Goal: Task Accomplishment & Management: Contribute content

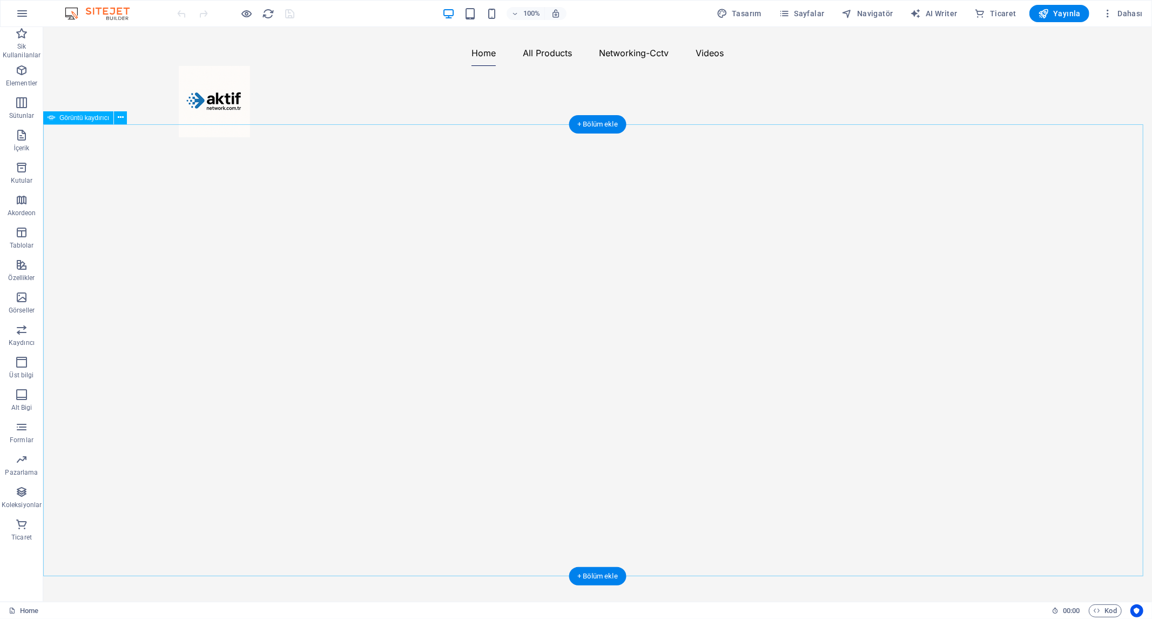
select select "ms"
select select "s"
select select "progressive"
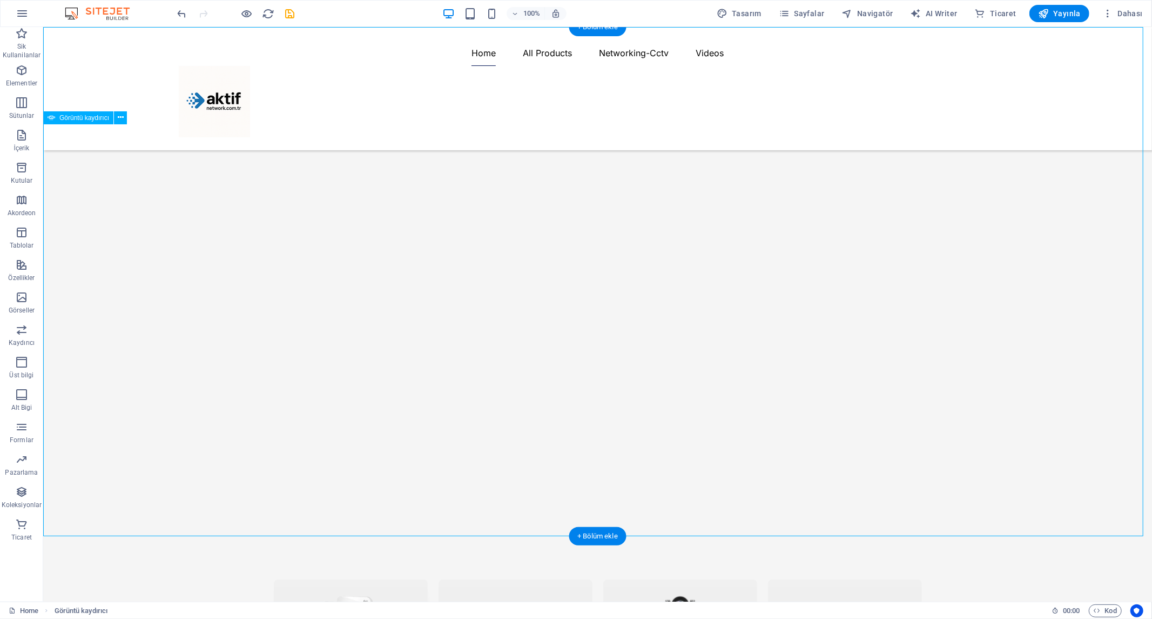
scroll to position [0, 0]
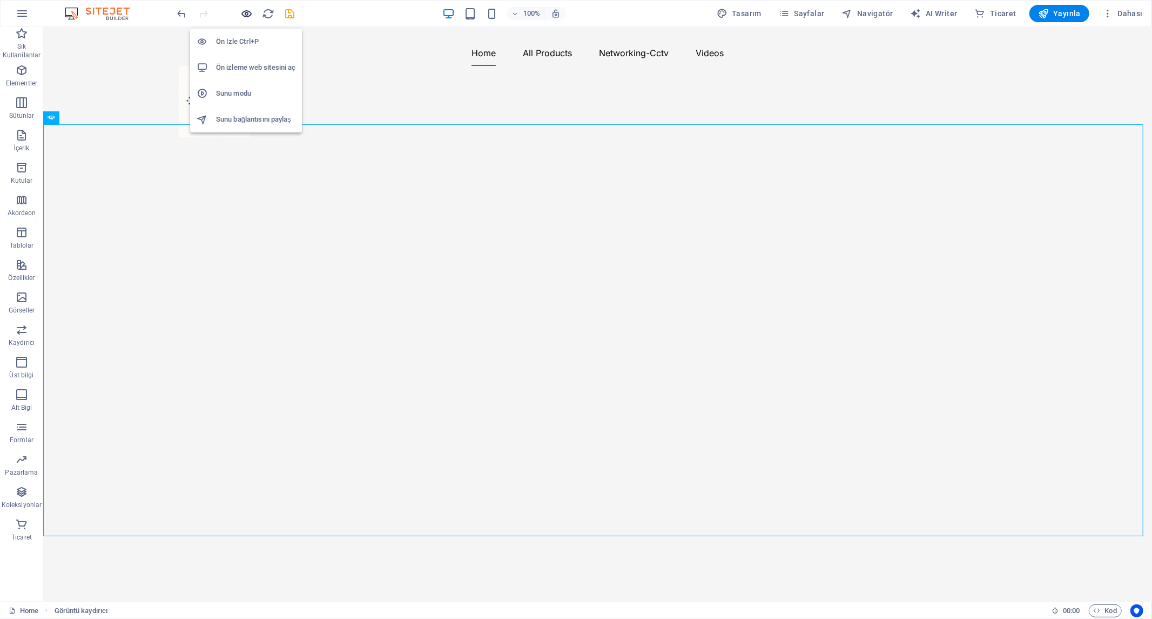
click at [245, 14] on icon "button" at bounding box center [247, 14] width 12 height 12
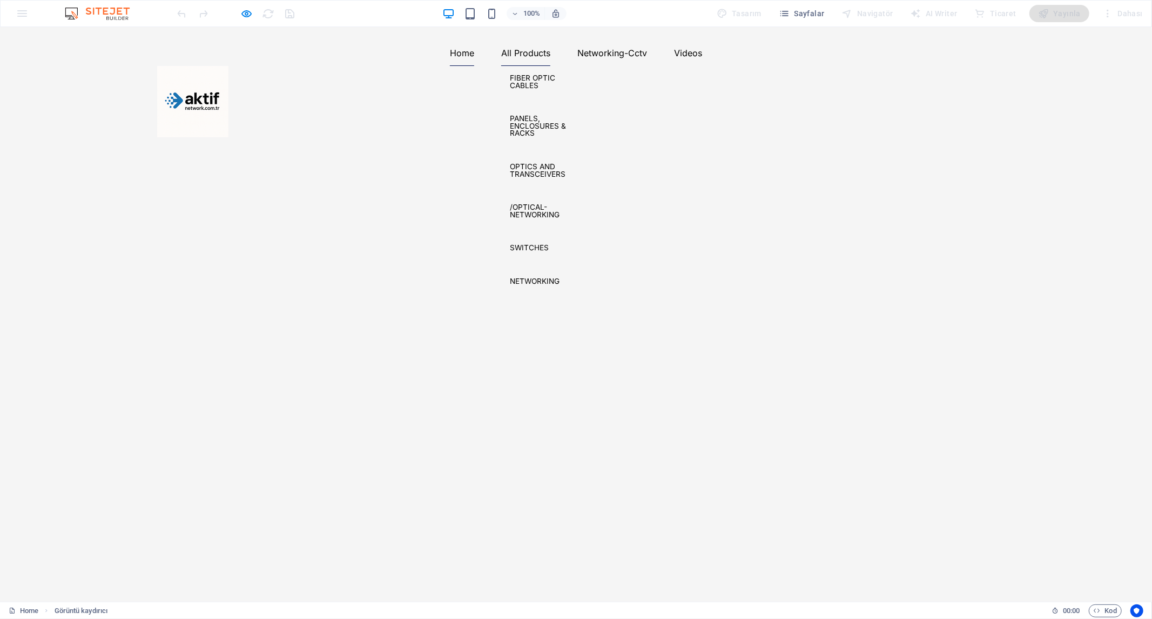
click at [551, 65] on link "All Products" at bounding box center [525, 52] width 49 height 26
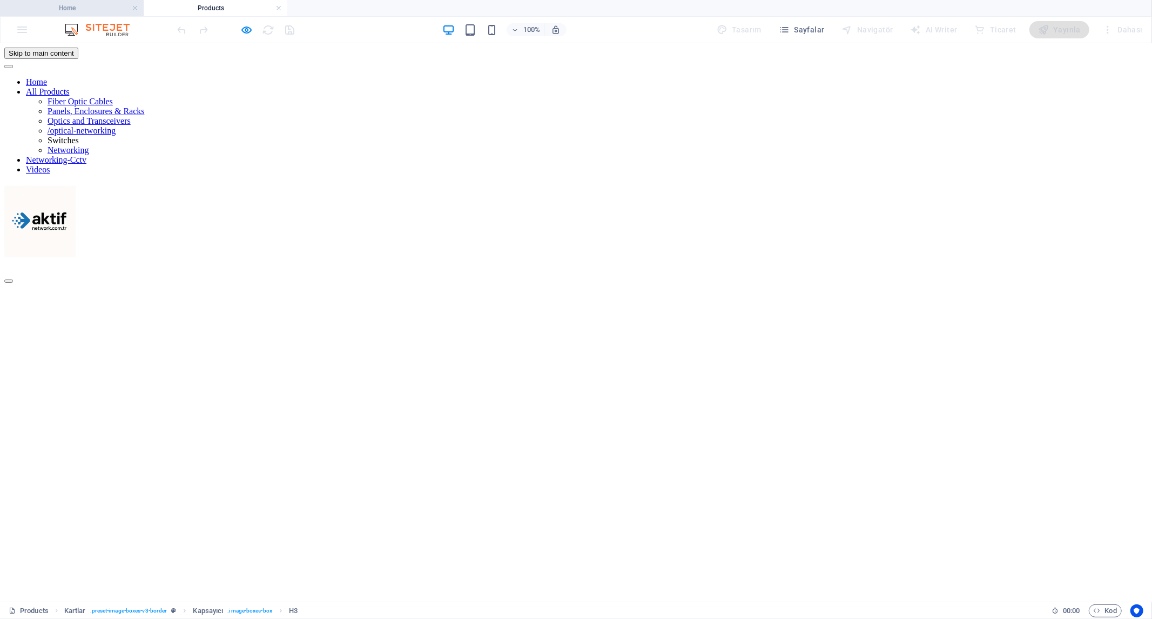
click at [103, 6] on h4 "Home" at bounding box center [72, 8] width 144 height 12
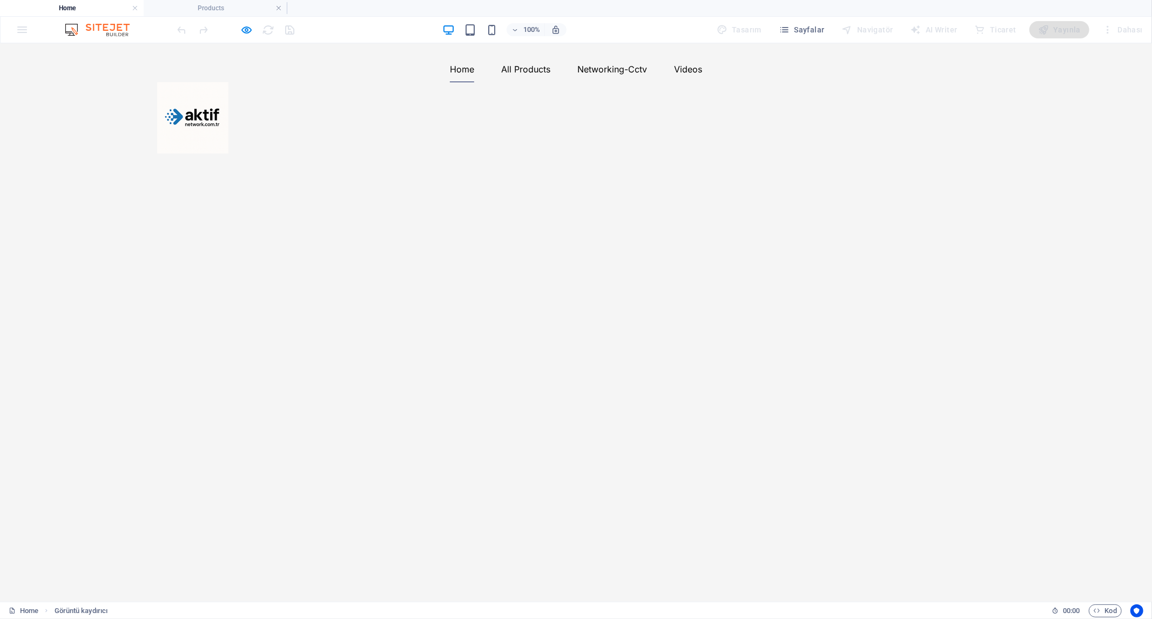
click at [461, 82] on ul "Home All Products Fiber Optic Cables Panels, Enclosures & Racks Optics and Tran…" at bounding box center [576, 69] width 839 height 26
click at [246, 30] on icon "button" at bounding box center [247, 30] width 12 height 12
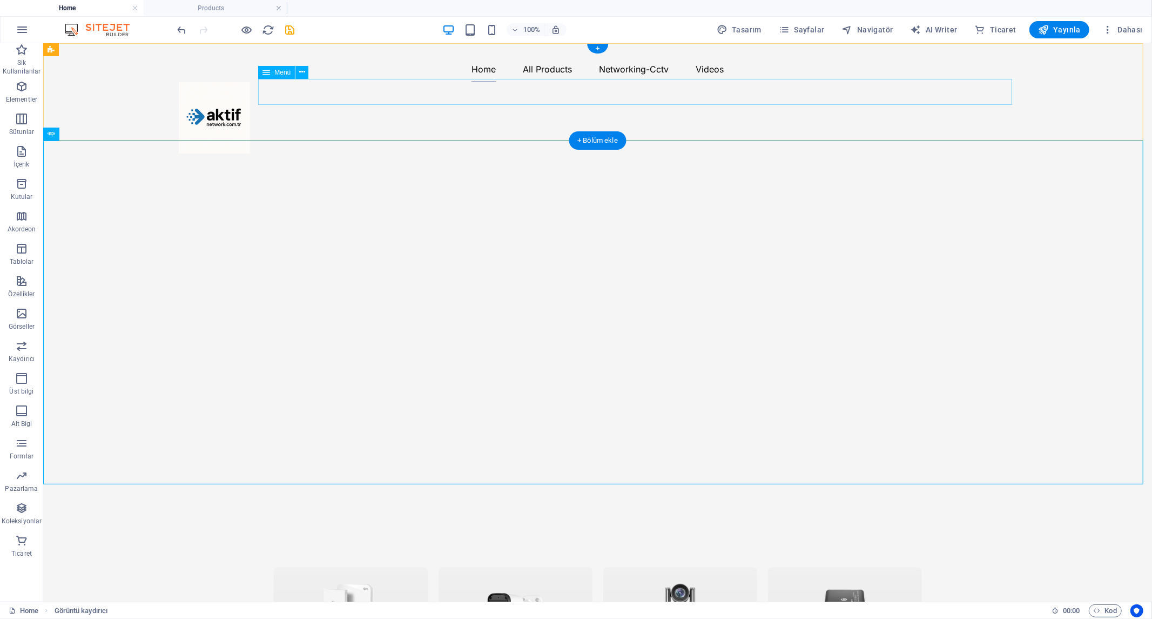
click at [462, 82] on nav "Home All Products Fiber Optic Cables Panels, Enclosures & Racks Optics and Tran…" at bounding box center [597, 69] width 839 height 26
select select
select select "1"
select select
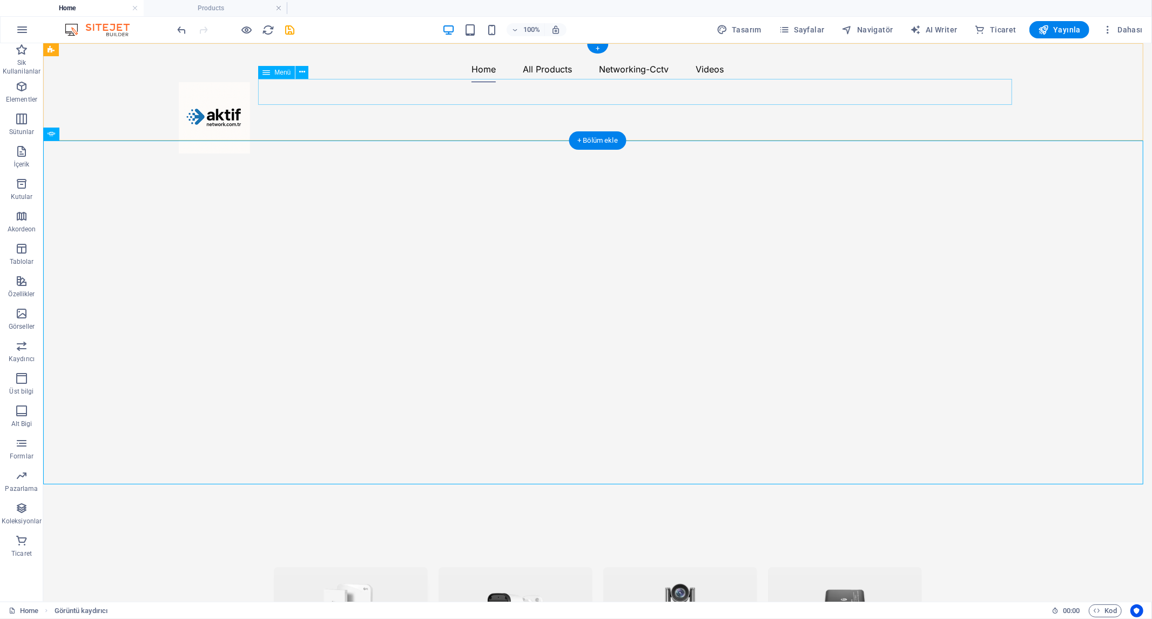
select select "10"
select select
select select "11"
select select
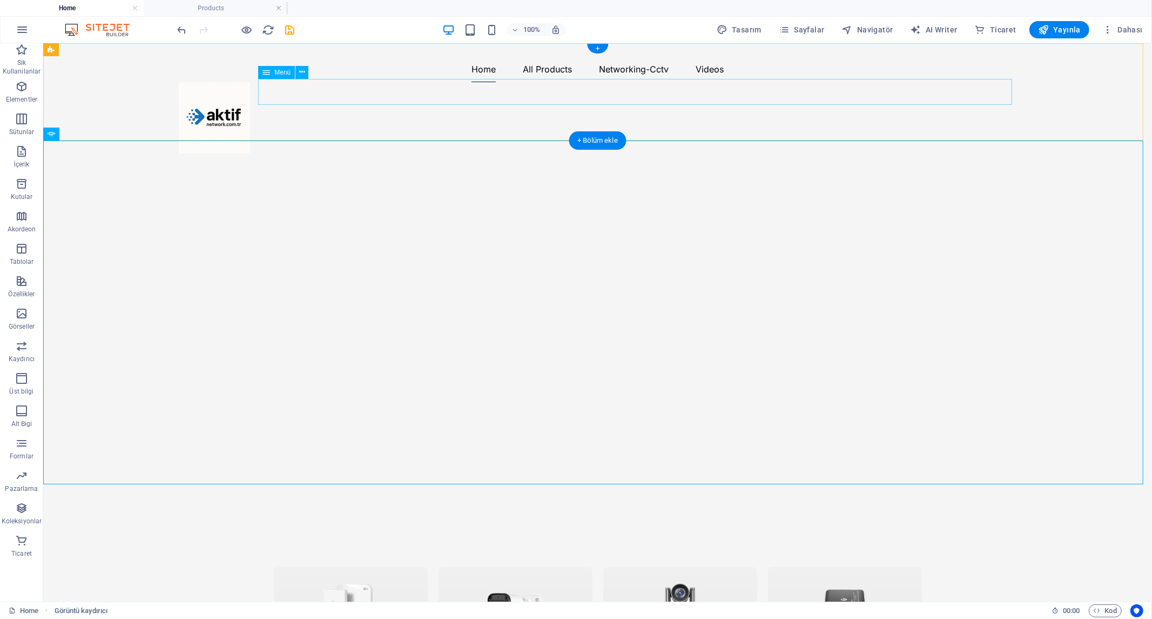
select select "3"
select select
select select "3"
select select
select select "2"
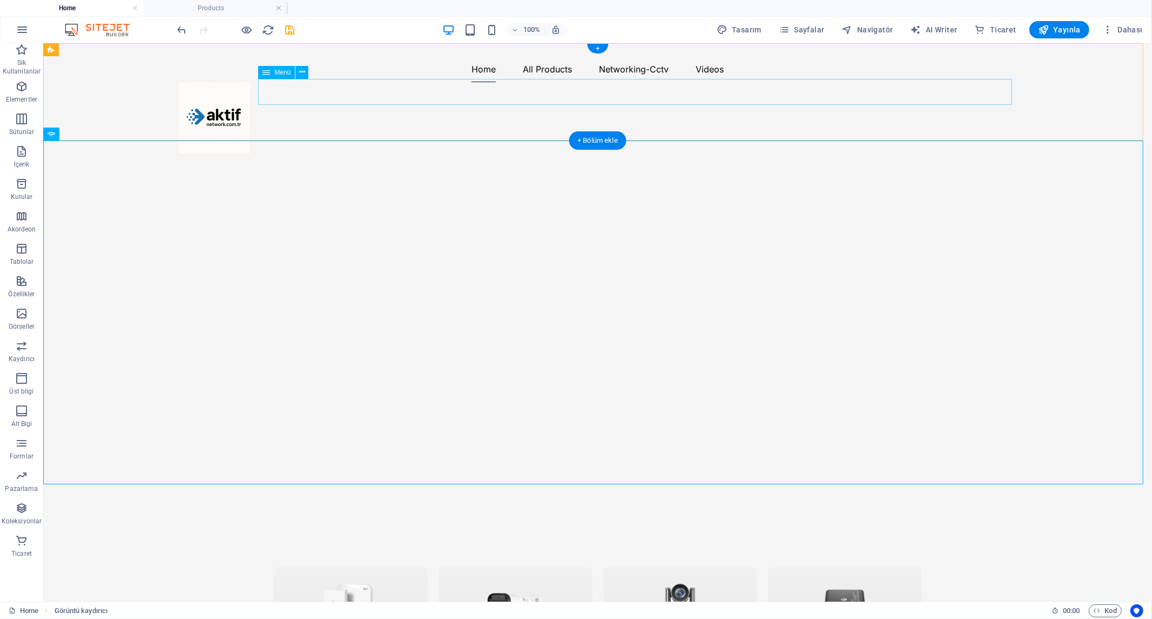
select select
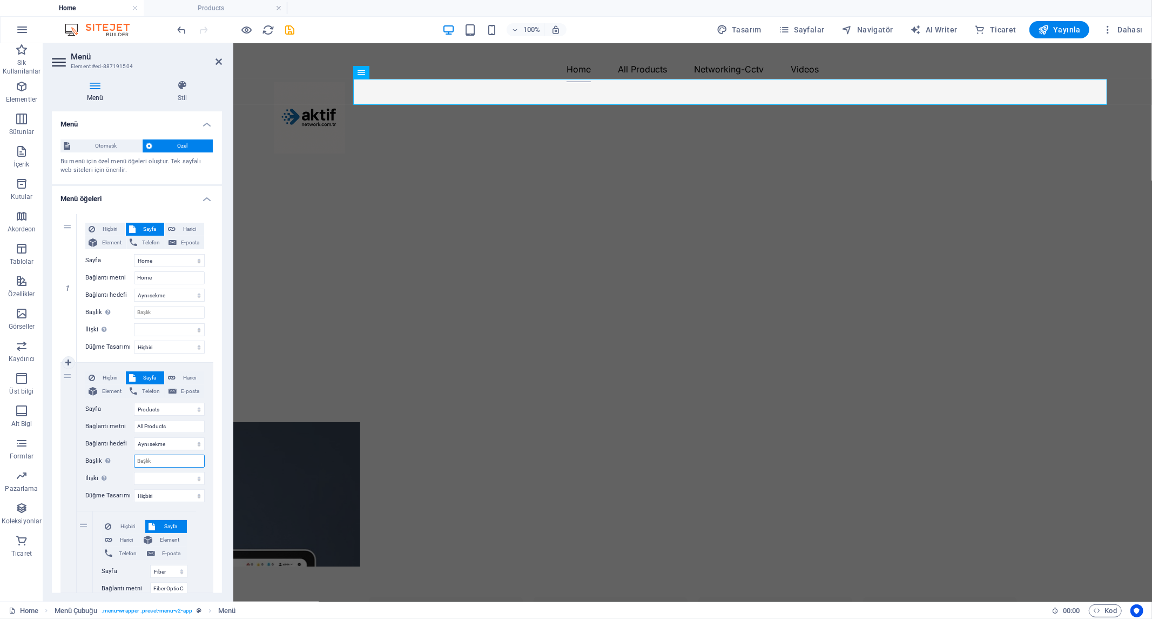
click at [162, 461] on input "Başlık Ek bağlantı tanımının bağlantı metniyle aynı olmaması gerekir. Başlık, g…" at bounding box center [169, 460] width 71 height 13
click at [164, 482] on select "alternate oluşturan bookmark harici yardım lisans ileri nofollow noreferrer noo…" at bounding box center [169, 478] width 71 height 13
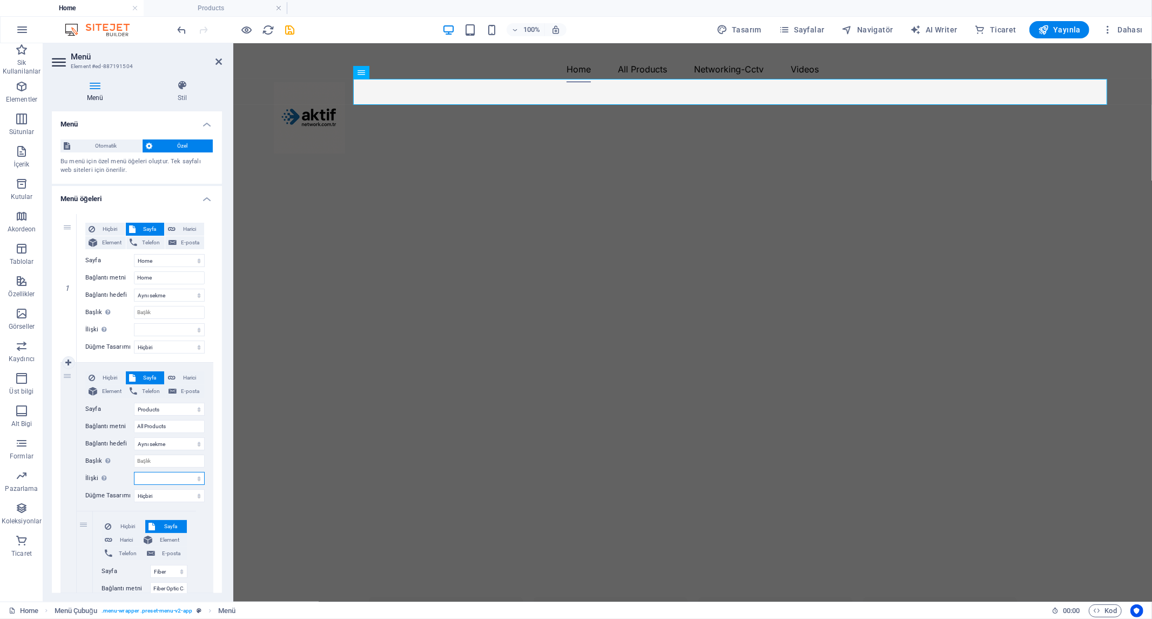
click at [164, 482] on select "alternate oluşturan bookmark harici yardım lisans ileri nofollow noreferrer noo…" at bounding box center [169, 478] width 71 height 13
click at [170, 500] on select "Hiçbiri Varsayılan Birincil İkincil" at bounding box center [169, 495] width 71 height 13
click at [170, 498] on select "Hiçbiri Varsayılan Birincil İkincil" at bounding box center [169, 495] width 71 height 13
click at [110, 390] on span "Element" at bounding box center [111, 391] width 22 height 13
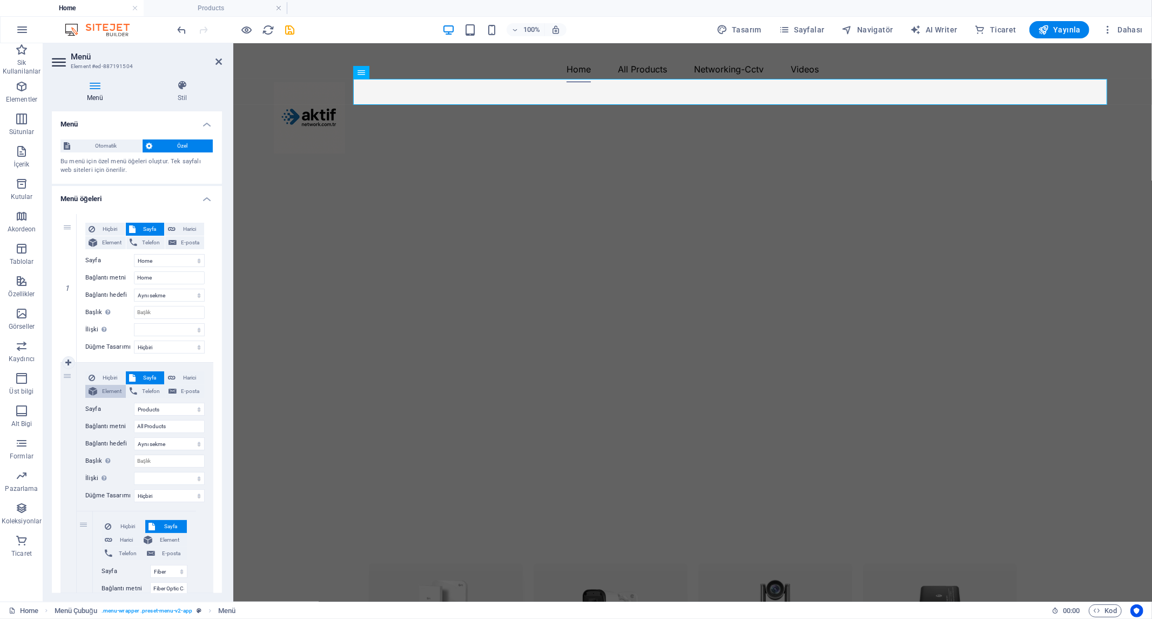
select select
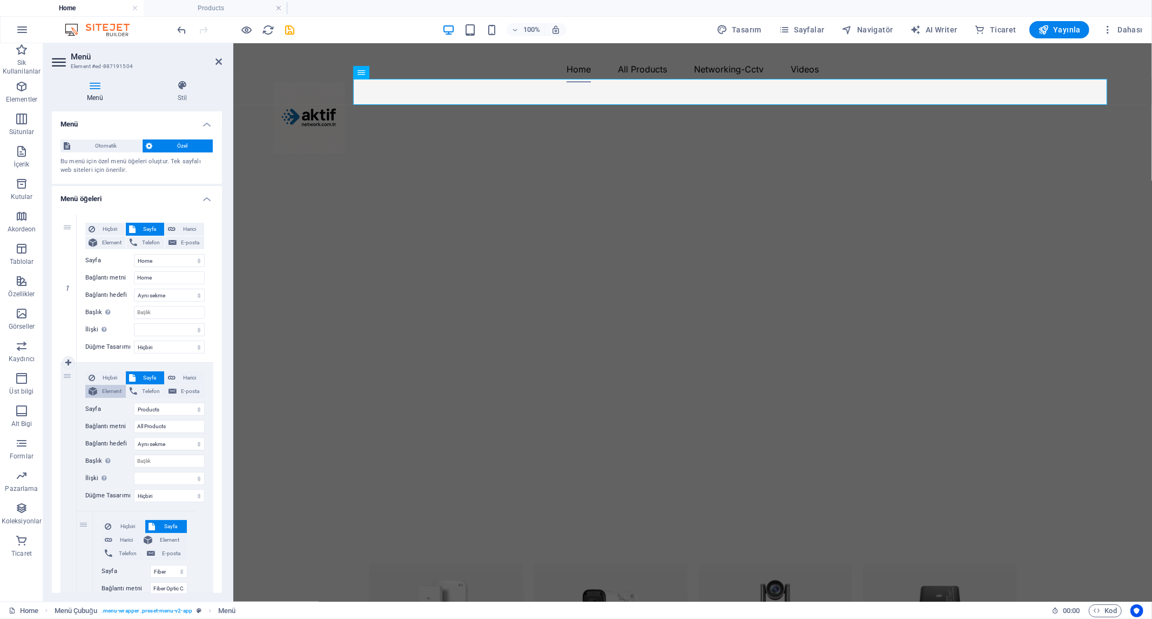
select select
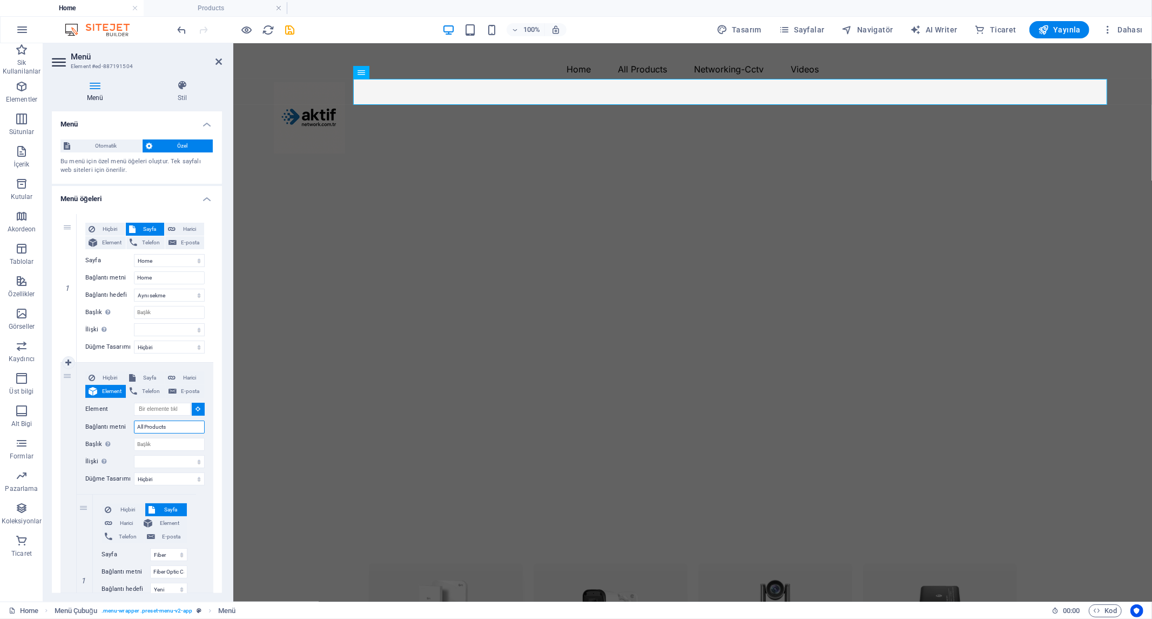
click at [178, 424] on input "All Products" at bounding box center [169, 426] width 71 height 13
click at [175, 448] on input "Başlık Ek bağlantı tanımının bağlantı metniyle aynı olmaması gerekir. Başlık, g…" at bounding box center [169, 444] width 71 height 13
click at [170, 465] on select "alternate oluşturan bookmark harici yardım lisans ileri nofollow noreferrer noo…" at bounding box center [169, 461] width 71 height 13
select select
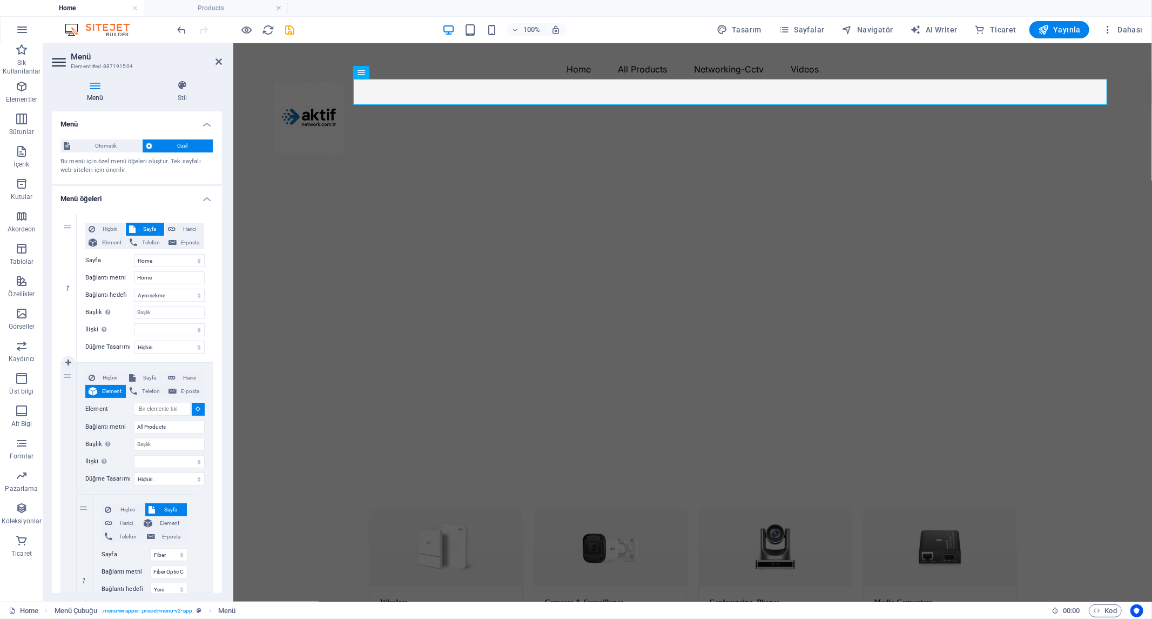
select select
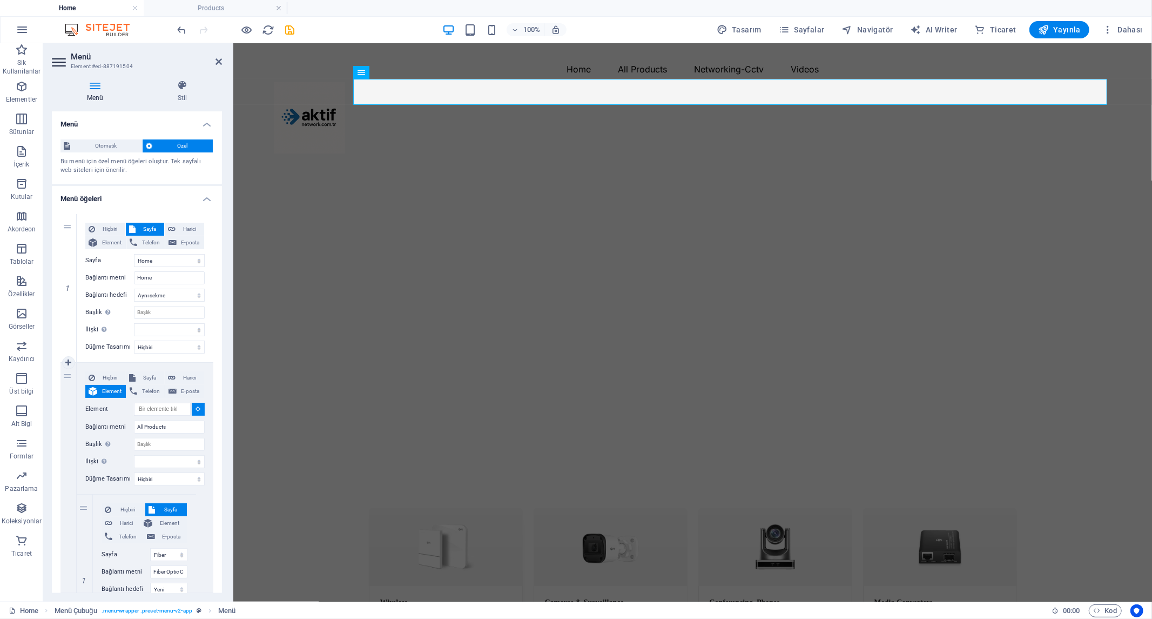
select select
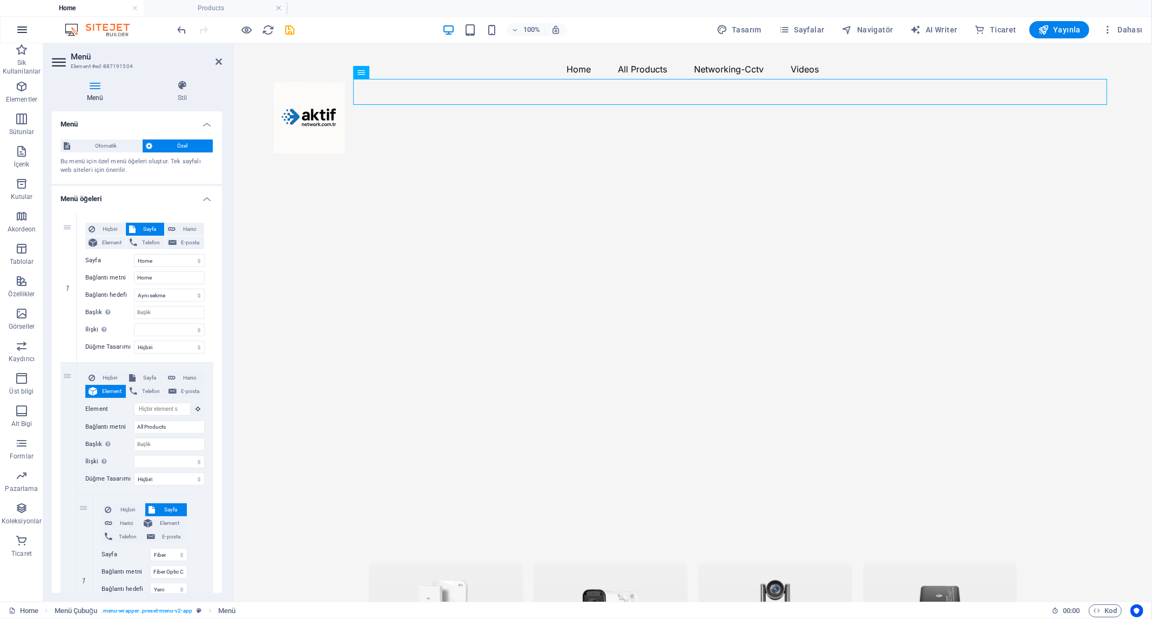
click at [24, 25] on icon "button" at bounding box center [22, 29] width 13 height 13
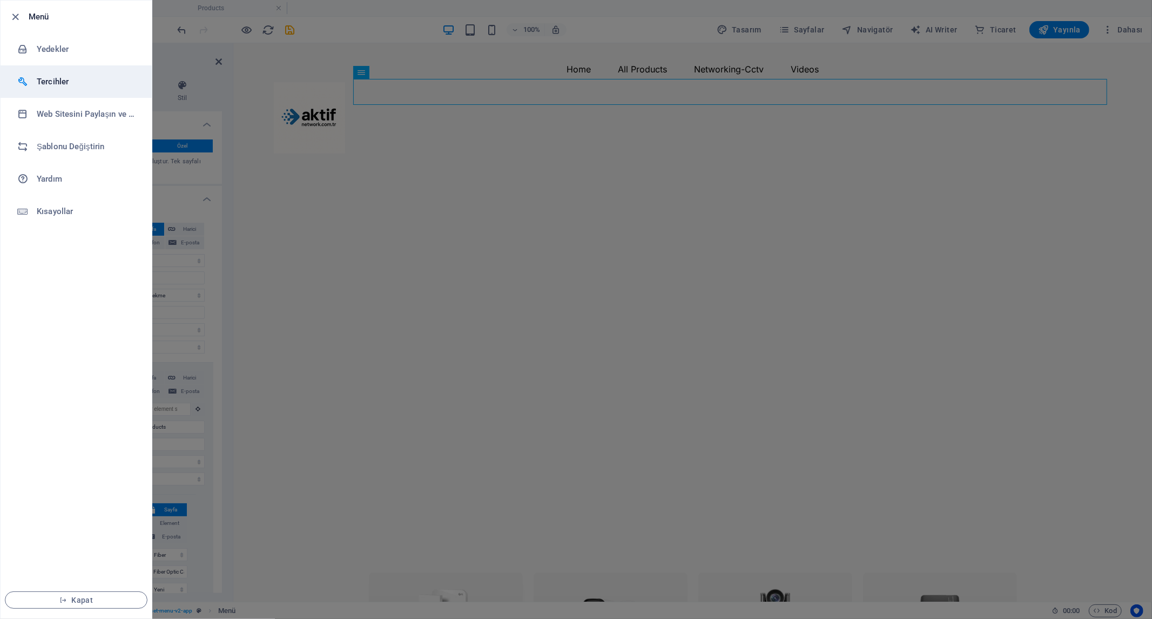
click at [56, 82] on h6 "Tercihler" at bounding box center [87, 81] width 100 height 13
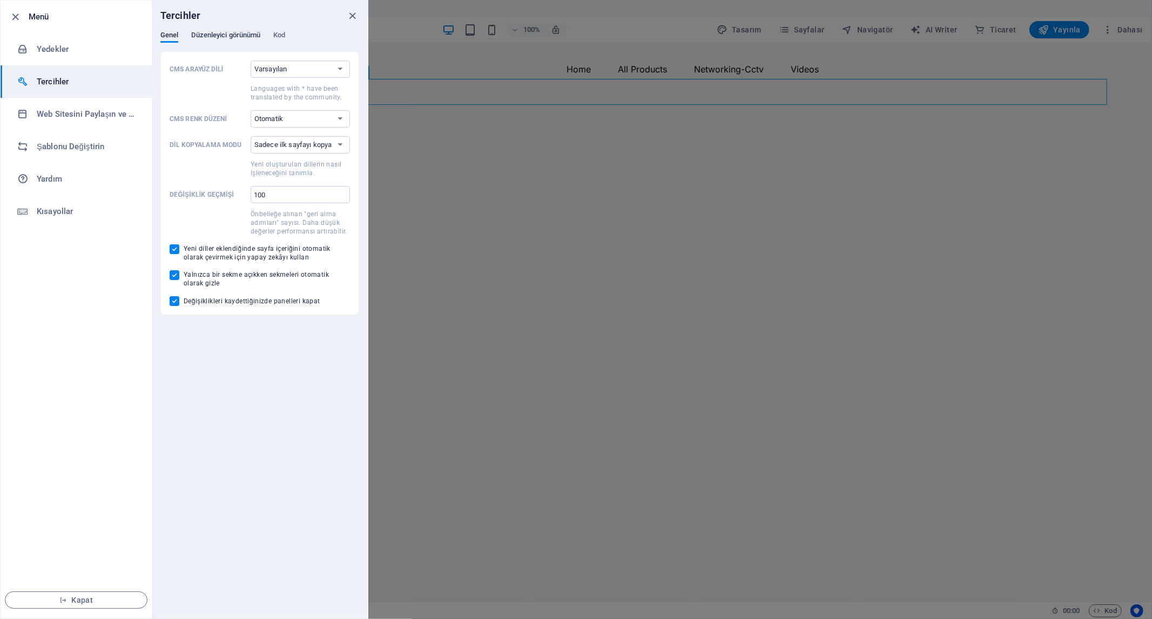
click at [225, 32] on span "Düzenleyici görünümü" at bounding box center [225, 36] width 69 height 15
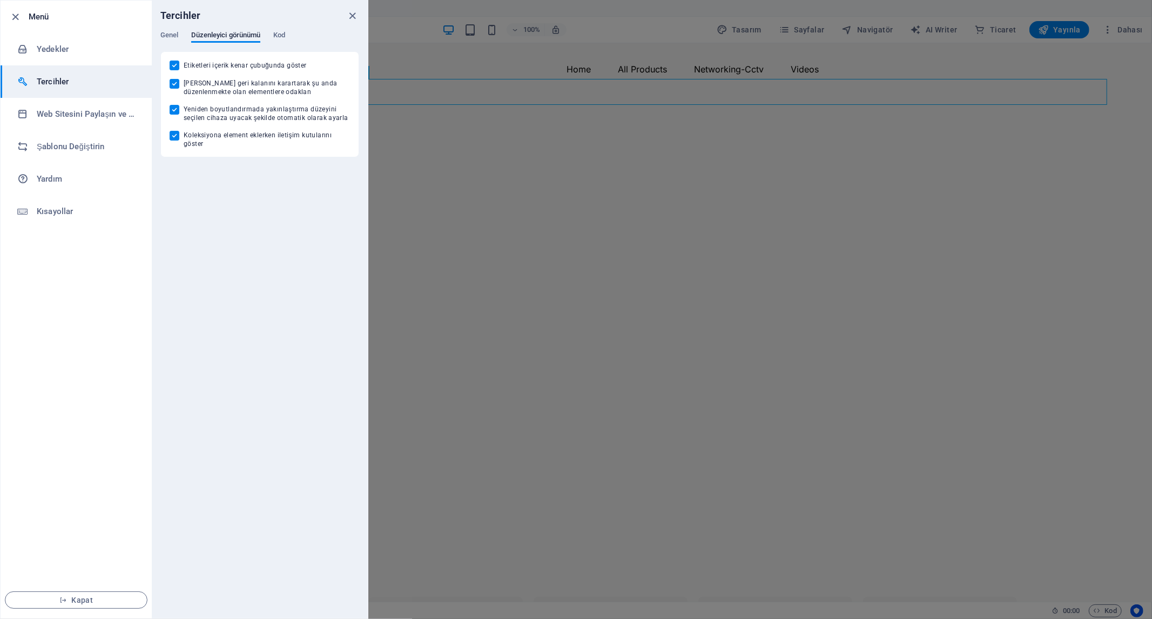
click at [290, 33] on div "Genel Düzenleyici görünümü Kod" at bounding box center [259, 41] width 199 height 21
click at [284, 32] on span "Kod" at bounding box center [279, 36] width 12 height 15
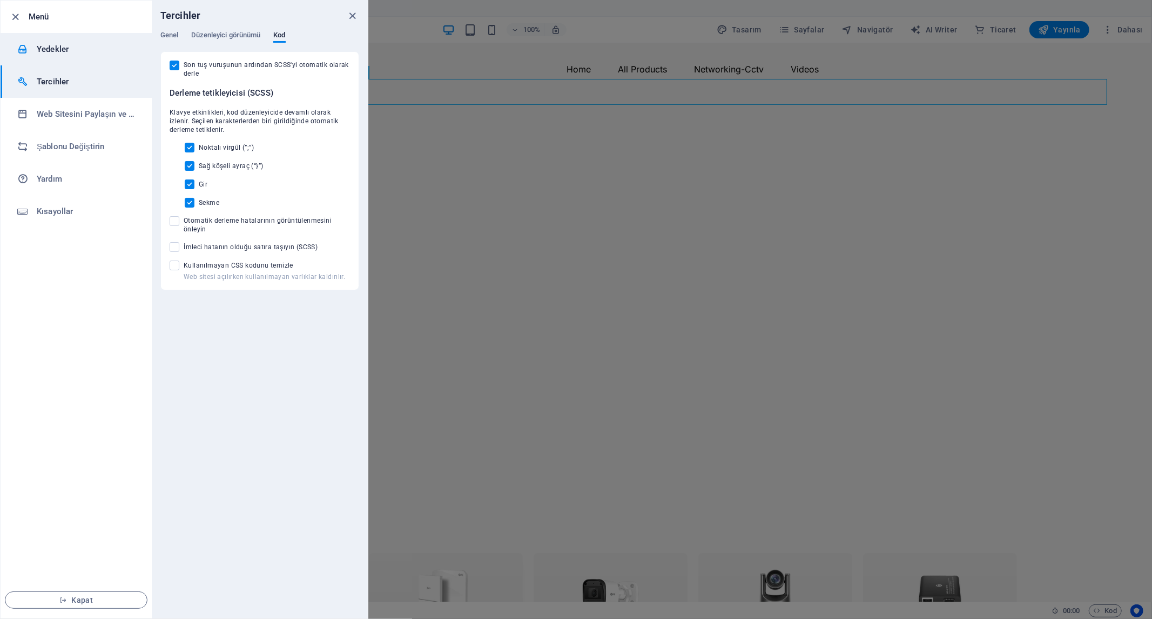
click at [63, 55] on h6 "Yedekler" at bounding box center [87, 49] width 100 height 13
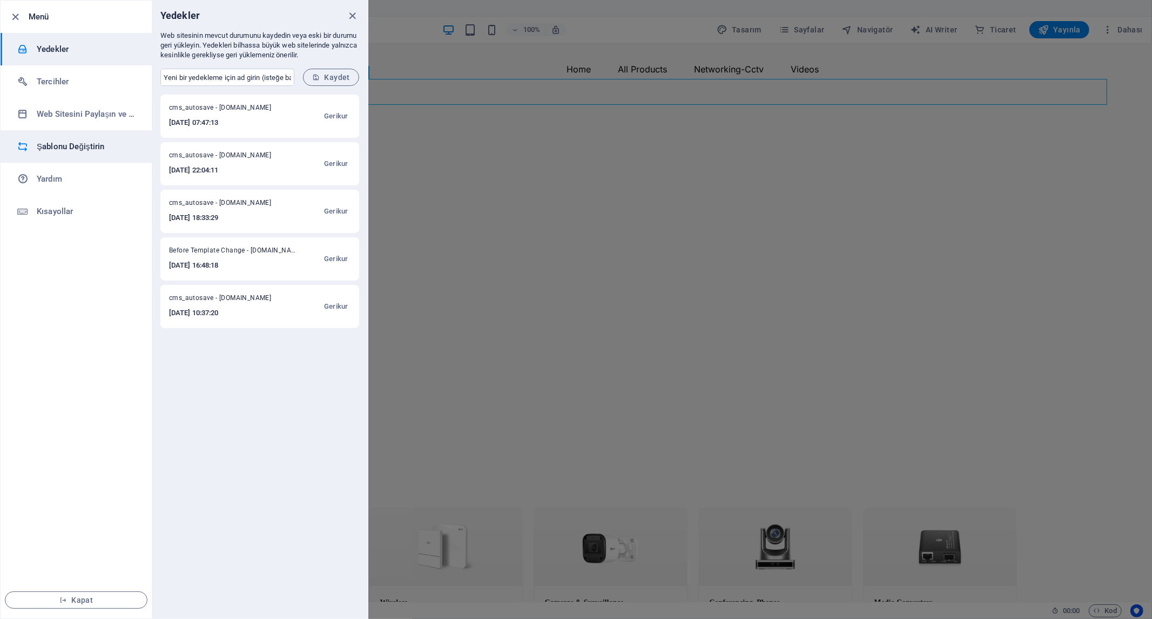
click at [66, 146] on h6 "Şablonu Değiştirin" at bounding box center [87, 146] width 100 height 13
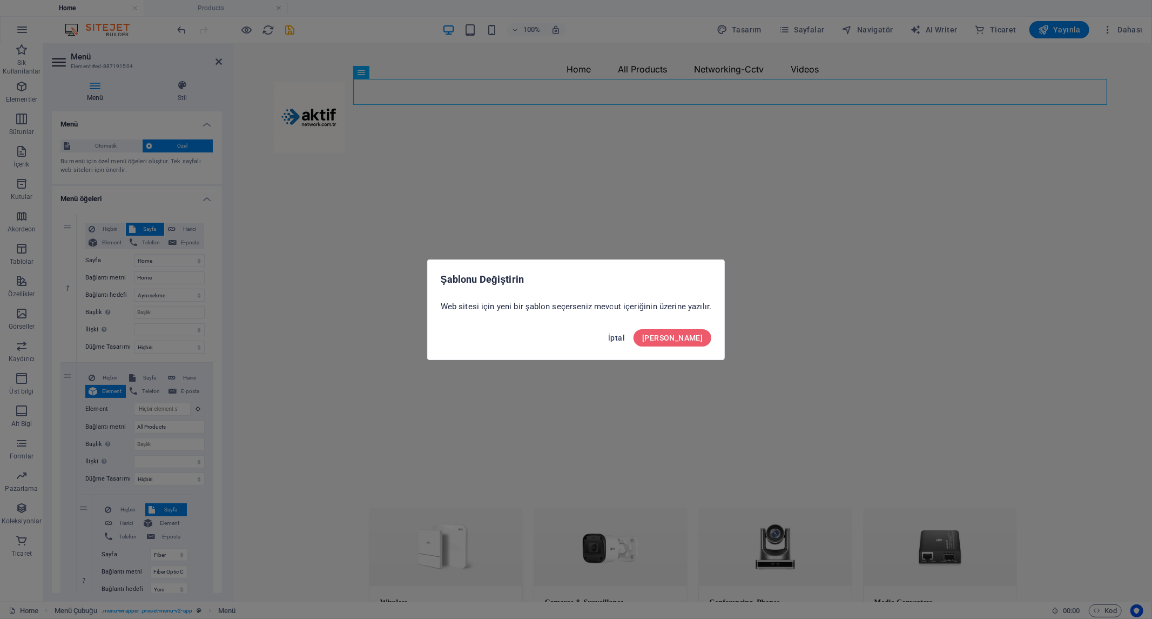
click at [629, 337] on button "İptal" at bounding box center [616, 337] width 25 height 17
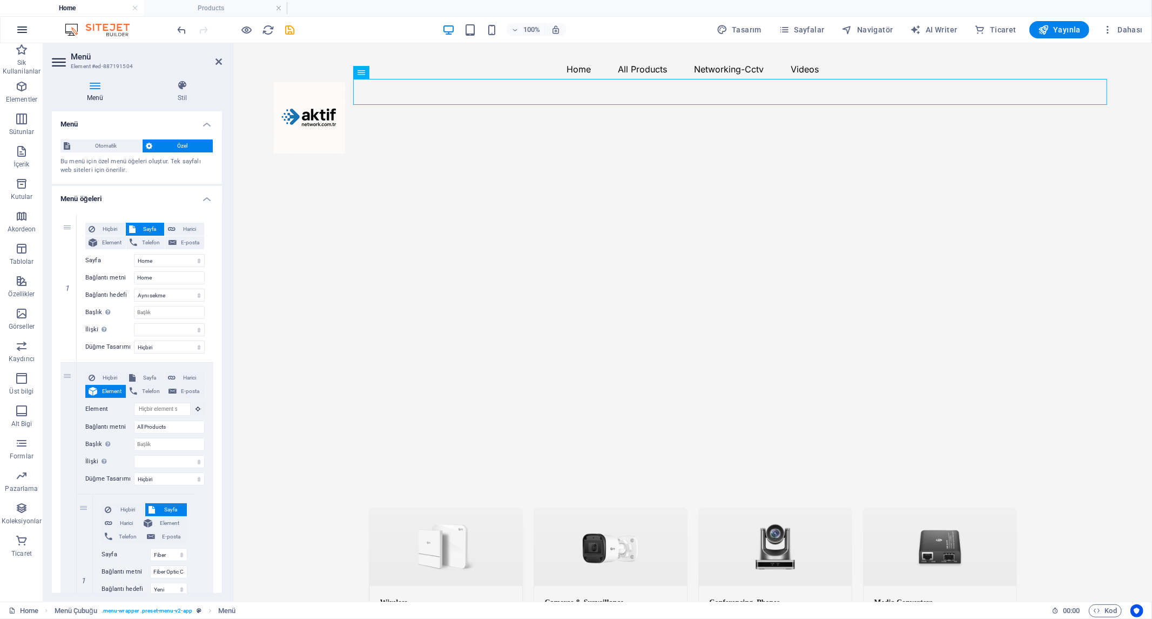
click at [21, 32] on icon "button" at bounding box center [22, 29] width 13 height 13
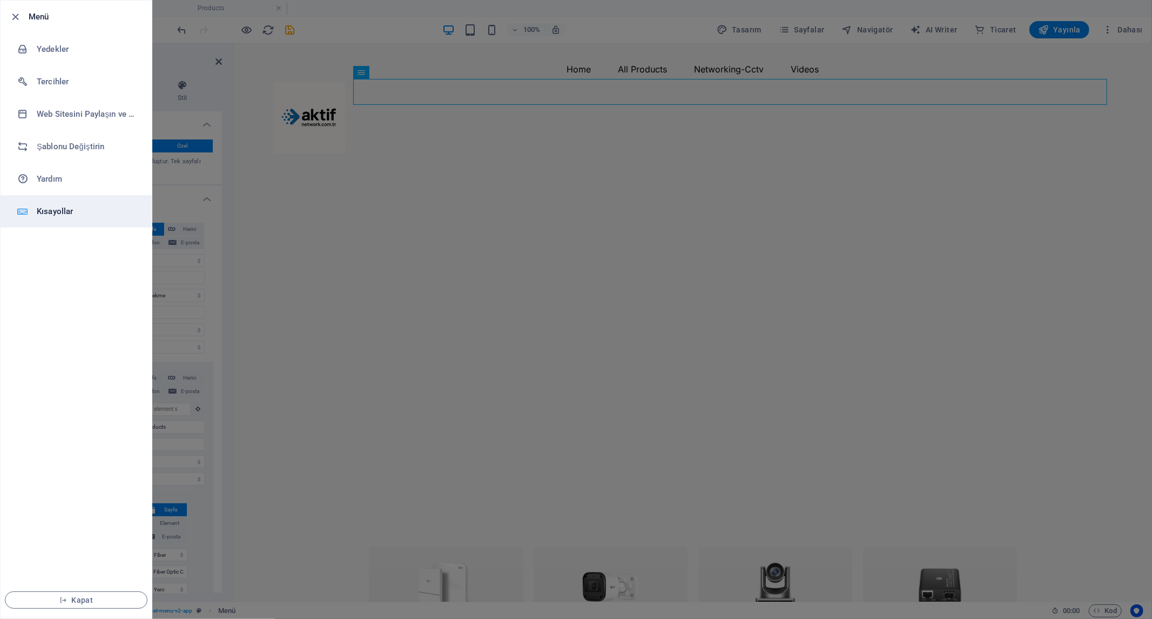
click at [65, 211] on h6 "Kısayollar" at bounding box center [87, 211] width 100 height 13
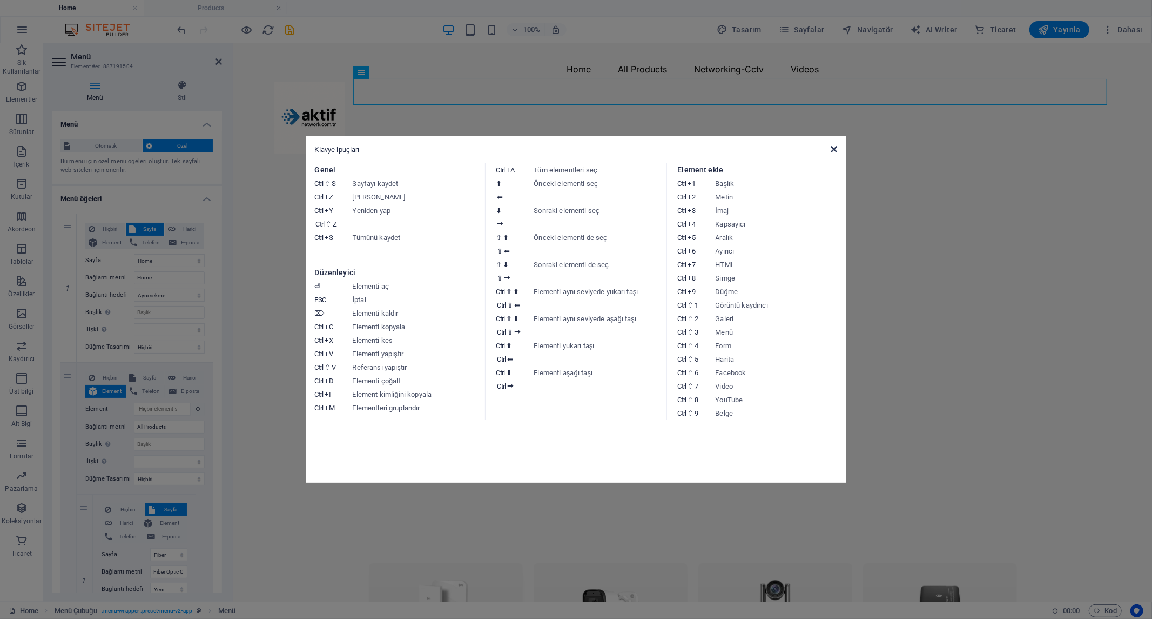
click at [833, 148] on icon at bounding box center [834, 149] width 6 height 9
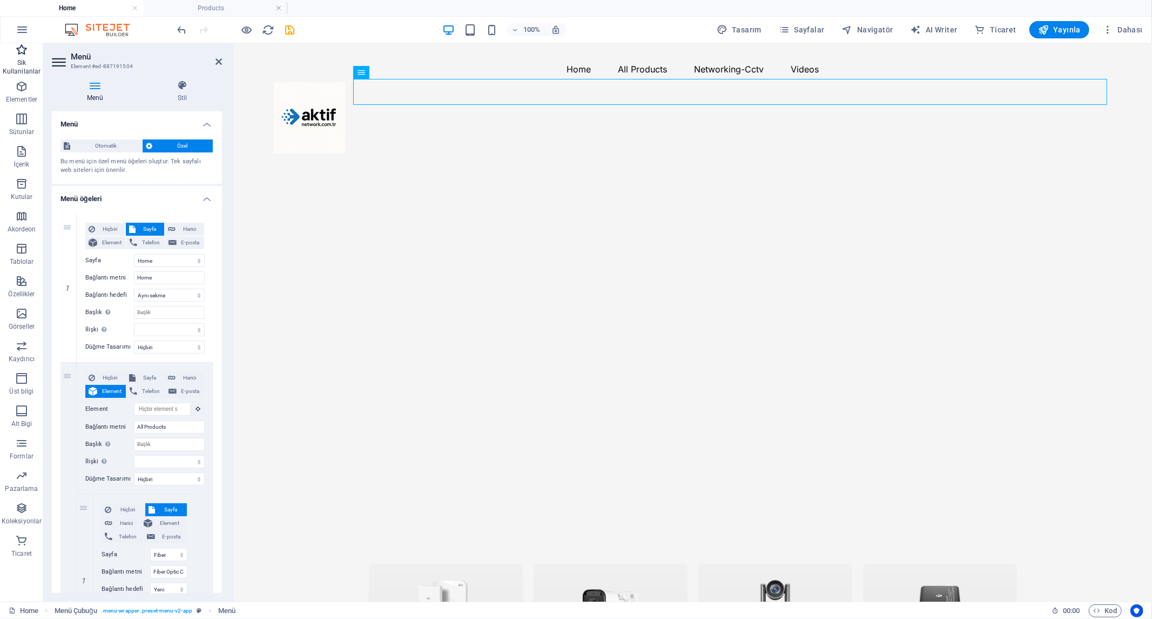
click at [25, 52] on icon "button" at bounding box center [21, 49] width 13 height 13
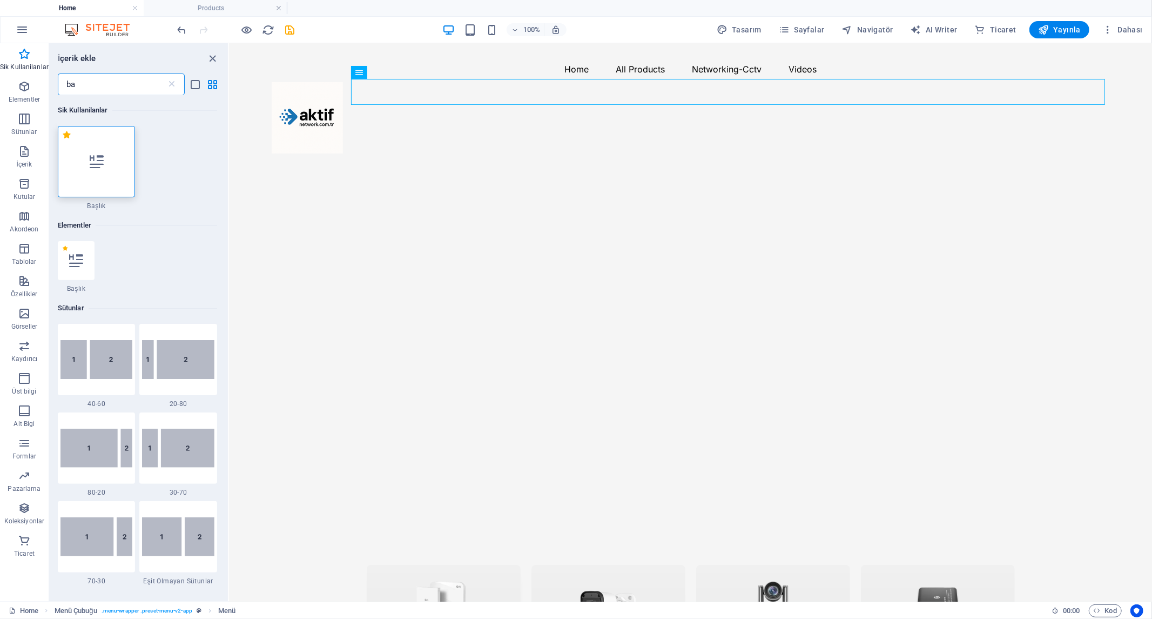
type input "b"
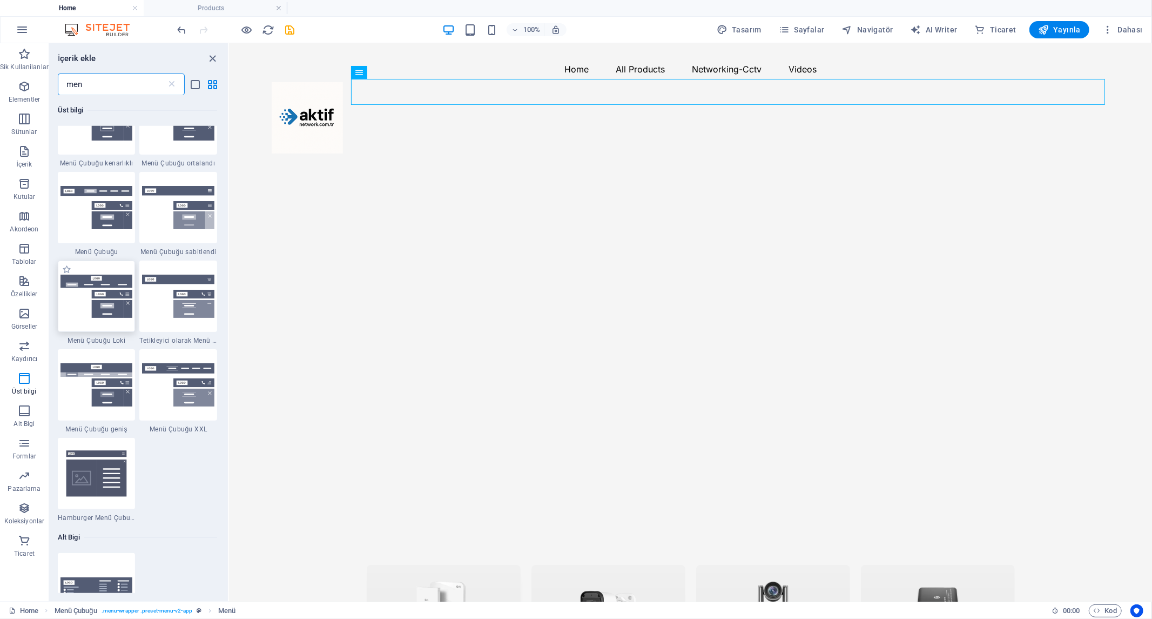
scroll to position [360, 0]
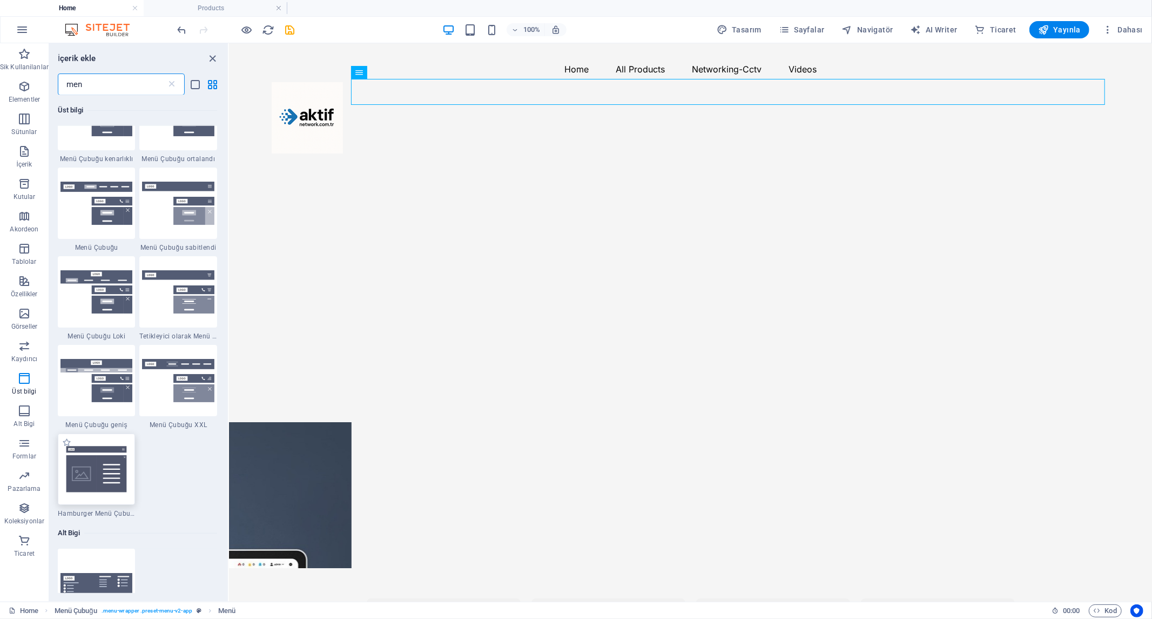
type input "men"
click at [90, 466] on img at bounding box center [97, 469] width 72 height 48
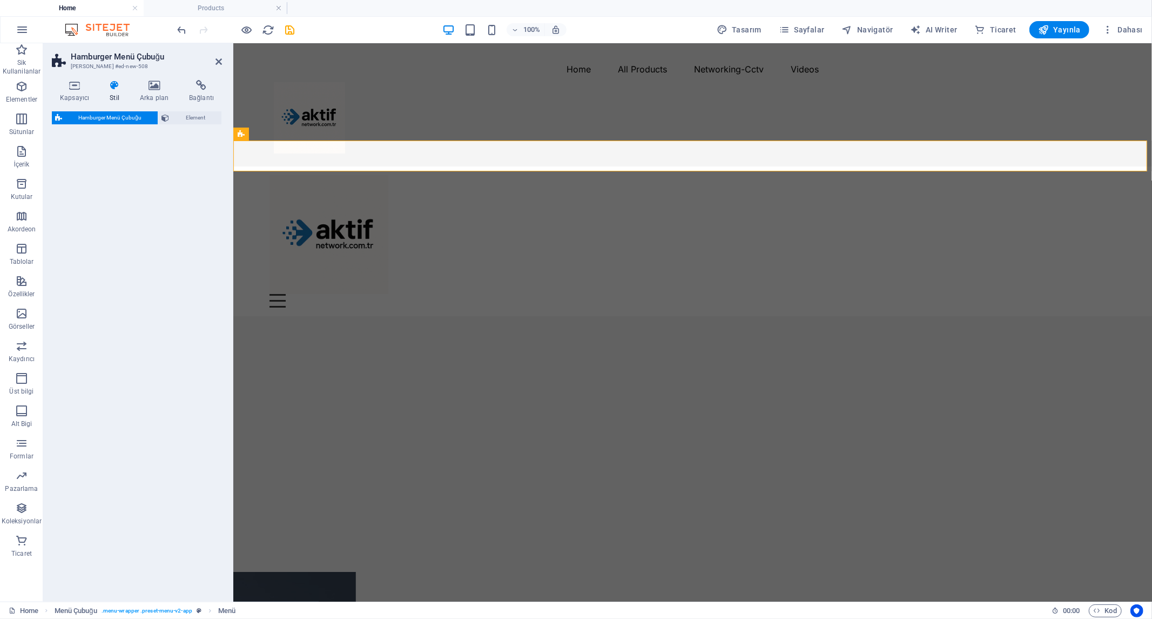
click at [98, 466] on div "Hamburger Menü Çubuğu Element" at bounding box center [137, 351] width 170 height 481
select select "rem"
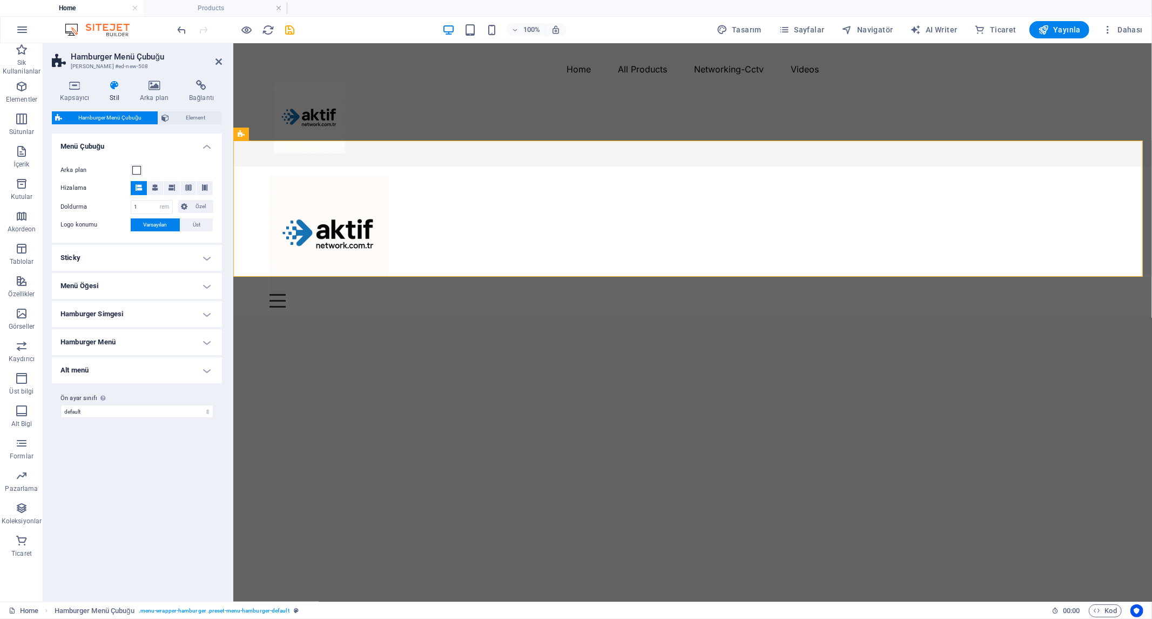
click at [168, 250] on h4 "Sticky" at bounding box center [137, 258] width 170 height 26
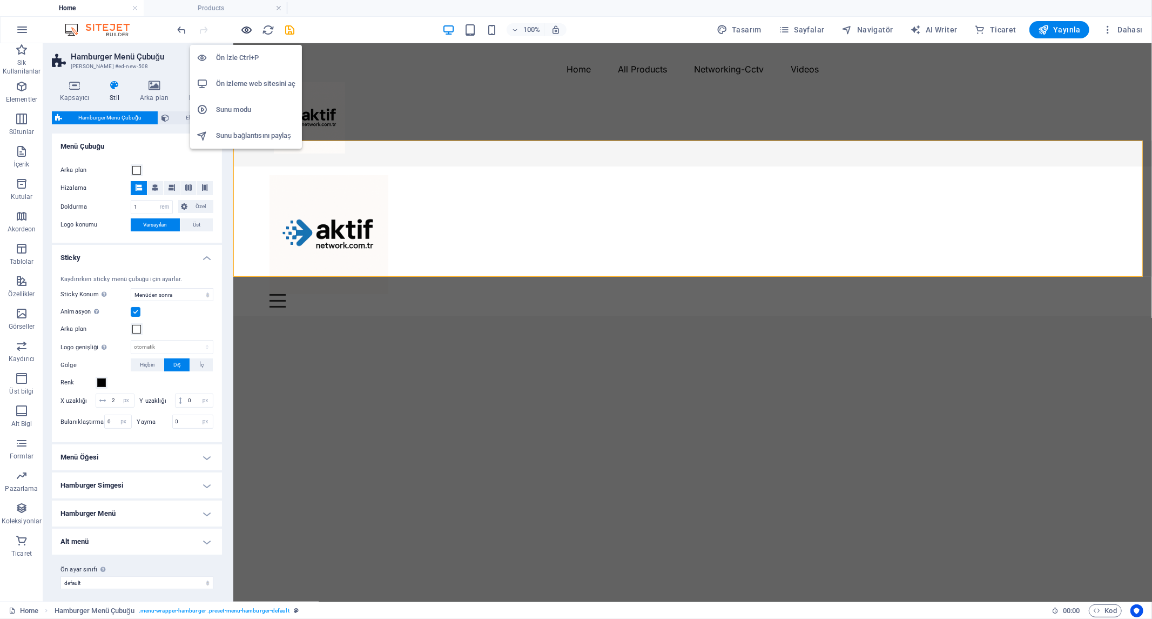
click at [251, 28] on icon "button" at bounding box center [247, 30] width 12 height 12
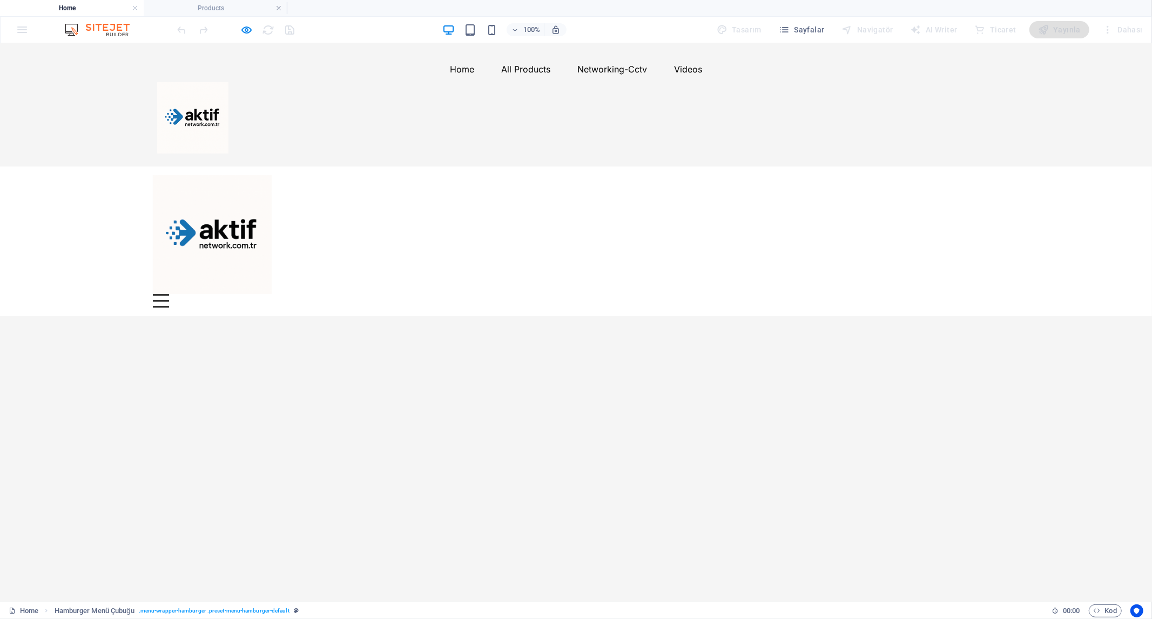
click at [169, 293] on div "Menu" at bounding box center [161, 300] width 16 height 14
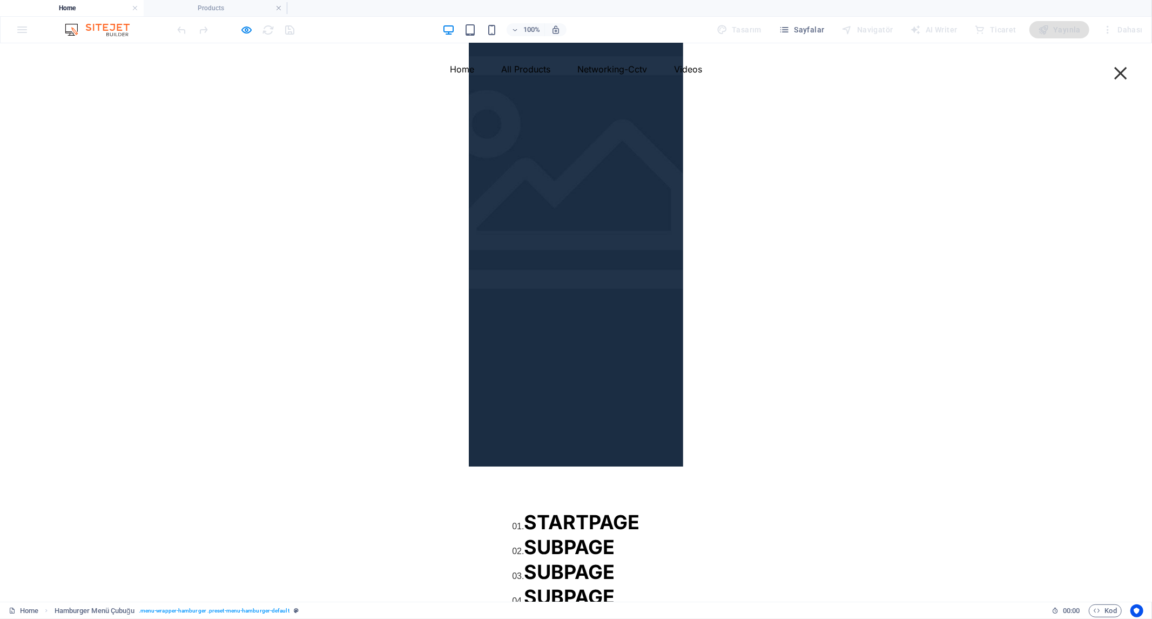
click at [634, 466] on div "01. STARTPAGE 02. SUBPAGE 03. SUBPAGE 04. SUBPAGE 05. SUBPAGE" at bounding box center [576, 601] width 214 height 271
click at [1116, 72] on div "Menu" at bounding box center [1121, 73] width 16 height 14
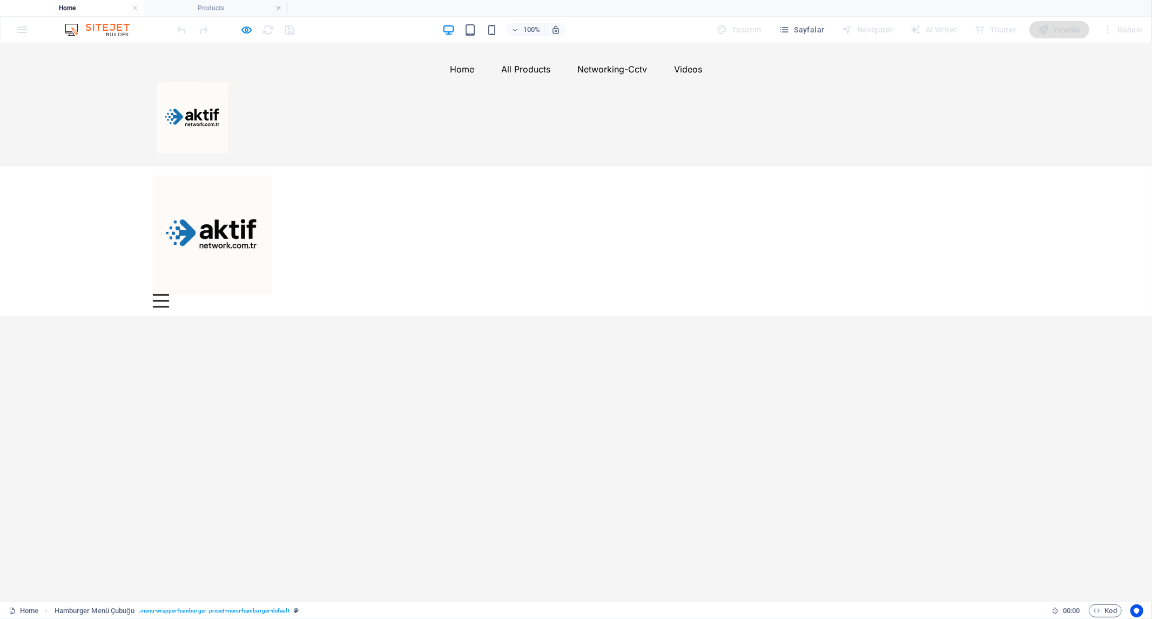
click at [169, 293] on div "Menu" at bounding box center [161, 300] width 16 height 14
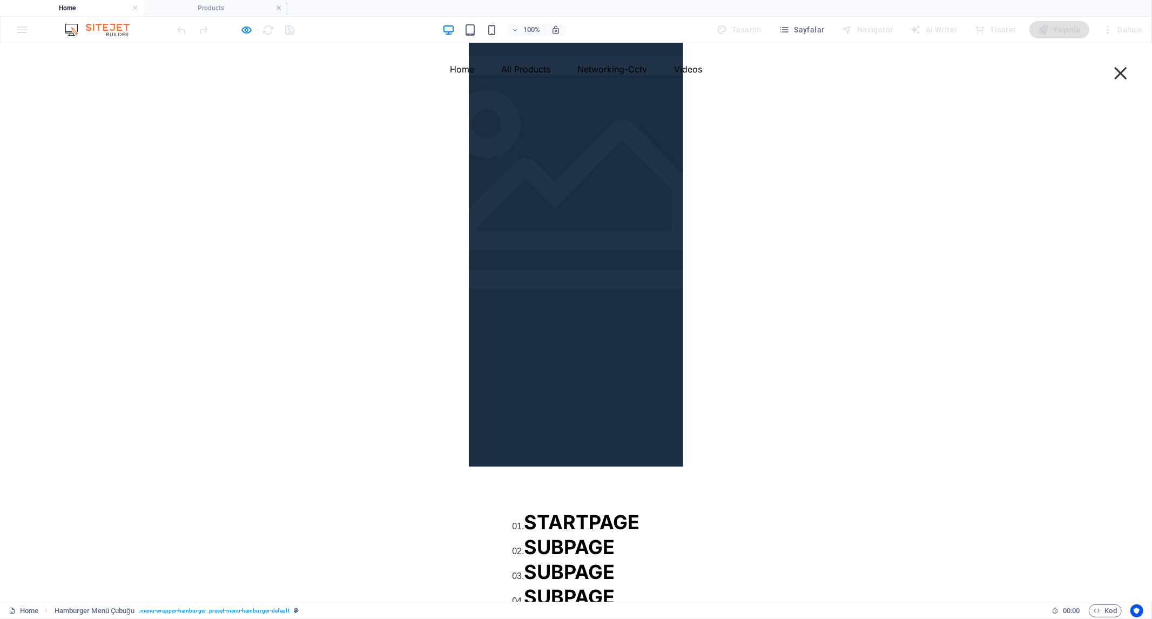
click at [640, 509] on span "STARTPAGE" at bounding box center [583, 521] width 116 height 24
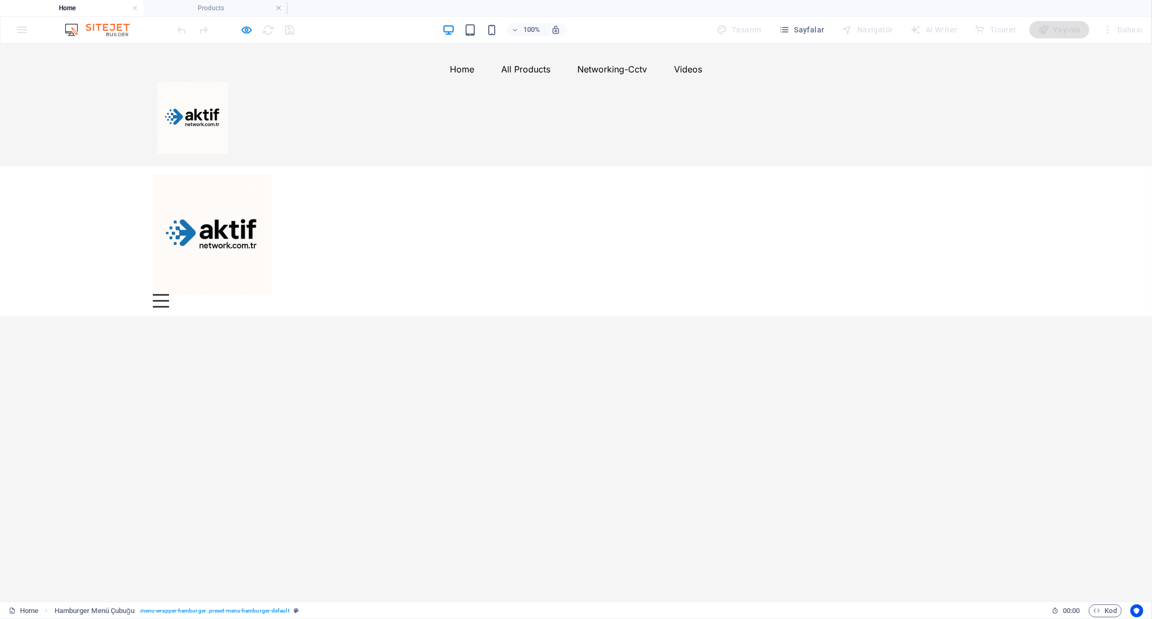
click at [1001, 206] on div "Menu İçeriği buraya bırak veya Element ekle Panoyu yapıştır 01. STARTPAGE 02. S…" at bounding box center [576, 241] width 1152 height 150
click at [169, 293] on div "Menu" at bounding box center [161, 300] width 16 height 14
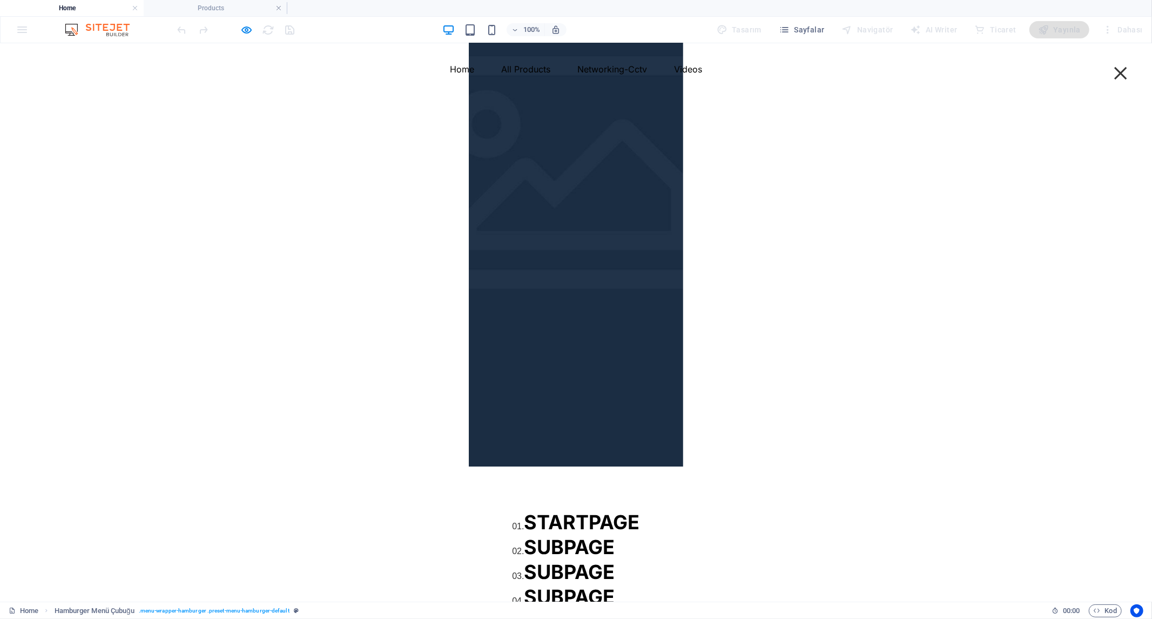
click at [615, 534] on span "SUBPAGE" at bounding box center [570, 546] width 91 height 24
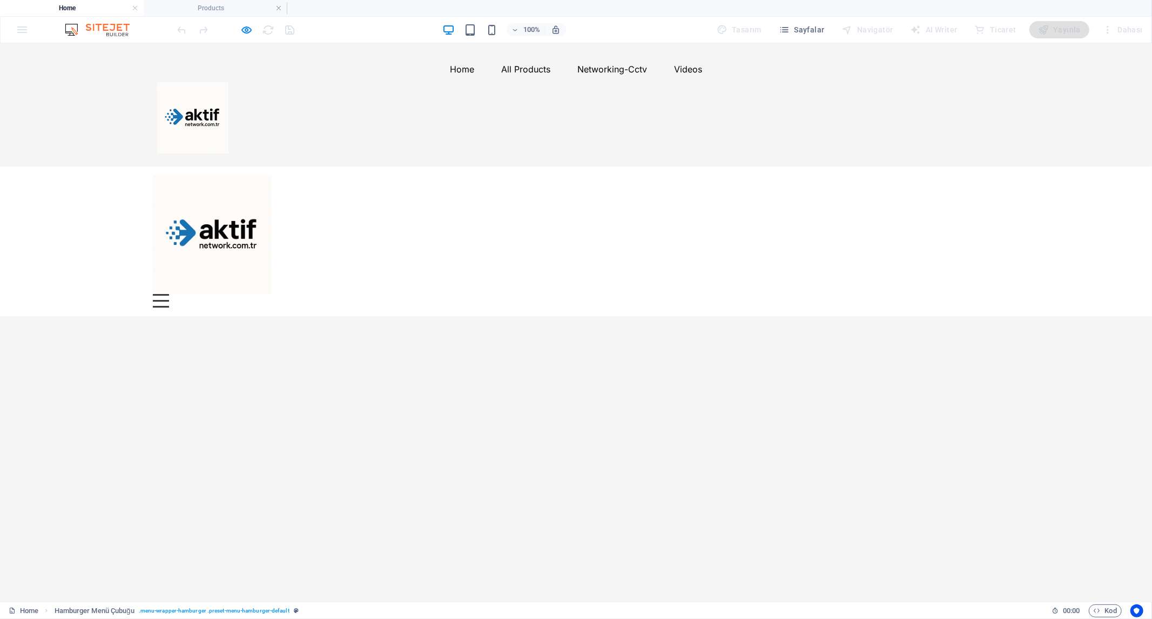
click at [169, 293] on div "Menu" at bounding box center [161, 300] width 16 height 14
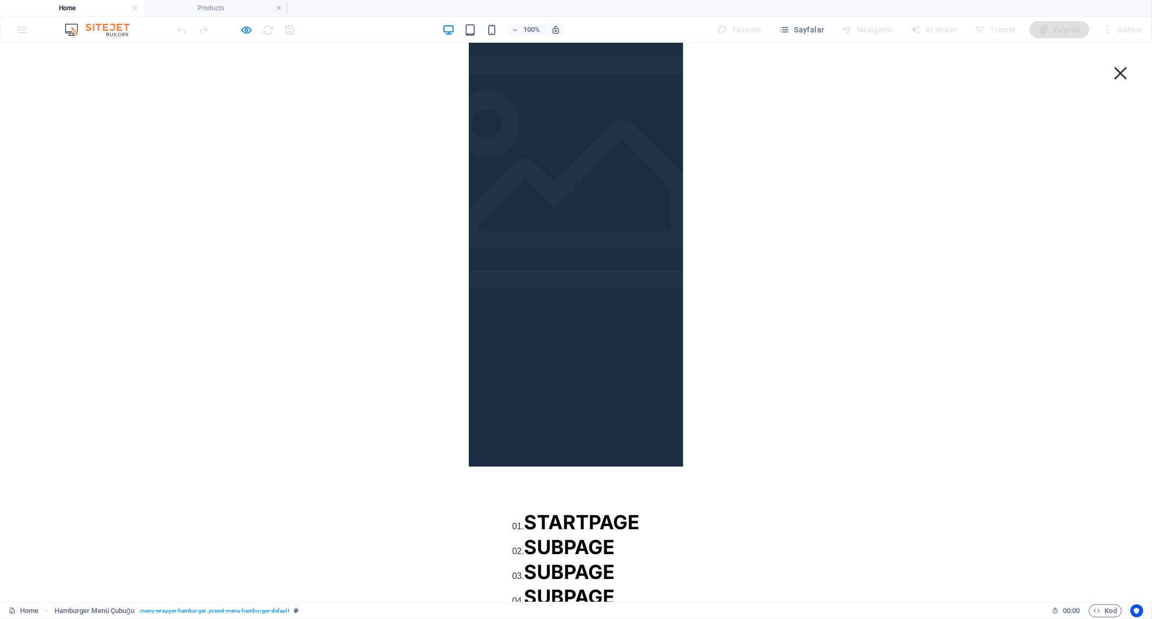
scroll to position [0, 0]
click at [469, 344] on div at bounding box center [576, 186] width 214 height 559
click at [615, 584] on span "SUBPAGE" at bounding box center [570, 596] width 91 height 24
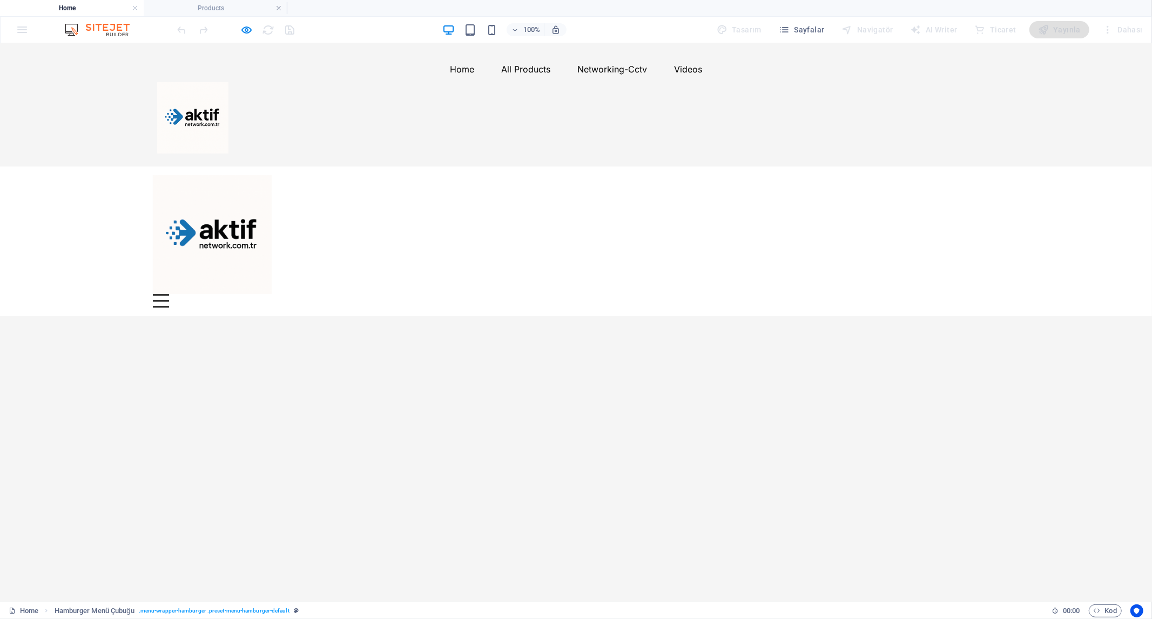
click at [169, 293] on div "Menu" at bounding box center [161, 300] width 16 height 14
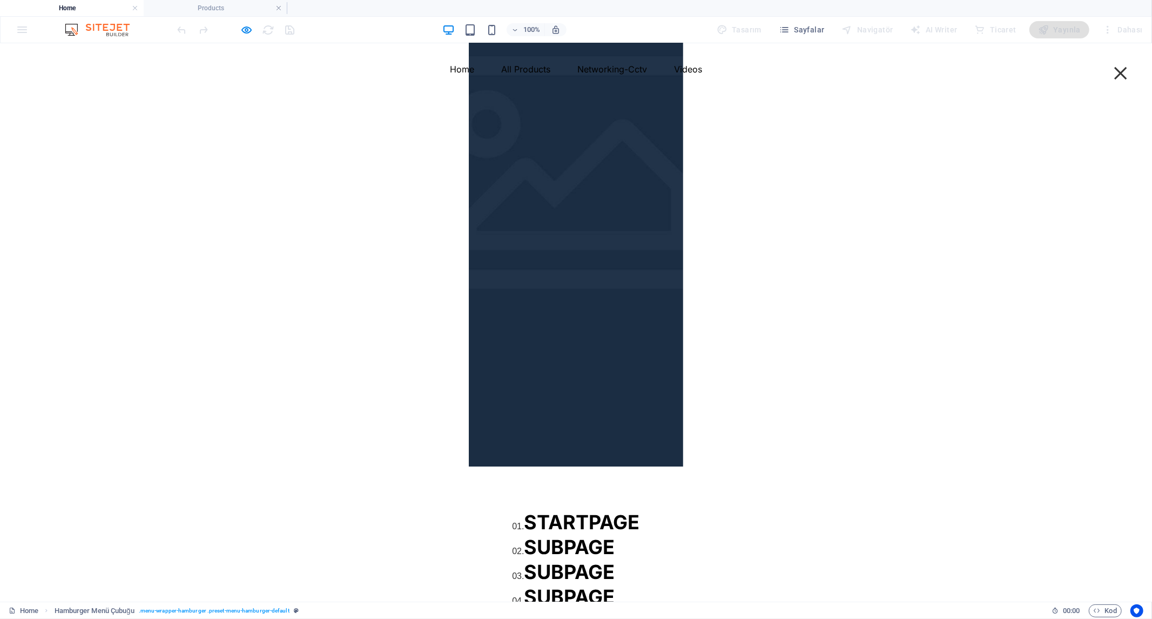
click at [615, 609] on span "SUBPAGE" at bounding box center [570, 621] width 91 height 24
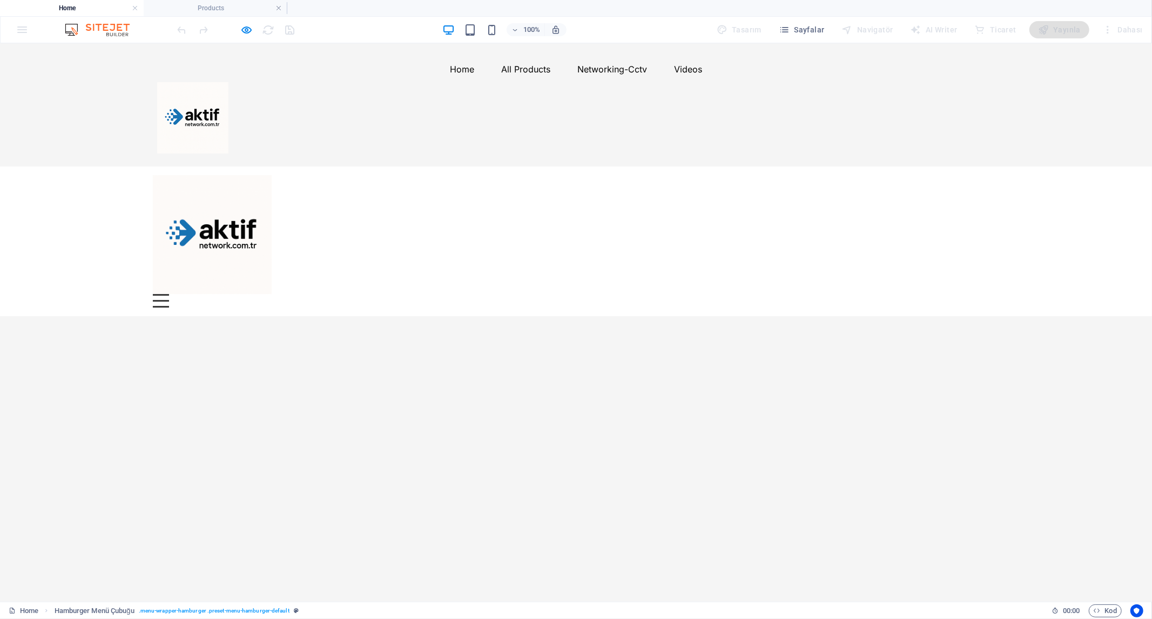
click at [991, 198] on div "Menu İçeriği buraya bırak veya Element ekle Panoyu yapıştır 01. STARTPAGE 02. S…" at bounding box center [576, 241] width 1152 height 150
click at [169, 293] on button "Menu" at bounding box center [161, 294] width 16 height 2
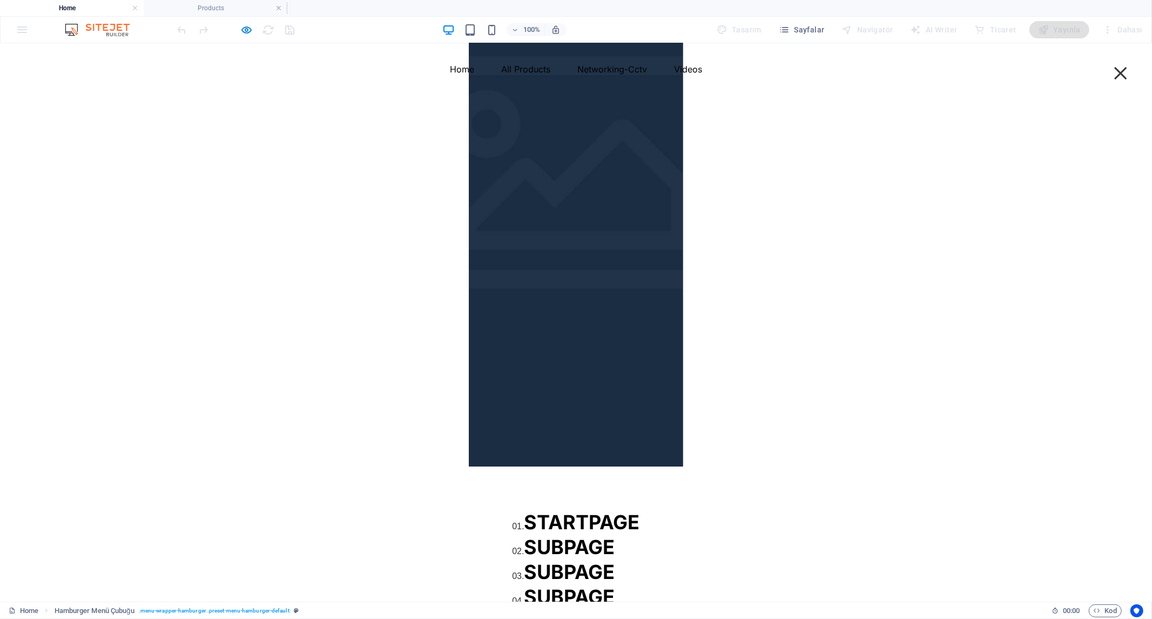
select select "rem"
select select "sticky_menu"
select select "px"
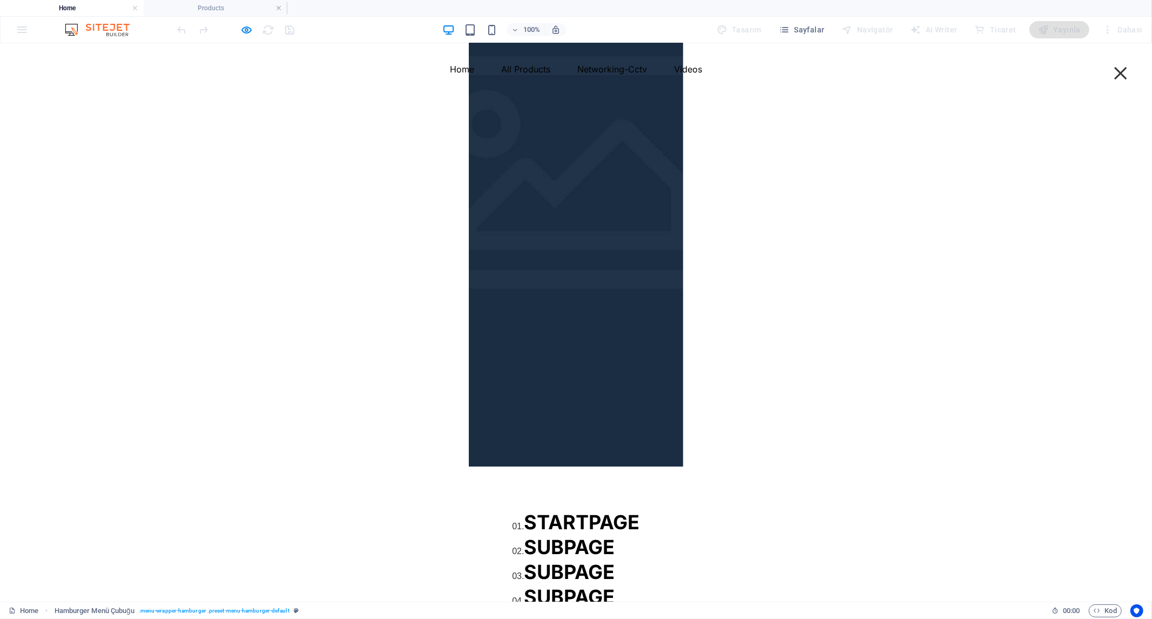
select select "px"
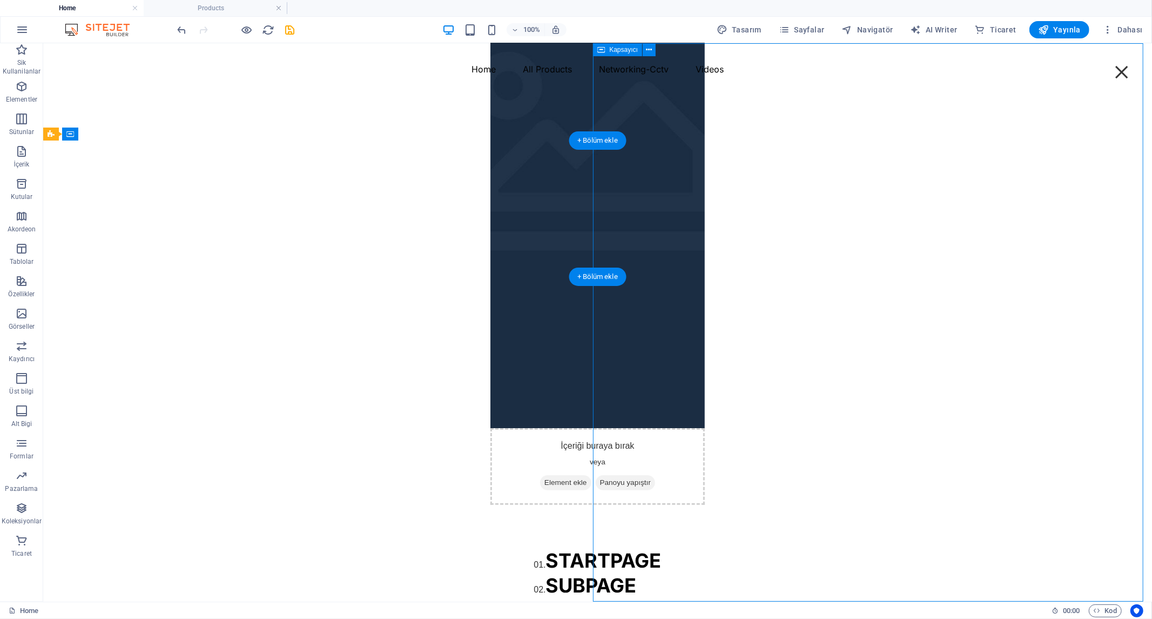
select select "%"
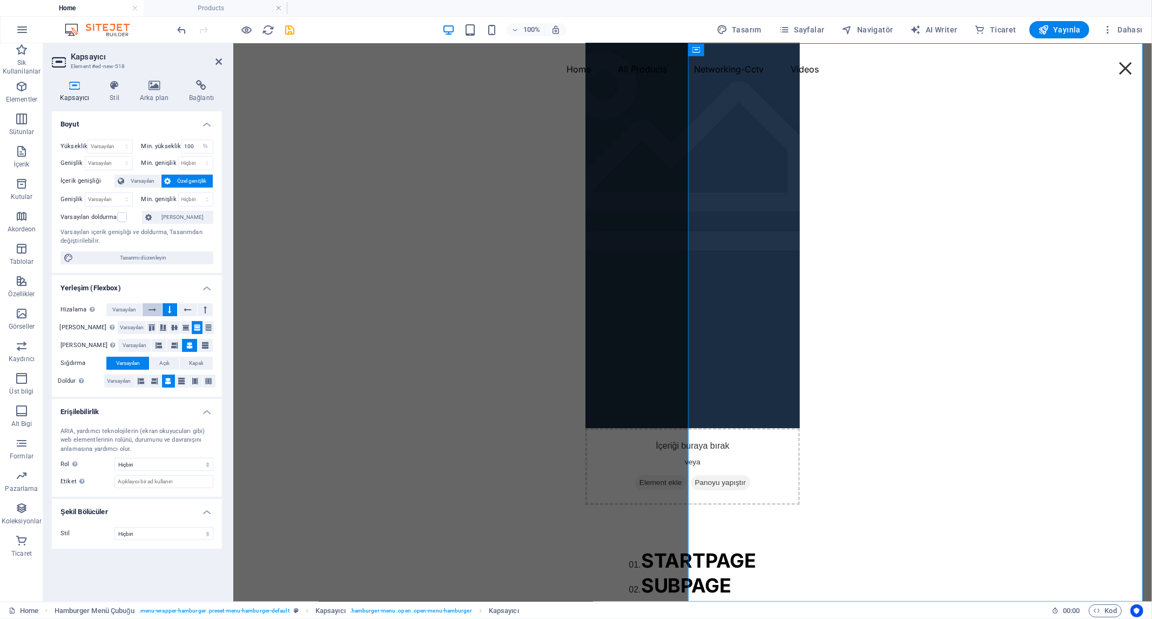
click at [154, 308] on icon at bounding box center [153, 309] width 8 height 13
click at [191, 312] on icon at bounding box center [188, 309] width 8 height 13
click at [209, 310] on button at bounding box center [205, 309] width 15 height 13
click at [189, 310] on icon at bounding box center [188, 309] width 8 height 13
click at [160, 328] on icon at bounding box center [163, 327] width 6 height 13
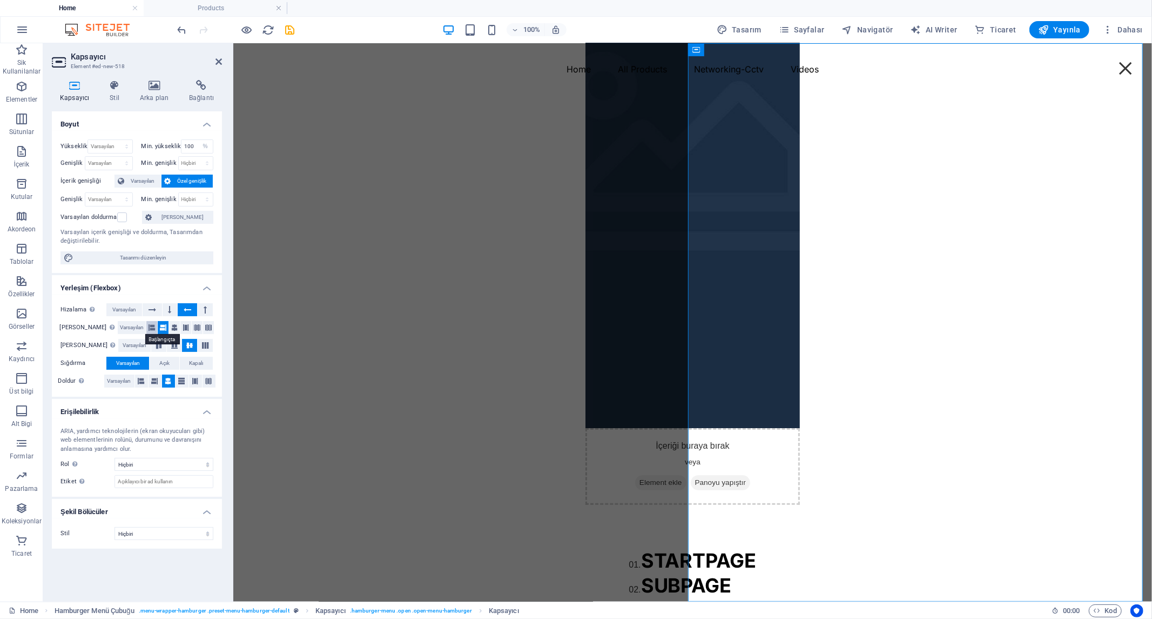
click at [149, 328] on icon at bounding box center [152, 327] width 6 height 13
click at [169, 347] on icon at bounding box center [174, 345] width 13 height 6
click at [152, 344] on icon at bounding box center [158, 345] width 13 height 6
click at [156, 379] on icon at bounding box center [155, 380] width 6 height 13
click at [147, 379] on button at bounding box center [141, 380] width 13 height 13
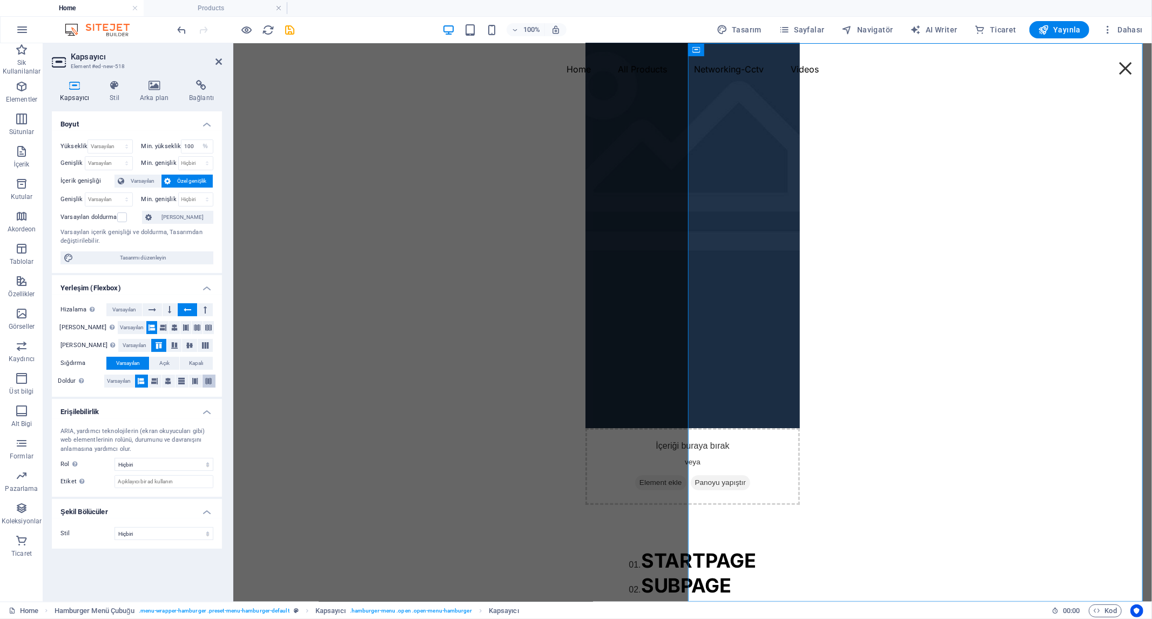
click at [204, 378] on button at bounding box center [209, 380] width 13 height 13
click at [187, 378] on button at bounding box center [182, 380] width 13 height 13
click at [125, 306] on span "Varsayılan" at bounding box center [124, 309] width 24 height 13
click at [155, 307] on icon at bounding box center [153, 309] width 8 height 13
click at [125, 217] on label at bounding box center [122, 217] width 10 height 10
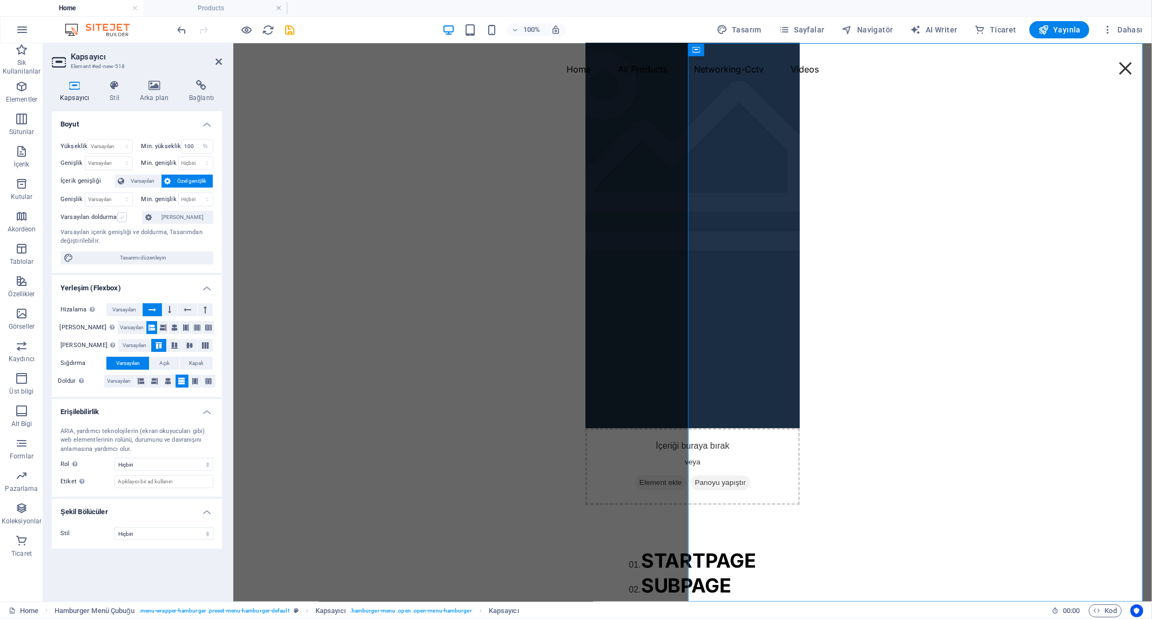
click at [0, 0] on input "Varsayılan doldurma" at bounding box center [0, 0] width 0 height 0
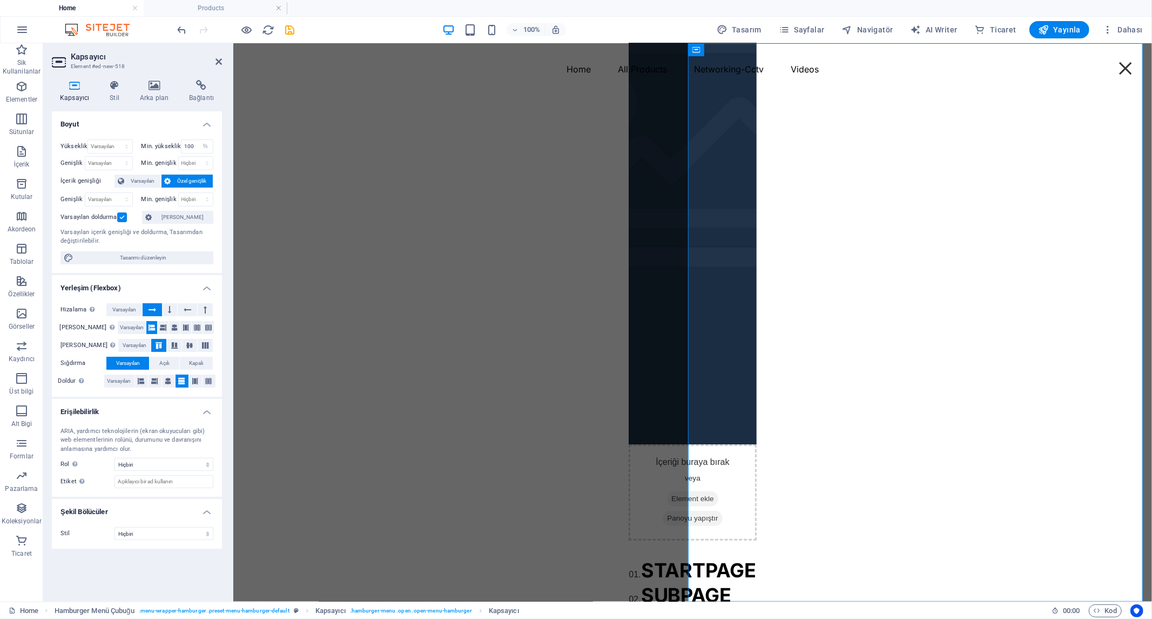
click at [125, 217] on label at bounding box center [122, 217] width 10 height 10
click at [0, 0] on input "Varsayılan doldurma" at bounding box center [0, 0] width 0 height 0
click at [109, 89] on icon at bounding box center [115, 85] width 26 height 11
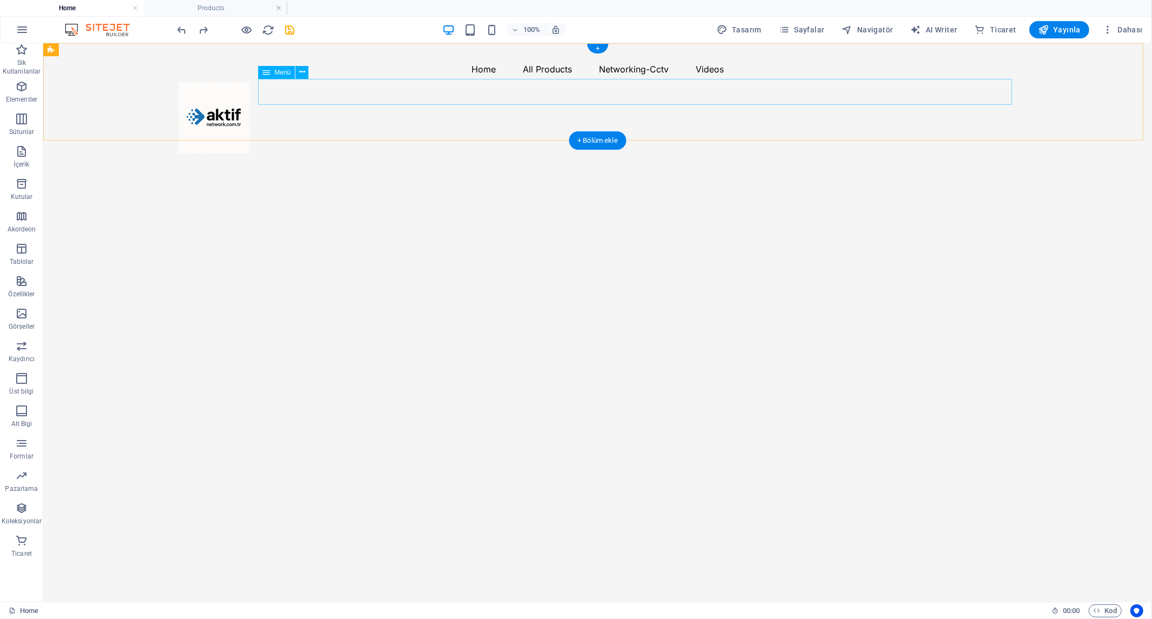
click at [478, 82] on nav "Home All Products Fiber Optic Cables Panels, Enclosures & Racks Optics and Tran…" at bounding box center [597, 69] width 839 height 26
select select
select select "10"
select select
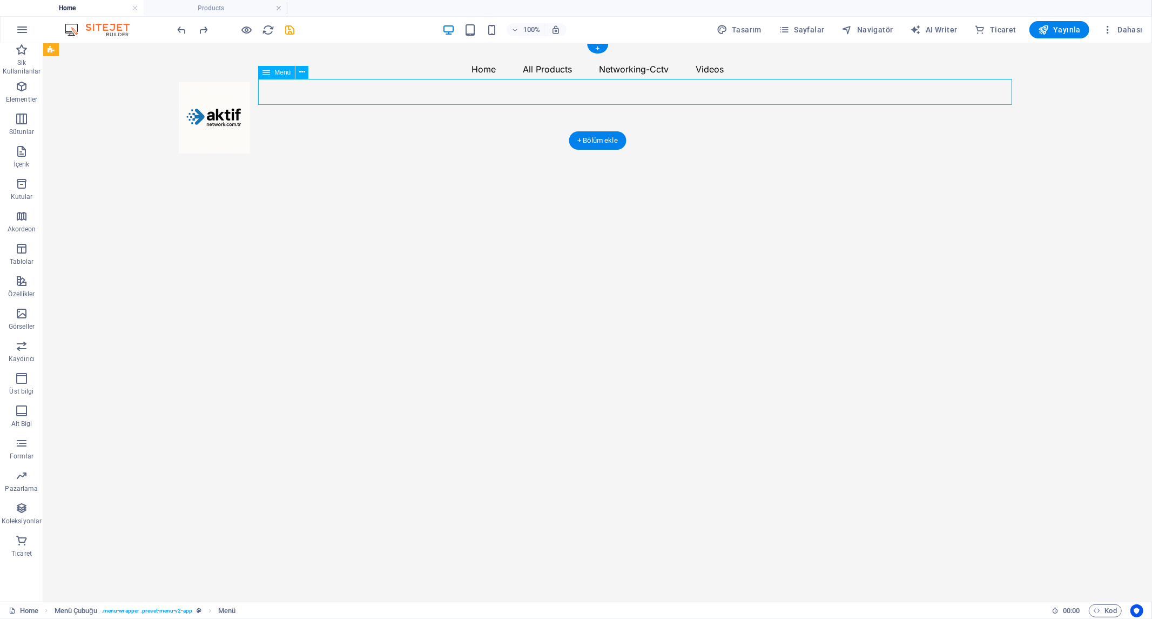
select select "11"
select select
select select "3"
select select
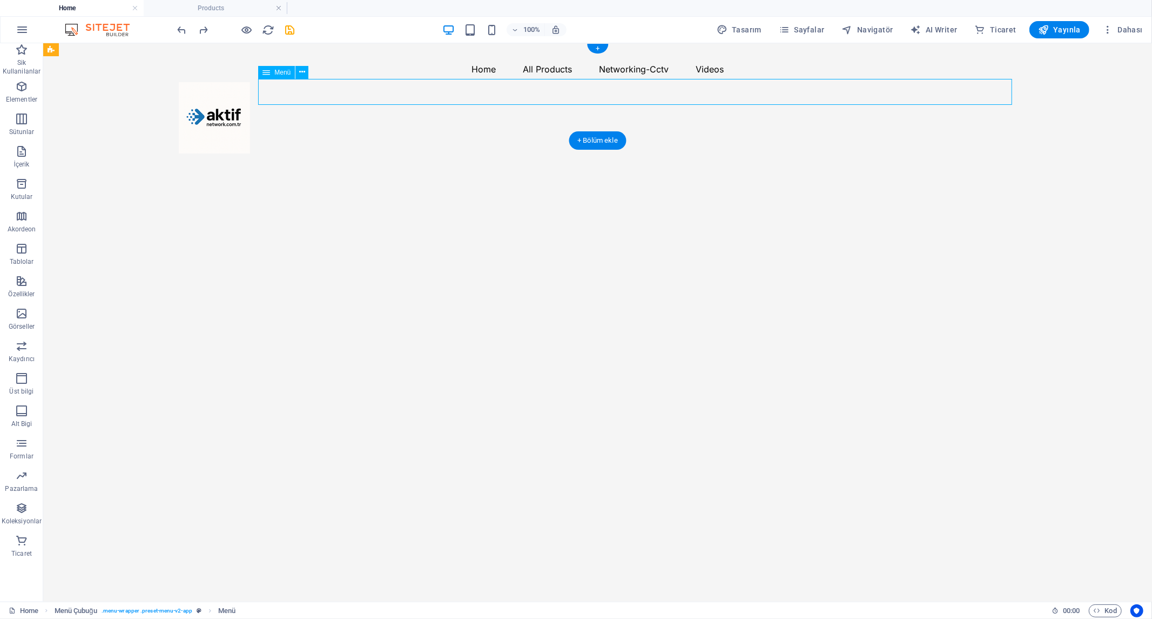
select select "3"
select select
select select "2"
select select
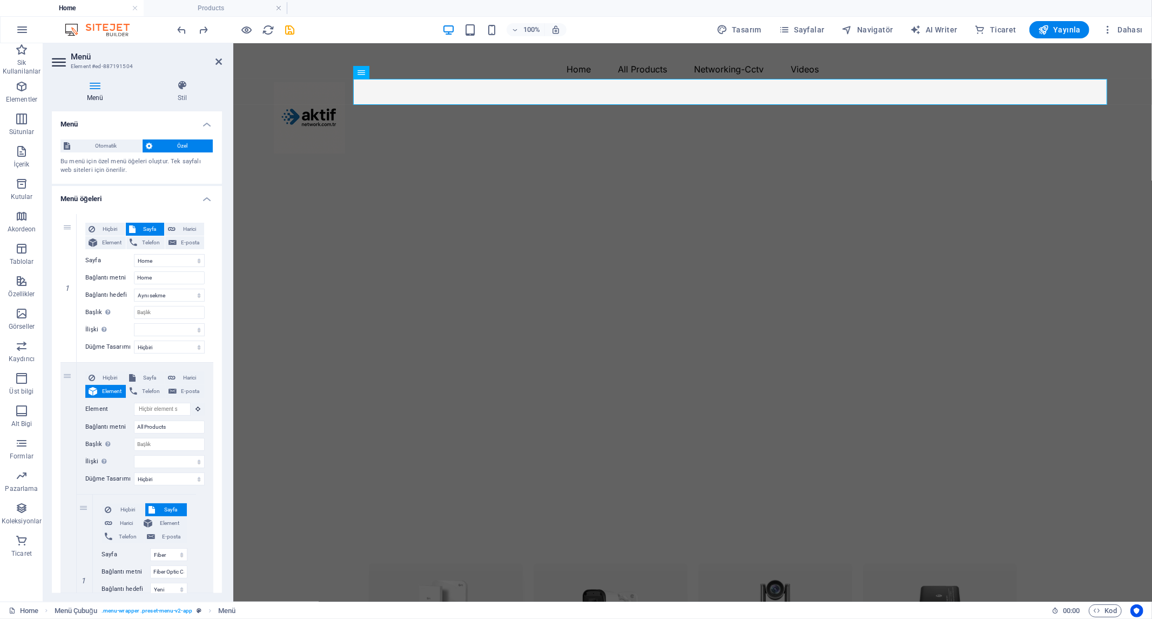
click at [91, 86] on icon at bounding box center [95, 85] width 86 height 11
click at [93, 85] on icon at bounding box center [95, 85] width 86 height 11
click at [57, 59] on icon at bounding box center [60, 61] width 16 height 17
click at [224, 61] on aside "Menü Element #ed-887191504 Menü Stil Menü Otomatik Özel Bu menü için özel menü …" at bounding box center [138, 322] width 190 height 558
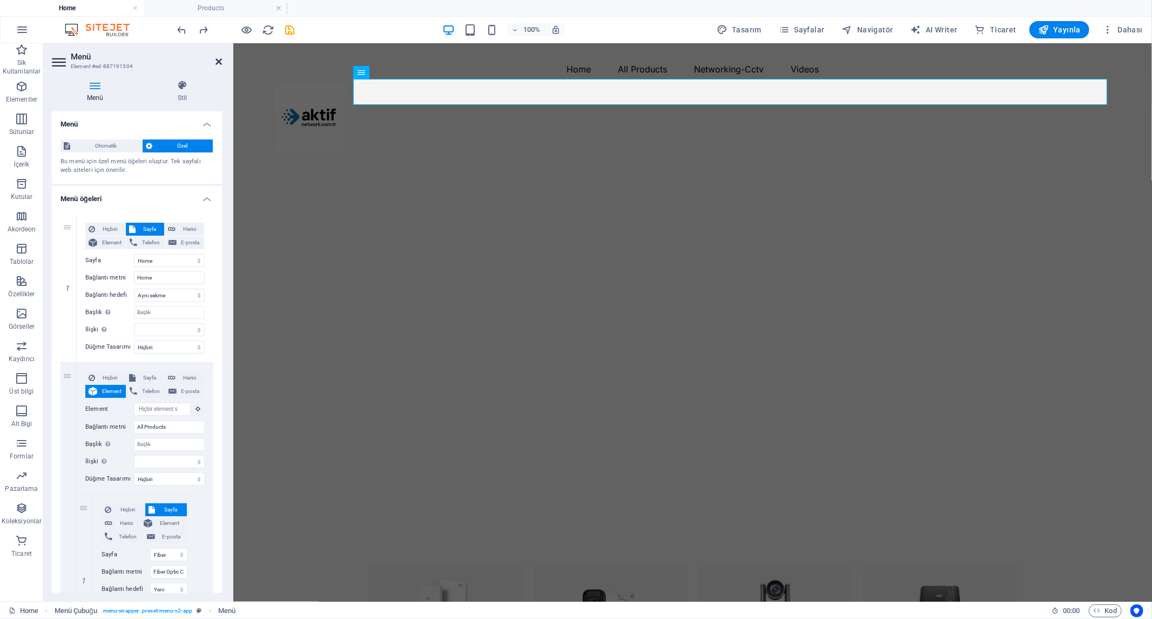
click at [216, 61] on icon at bounding box center [219, 61] width 6 height 9
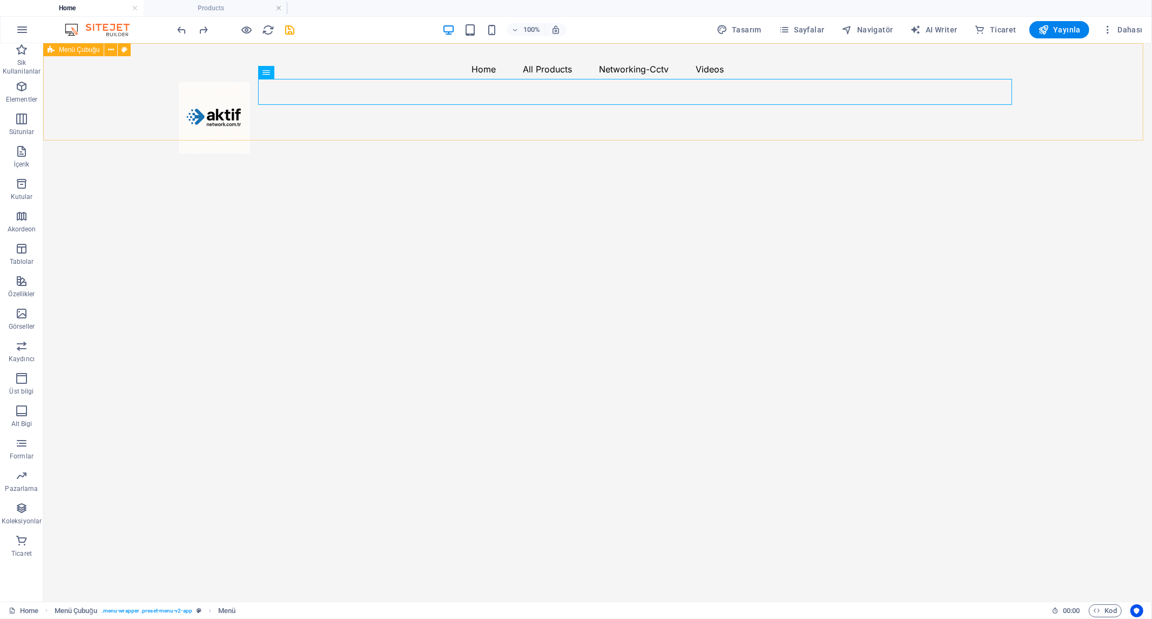
click at [71, 46] on span "Menü Çubuğu" at bounding box center [79, 49] width 41 height 6
click at [28, 51] on span "Sik Kullanilanlar" at bounding box center [21, 60] width 43 height 35
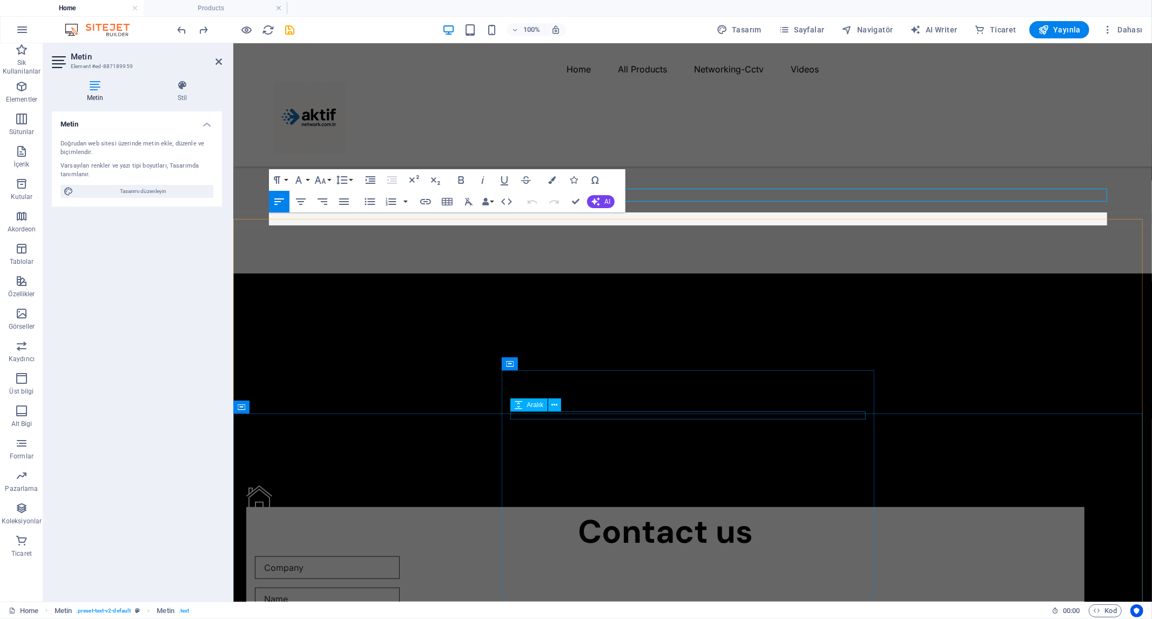
scroll to position [319, 0]
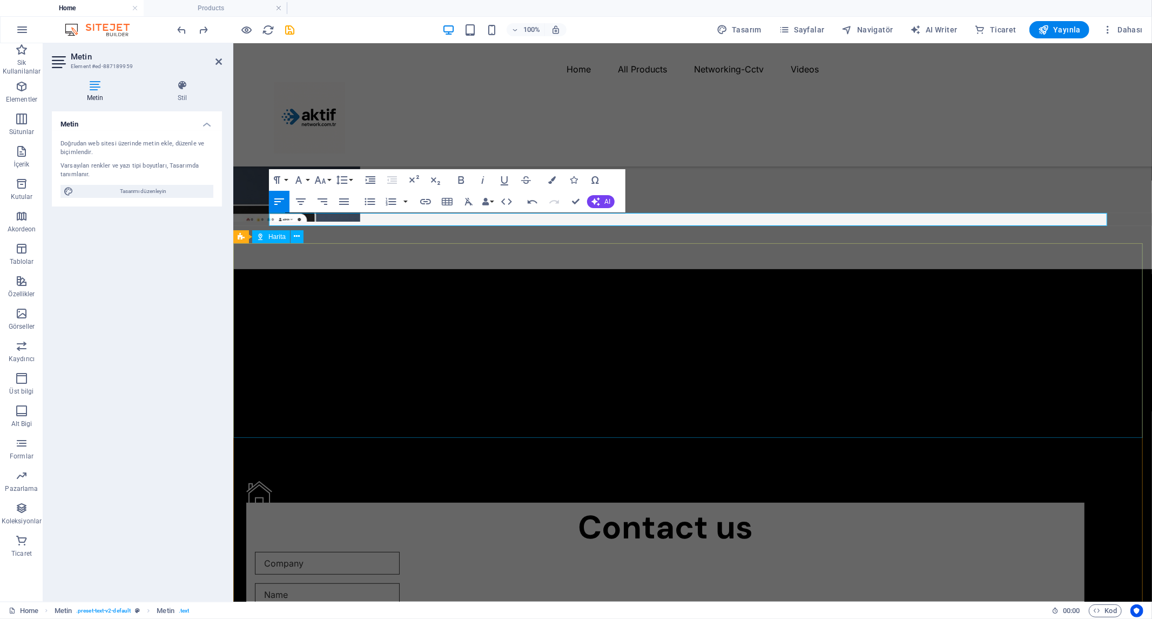
click at [400, 321] on div at bounding box center [692, 366] width 919 height 194
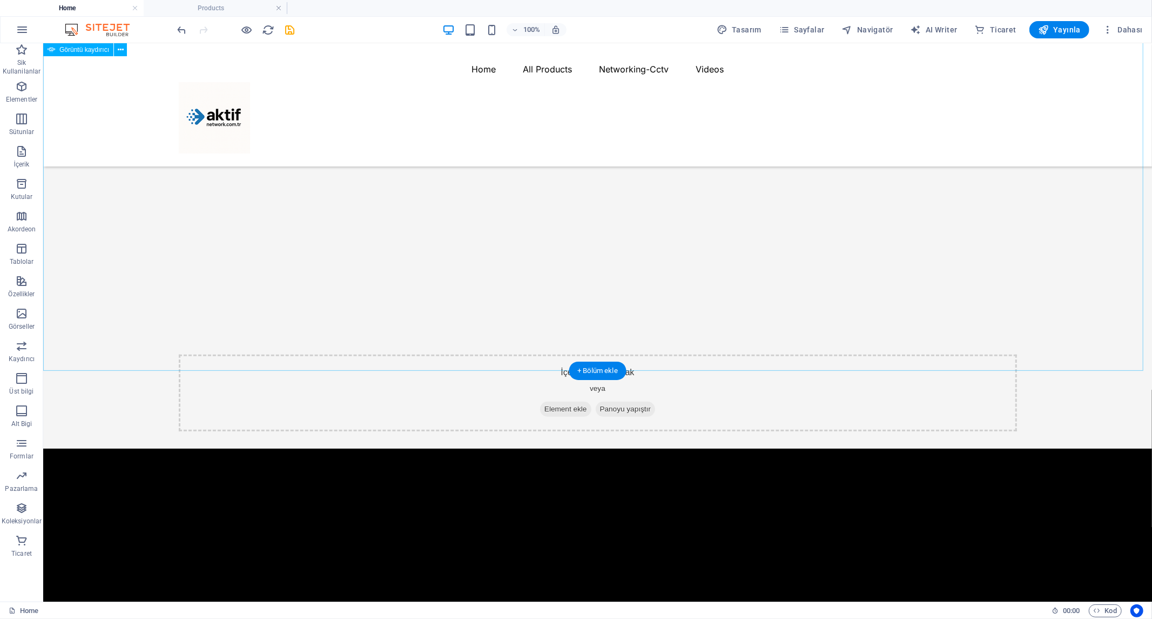
scroll to position [60, 0]
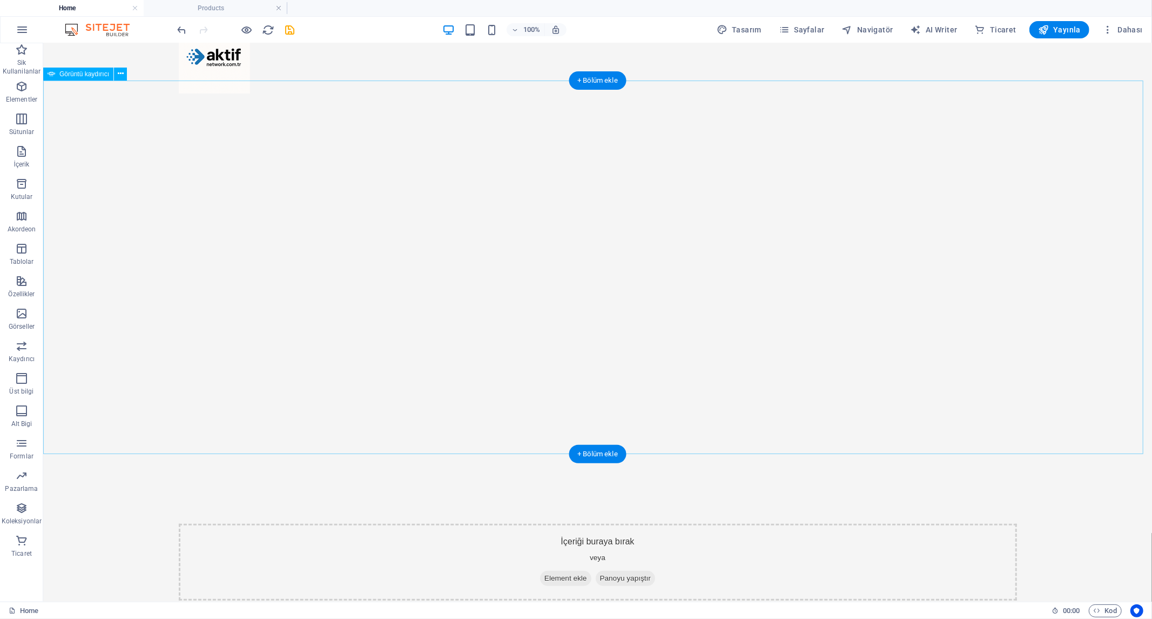
select select "ms"
select select "s"
select select "progressive"
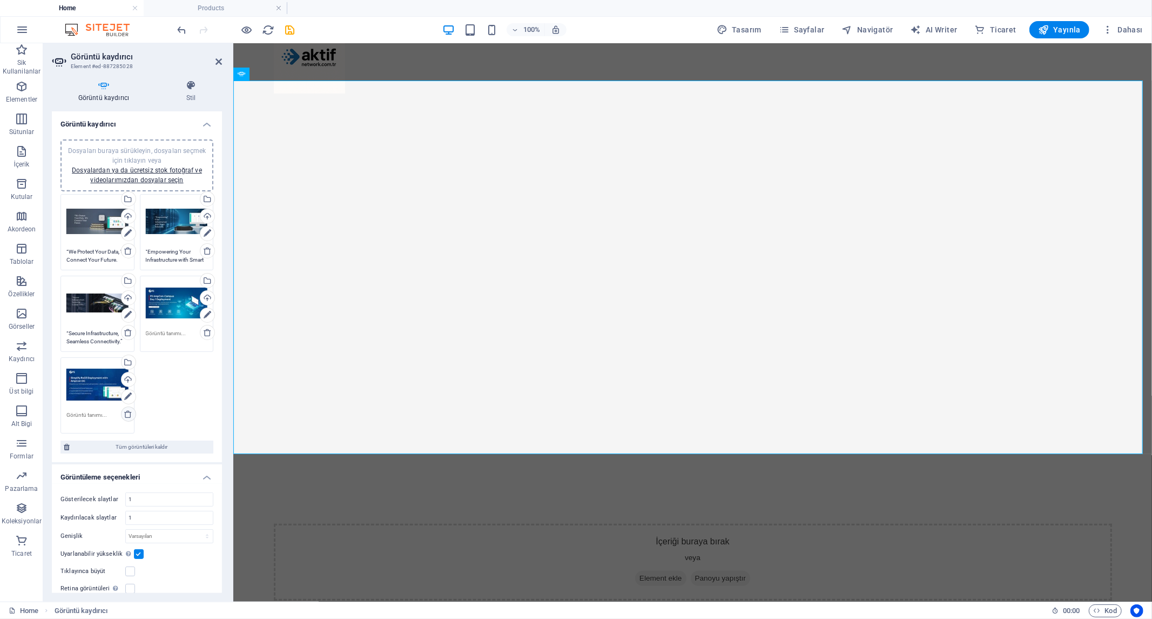
click at [126, 413] on icon at bounding box center [128, 414] width 9 height 9
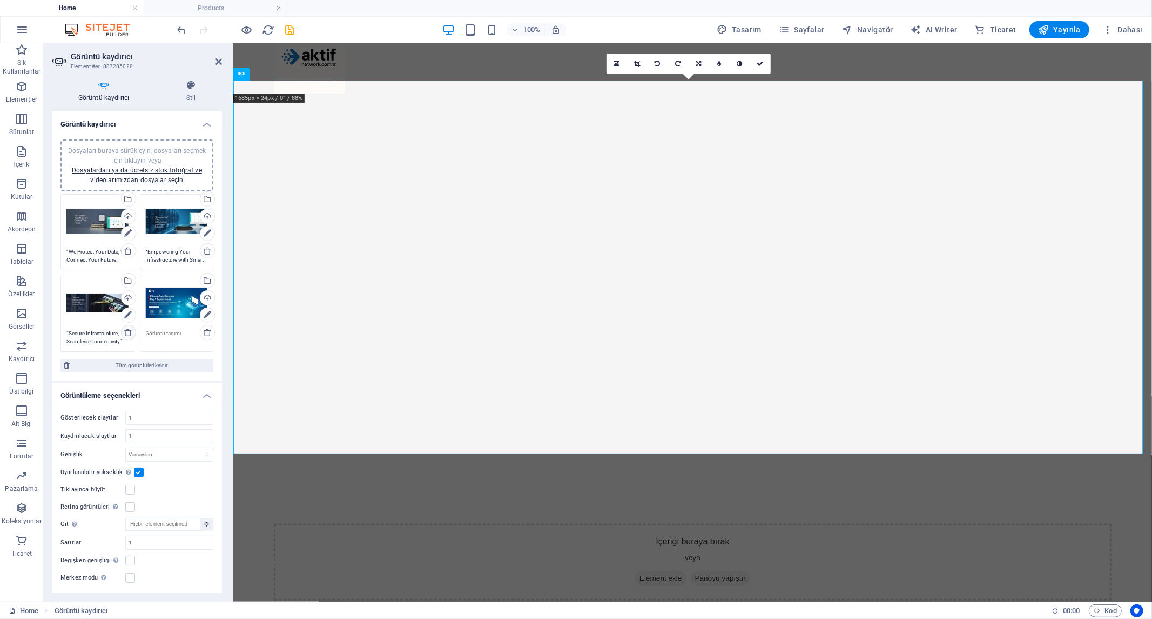
click at [128, 328] on icon at bounding box center [128, 332] width 9 height 9
click at [129, 330] on icon at bounding box center [128, 332] width 9 height 9
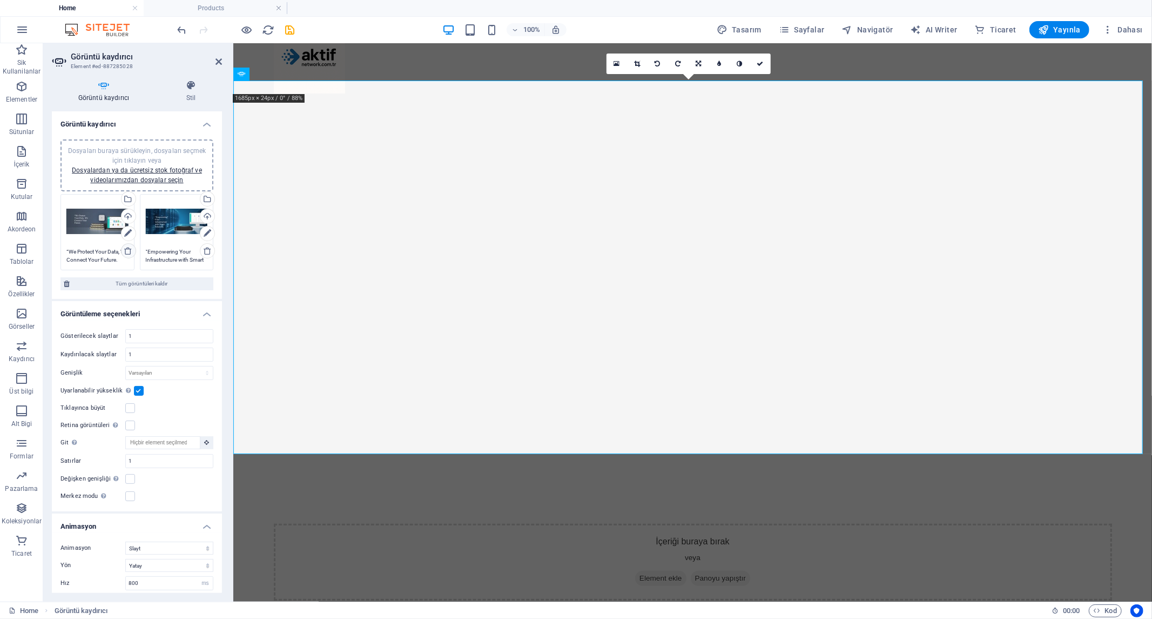
click at [128, 249] on icon at bounding box center [128, 250] width 9 height 9
type textarea "“Empowering Your Infrastructure with Smart Solutions."
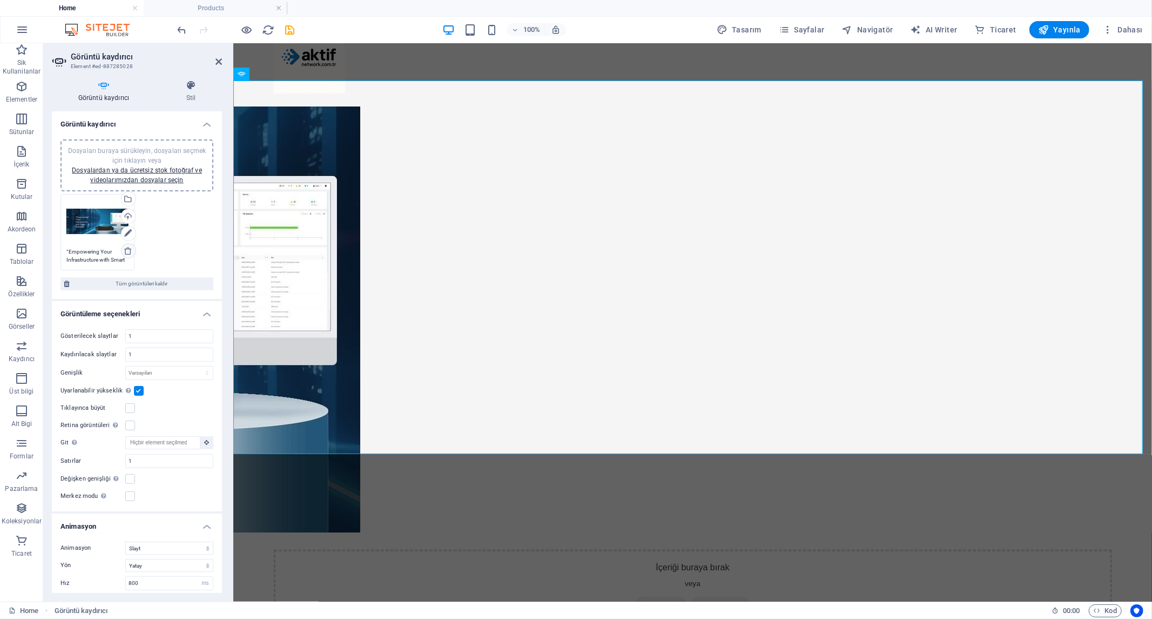
click at [127, 253] on icon at bounding box center [128, 250] width 9 height 9
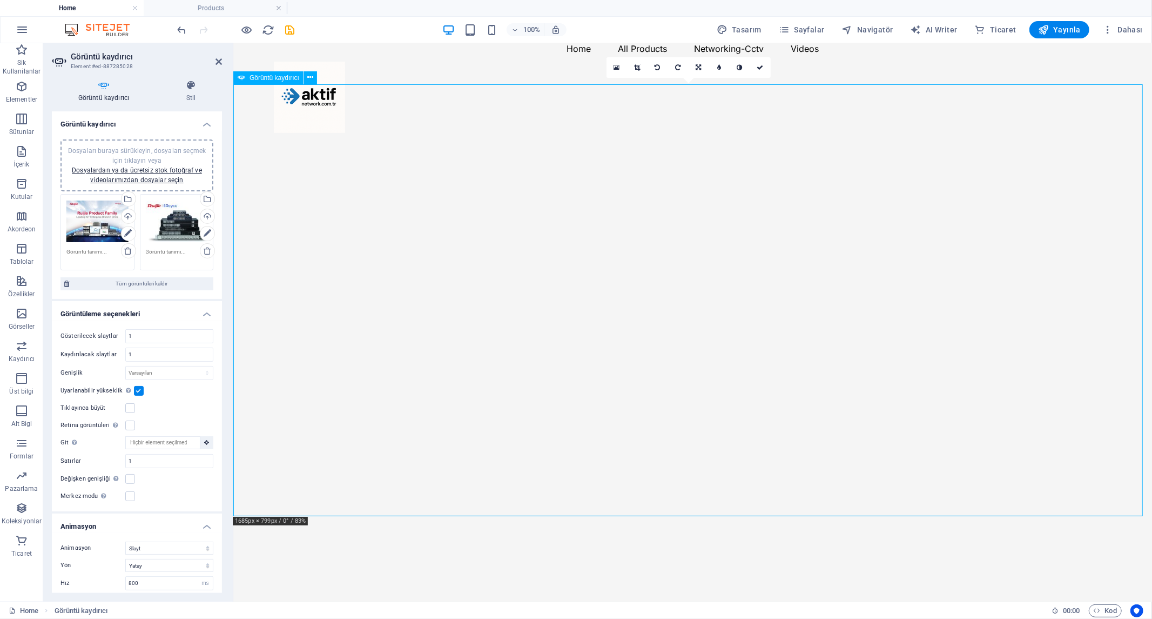
scroll to position [0, 0]
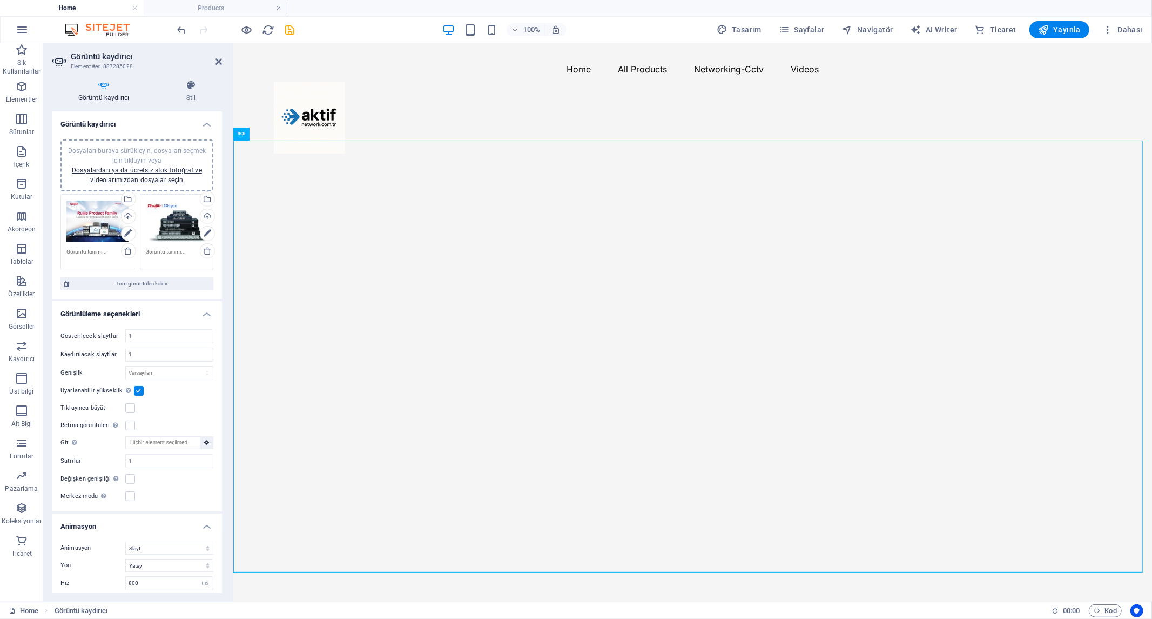
click at [136, 388] on label at bounding box center [139, 391] width 10 height 10
click at [0, 0] on input "Uyarlanabilir yükseklik Tek slaytlı yatay kaydırıcılar için yüksekliği otomatik…" at bounding box center [0, 0] width 0 height 0
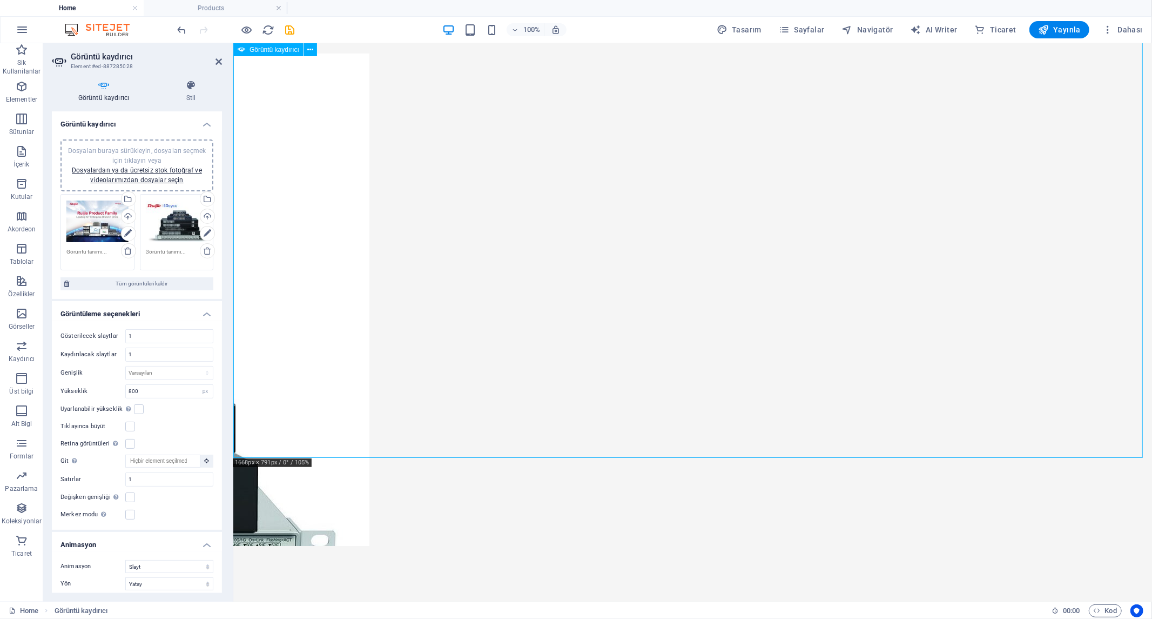
scroll to position [60, 0]
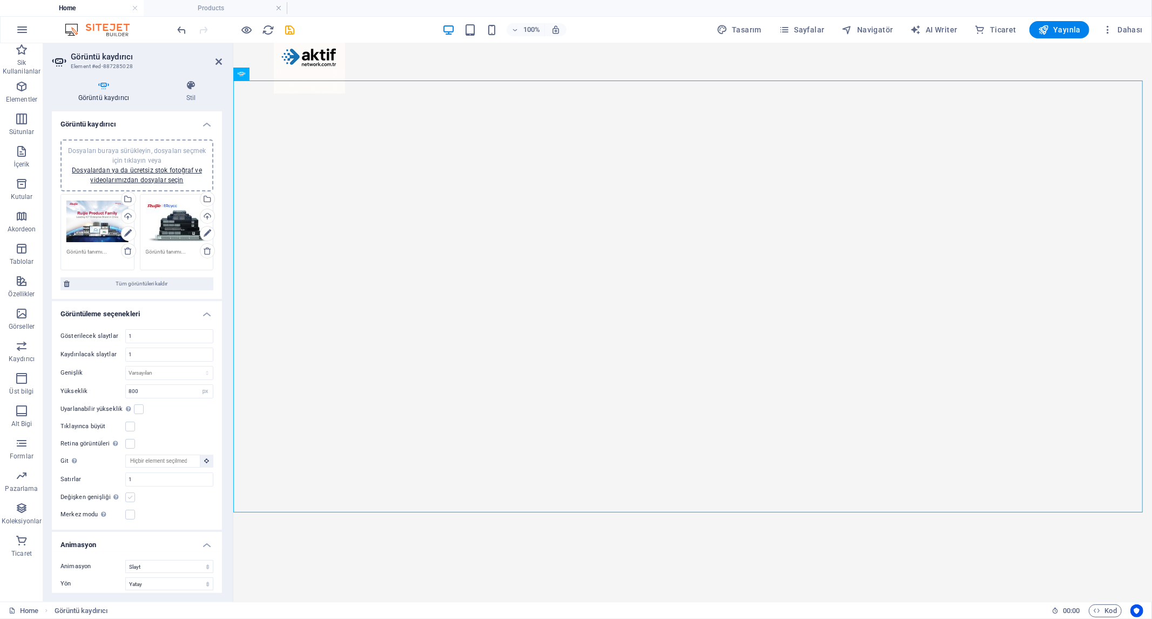
click at [131, 498] on label at bounding box center [130, 497] width 10 height 10
click at [0, 0] on input "Değişken genişliği Görünen slayt genişliğini otomatik olarak ayarla." at bounding box center [0, 0] width 0 height 0
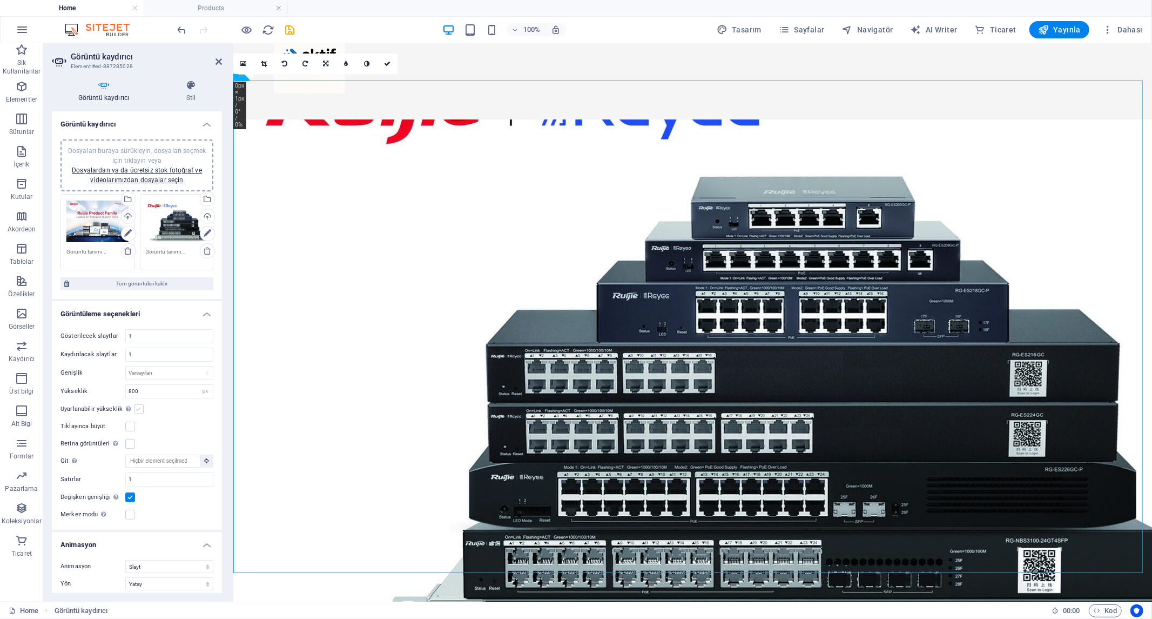
click at [138, 408] on label at bounding box center [139, 409] width 10 height 10
click at [0, 0] on input "Uyarlanabilir yükseklik Tek slaytlı yatay kaydırıcılar için yüksekliği otomatik…" at bounding box center [0, 0] width 0 height 0
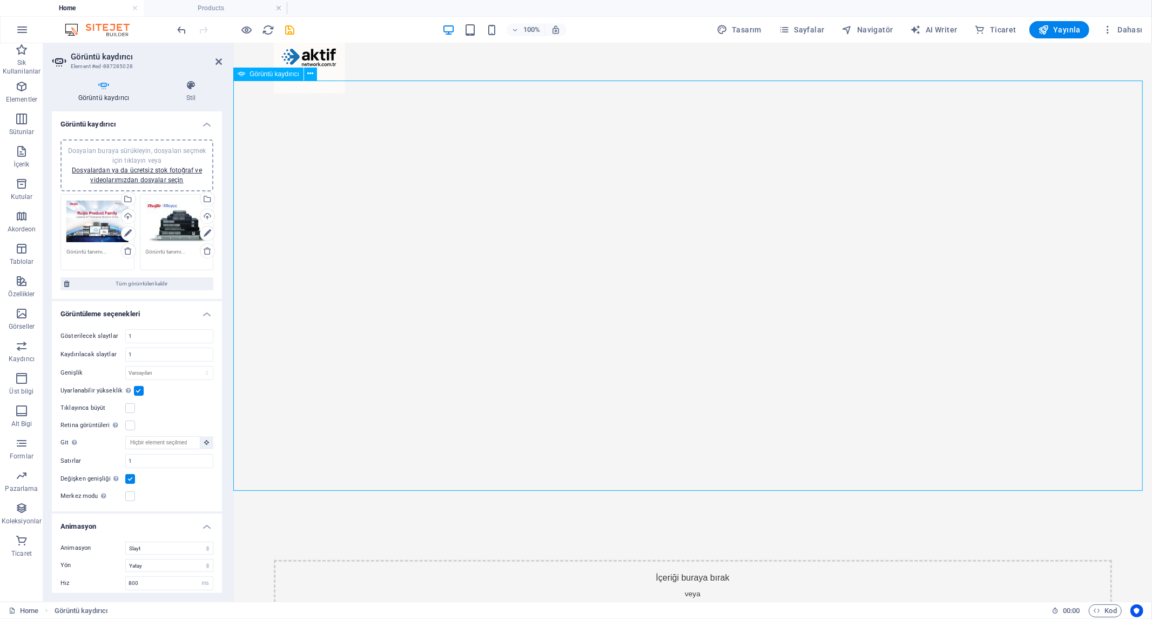
click at [233, 538] on button "button" at bounding box center [233, 538] width 0 height 0
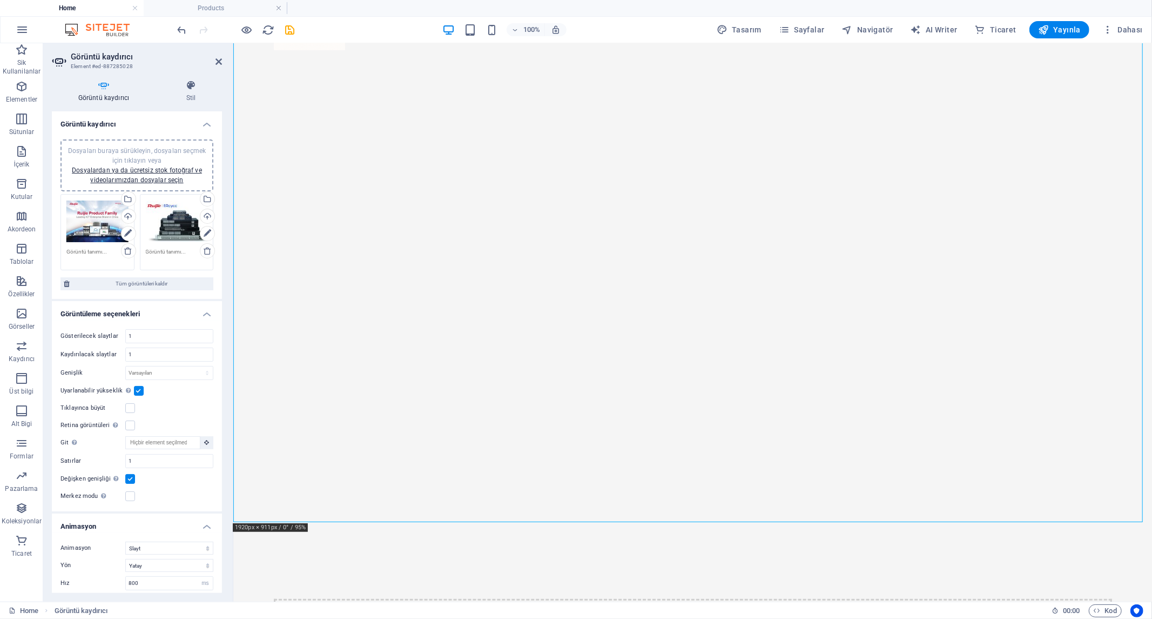
scroll to position [120, 0]
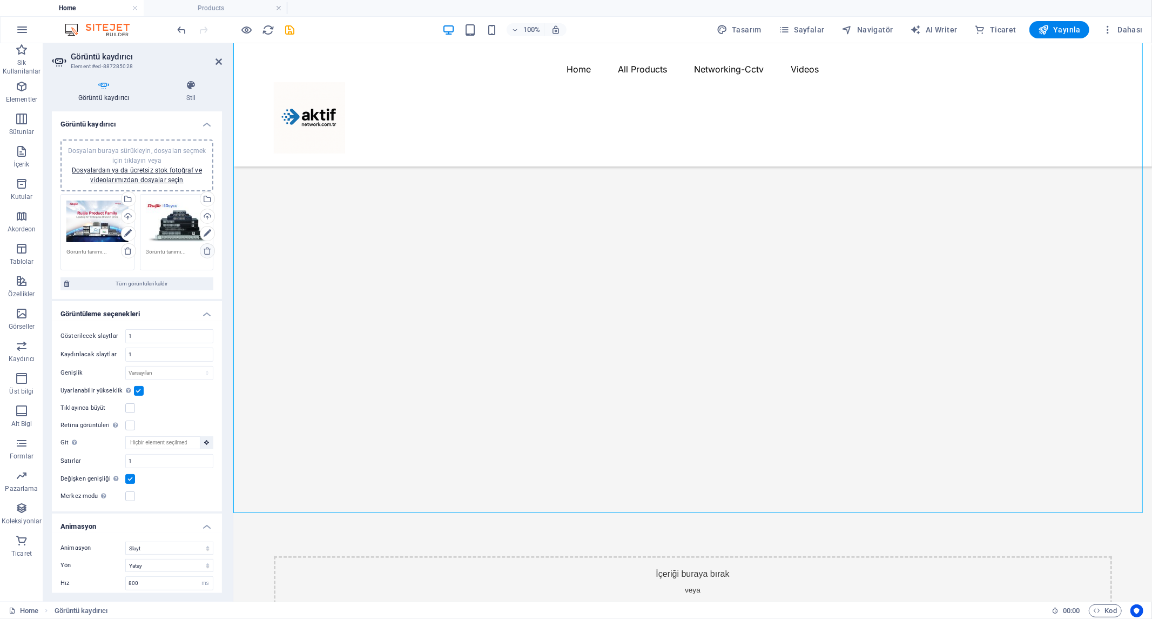
click at [207, 249] on icon at bounding box center [207, 250] width 9 height 9
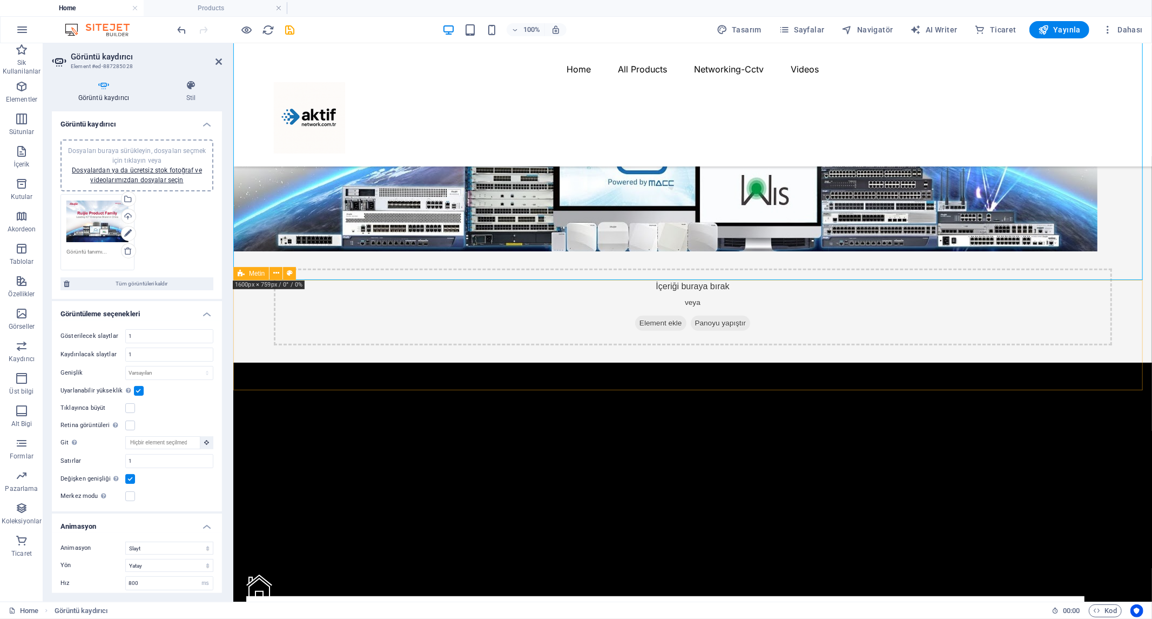
scroll to position [300, 0]
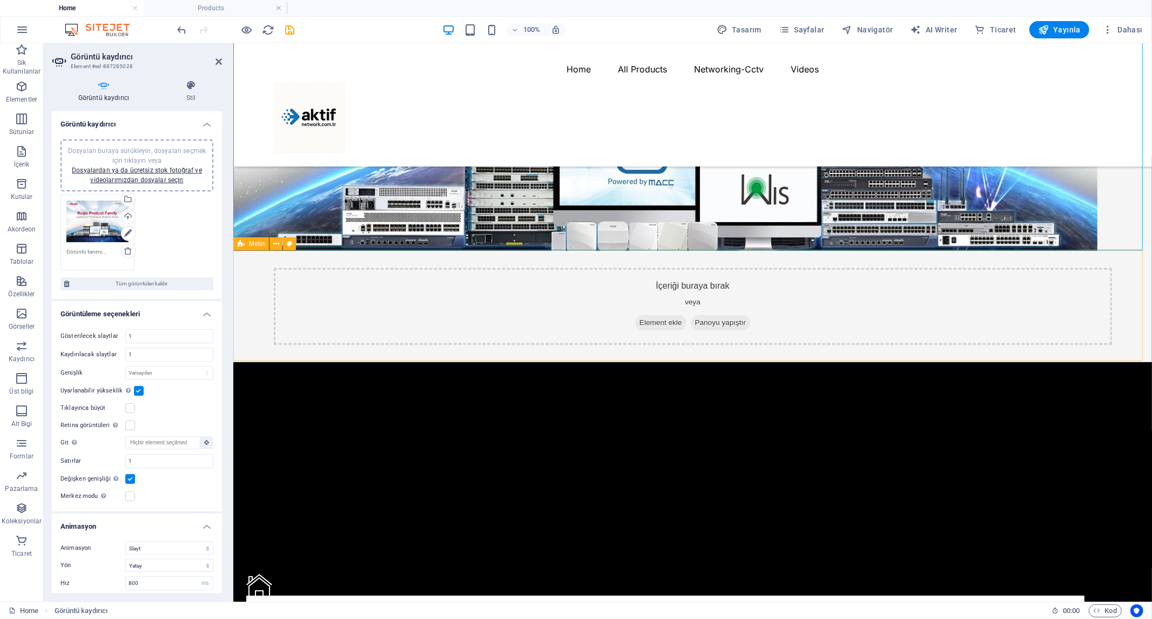
click at [639, 322] on icon at bounding box center [639, 322] width 0 height 0
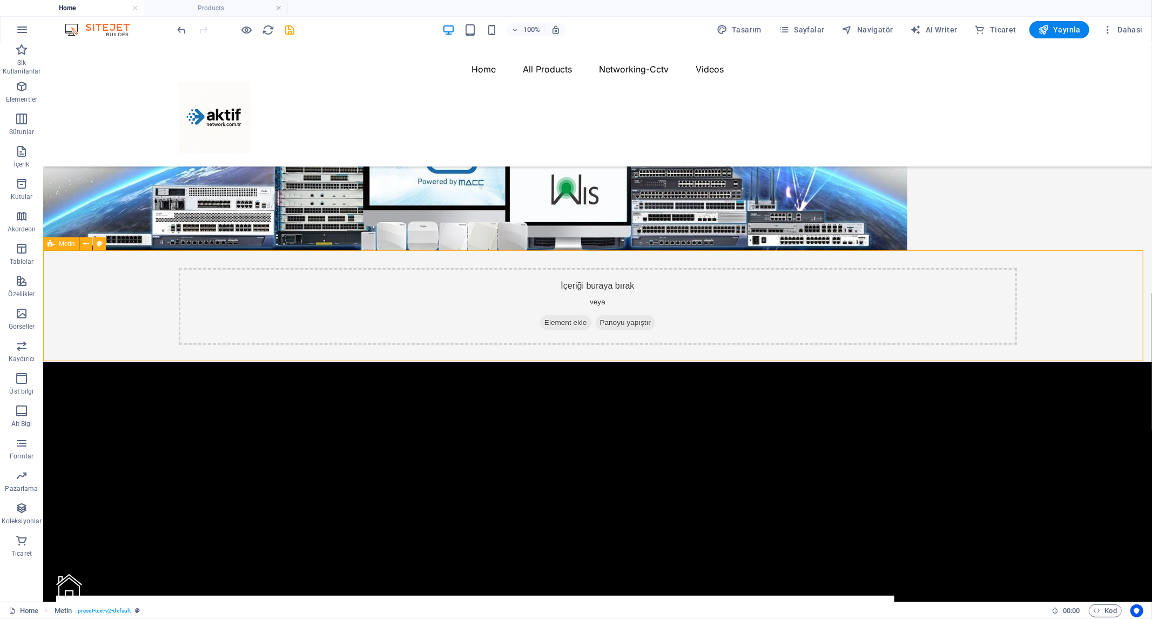
click at [559, 320] on span "Element ekle" at bounding box center [565, 321] width 51 height 15
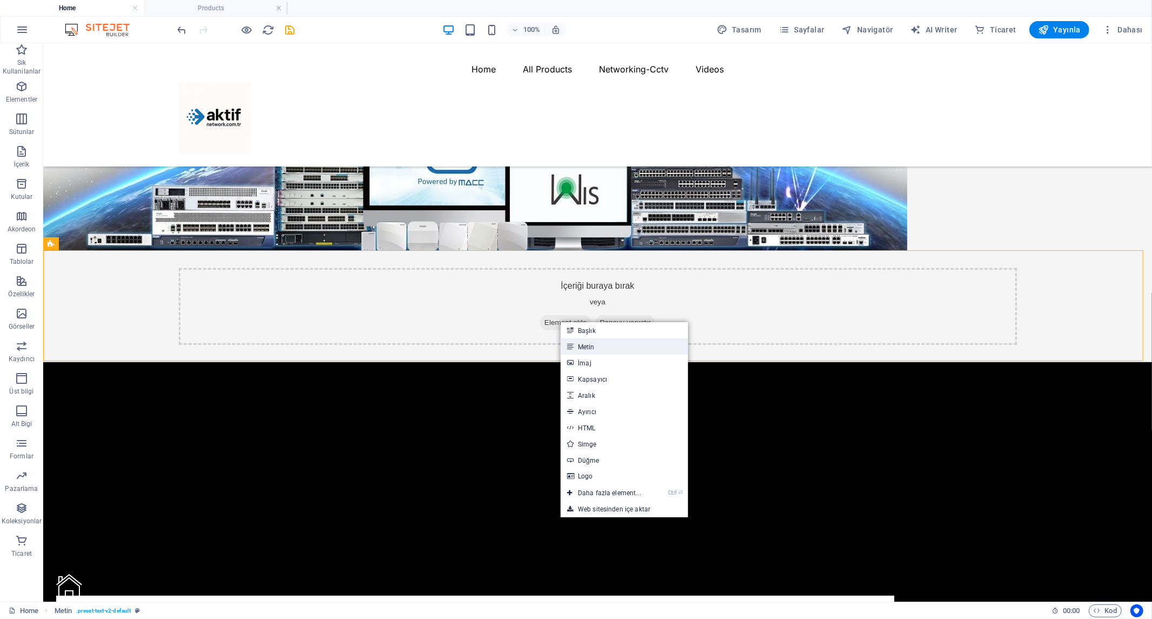
click at [599, 346] on link "Metin" at bounding box center [625, 346] width 128 height 16
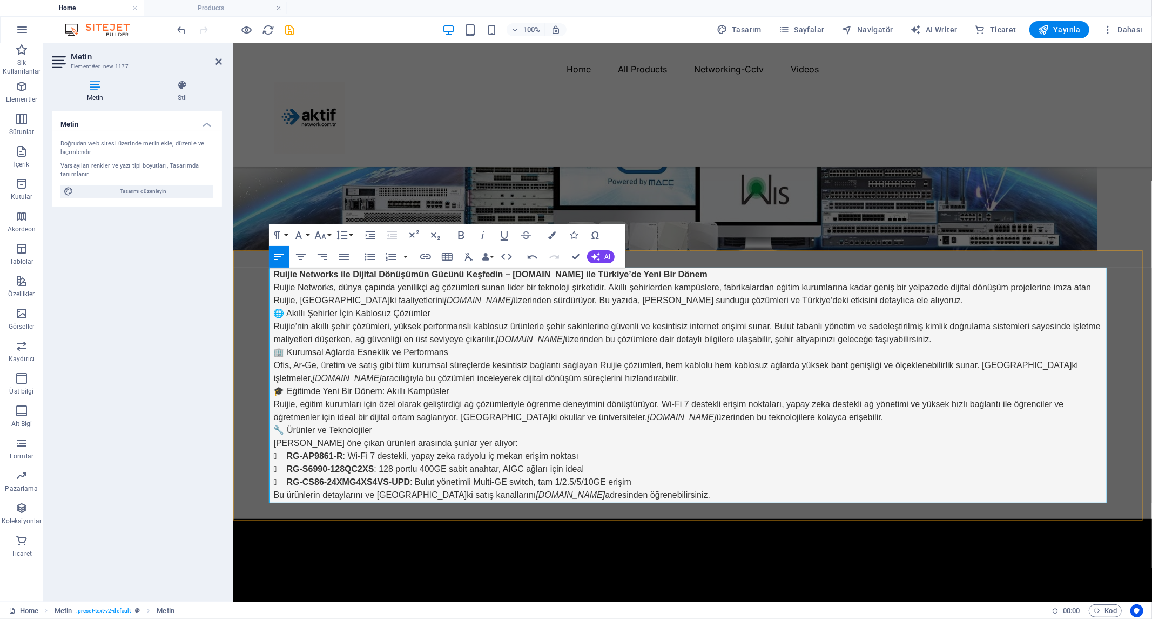
click at [688, 272] on p "Ruijie Networks ile Dijital Dönüşümün Gücünü Keşfedin – [DOMAIN_NAME] ile Türki…" at bounding box center [692, 273] width 839 height 13
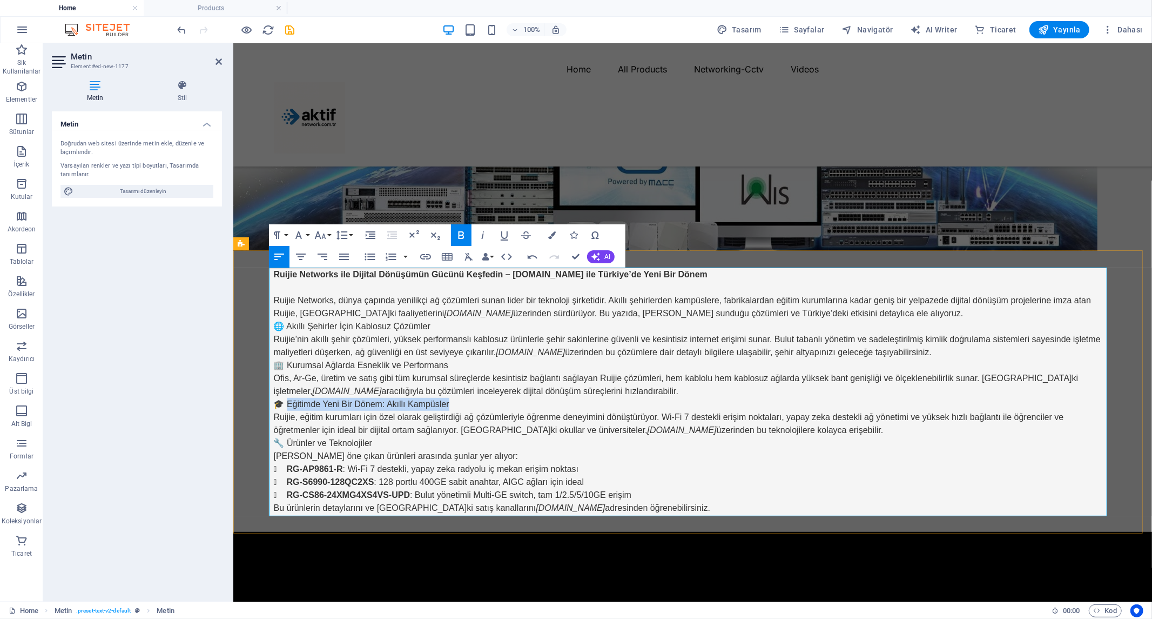
drag, startPoint x: 444, startPoint y: 401, endPoint x: 282, endPoint y: 406, distance: 162.2
click at [282, 406] on p "🎓 Eğitimde Yeni Bir Dönem: Akıllı Kampüsler" at bounding box center [692, 403] width 839 height 13
click at [297, 233] on icon "button" at bounding box center [298, 235] width 13 height 13
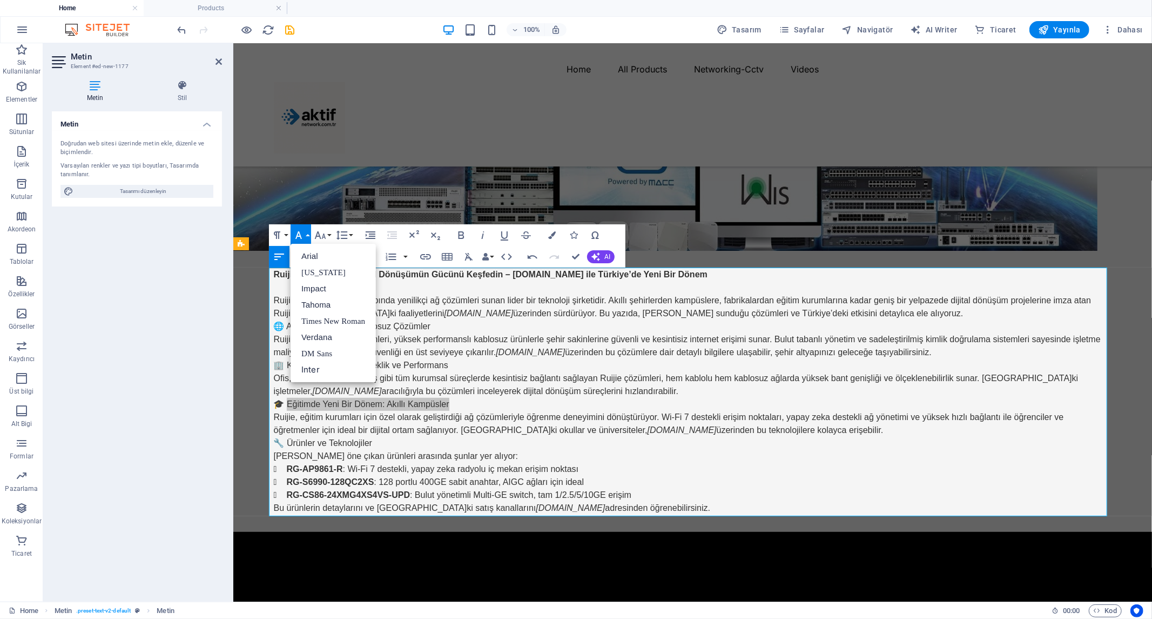
click at [297, 232] on icon "button" at bounding box center [298, 235] width 13 height 13
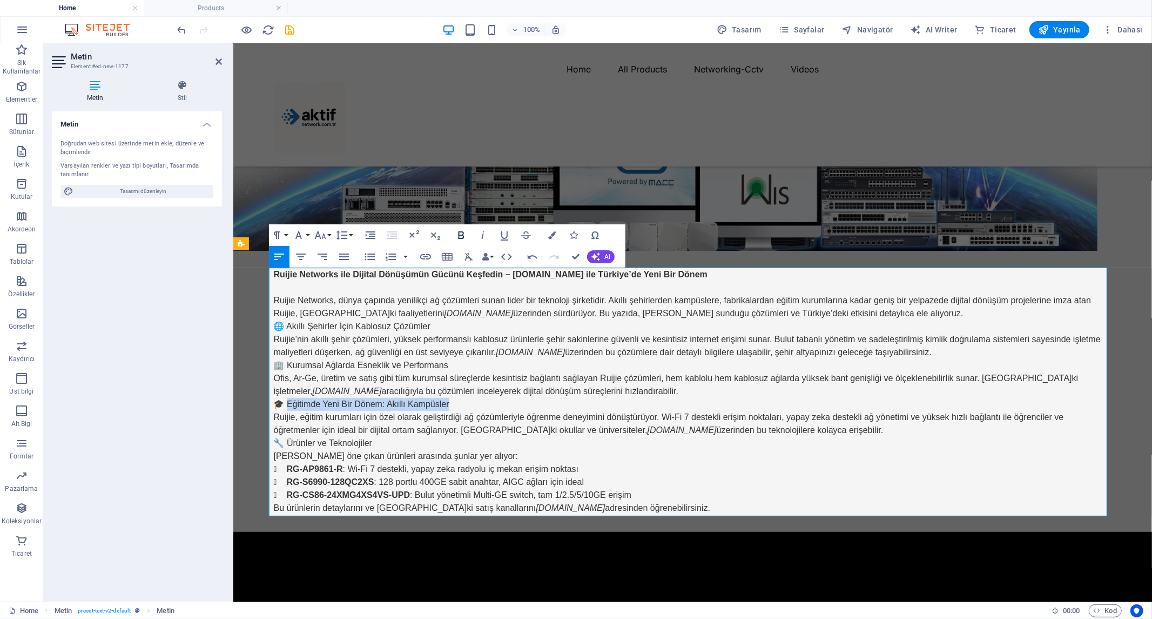
click at [460, 236] on icon "button" at bounding box center [461, 235] width 13 height 13
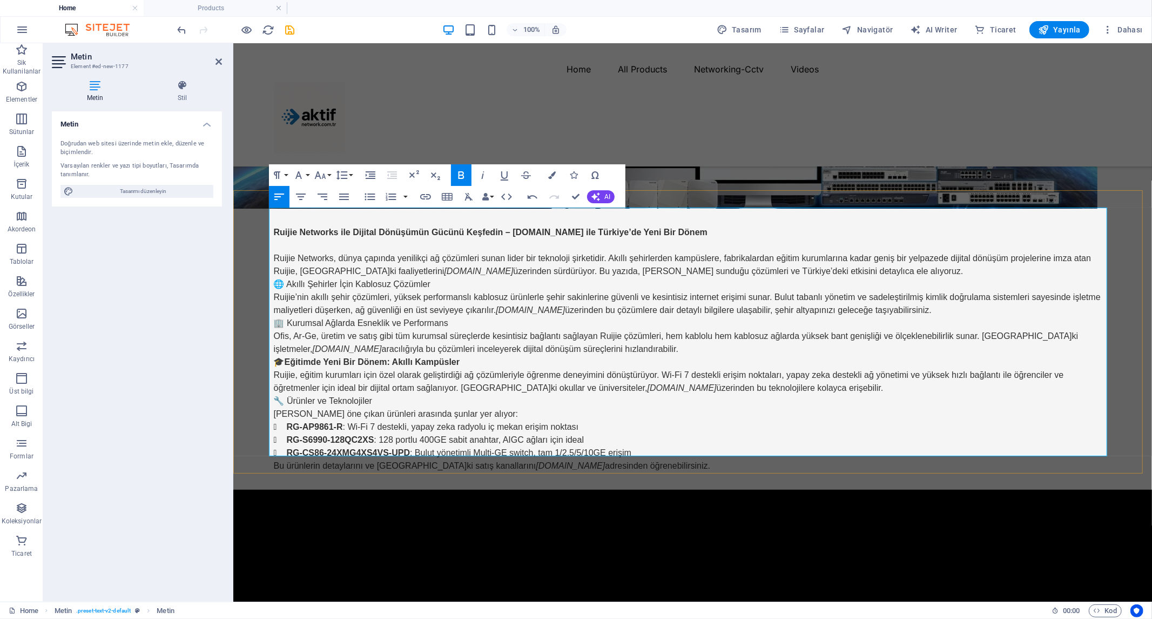
scroll to position [360, 0]
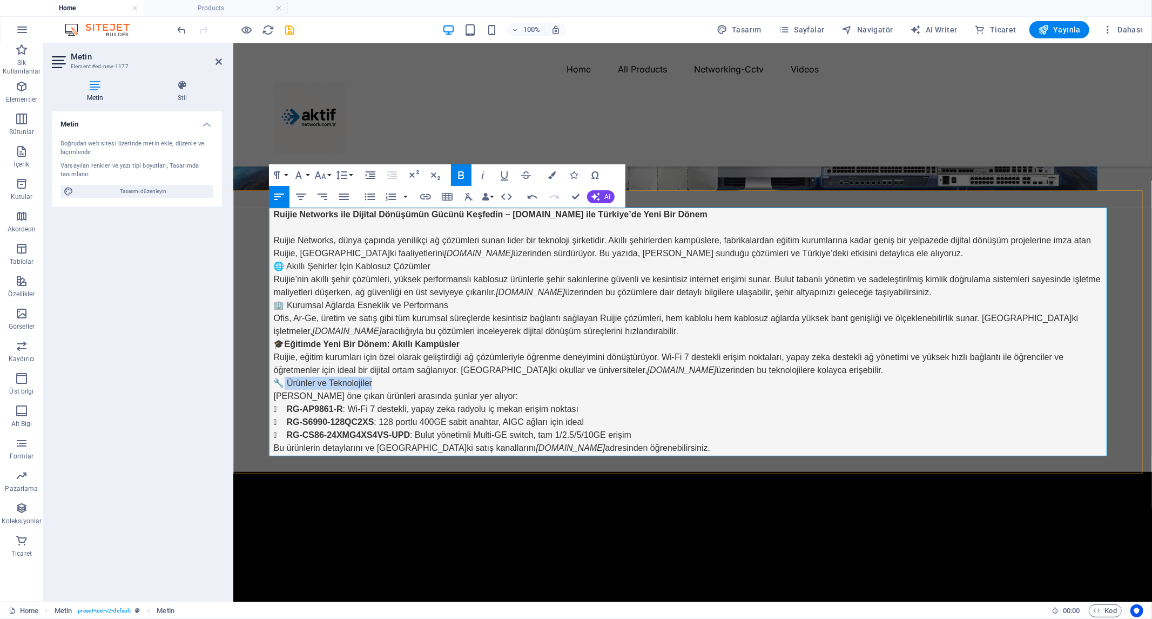
drag, startPoint x: 375, startPoint y: 385, endPoint x: 281, endPoint y: 378, distance: 94.3
click at [281, 379] on p "🔧 Ürünler ve Teknolojiler" at bounding box center [692, 382] width 839 height 13
click at [461, 170] on icon "button" at bounding box center [461, 175] width 13 height 13
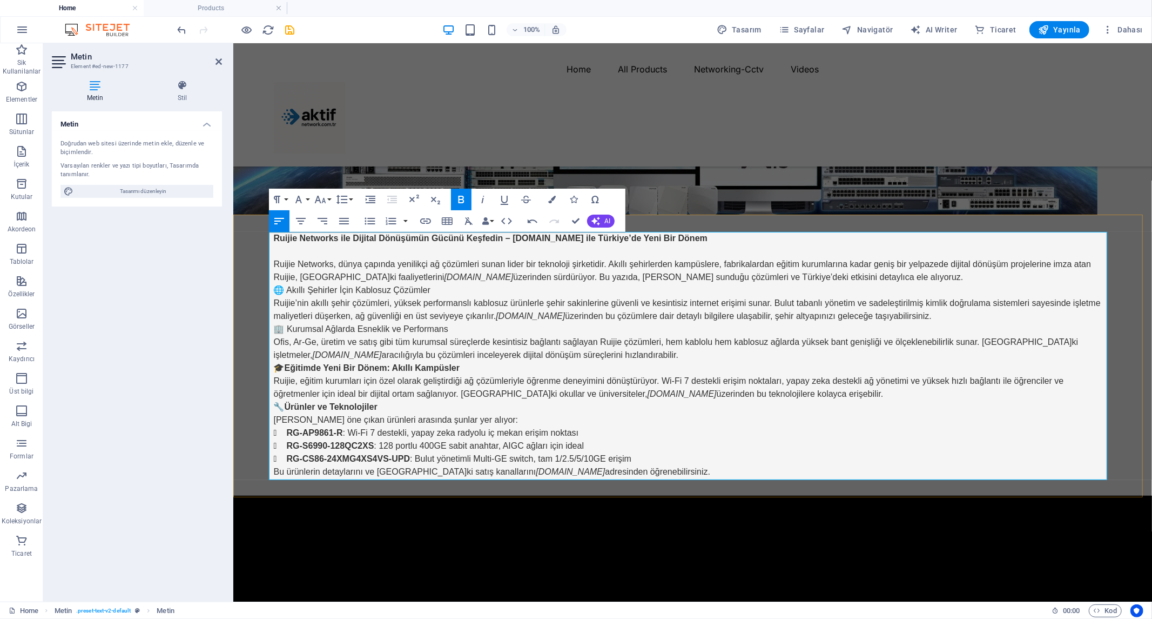
scroll to position [300, 0]
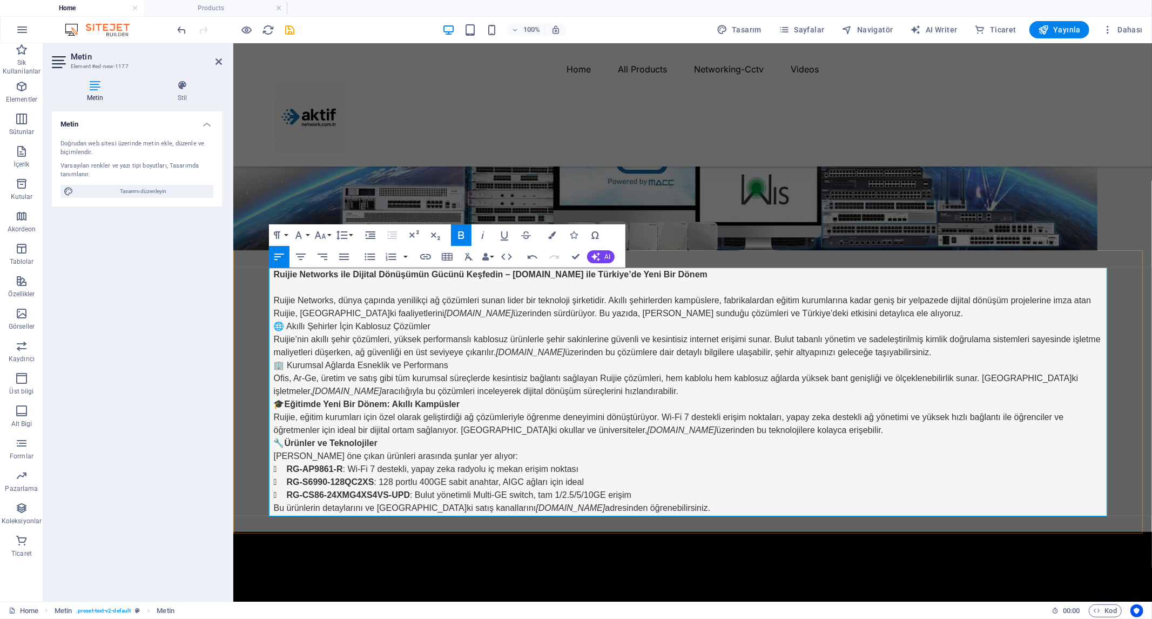
click at [547, 311] on p "Ruijie Networks, dünya çapında yenilikçi ağ çözümleri sunan lider bir teknoloji…" at bounding box center [692, 306] width 839 height 26
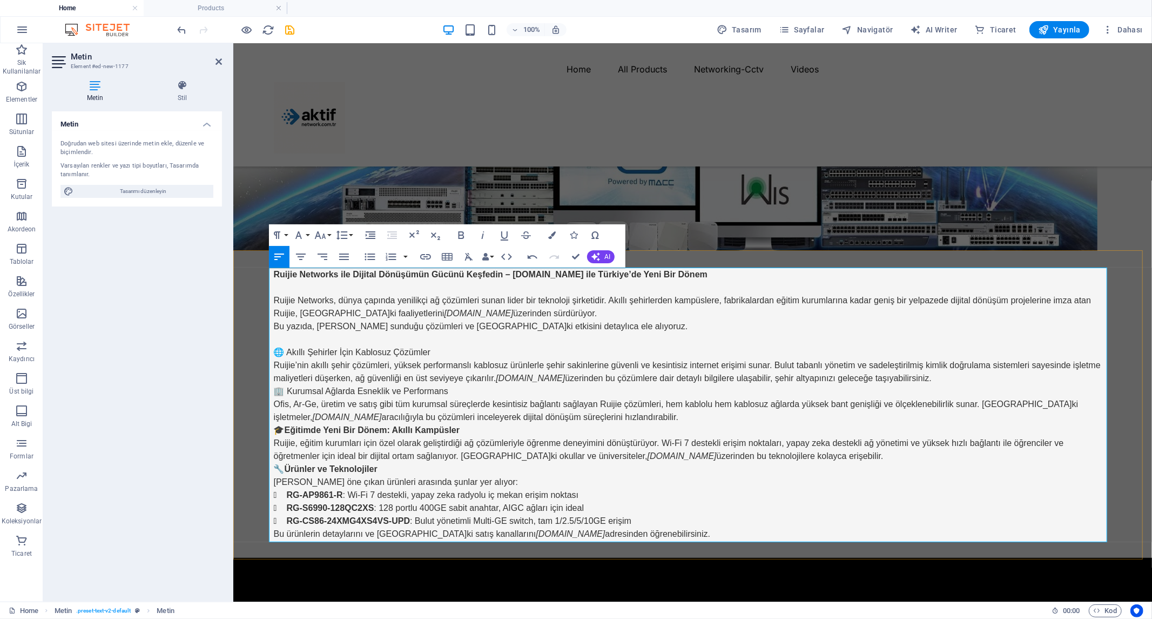
click at [273, 392] on p "🏢 Kurumsal Ağlarda Esneklik ve Performans" at bounding box center [692, 390] width 839 height 13
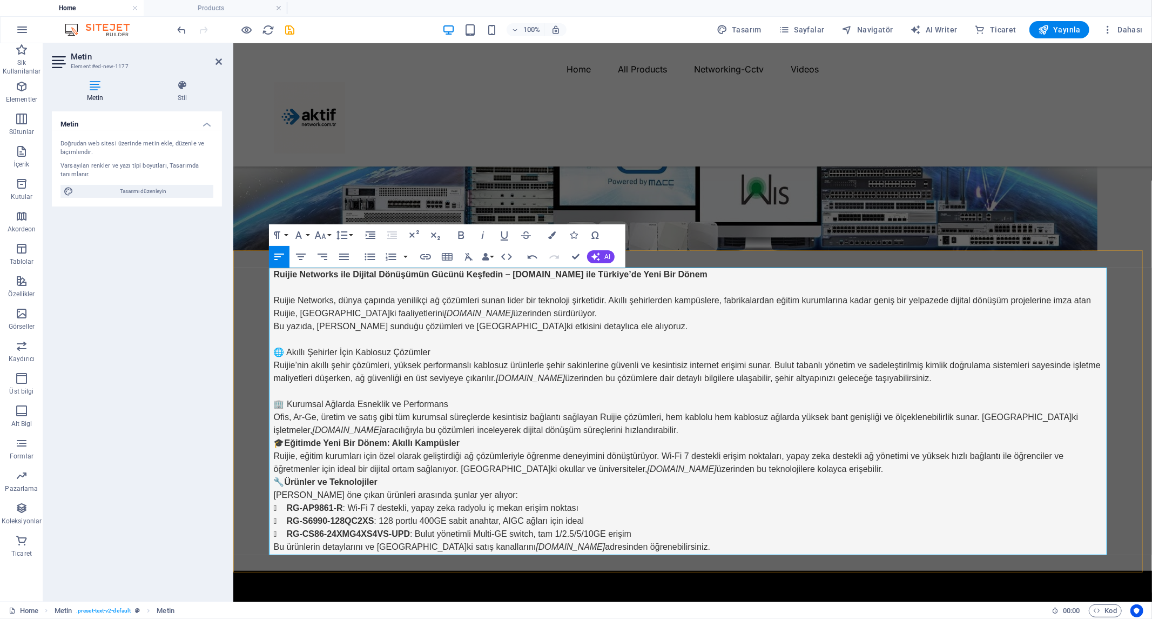
click at [273, 441] on p "🎓 Eğitimde Yeni Bir Dönem: Akıllı Kampüsler" at bounding box center [692, 442] width 839 height 13
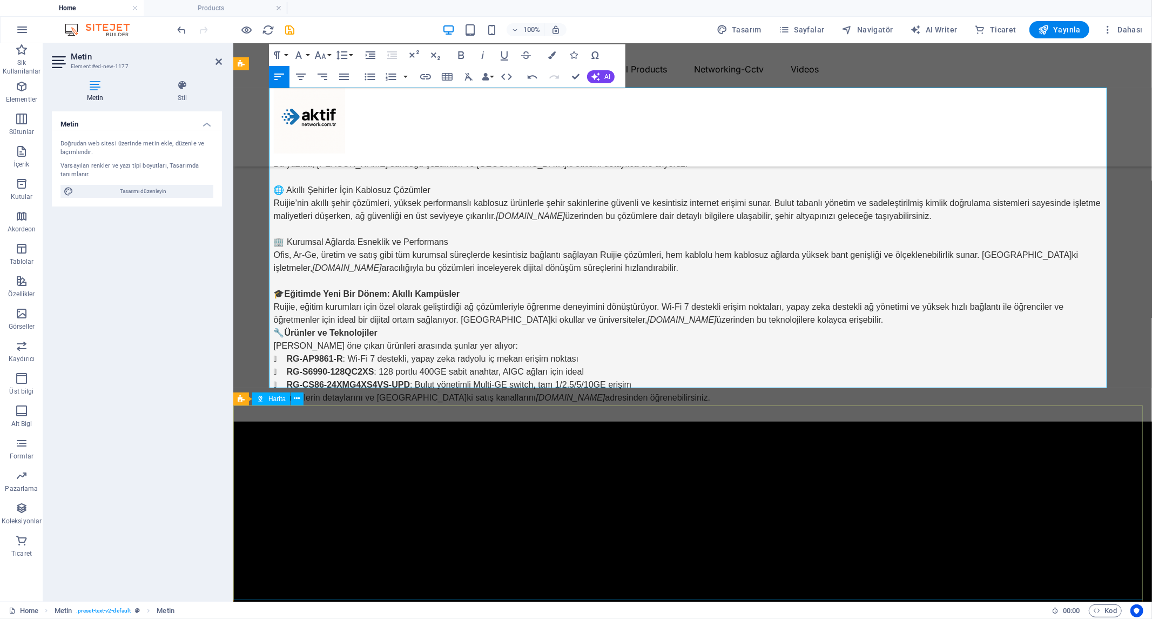
scroll to position [480, 0]
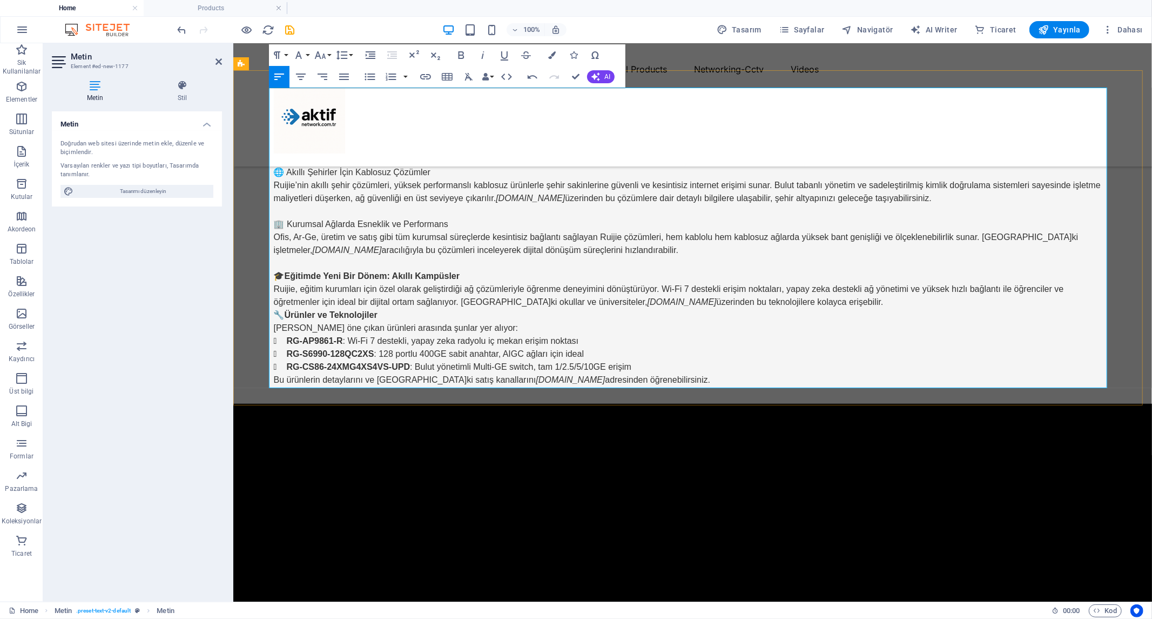
click at [273, 315] on p "🔧 Ürünler ve Teknolojiler" at bounding box center [692, 314] width 839 height 13
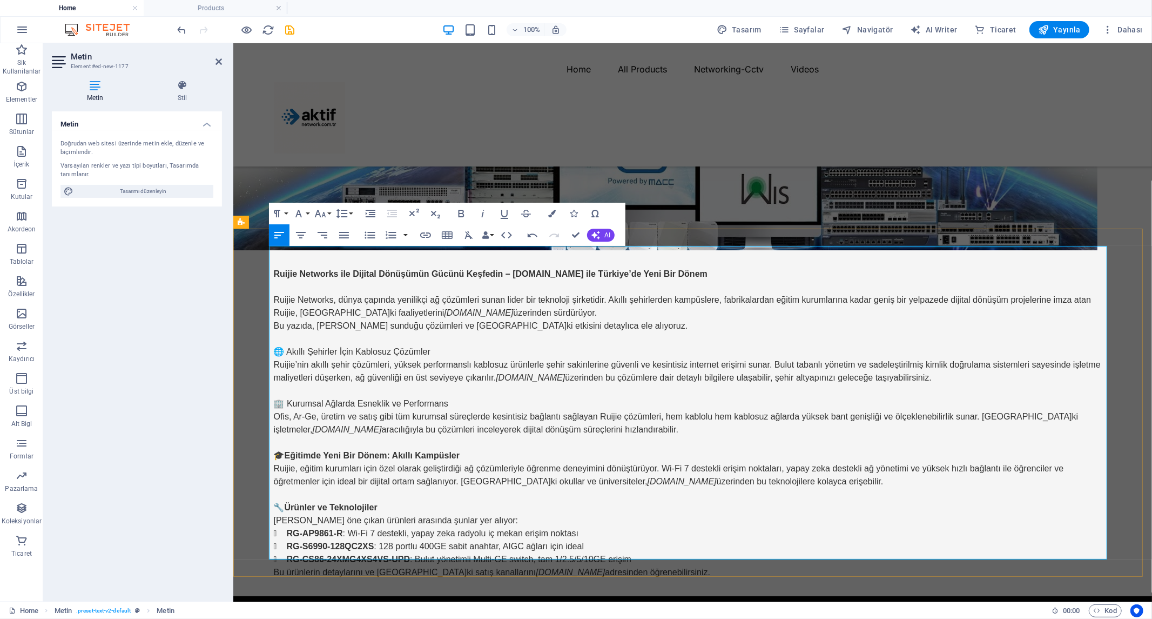
scroll to position [300, 0]
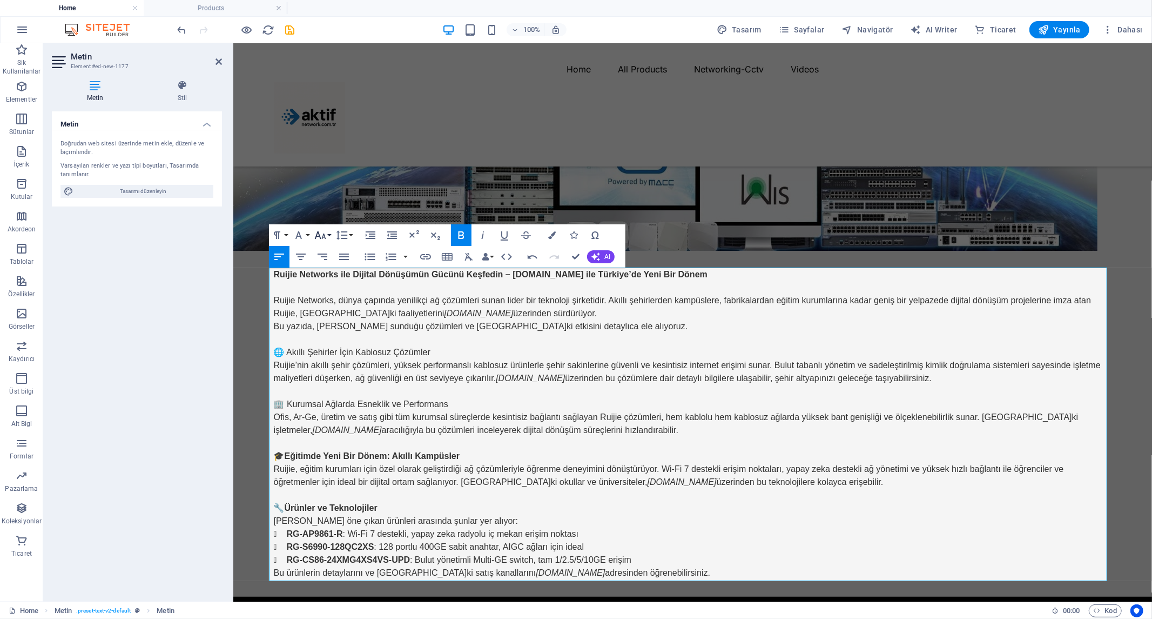
click at [330, 234] on button "Font Size" at bounding box center [322, 235] width 21 height 22
click at [328, 370] on link "24" at bounding box center [331, 369] width 39 height 16
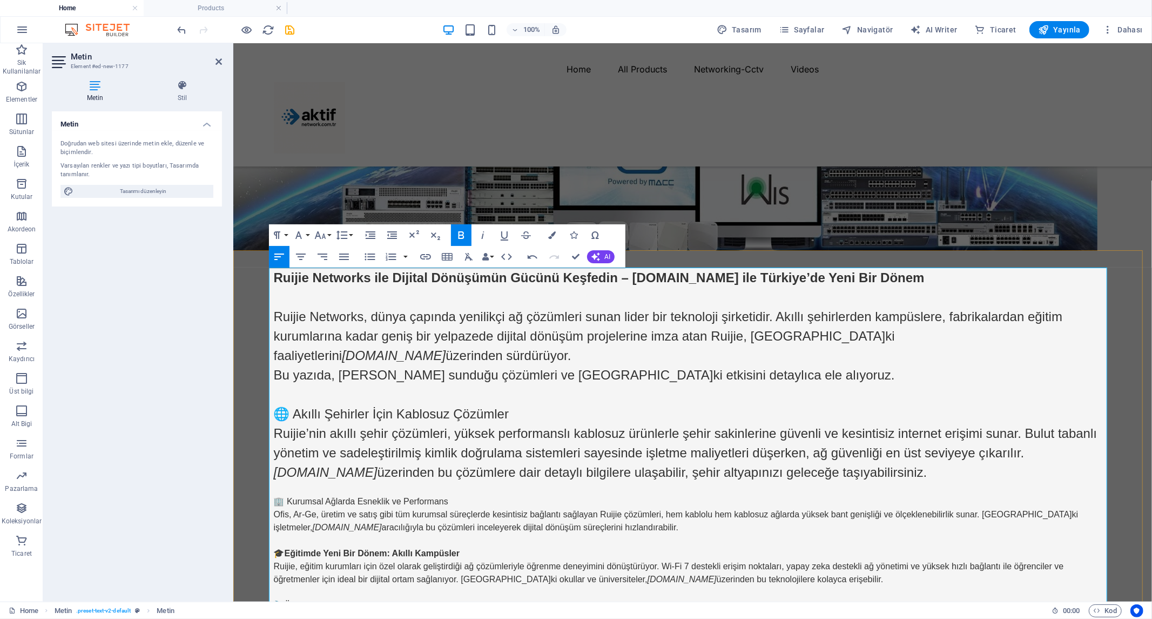
click at [822, 365] on p "Bu yazıda, [PERSON_NAME] sunduğu çözümleri ve [GEOGRAPHIC_DATA]ki etkisini deta…" at bounding box center [692, 374] width 839 height 19
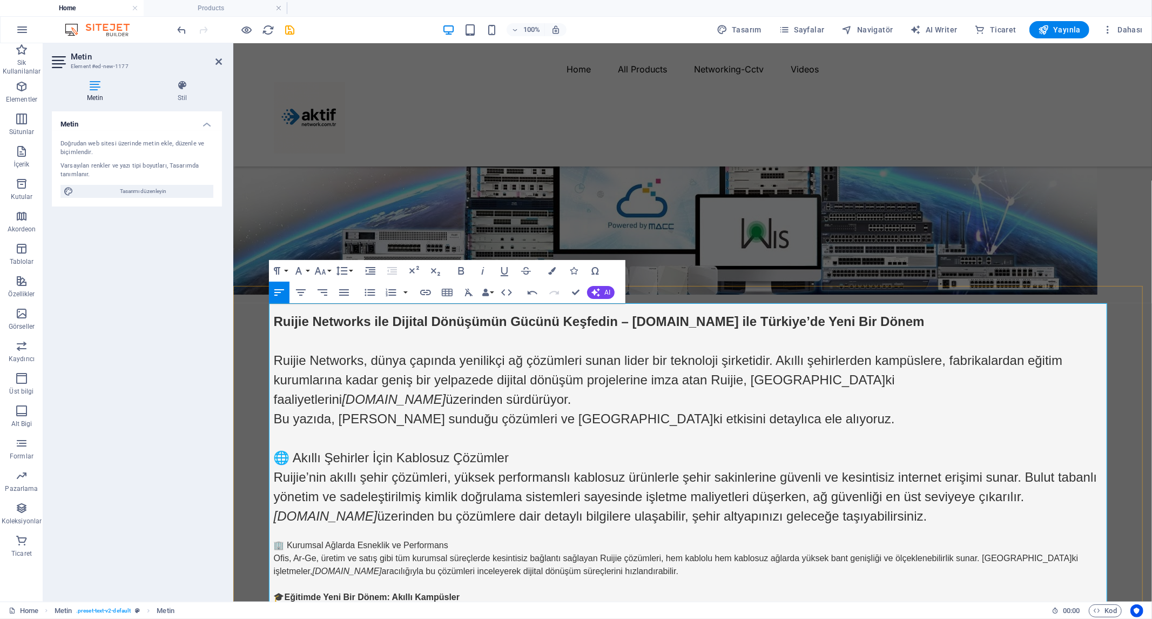
scroll to position [240, 0]
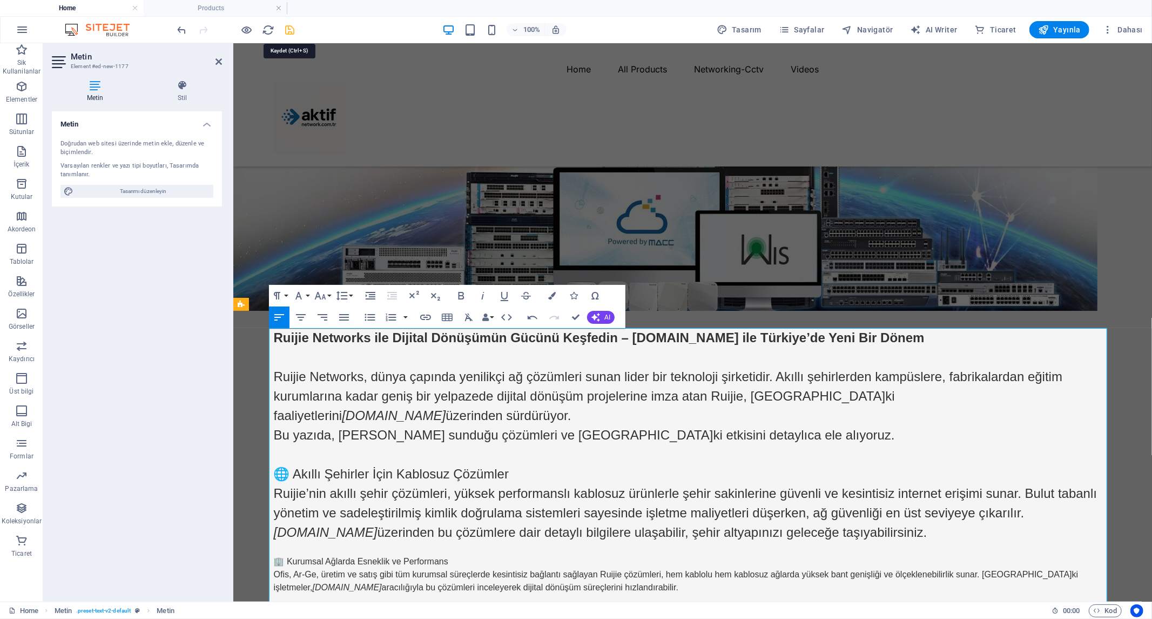
click at [292, 29] on icon "save" at bounding box center [290, 30] width 12 height 12
checkbox input "false"
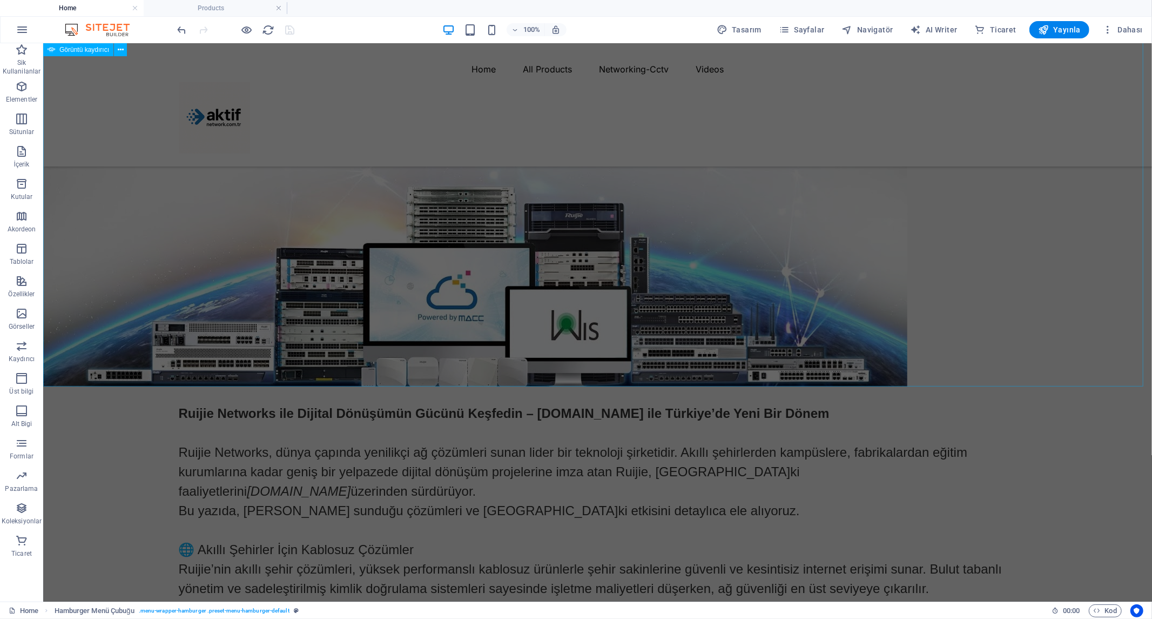
scroll to position [404, 0]
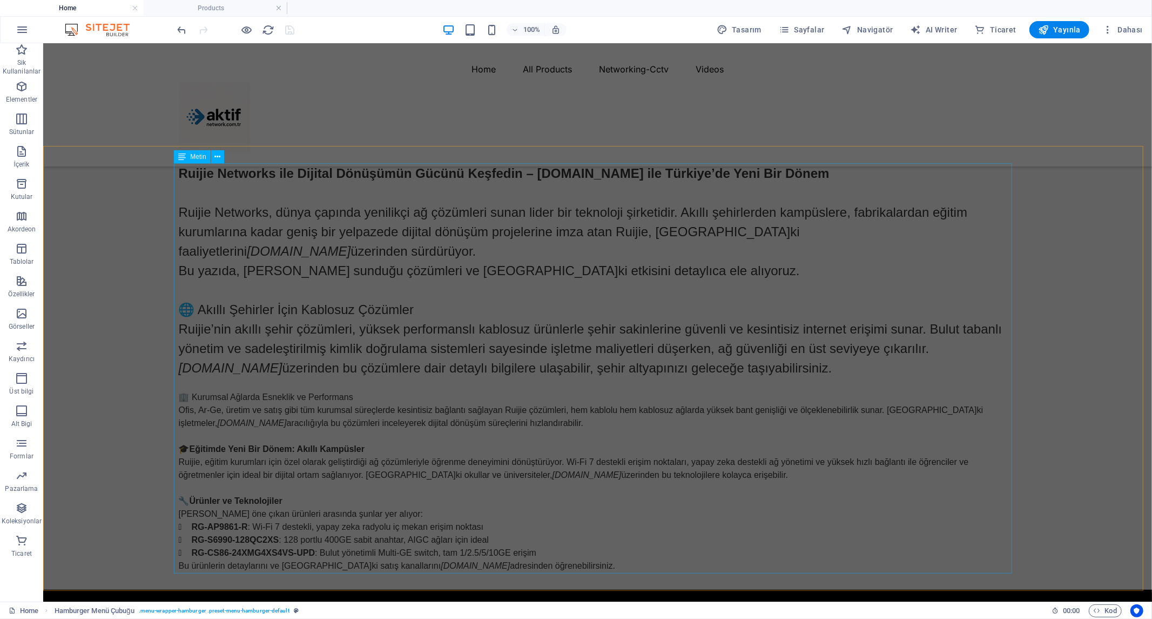
click at [517, 334] on div "Ruijie Networks ile Dijital Dönüşümün Gücünü Keşfedin – [DOMAIN_NAME] ile Türki…" at bounding box center [597, 367] width 839 height 408
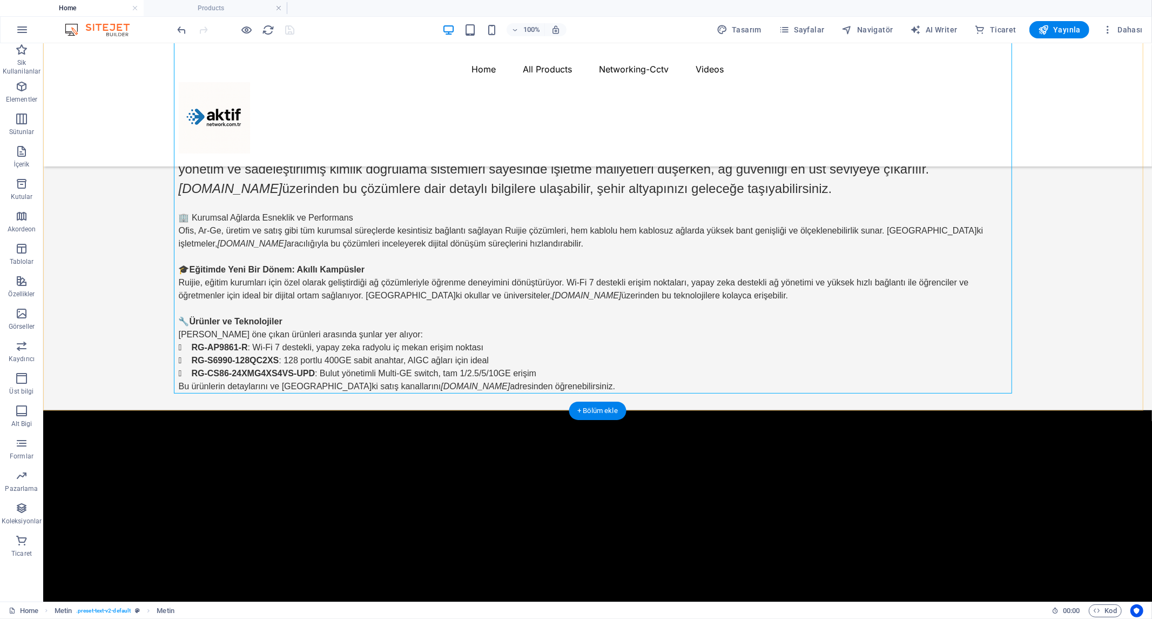
scroll to position [585, 0]
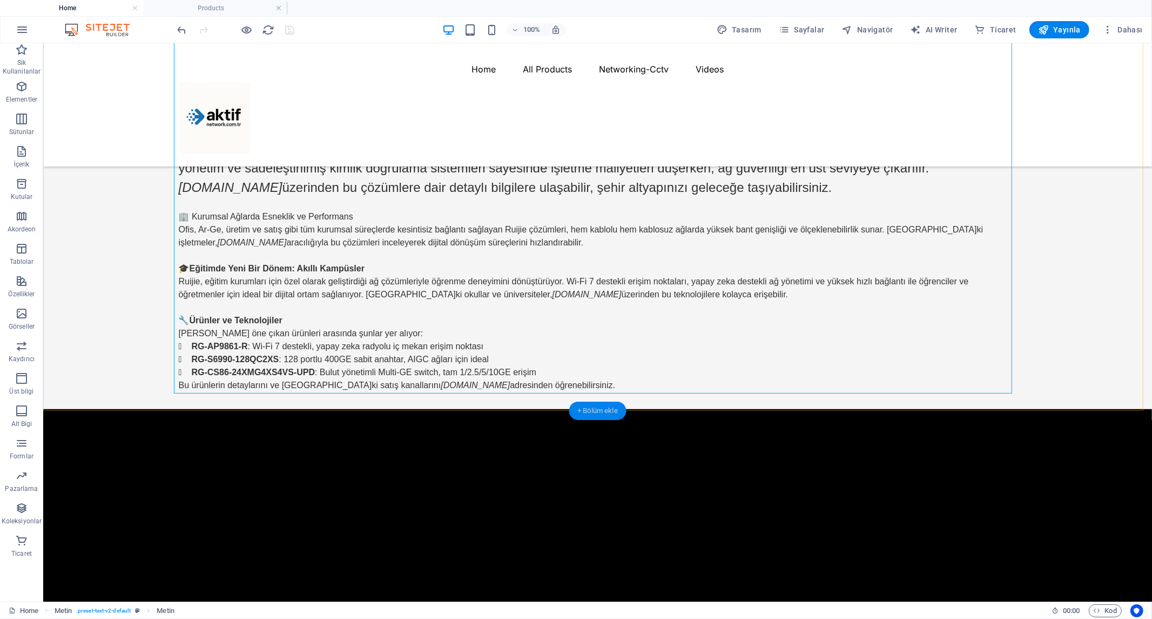
click at [579, 408] on div "+ Bölüm ekle" at bounding box center [598, 410] width 58 height 18
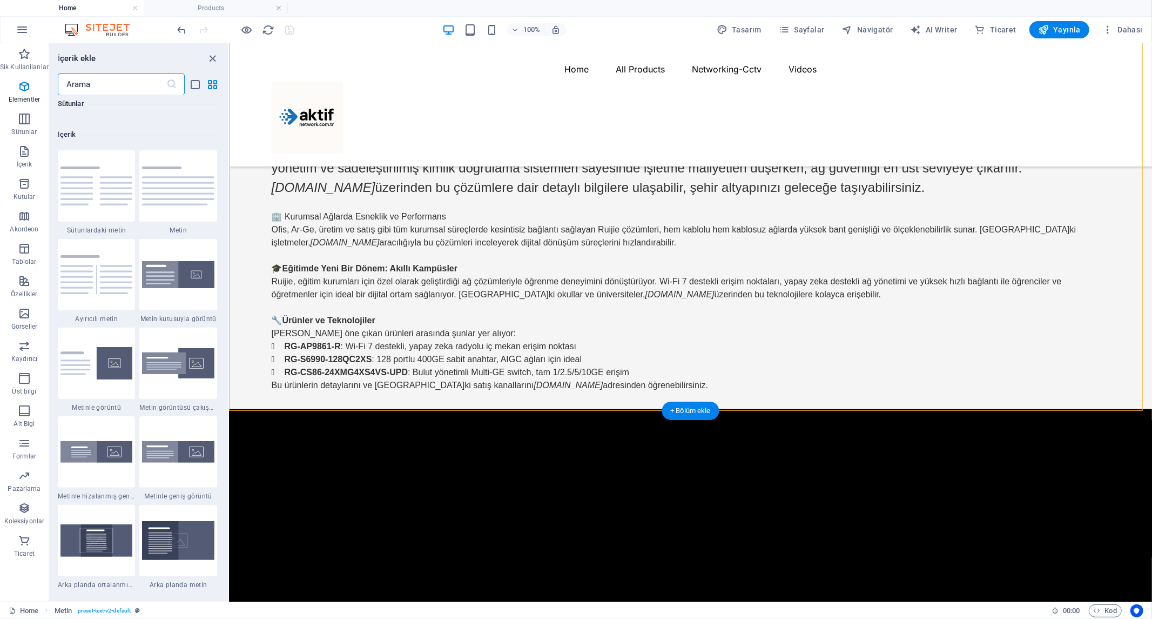
scroll to position [1889, 0]
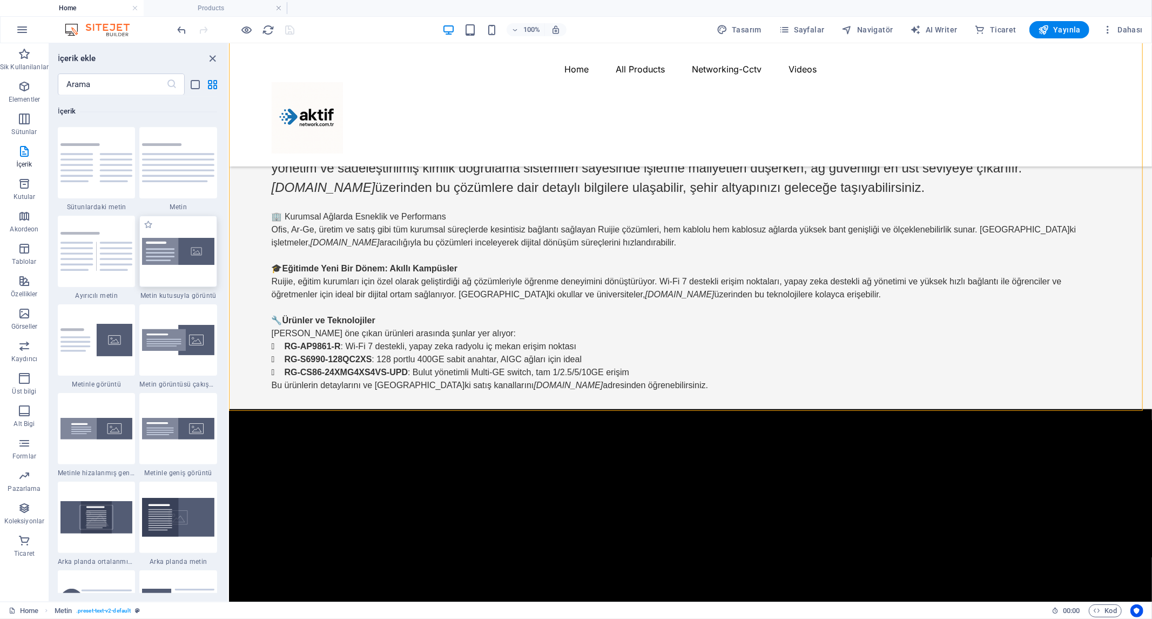
click at [191, 260] on img at bounding box center [178, 252] width 72 height 28
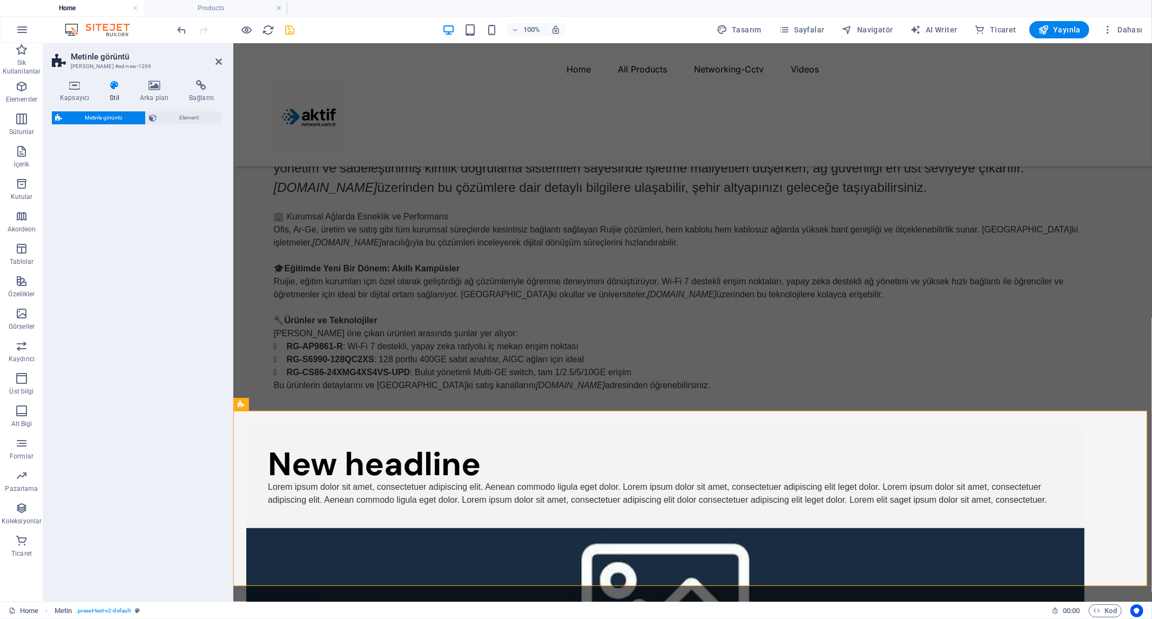
select select "rem"
select select "px"
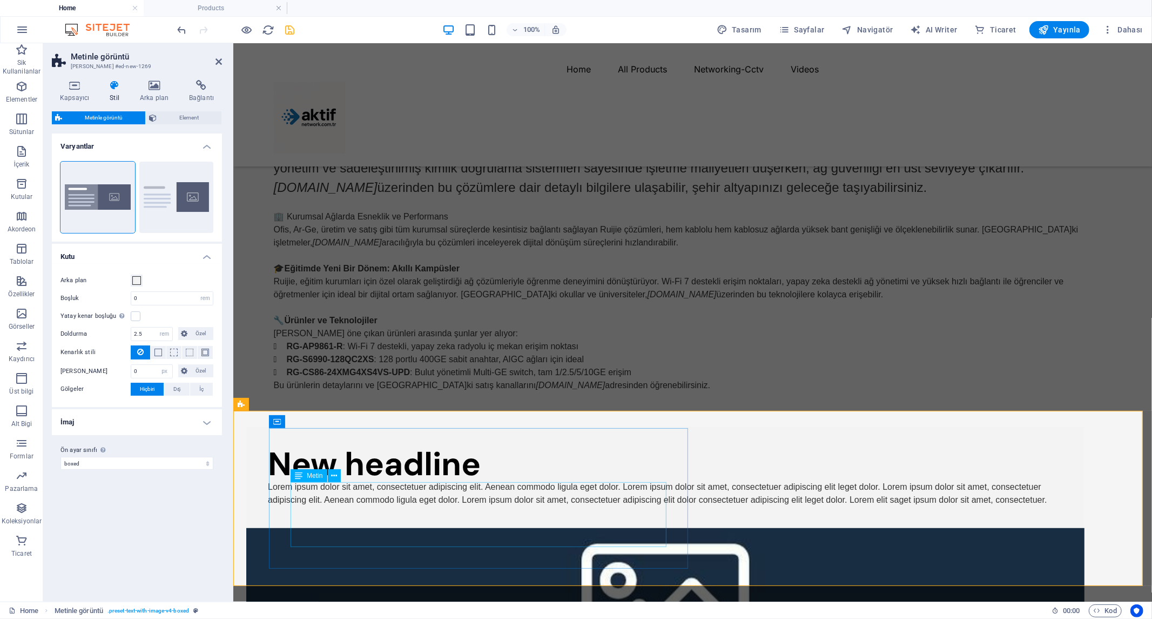
click at [407, 506] on div "Lorem ipsum dolor sit amet, consectetuer adipiscing elit. Aenean commodo ligula…" at bounding box center [664, 493] width 795 height 26
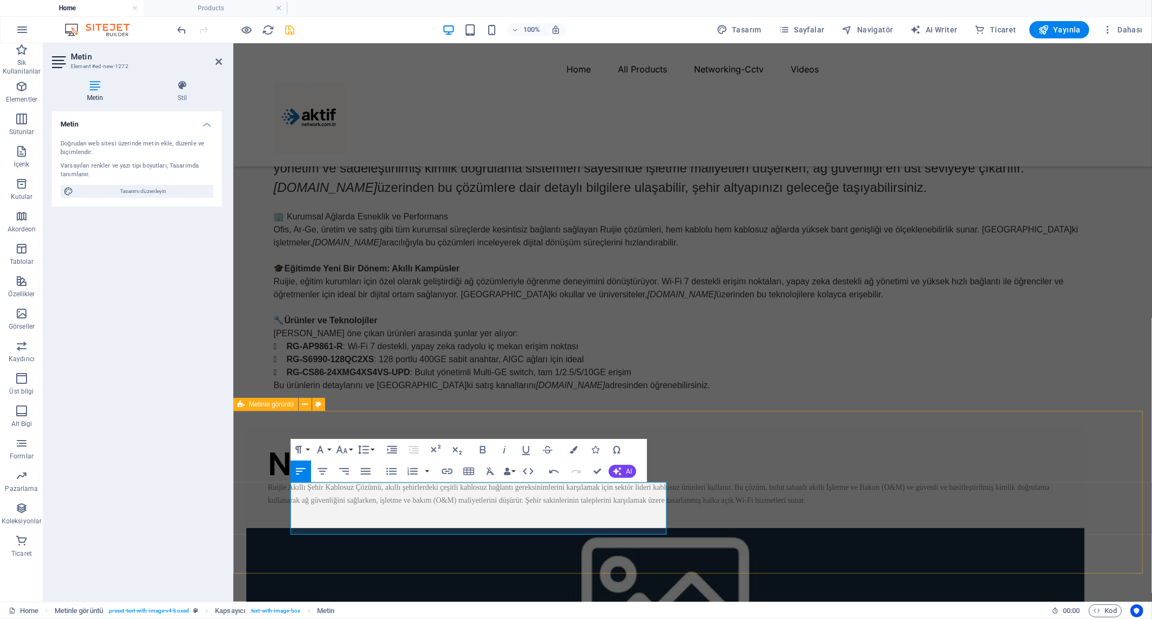
click at [246, 498] on div "New headline Ruijie Akıllı Şehir Kablosuz Çözümü, akıllı şehirlerdeki çeşitli k…" at bounding box center [692, 578] width 919 height 341
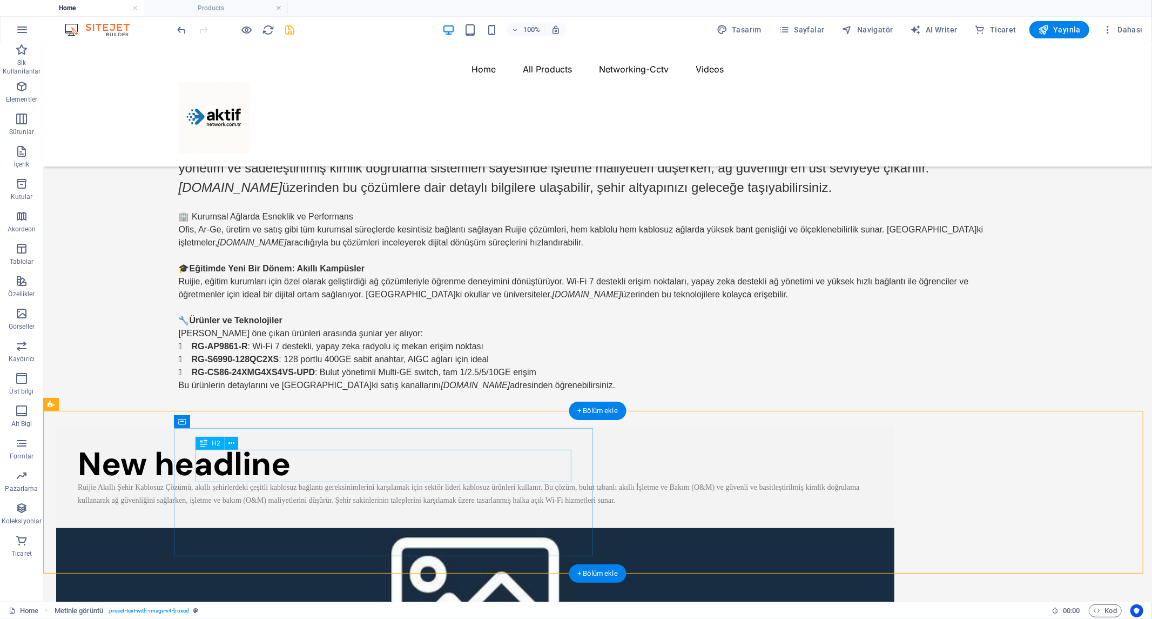
click at [347, 471] on div "New headline" at bounding box center [474, 463] width 795 height 32
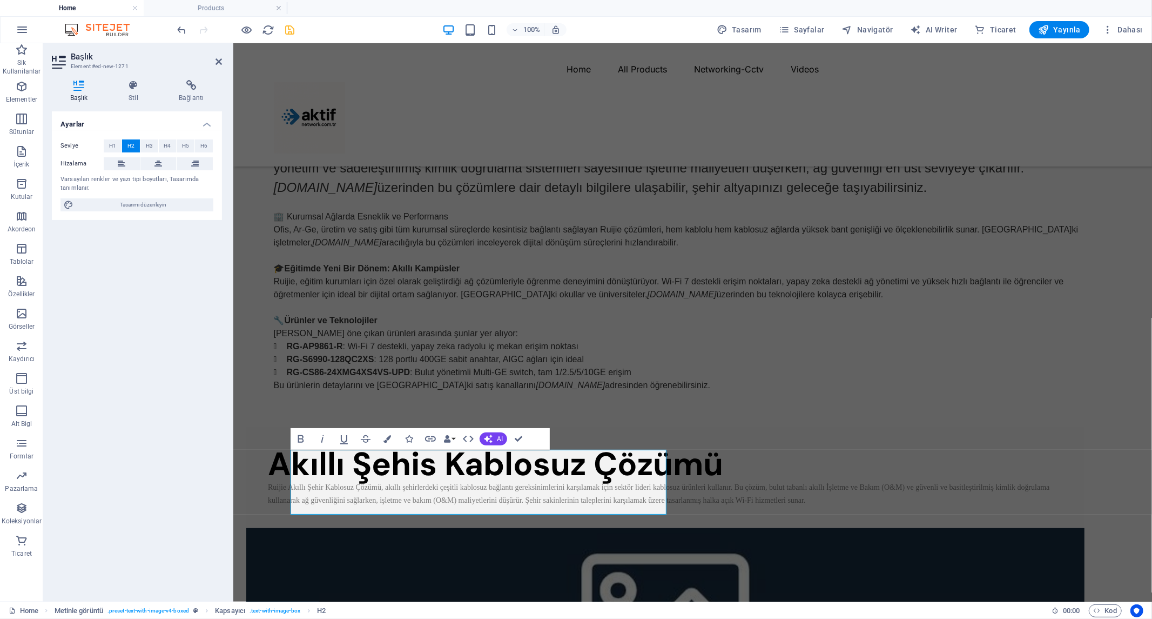
click at [149, 419] on div "Ayarlar Seviye H1 H2 H3 H4 H5 H6 Hizalama Varsayılan renkler ve yazı tipi boyut…" at bounding box center [137, 351] width 170 height 481
click at [259, 525] on div "Akıllı Şehis Kablosuz Çözümü Ruijie Akıllı Şehir Kablosuz Çözümü, akıllı şehirl…" at bounding box center [692, 595] width 919 height 374
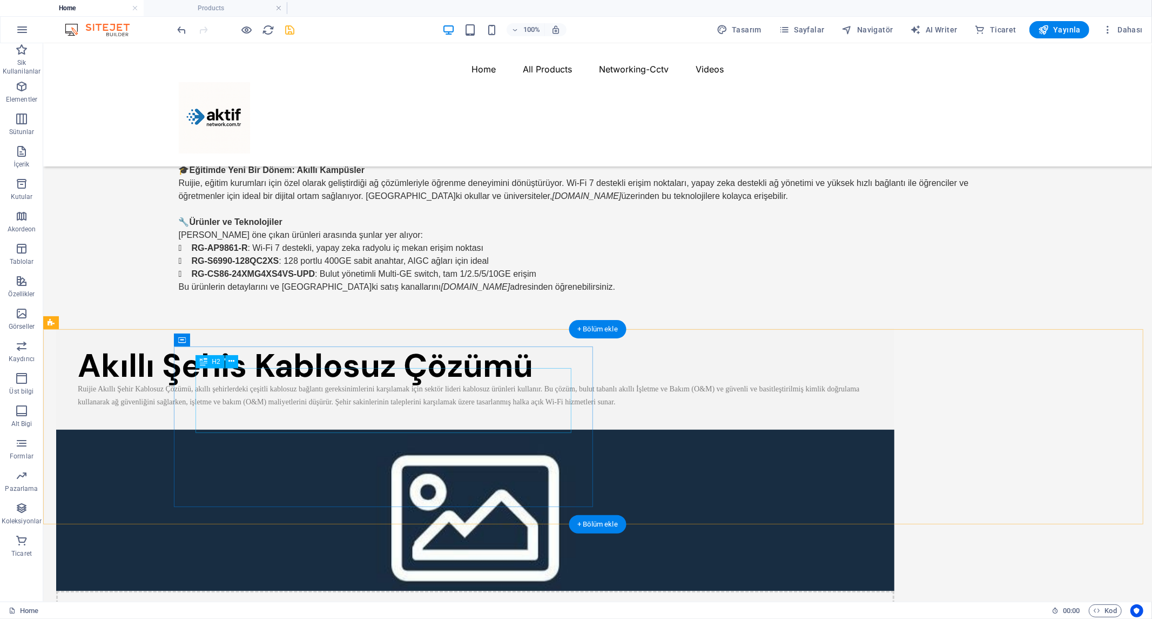
scroll to position [705, 0]
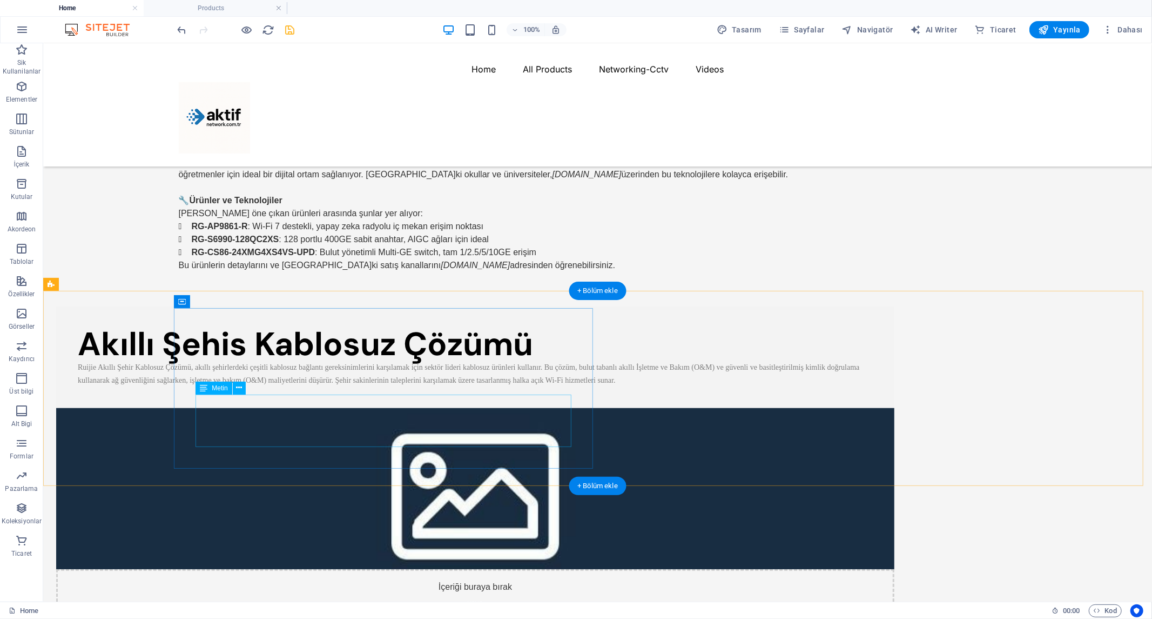
click at [419, 386] on div "Ruijie Akıllı Şehir Kablosuz Çözümü, akıllı şehirlerdeki çeşitli kablosuz bağla…" at bounding box center [474, 373] width 795 height 26
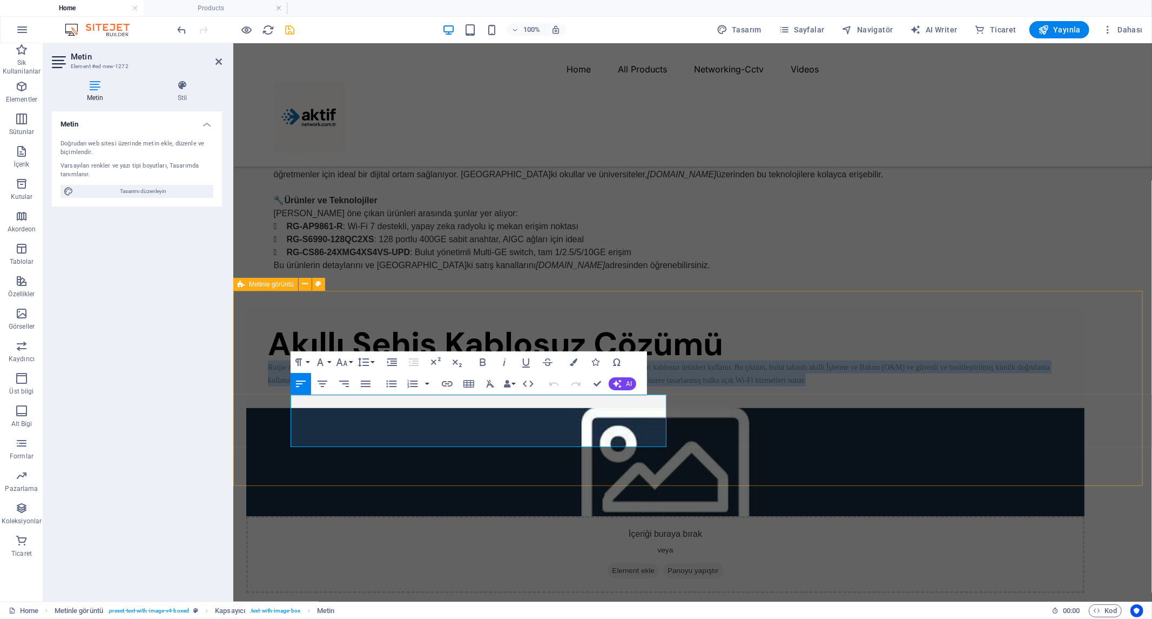
drag, startPoint x: 516, startPoint y: 440, endPoint x: 244, endPoint y: 391, distance: 276.7
click at [244, 391] on div "Akıllı Şehis Kablosuz Çözümü Ruijie Akıllı Şehir Kablosuz Çözümü, akıllı şehirl…" at bounding box center [692, 449] width 919 height 321
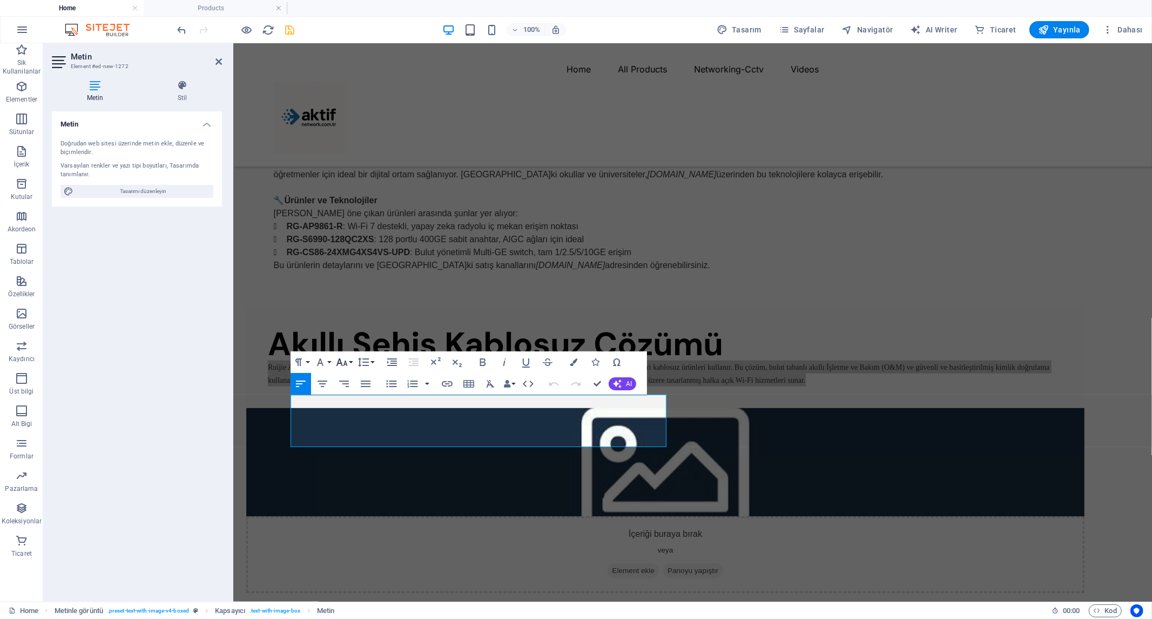
click at [351, 361] on button "Font Size" at bounding box center [344, 362] width 21 height 22
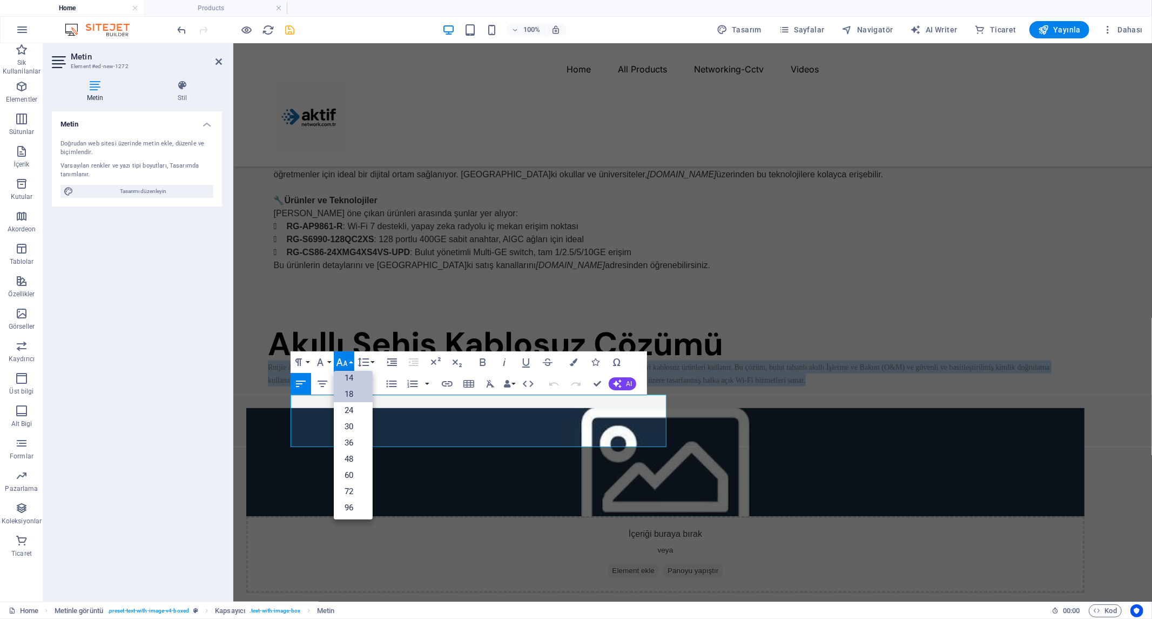
click at [351, 392] on link "18" at bounding box center [353, 394] width 39 height 16
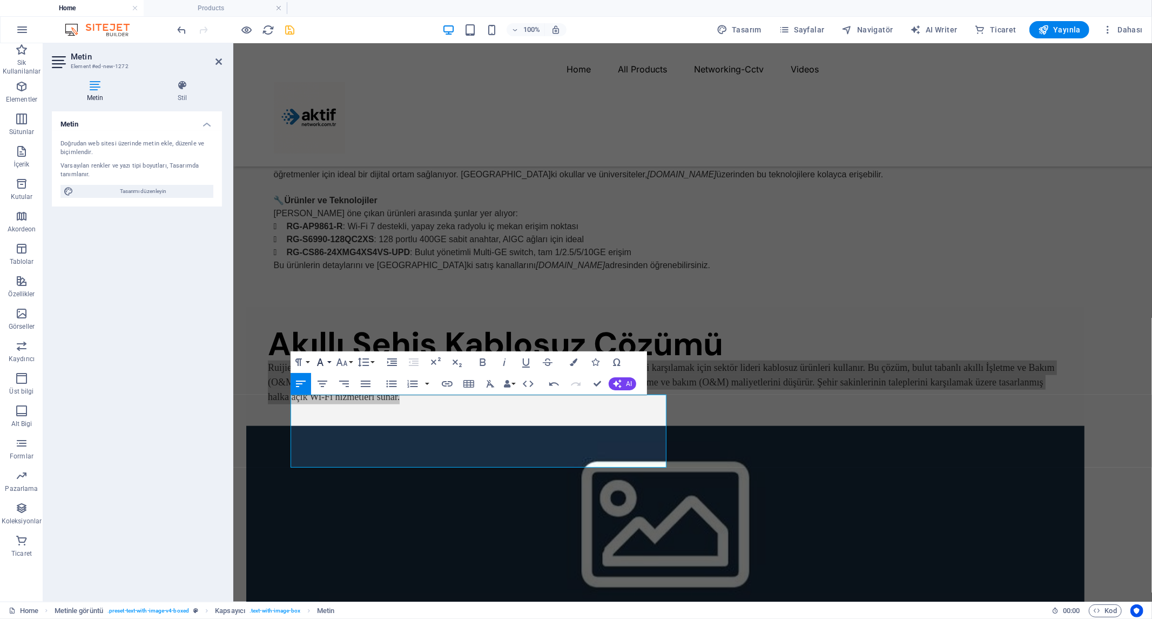
click at [327, 360] on button "Font Family" at bounding box center [322, 362] width 21 height 22
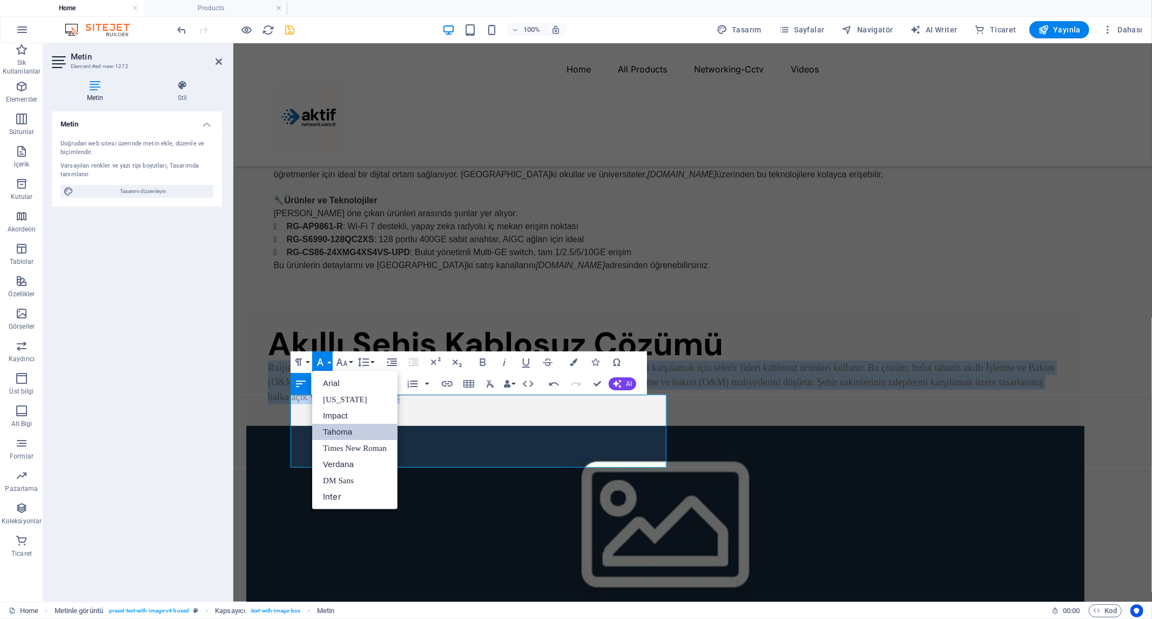
click at [346, 428] on link "Tahoma" at bounding box center [354, 432] width 85 height 16
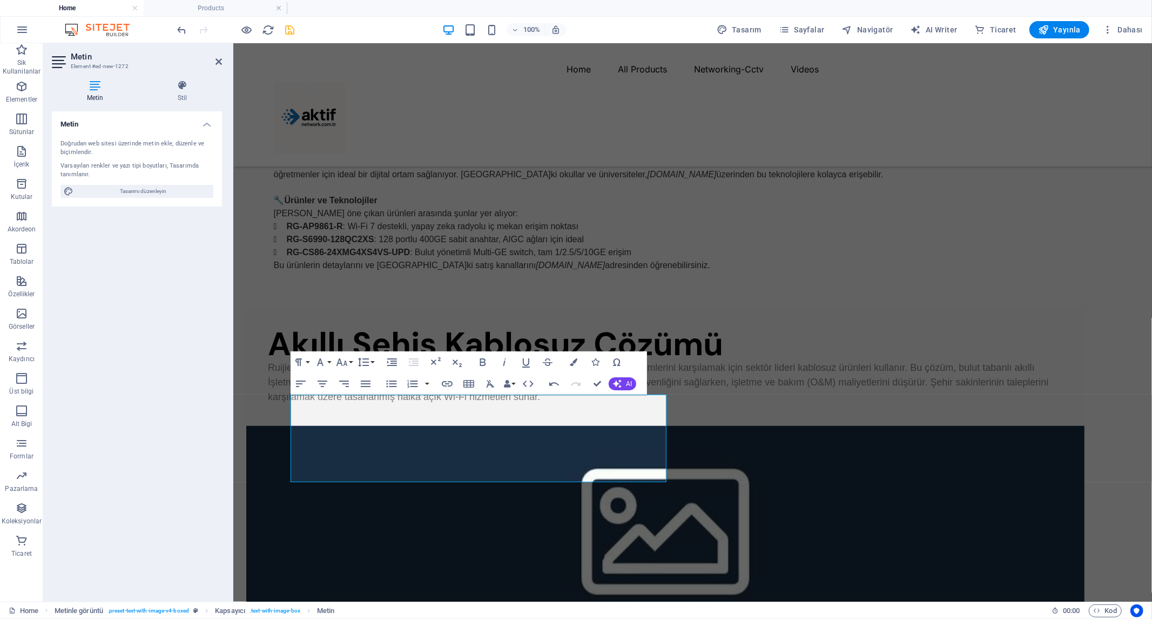
click at [55, 355] on div "Metin Doğrudan web sitesi üzerinde metin ekle, düzenle ve biçimlendir. Varsayıl…" at bounding box center [137, 351] width 170 height 481
click at [277, 308] on div "Kapsayıcı" at bounding box center [304, 302] width 70 height 14
click at [740, 253] on div "Ruijie Networks ile Dijital Dönüşümün Gücünü Keşfedin – [DOMAIN_NAME] ile Türki…" at bounding box center [692, 67] width 839 height 408
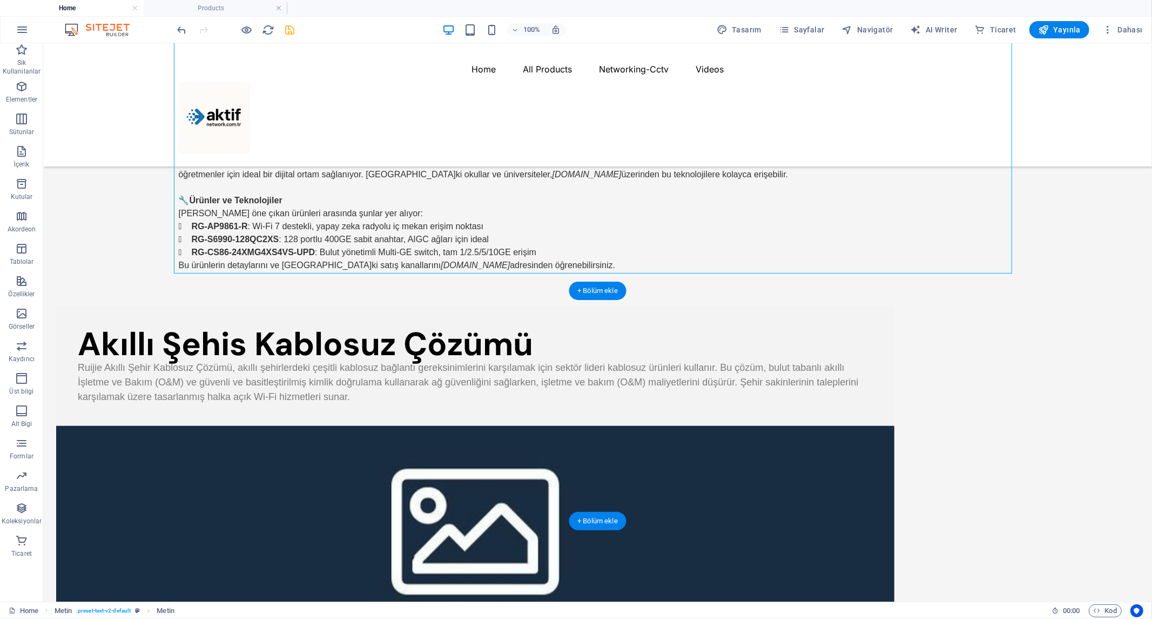
click at [795, 425] on figure at bounding box center [475, 523] width 839 height 196
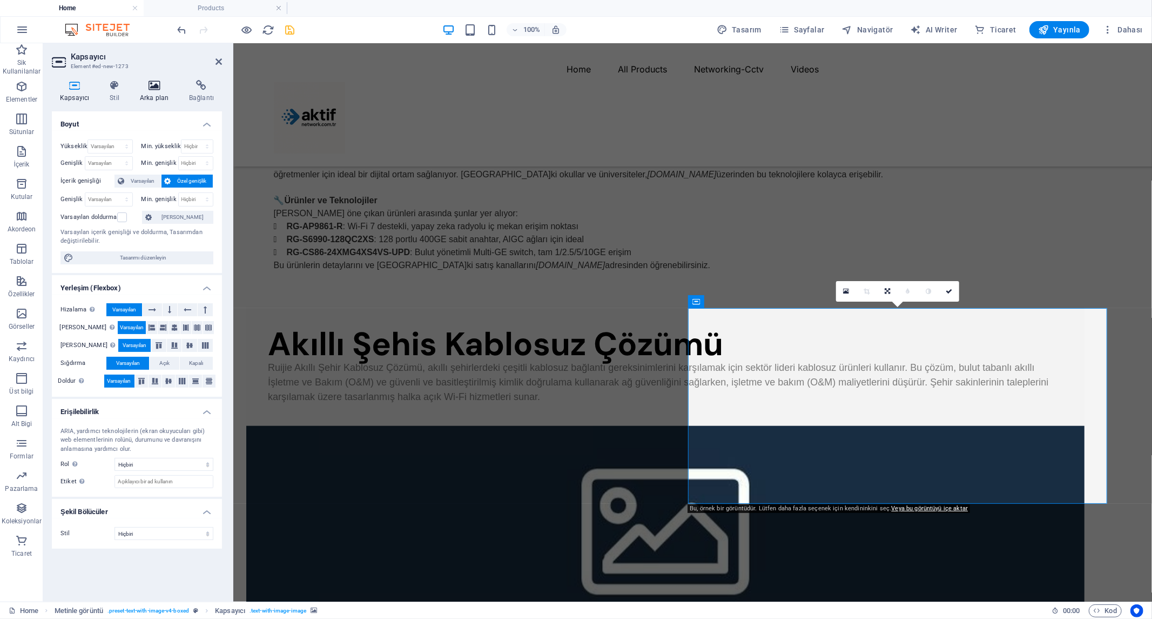
click at [151, 92] on h4 "Arka plan" at bounding box center [156, 91] width 49 height 23
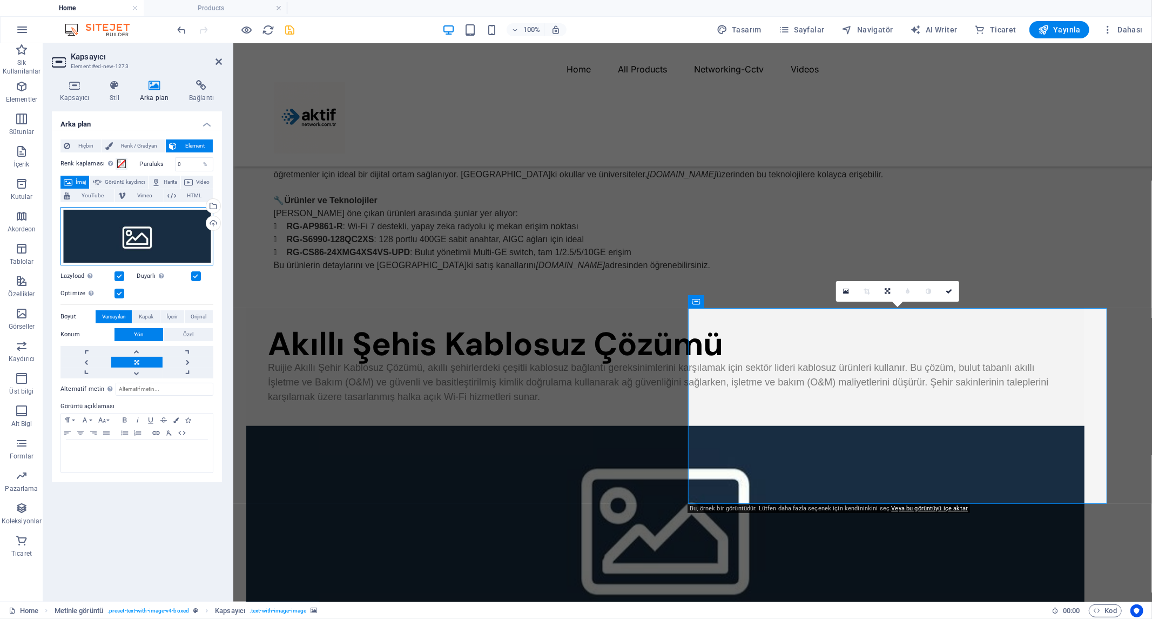
click at [182, 231] on div "Dosyaları buraya sürükleyin, dosyaları seçmek için tıklayın veya Dosyalardan ya…" at bounding box center [137, 236] width 153 height 58
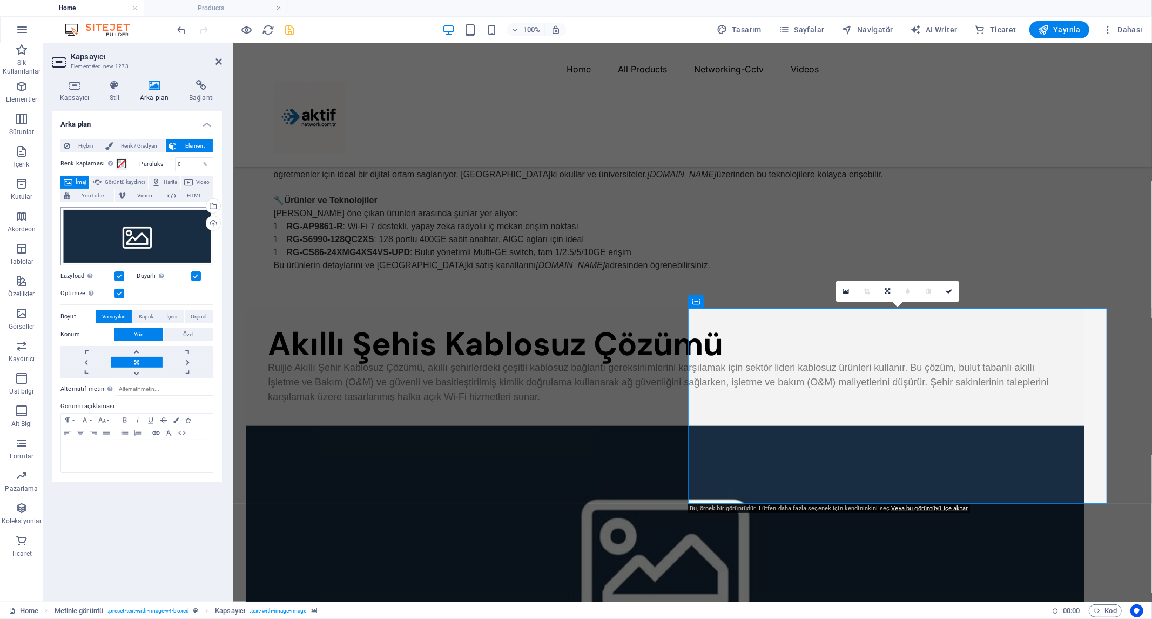
scroll to position [724, 0]
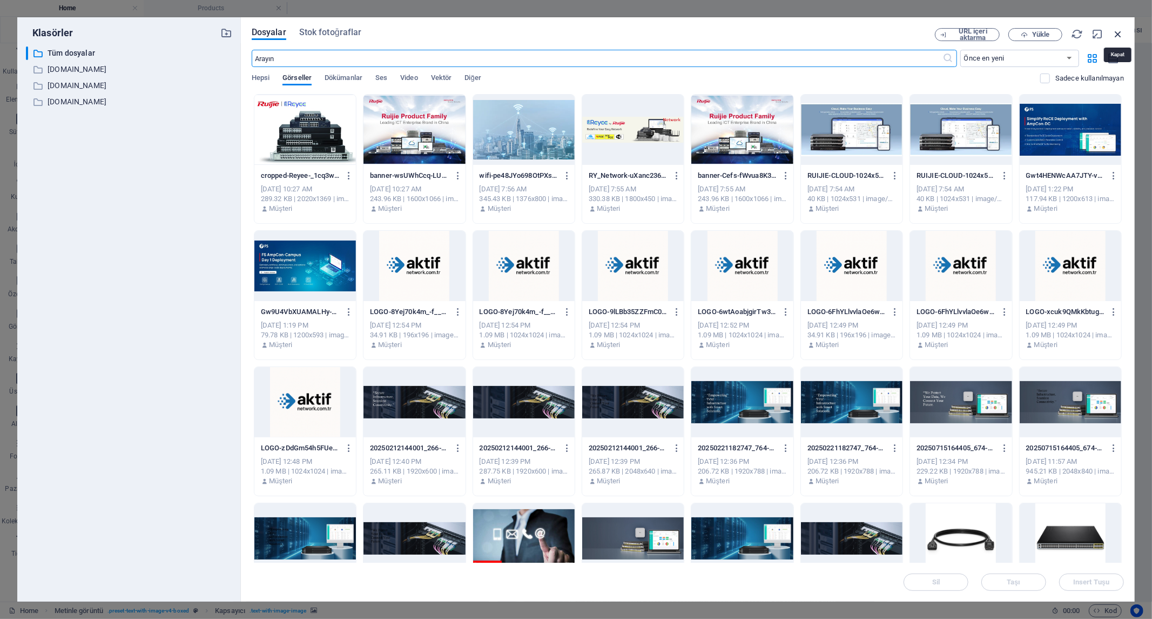
click at [1119, 31] on icon "button" at bounding box center [1118, 34] width 12 height 12
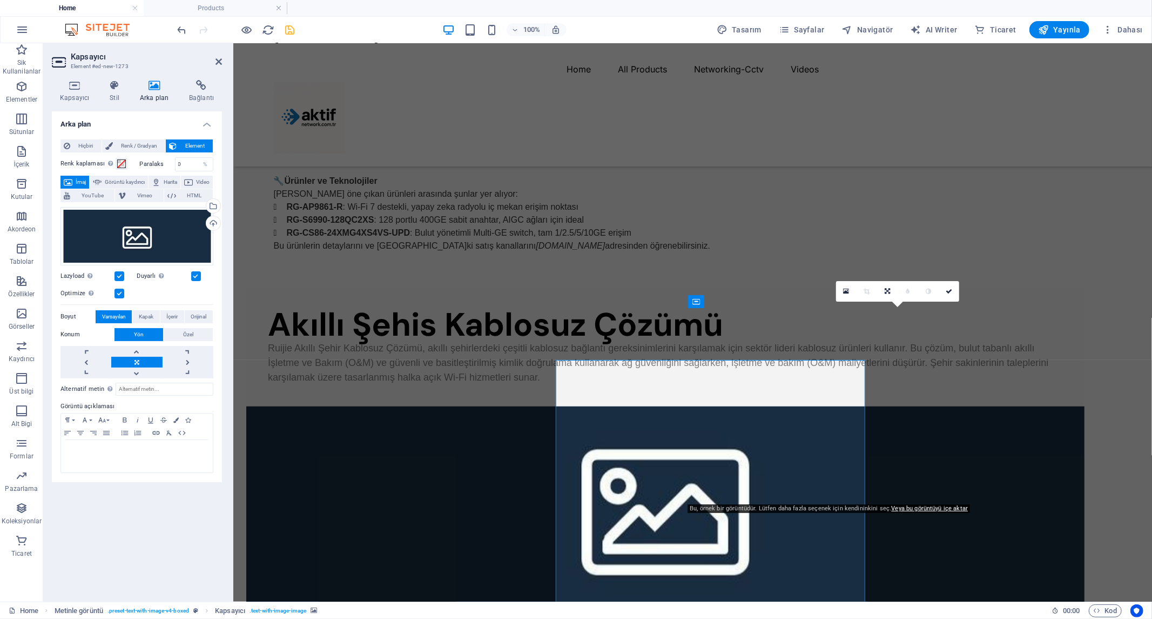
scroll to position [705, 0]
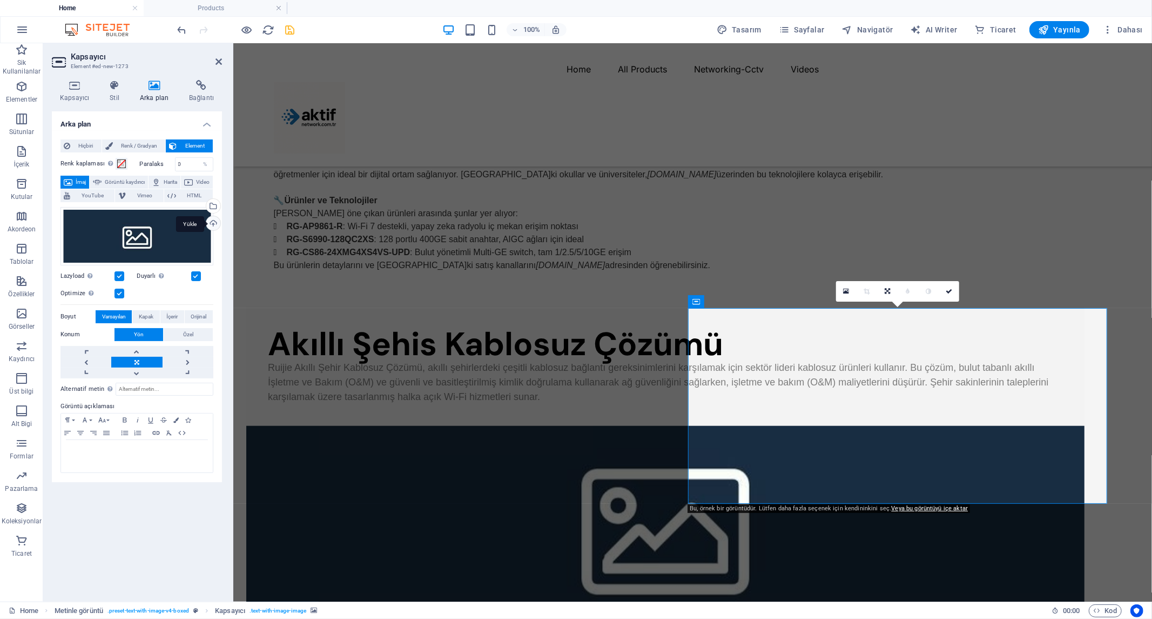
click at [212, 225] on div "Yükle" at bounding box center [212, 224] width 16 height 16
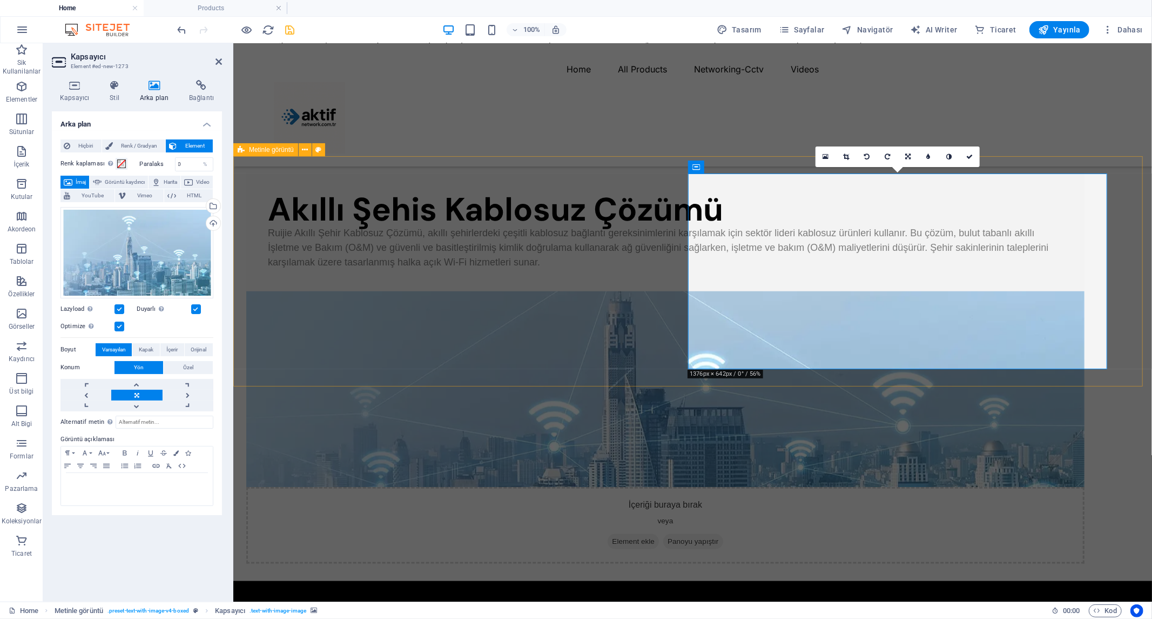
scroll to position [944, 0]
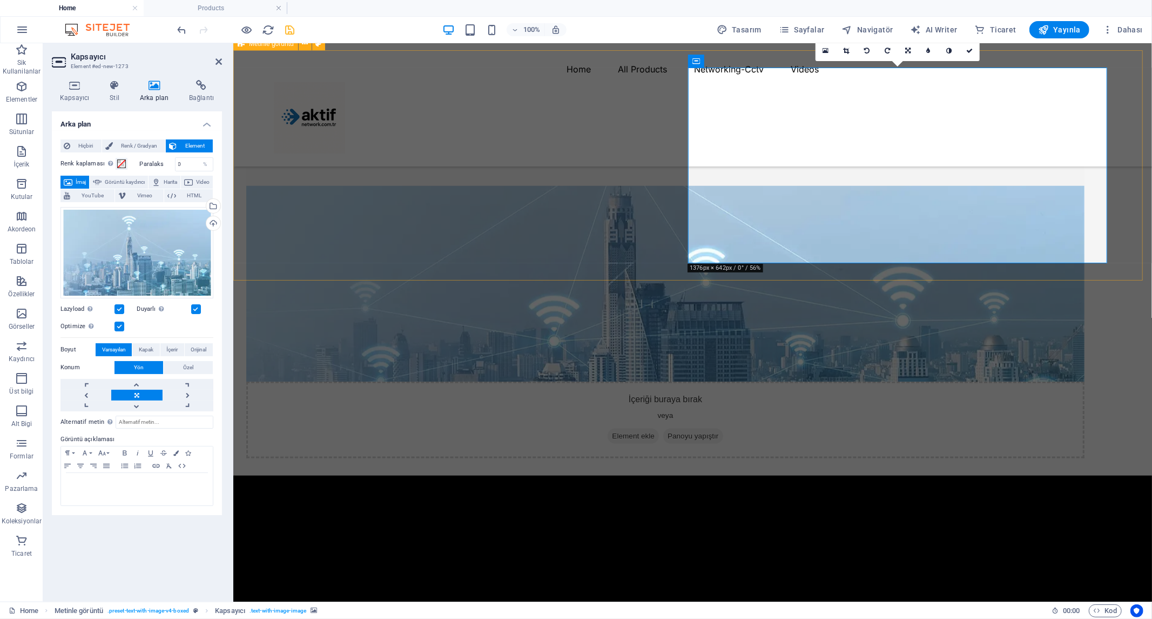
click at [251, 240] on div "Akıllı Şehis Kablosuz Çözümü Ruijie Akıllı Şehir Kablosuz Çözümü, akıllı şehirl…" at bounding box center [692, 262] width 919 height 426
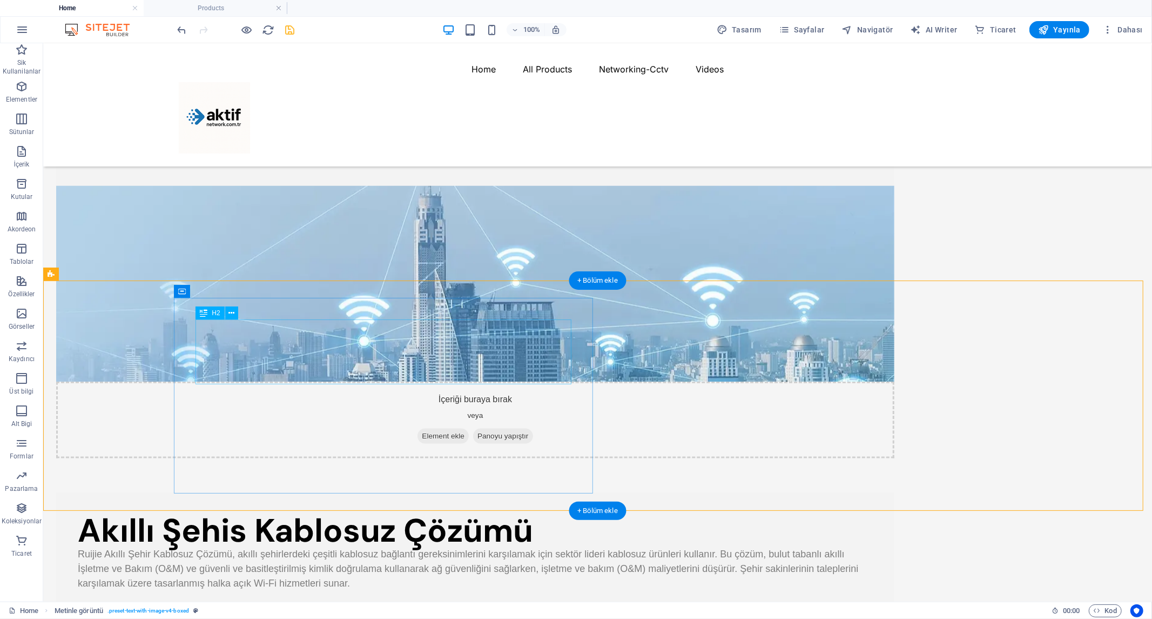
click at [337, 514] on div "Akıllı Şehis Kablosuz Çözümü" at bounding box center [474, 530] width 795 height 32
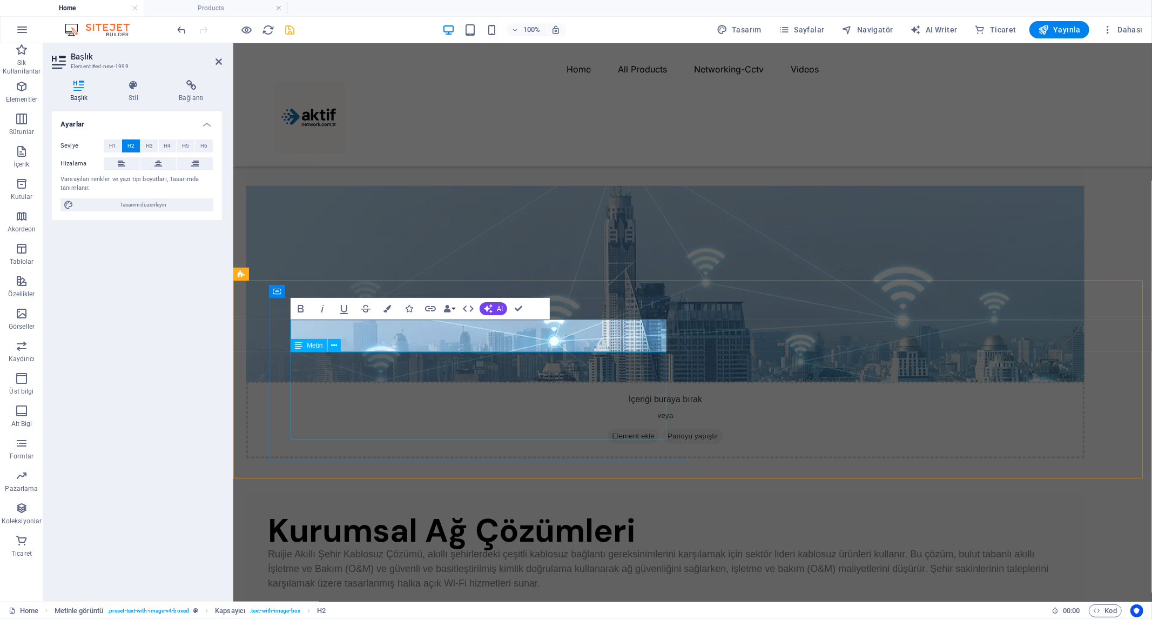
click at [472, 546] on div "Ruijie Akıllı Şehir Kablosuz Çözümü, akıllı şehirlerdeki çeşitli kablosuz bağla…" at bounding box center [664, 568] width 795 height 44
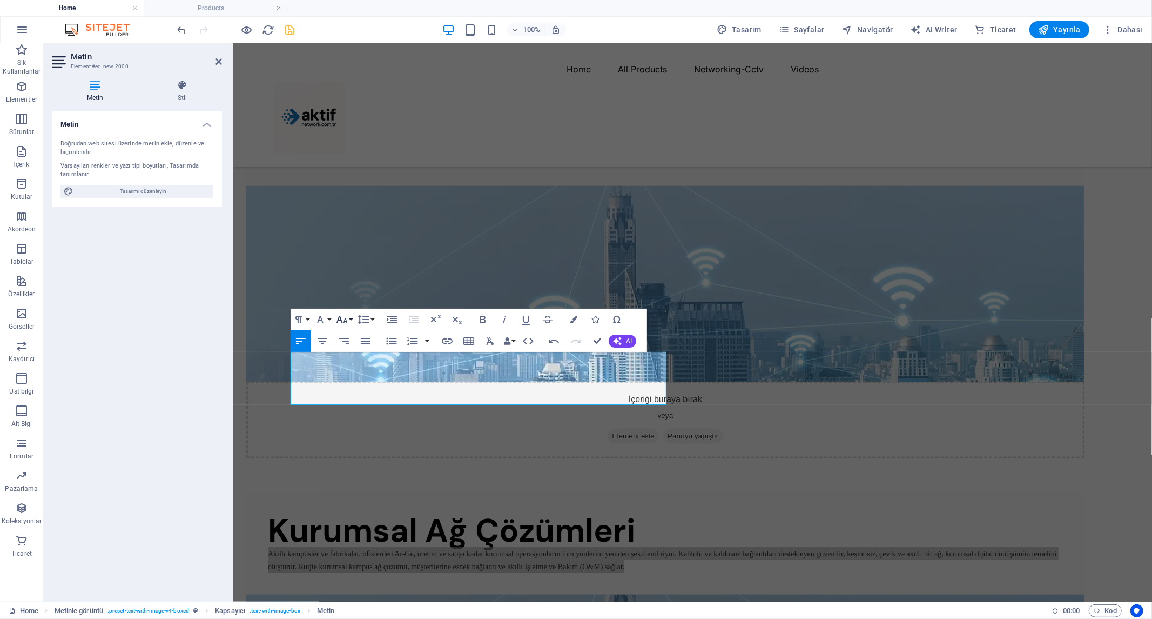
click at [352, 321] on button "Font Size" at bounding box center [344, 319] width 21 height 22
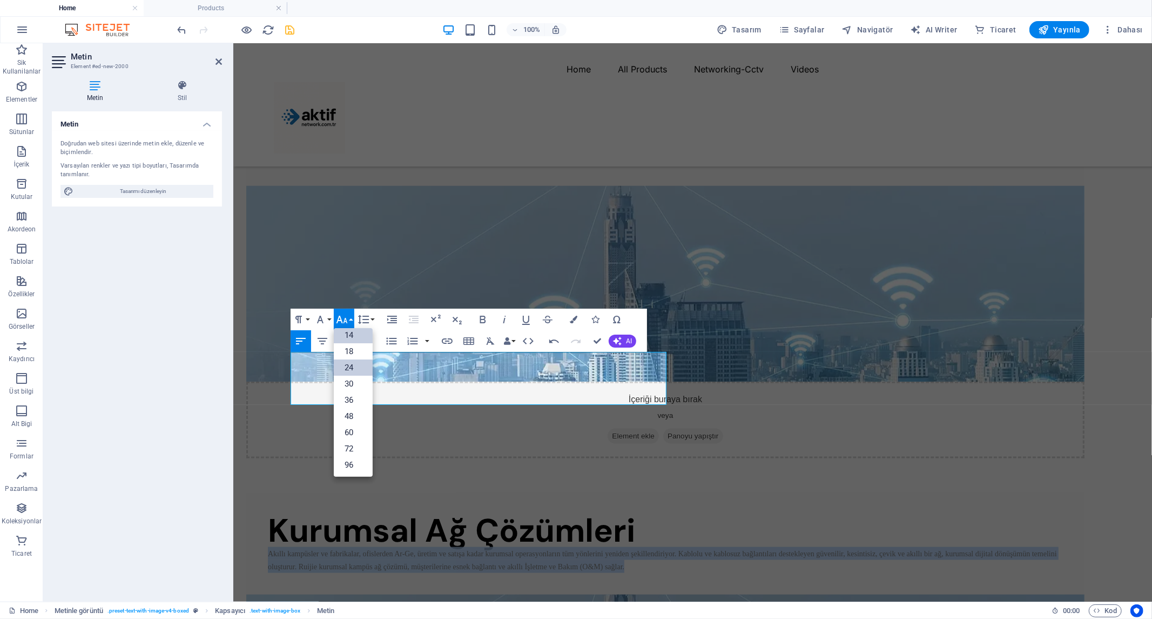
click at [355, 366] on link "24" at bounding box center [353, 367] width 39 height 16
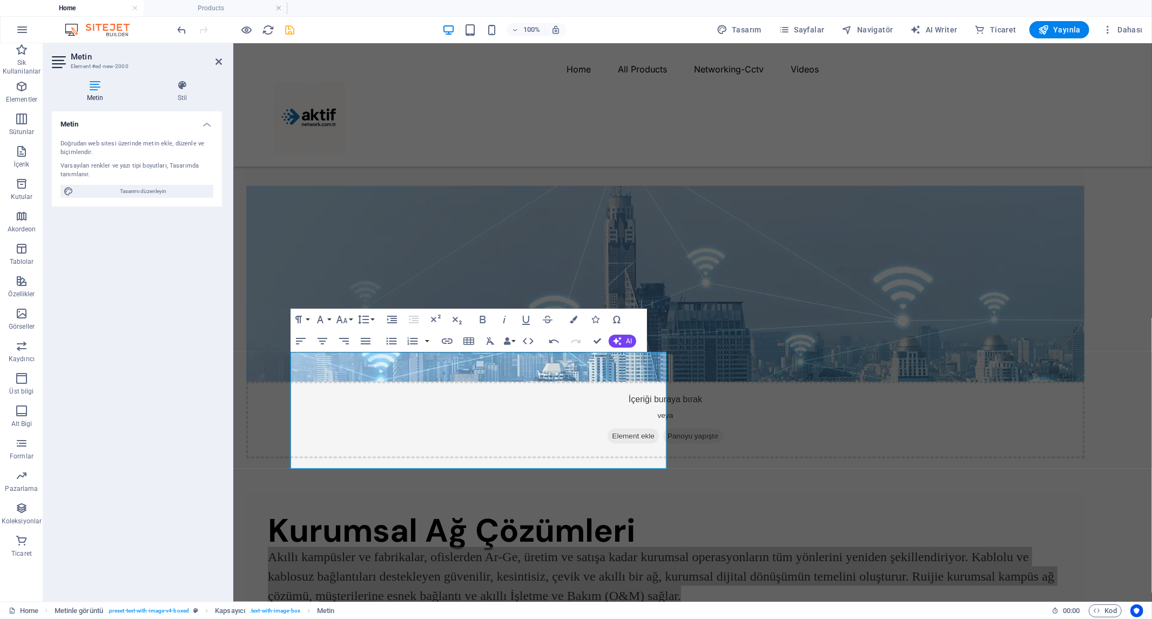
click at [184, 379] on div "Metin Doğrudan web sitesi üzerinde metin ekle, düzenle ve biçimlendir. Varsayıl…" at bounding box center [137, 351] width 170 height 481
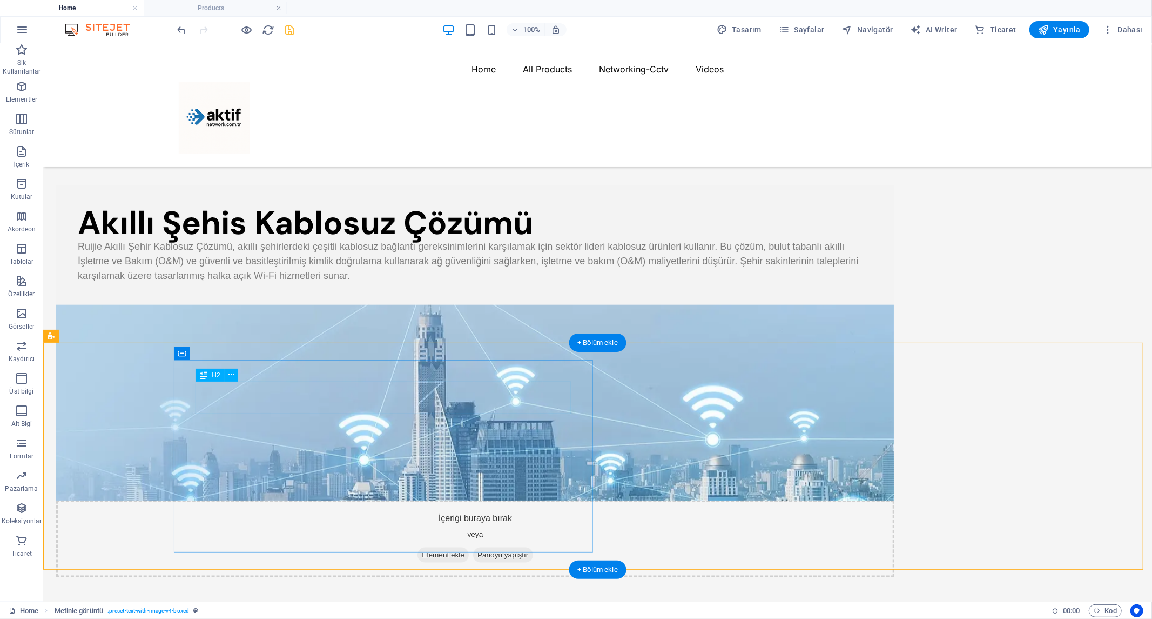
scroll to position [824, 0]
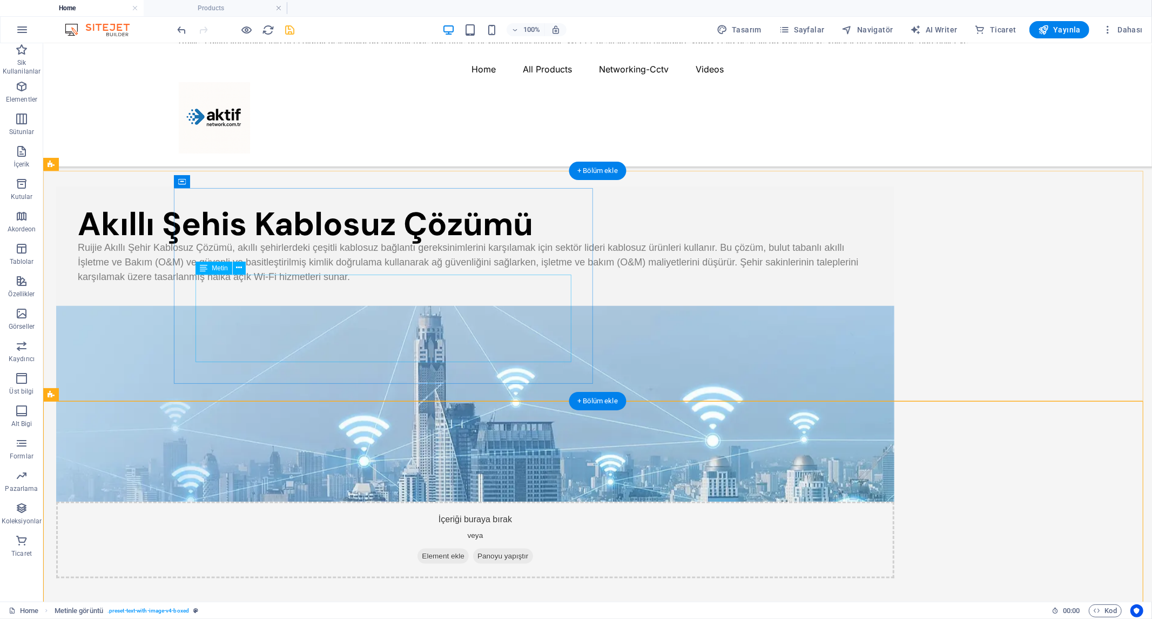
click at [412, 284] on div "Ruijie Akıllı Şehir Kablosuz Çözümü, akıllı şehirlerdeki çeşitli kablosuz bağla…" at bounding box center [474, 262] width 795 height 44
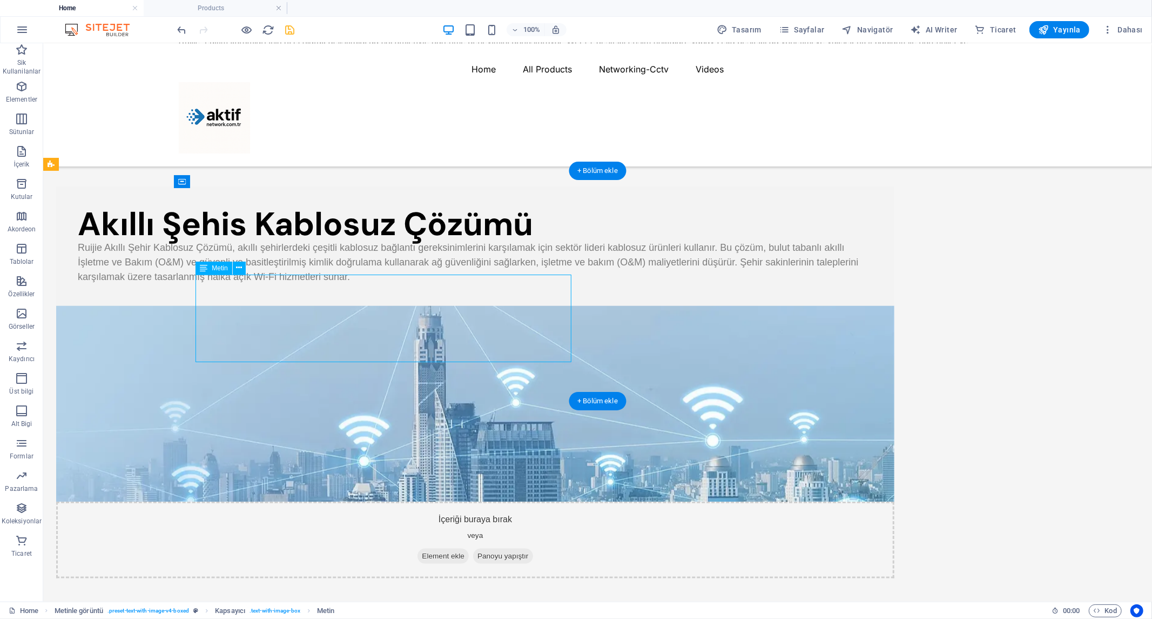
click at [412, 284] on div "Ruijie Akıllı Şehir Kablosuz Çözümü, akıllı şehirlerdeki çeşitli kablosuz bağla…" at bounding box center [474, 262] width 795 height 44
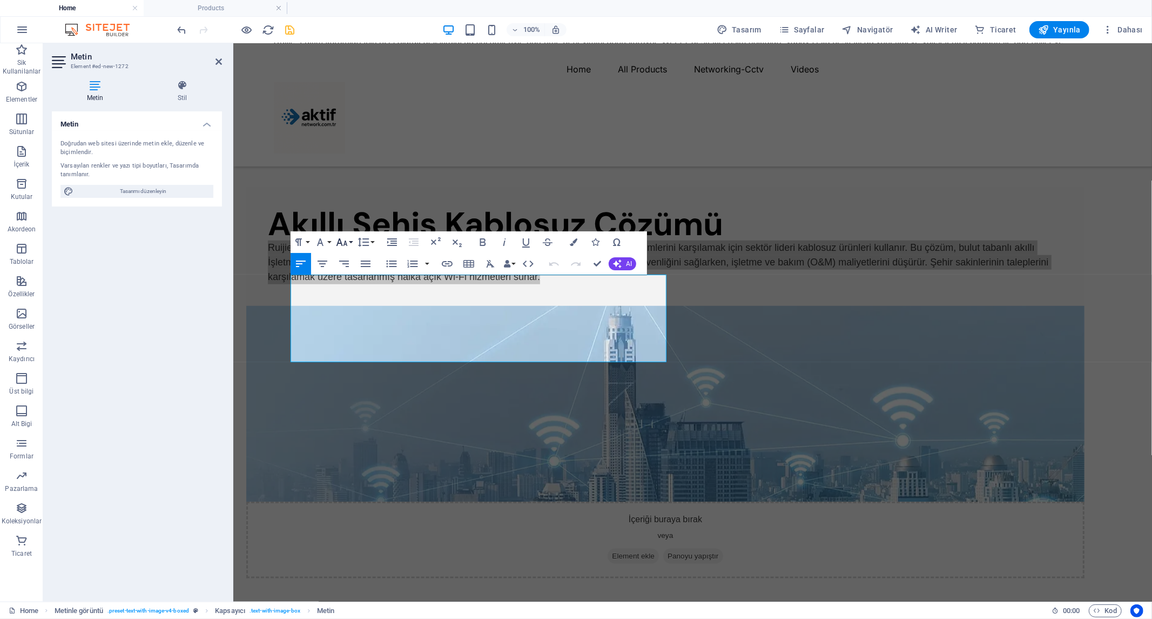
click at [348, 242] on icon "button" at bounding box center [342, 242] width 13 height 13
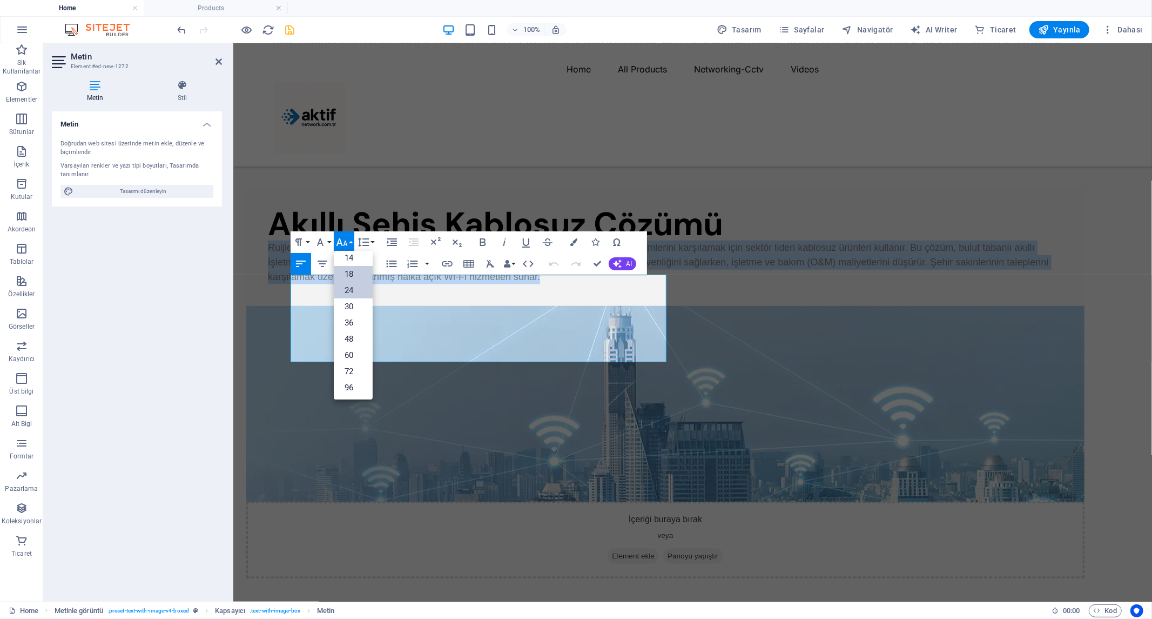
click at [354, 289] on link "24" at bounding box center [353, 290] width 39 height 16
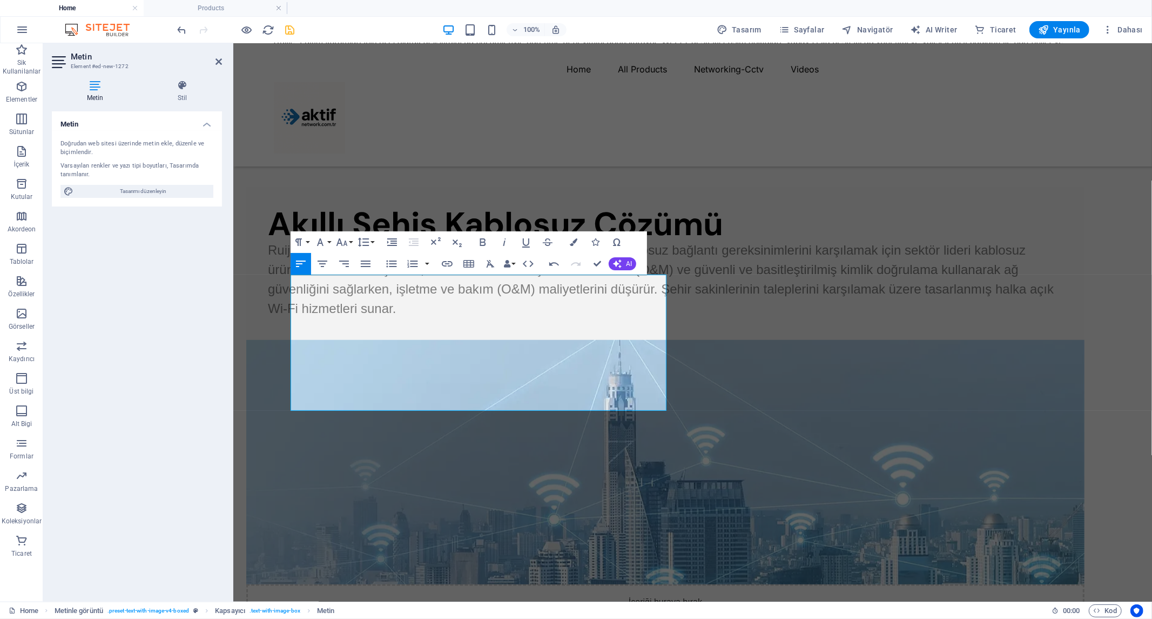
click at [159, 371] on div "Metin Doğrudan web sitesi üzerinde metin ekle, düzenle ve biçimlendir. Varsayıl…" at bounding box center [137, 351] width 170 height 481
click at [83, 403] on div "Metin Doğrudan web sitesi üzerinde metin ekle, düzenle ve biçimlendir. Varsayıl…" at bounding box center [137, 351] width 170 height 481
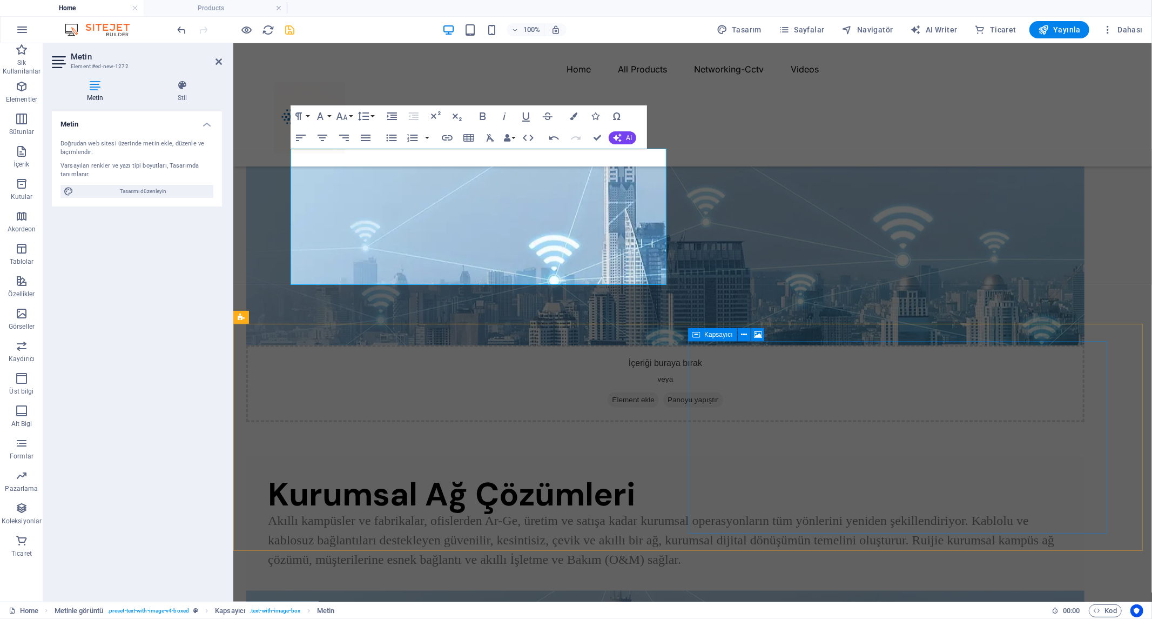
scroll to position [1065, 0]
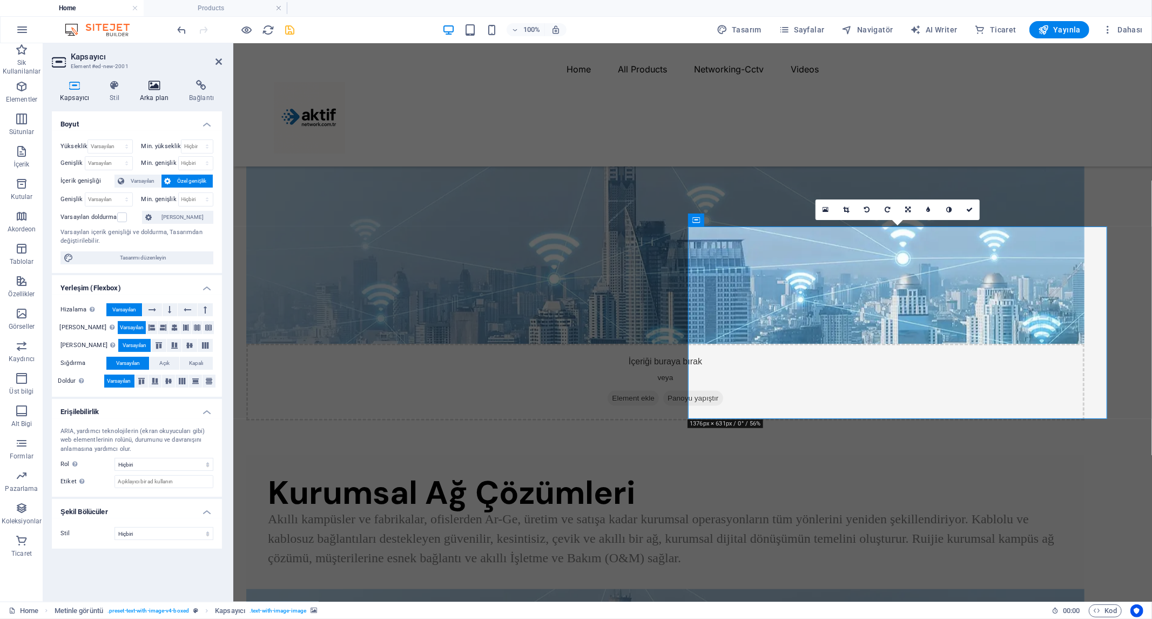
click at [152, 94] on h4 "Arka plan" at bounding box center [156, 91] width 49 height 23
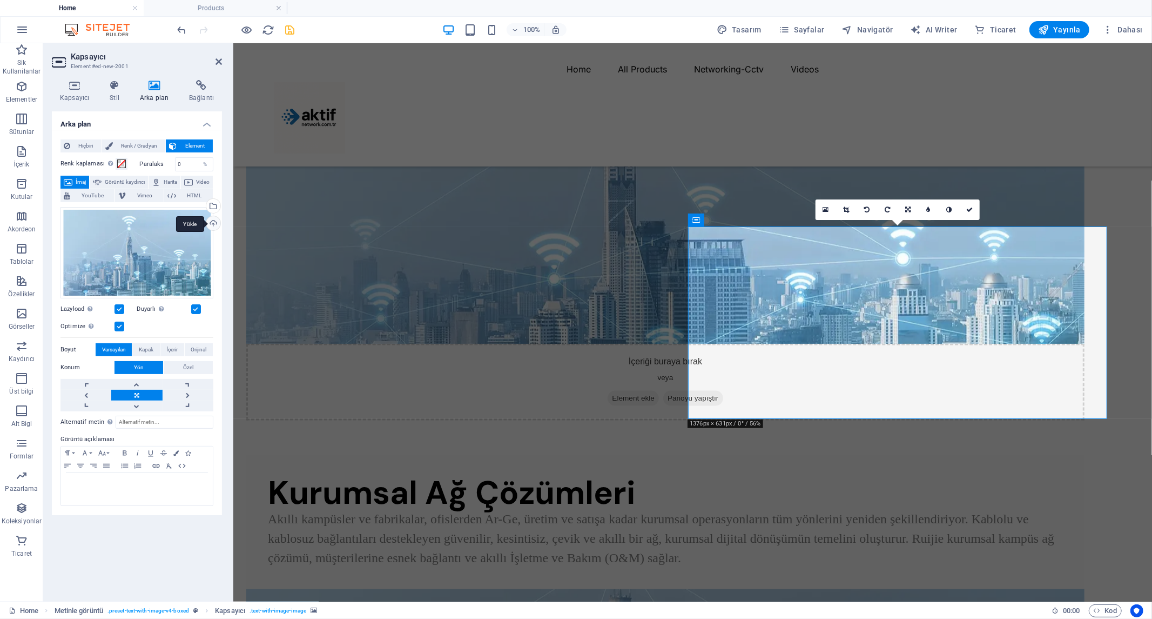
click at [211, 227] on div "Yükle" at bounding box center [212, 224] width 16 height 16
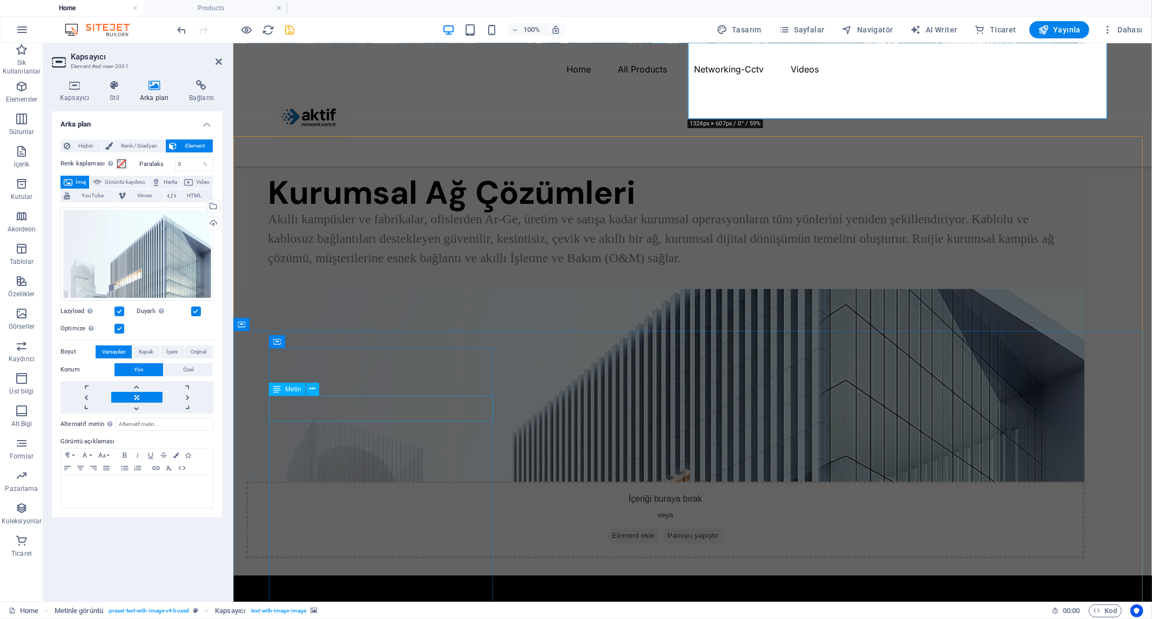
scroll to position [1390, 0]
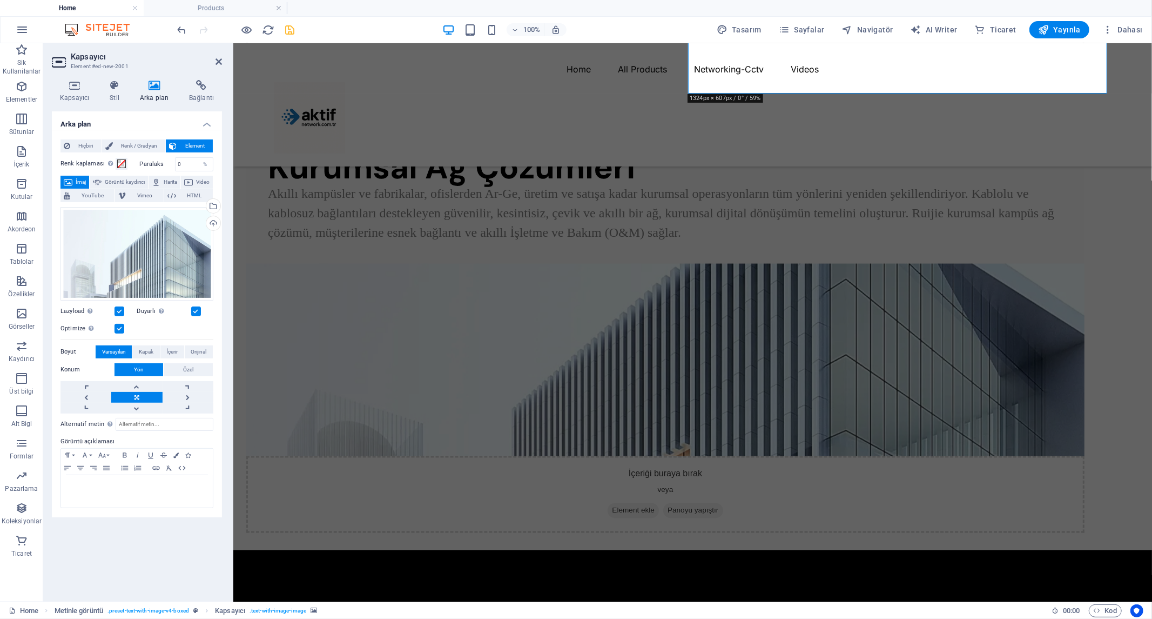
click at [157, 564] on div "Arka plan Hiçbiri Renk / Gradyan Element Arka planı tam genişliğe genişlet Renk…" at bounding box center [137, 351] width 170 height 481
click at [290, 29] on icon "save" at bounding box center [290, 30] width 12 height 12
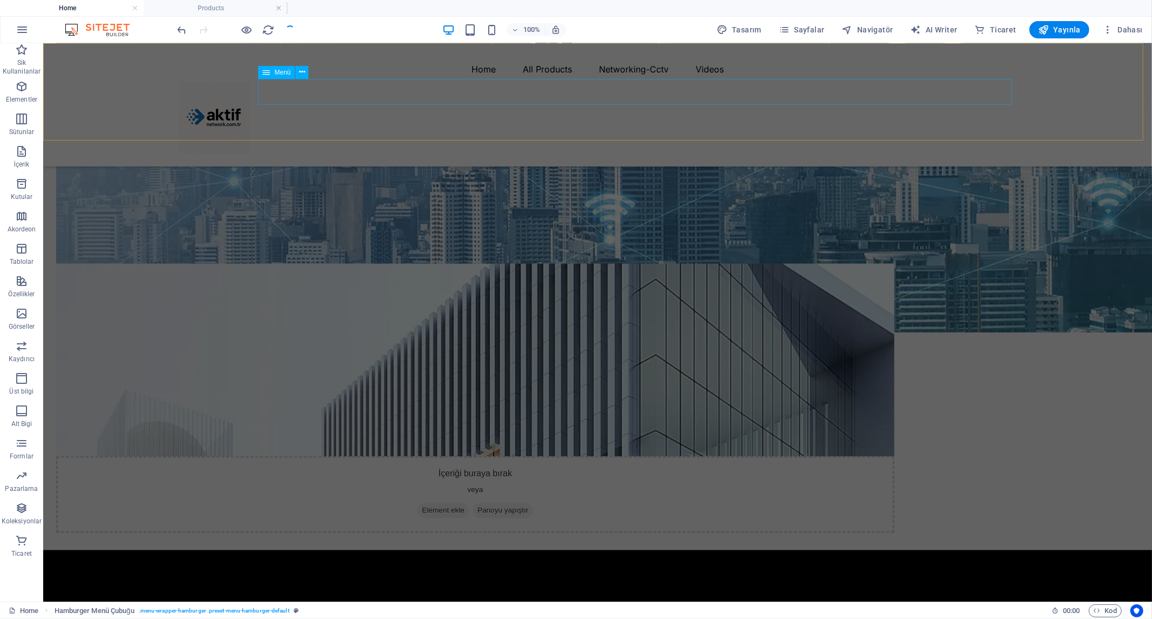
checkbox input "false"
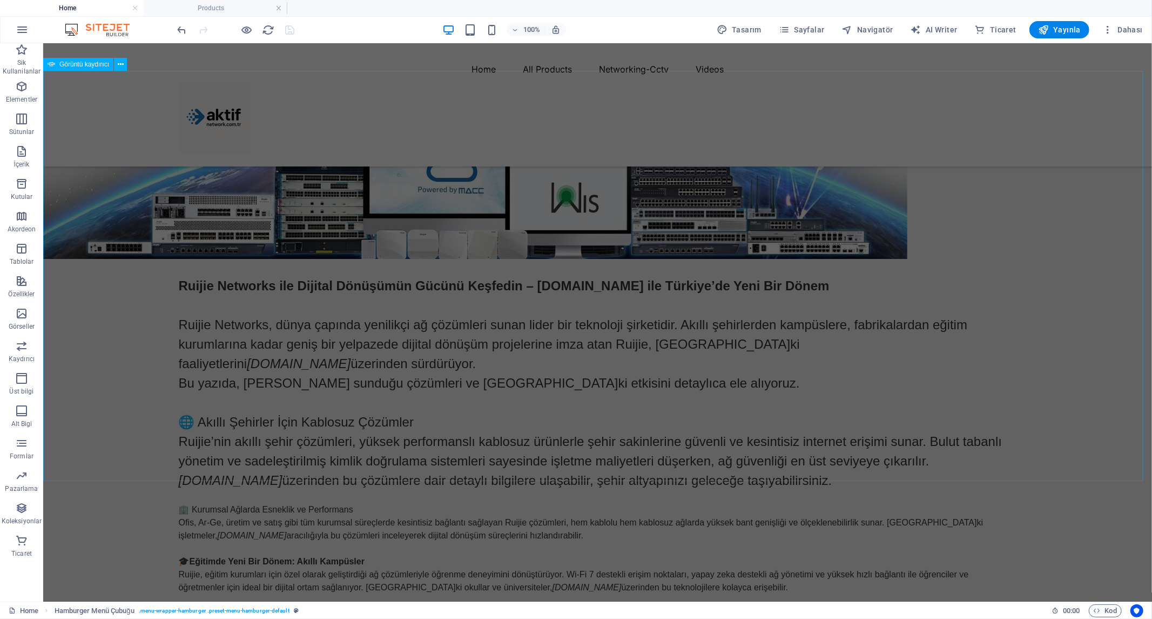
scroll to position [300, 0]
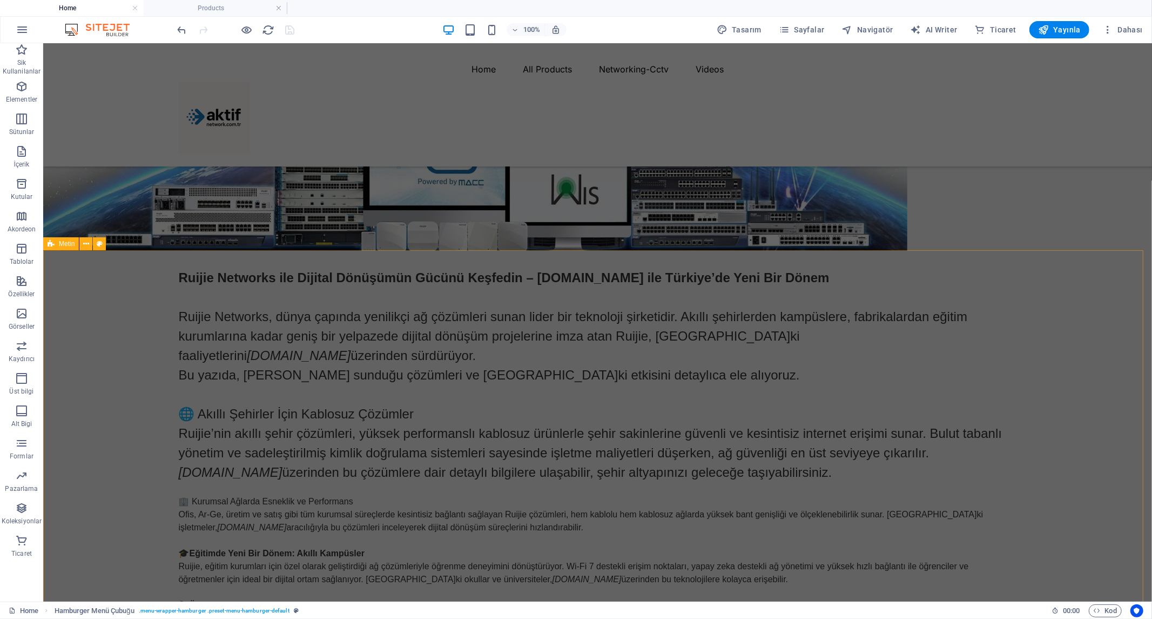
click at [97, 356] on div "Ruijie Networks ile Dijital Dönüşümün Gücünü Keşfedin – [DOMAIN_NAME] ile Türki…" at bounding box center [597, 471] width 1109 height 443
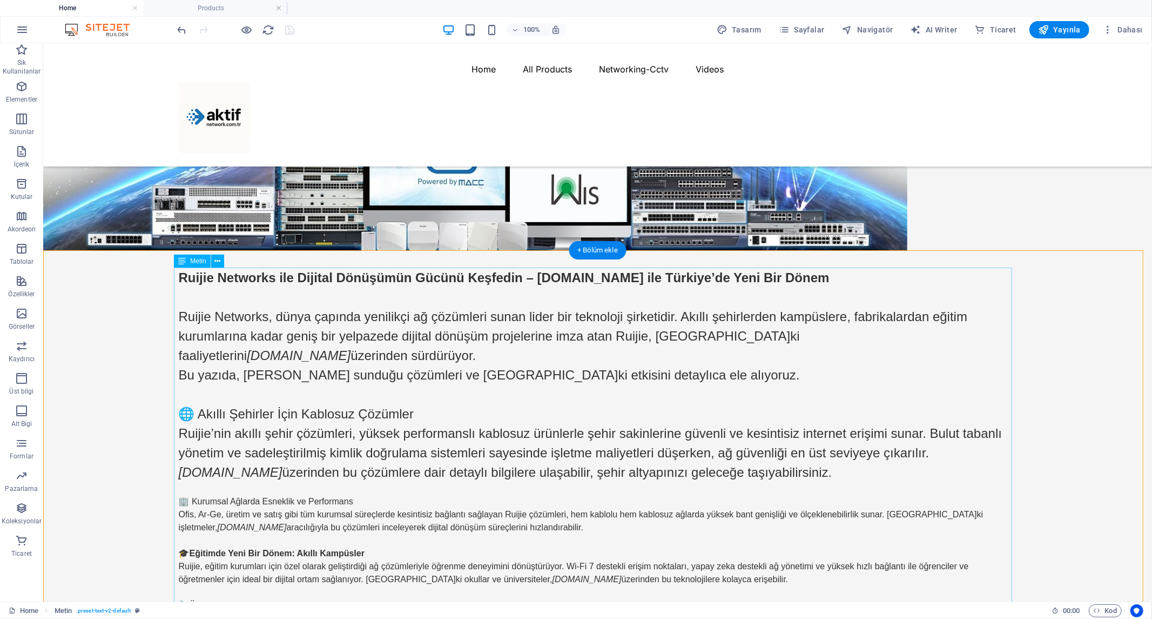
click at [472, 303] on div "Ruijie Networks ile Dijital Dönüşümün Gücünü Keşfedin – [DOMAIN_NAME] ile Türki…" at bounding box center [597, 471] width 839 height 408
click at [581, 249] on div "+ Bölüm ekle" at bounding box center [598, 250] width 58 height 18
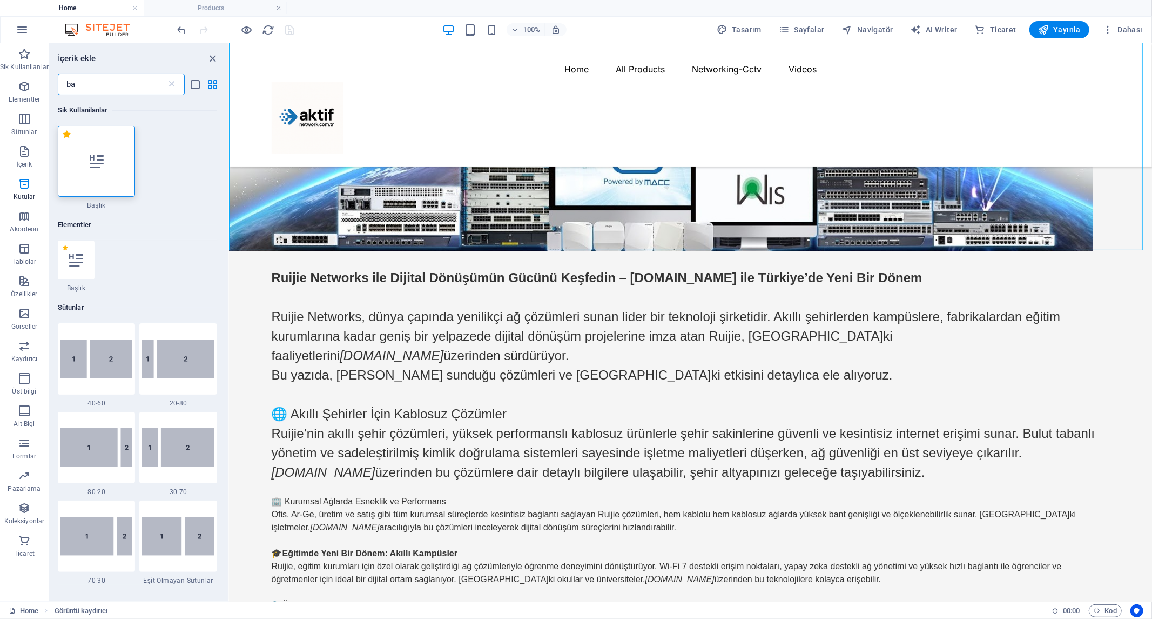
scroll to position [0, 0]
type input "ba"
click at [100, 183] on div at bounding box center [97, 161] width 78 height 71
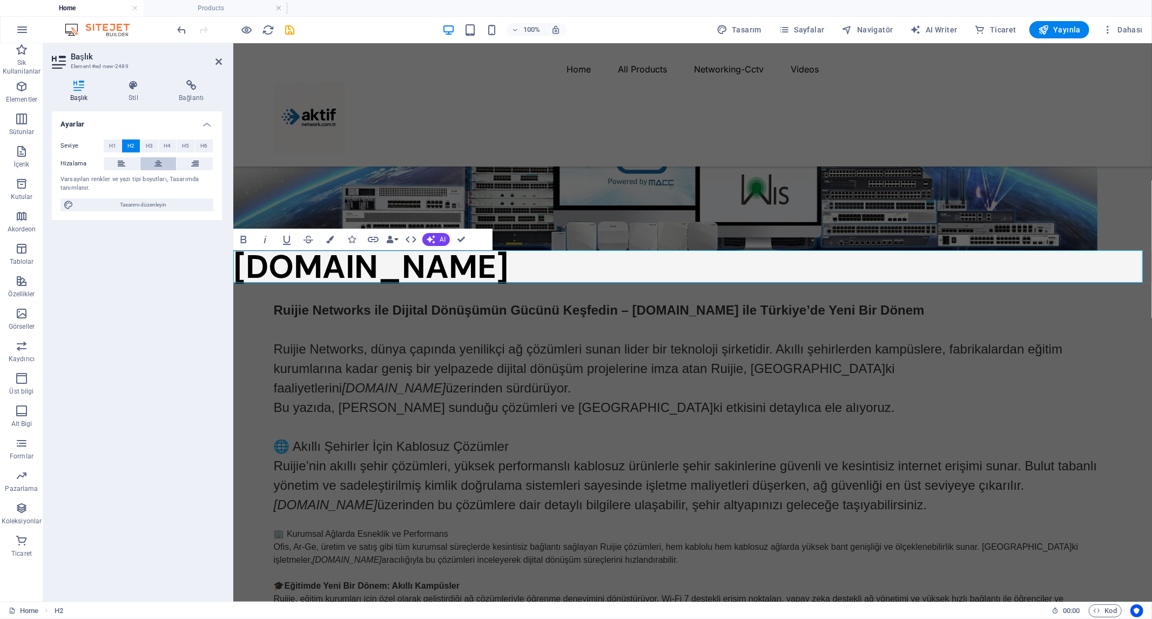
click at [154, 163] on button at bounding box center [158, 163] width 36 height 13
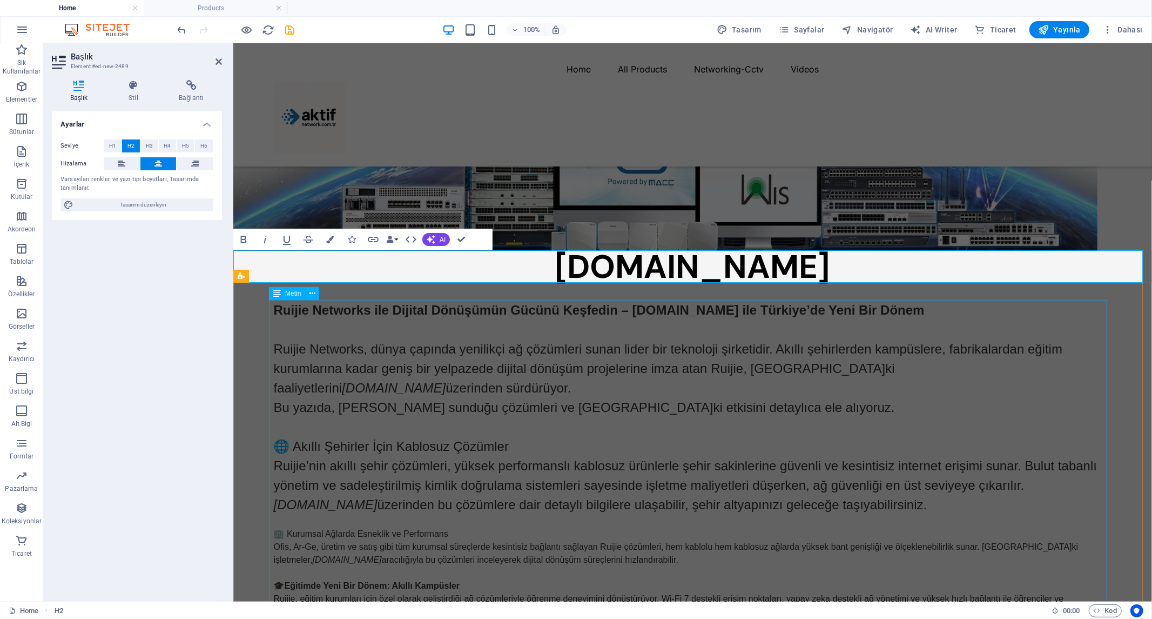
click at [409, 377] on div "Ruijie Networks ile Dijital Dönüşümün Gücünü Keşfedin – [DOMAIN_NAME] ile Türki…" at bounding box center [692, 504] width 839 height 408
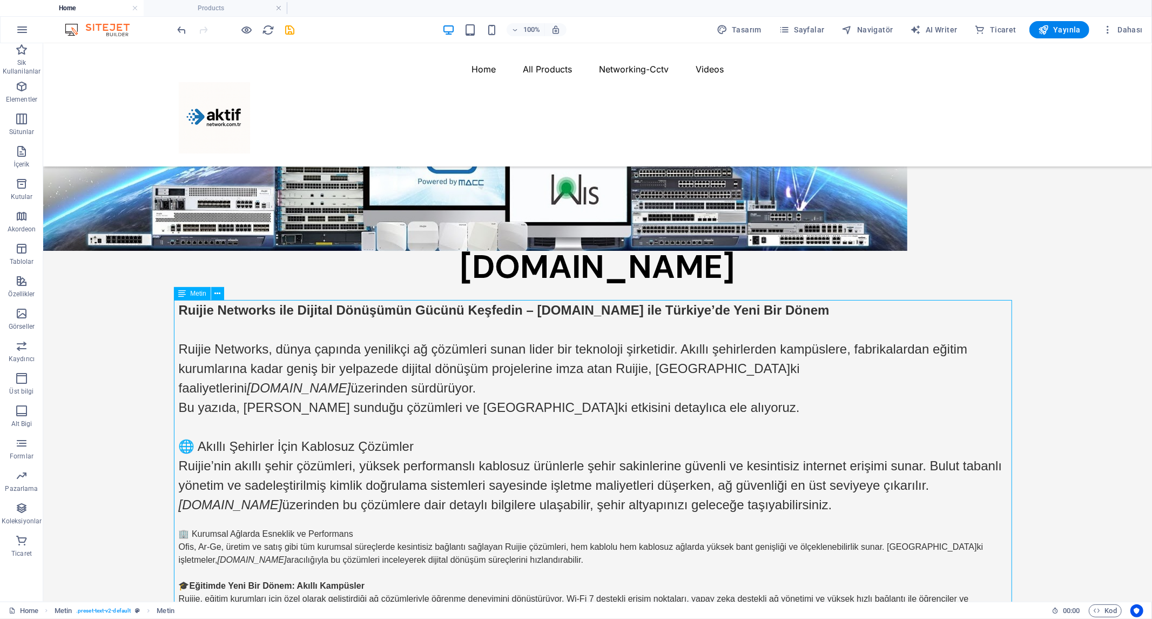
click at [268, 308] on div "Ruijie Networks ile Dijital Dönüşümün Gücünü Keşfedin – [DOMAIN_NAME] ile Türki…" at bounding box center [597, 504] width 839 height 408
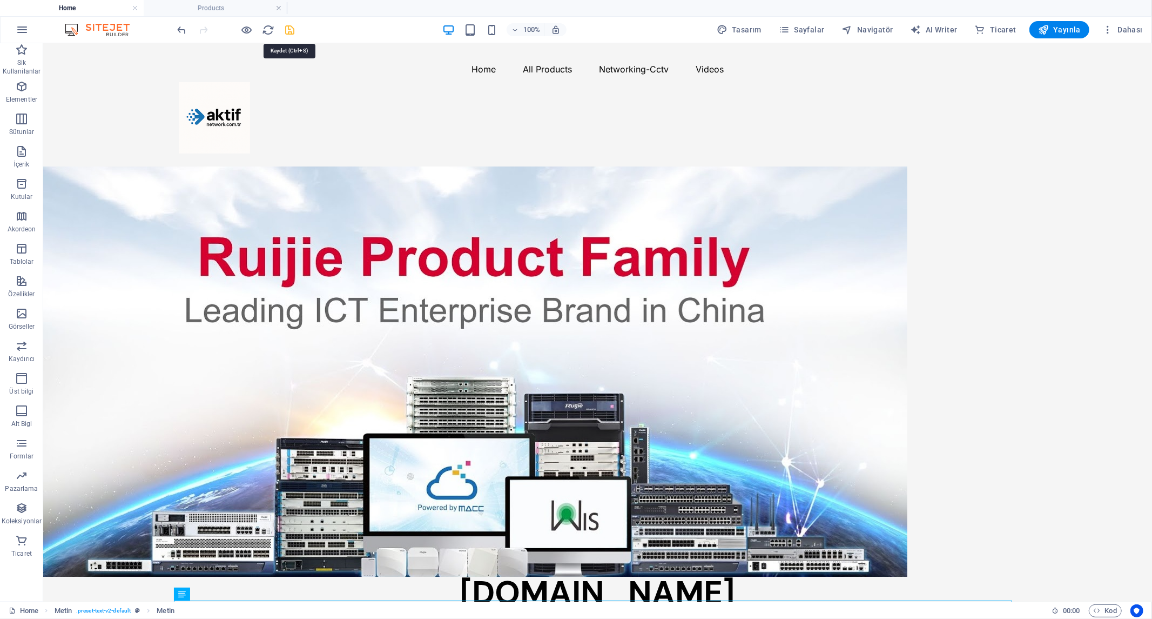
click at [290, 30] on icon "save" at bounding box center [290, 30] width 12 height 12
checkbox input "false"
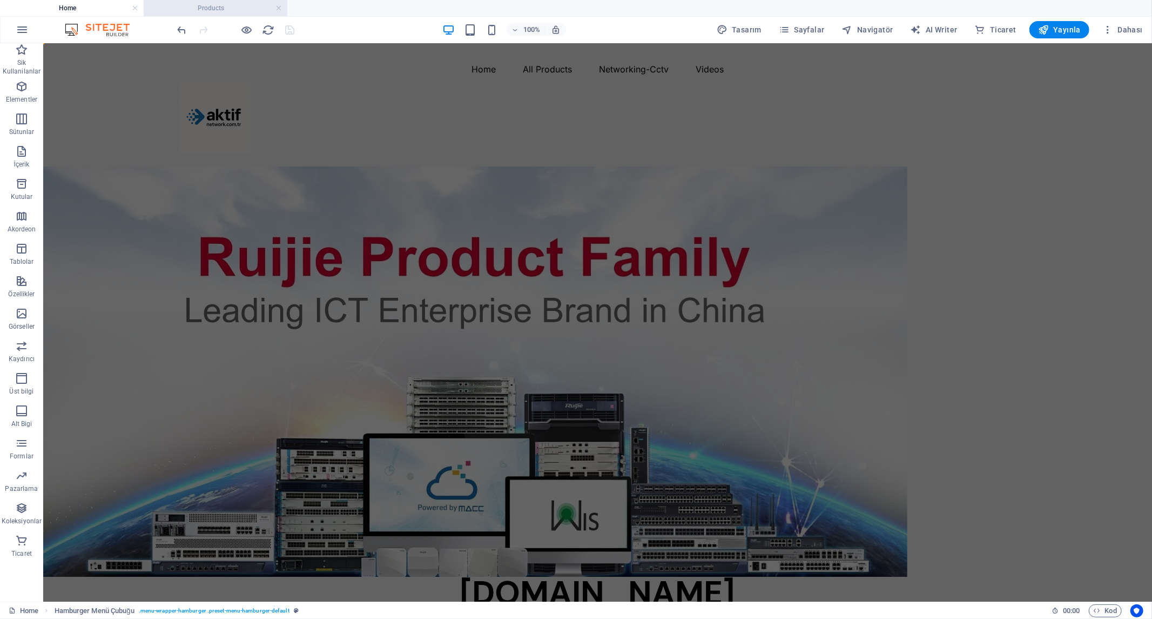
click at [231, 6] on h4 "Products" at bounding box center [216, 8] width 144 height 12
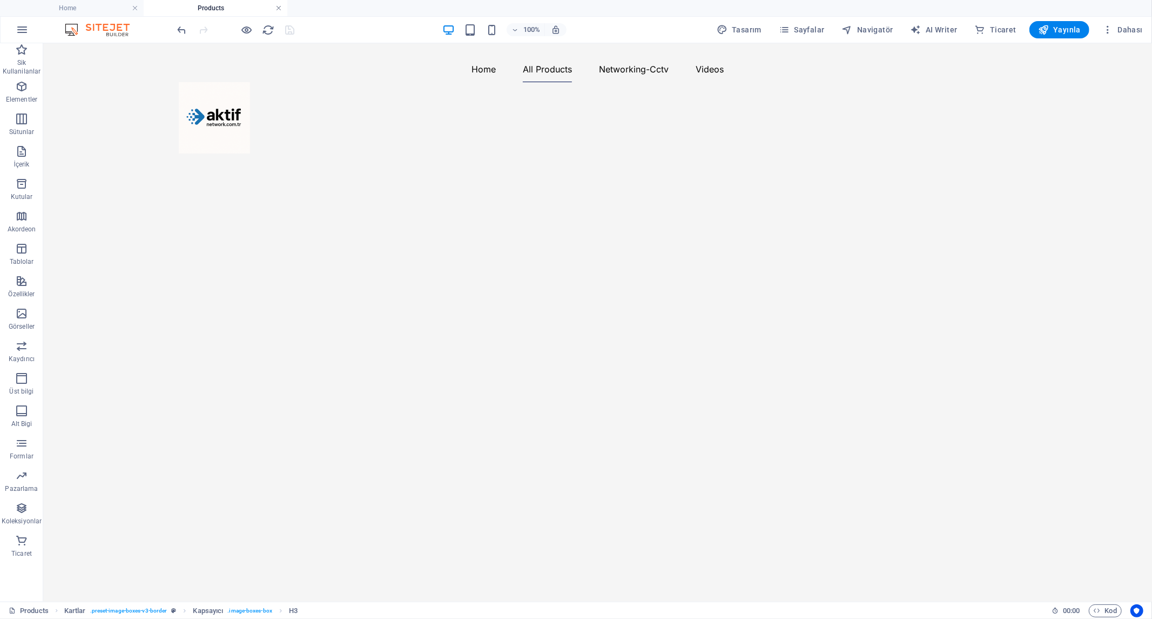
click at [281, 11] on link at bounding box center [279, 8] width 6 height 10
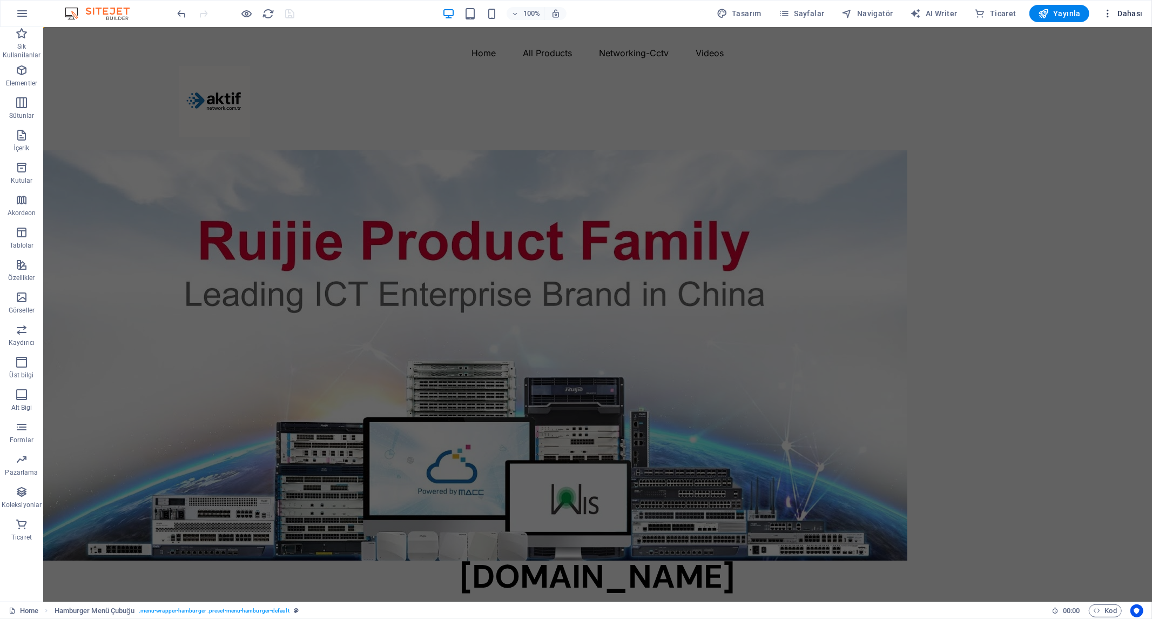
click at [1110, 13] on icon "button" at bounding box center [1108, 13] width 11 height 11
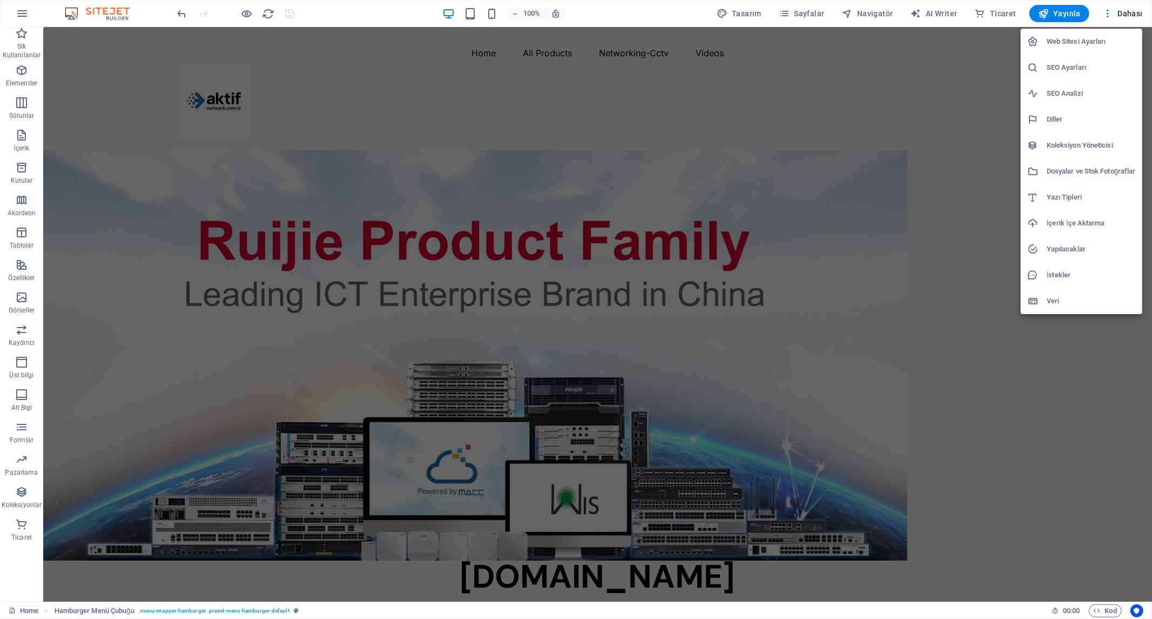
click at [1076, 69] on h6 "SEO Ayarları" at bounding box center [1091, 67] width 89 height 13
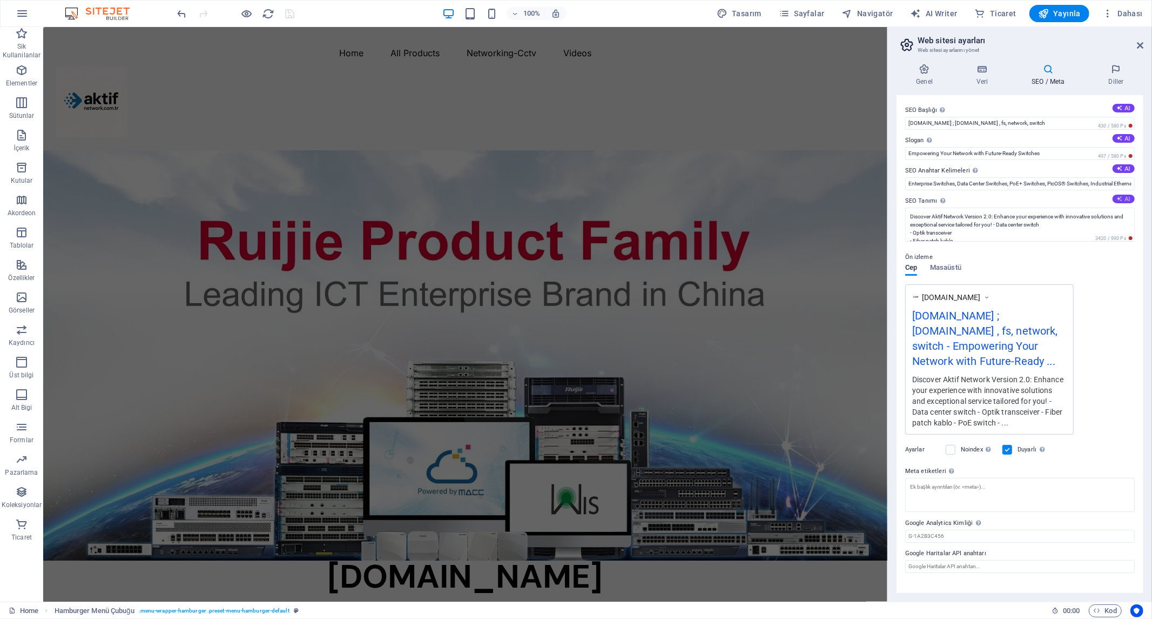
click at [1124, 197] on button "AI" at bounding box center [1124, 198] width 22 height 9
type textarea "Explore digital transformation in [GEOGRAPHIC_DATA] with Ruijie Networks innova…"
click at [981, 80] on h4 "Veri" at bounding box center [984, 75] width 55 height 23
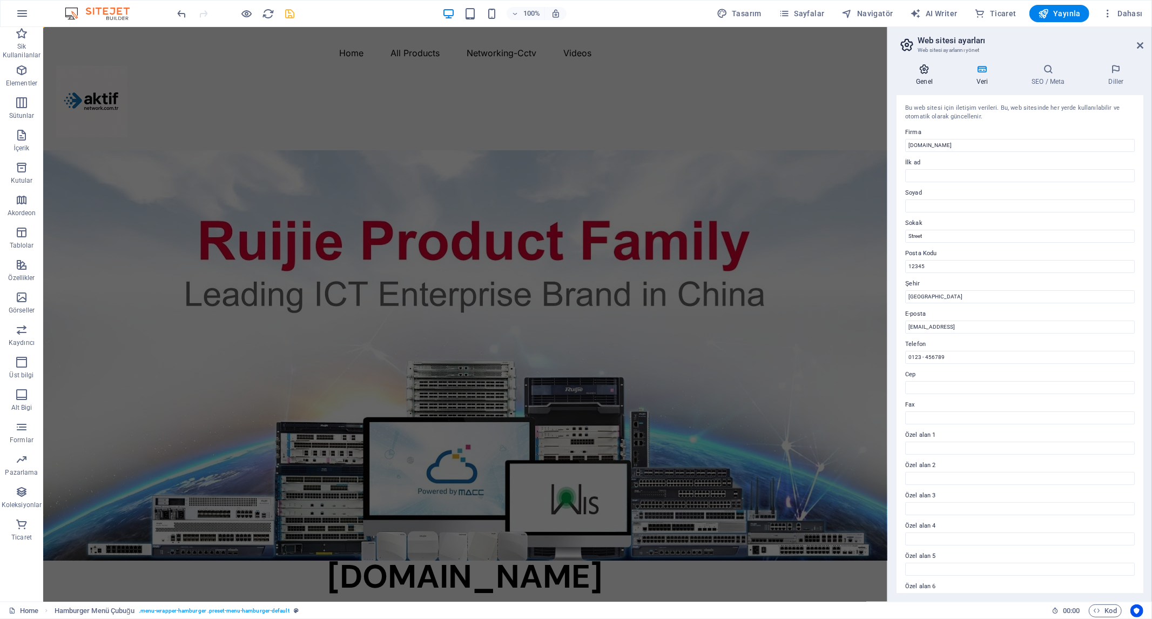
click at [924, 77] on h4 "Genel" at bounding box center [927, 75] width 61 height 23
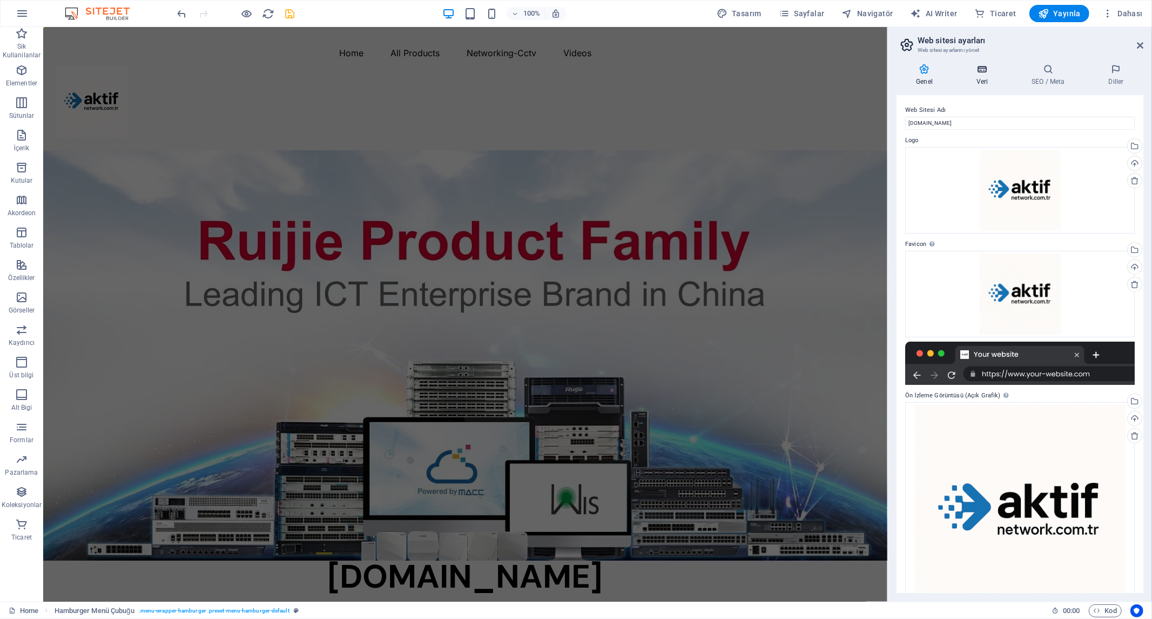
click at [980, 72] on icon at bounding box center [982, 69] width 51 height 11
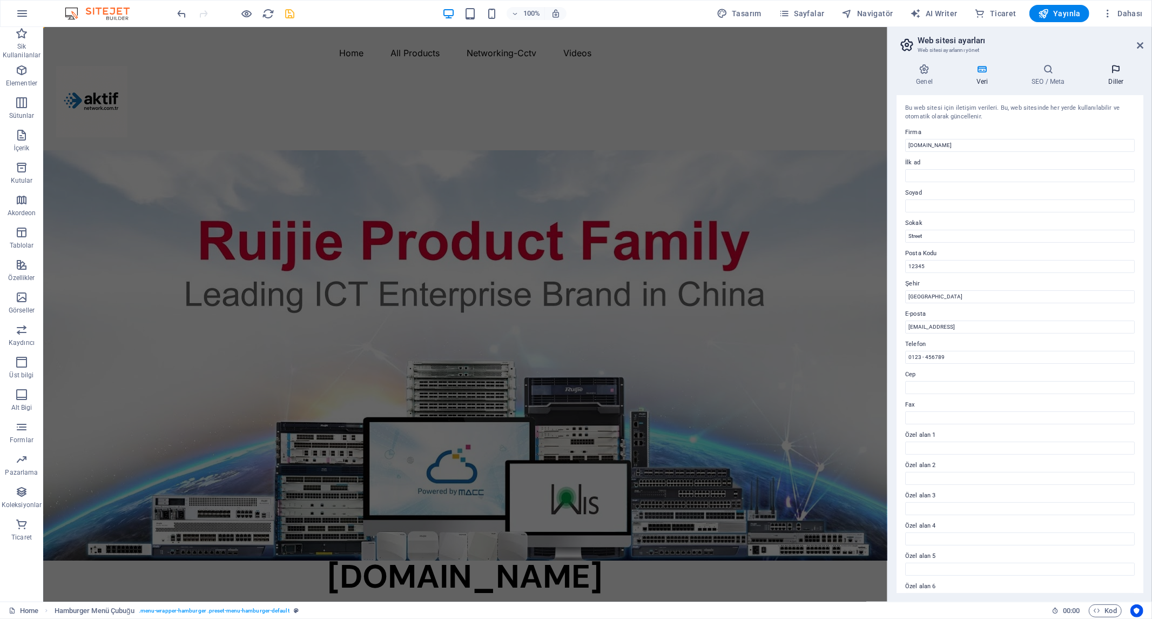
click at [1116, 74] on icon at bounding box center [1116, 69] width 55 height 11
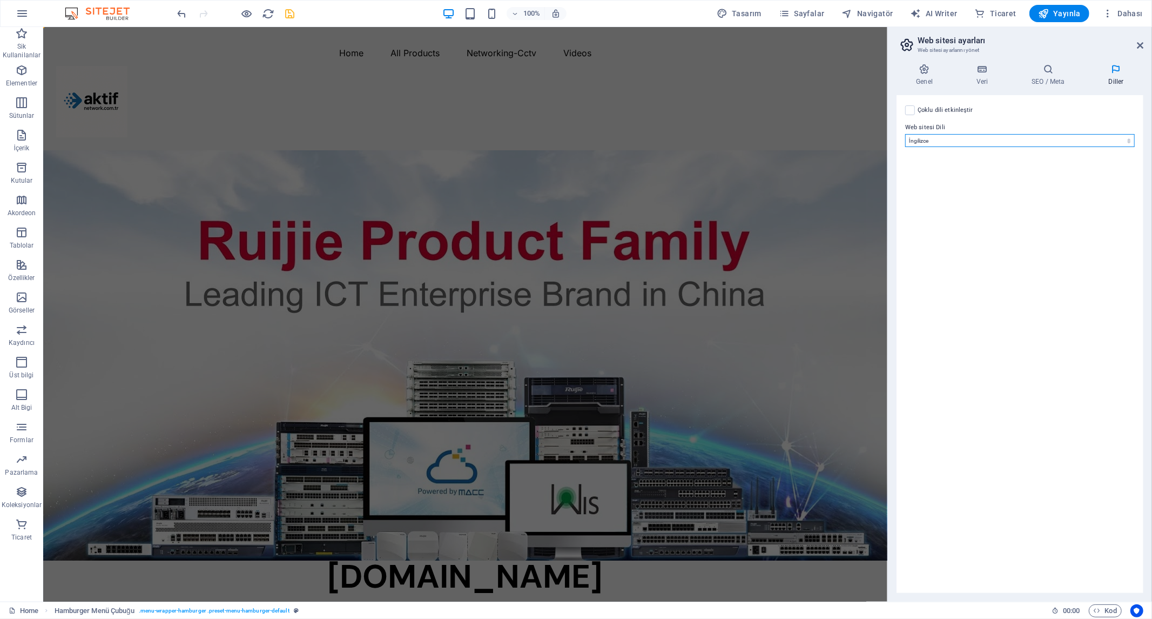
click at [969, 142] on select "Abkhazian Afar Afrikaans Akan Albanian Almanca Amharic Aragonese Arapça Armenia…" at bounding box center [1020, 140] width 230 height 13
select select "164"
click at [905, 134] on select "Abkhazian Afar Afrikaans Akan Albanian Almanca Amharic Aragonese Arapça Armenia…" at bounding box center [1020, 140] width 230 height 13
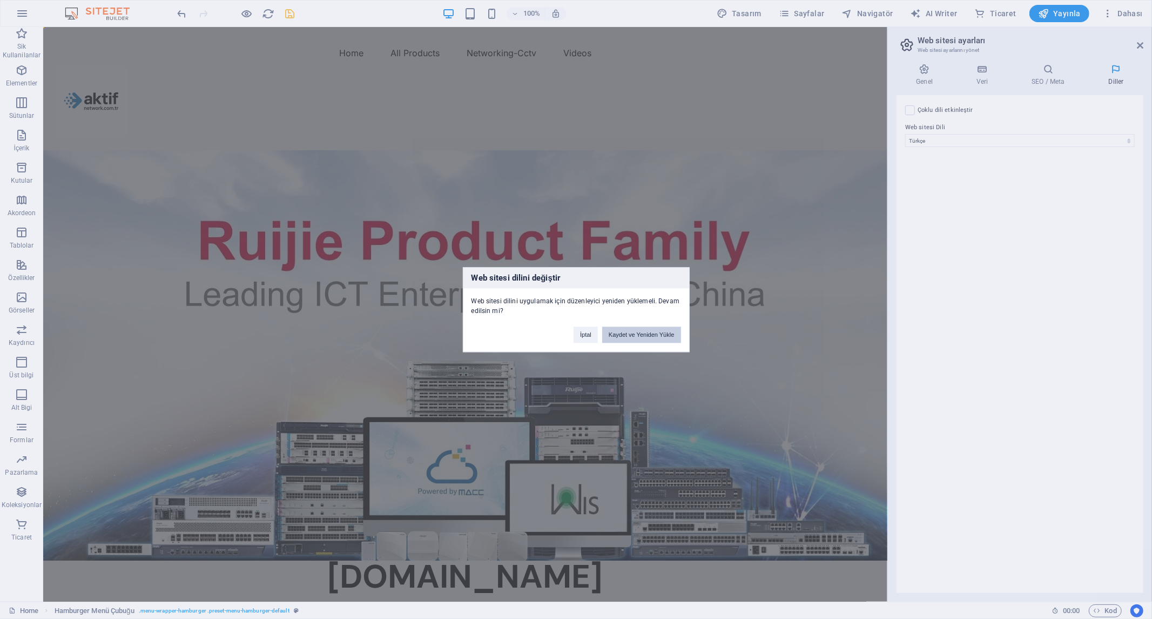
click at [646, 332] on button "Kaydet ve Yeniden Yükle" at bounding box center [641, 334] width 79 height 16
checkbox input "false"
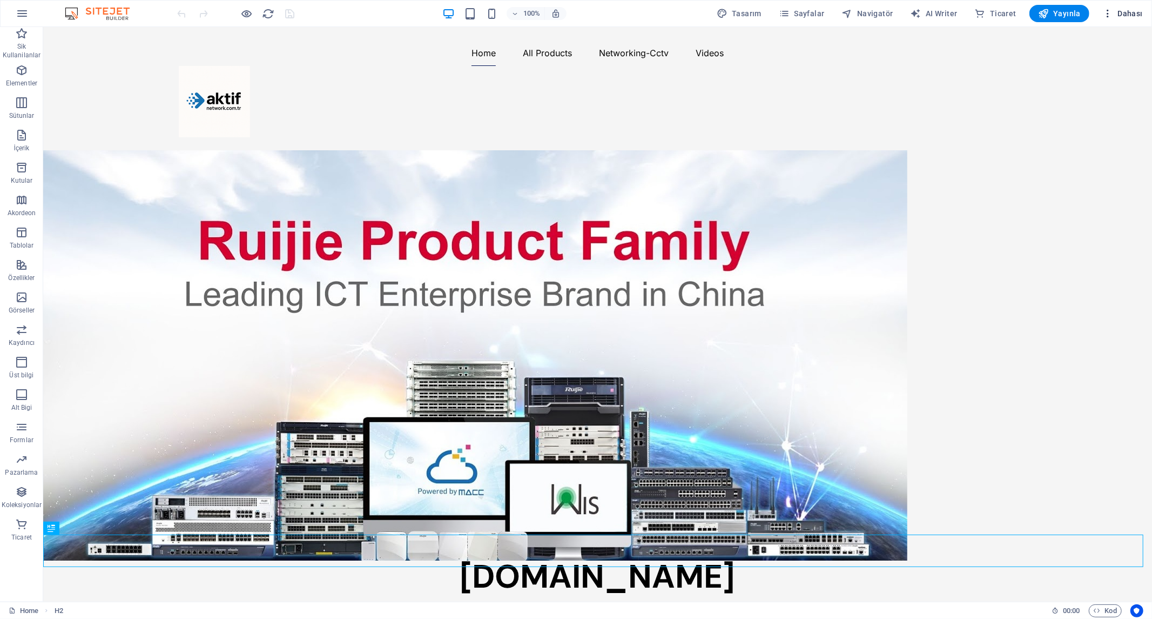
click at [1105, 15] on icon "button" at bounding box center [1108, 13] width 11 height 11
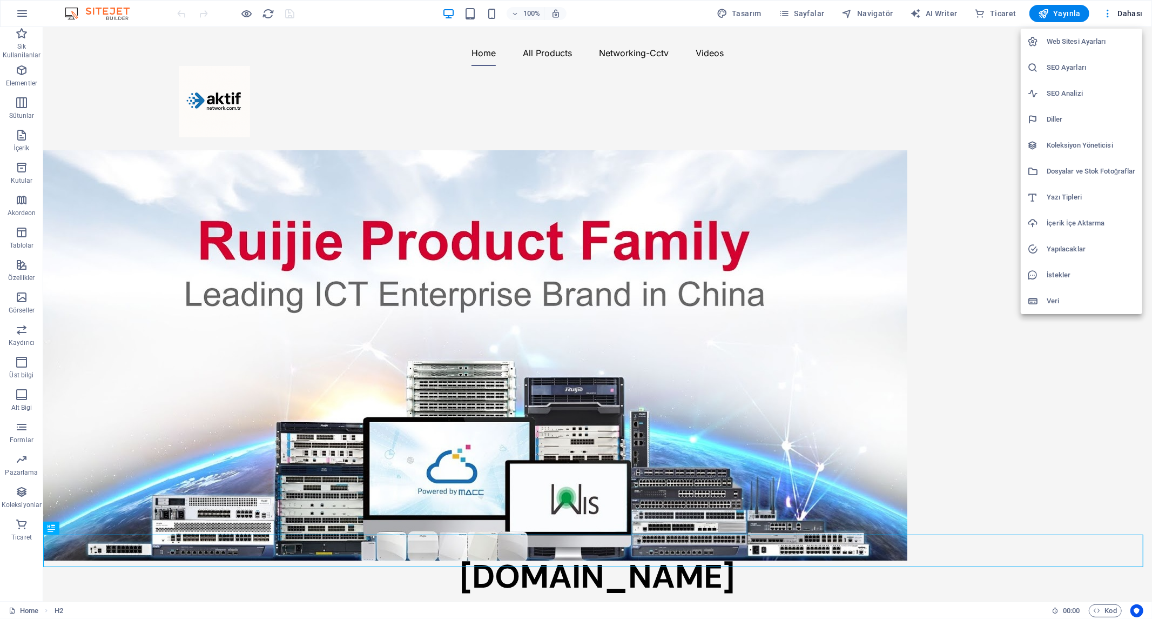
click at [1068, 60] on li "SEO Ayarları" at bounding box center [1082, 68] width 122 height 26
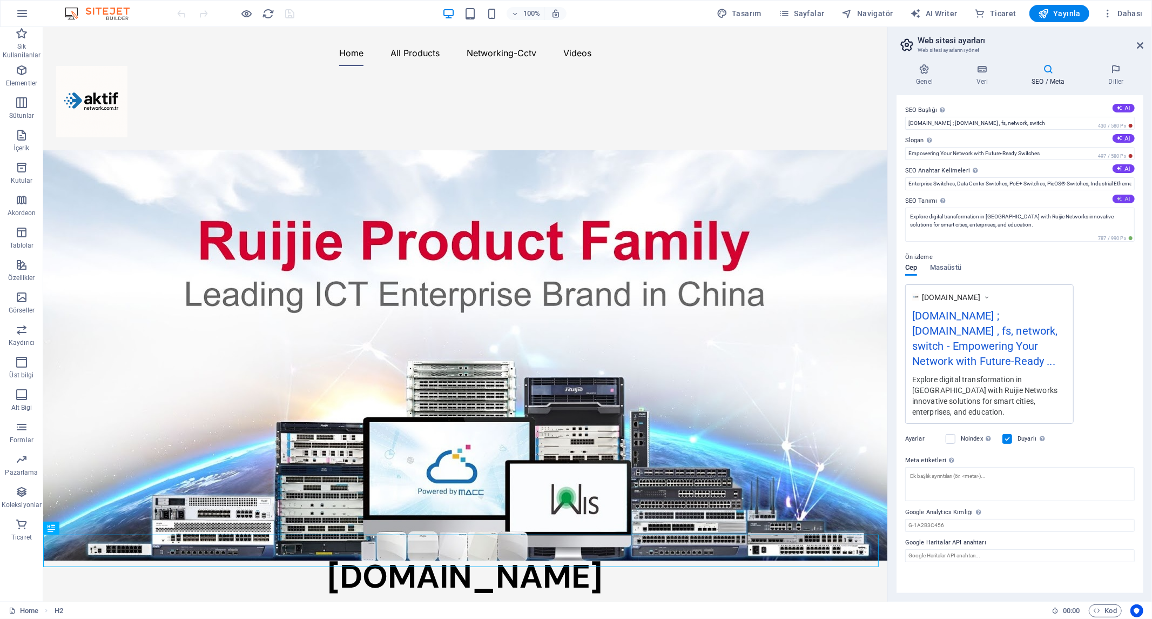
click at [1124, 198] on button "AI" at bounding box center [1124, 198] width 22 height 9
type textarea "Ruijie Türkiye ile dijital dönüşüm projeleri hakkında bilgi alın. Akıllı şehirl…"
click at [1125, 167] on button "AI" at bounding box center [1124, 168] width 22 height 9
click at [910, 185] on input "dijital dönüşüm, akıllı şehir çözümleri, kablosuz ağ çözümleri, kurumsal ağ per…" at bounding box center [1020, 183] width 230 height 13
type input "ruijie türkiye, dijital dönüşüm, akıllı şehir çözümleri, kablosuz ağ çözümleri,…"
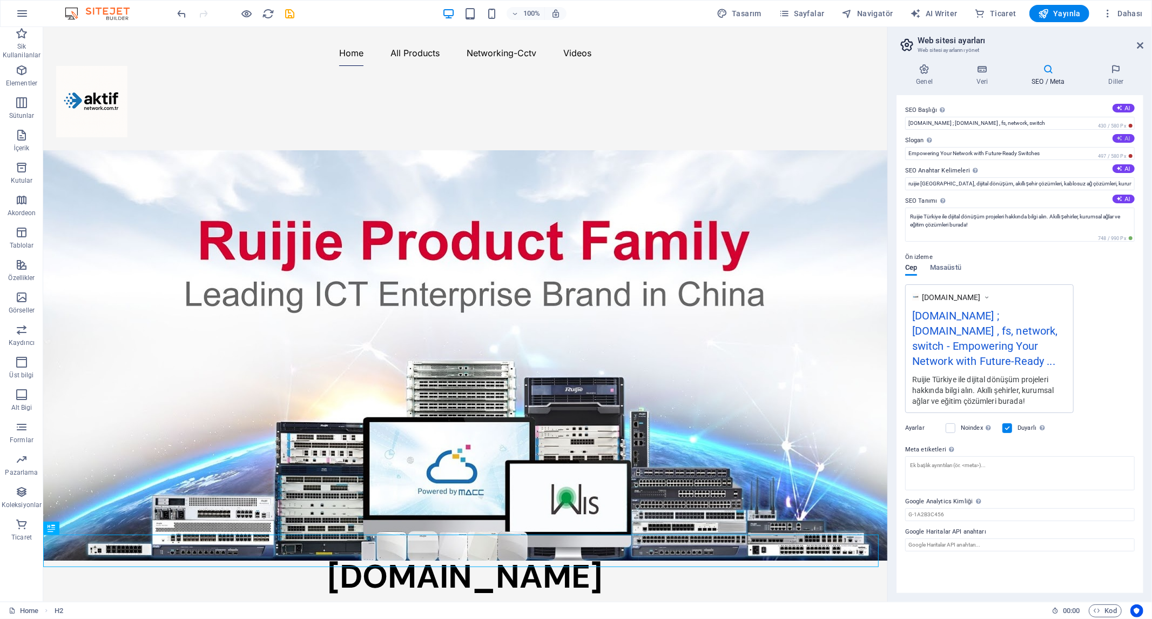
click at [1126, 139] on button "AI" at bounding box center [1124, 138] width 22 height 9
type input "Dijital Dönüşümünüzü Geleceğe Taşıyın!"
click at [1124, 105] on button "AI" at bounding box center [1124, 108] width 22 height 9
type input "Ruijie ile Dijital Dönüşüm"
click at [291, 13] on icon "save" at bounding box center [290, 14] width 12 height 12
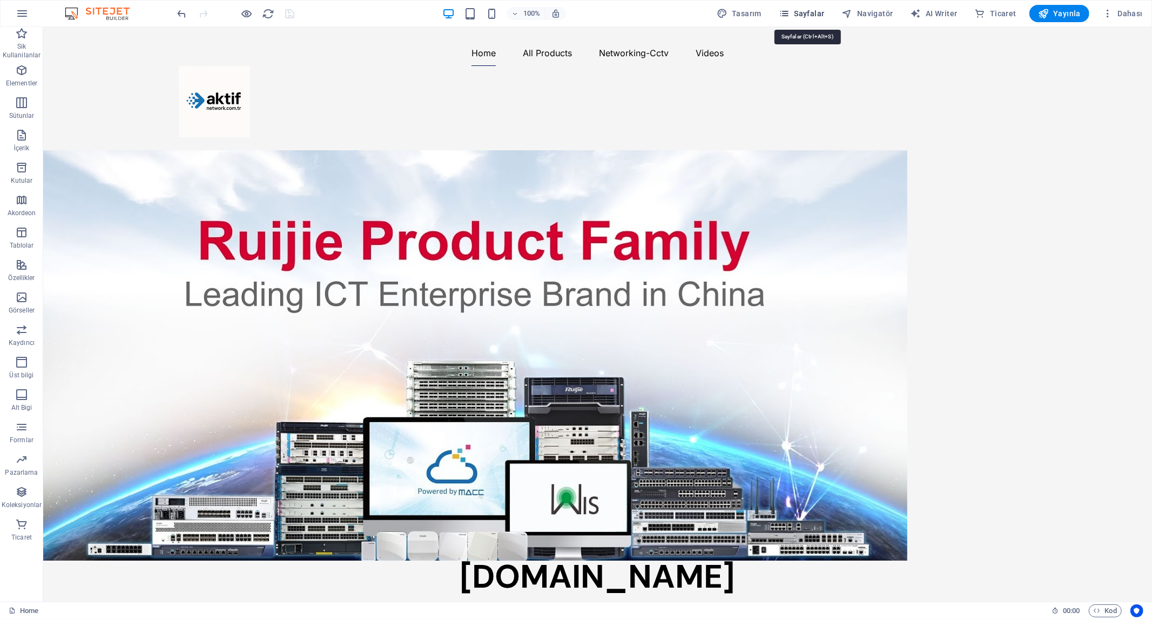
click at [811, 17] on span "Sayfalar" at bounding box center [802, 13] width 46 height 11
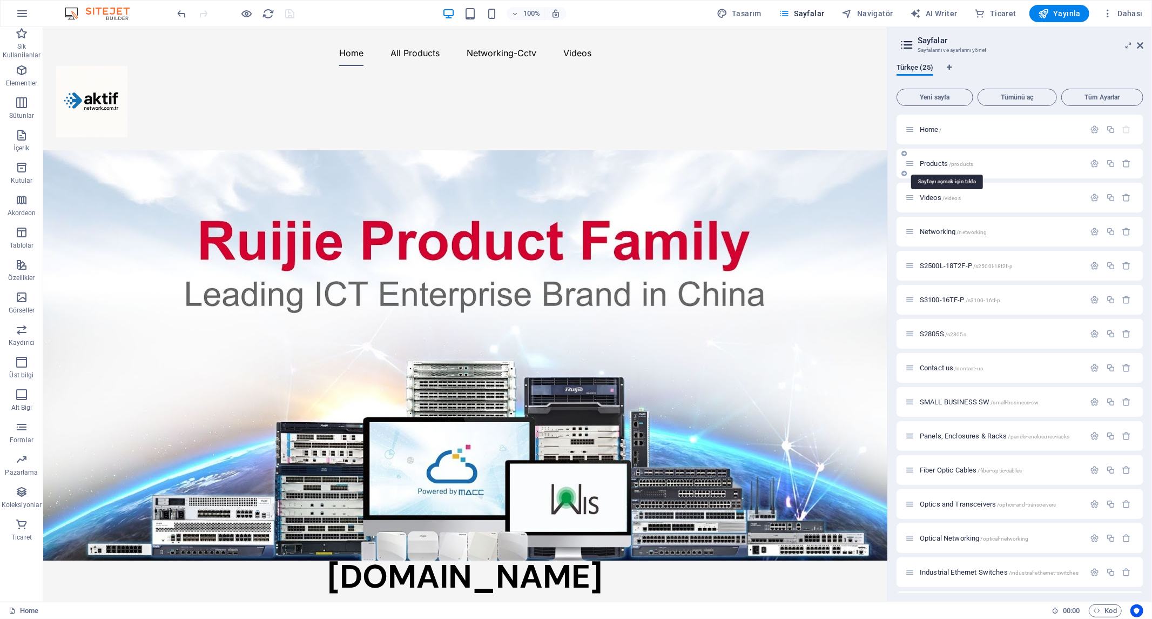
click at [941, 162] on span "Products /products" at bounding box center [946, 163] width 53 height 8
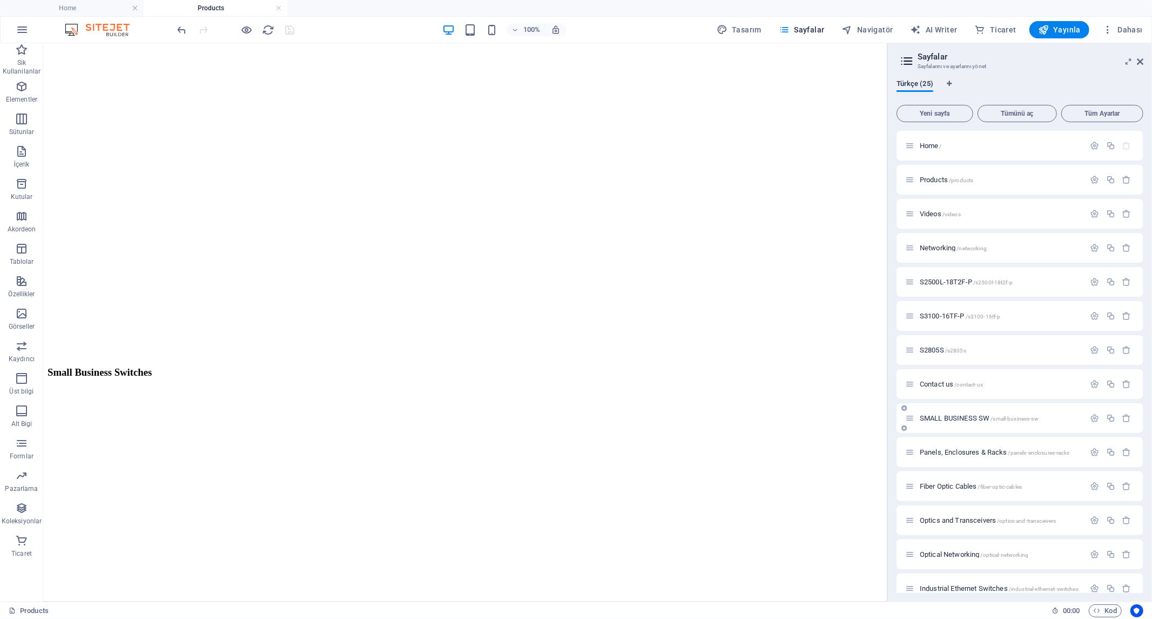
click at [965, 414] on span "SMALL BUSINESS SW /small-business-sw" at bounding box center [979, 418] width 119 height 8
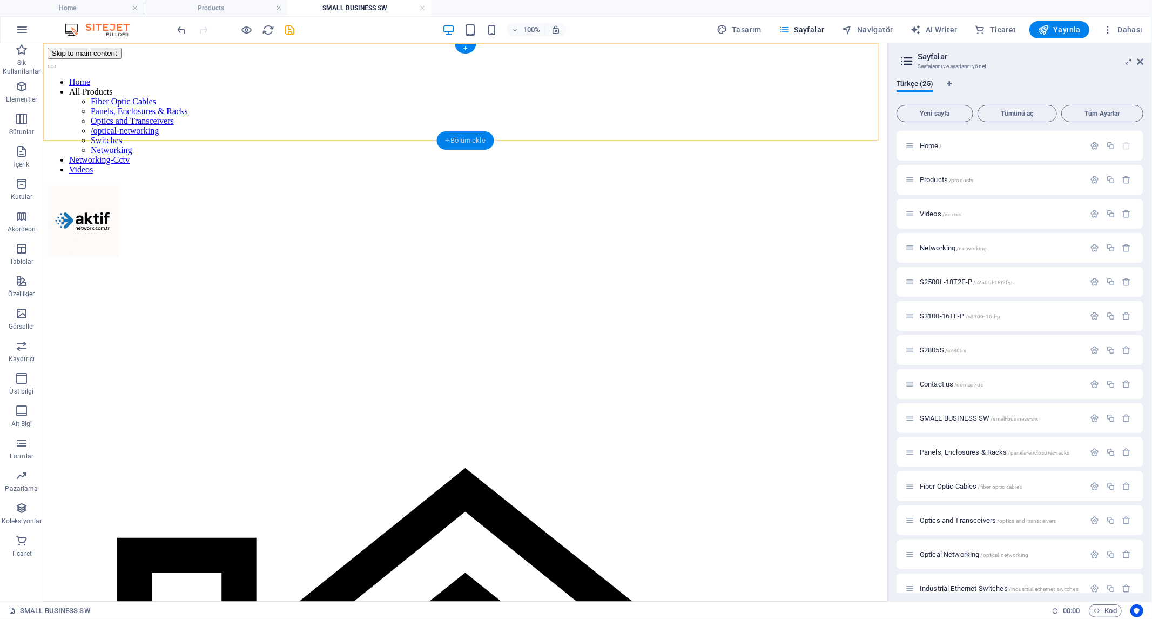
click at [444, 138] on div "+ Bölüm ekle" at bounding box center [466, 140] width 58 height 18
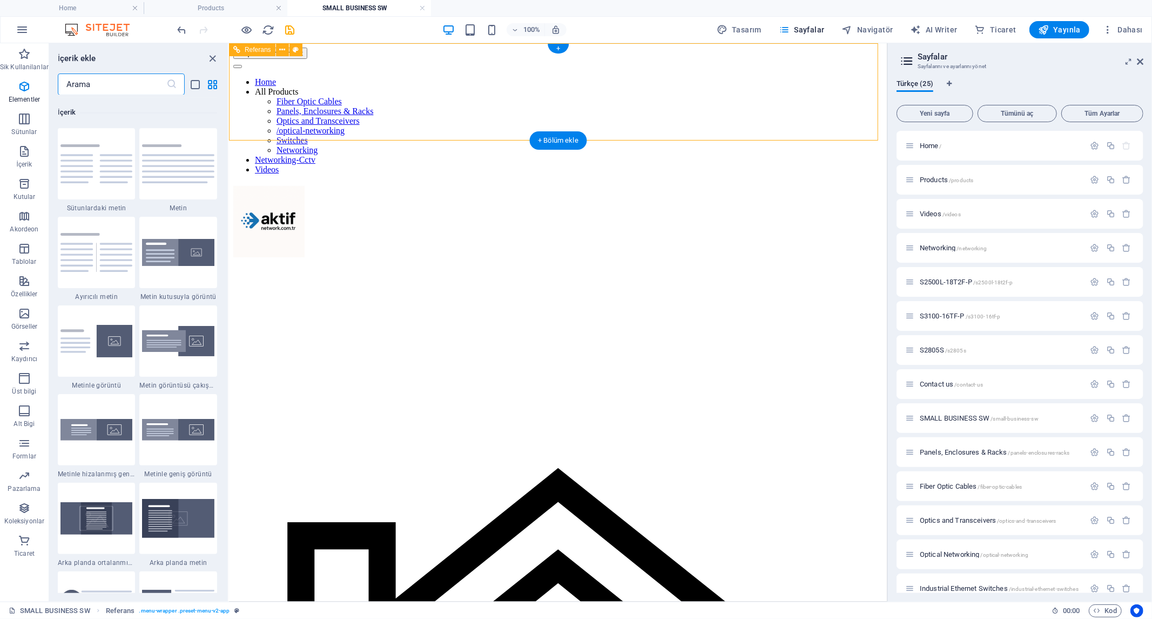
scroll to position [1889, 0]
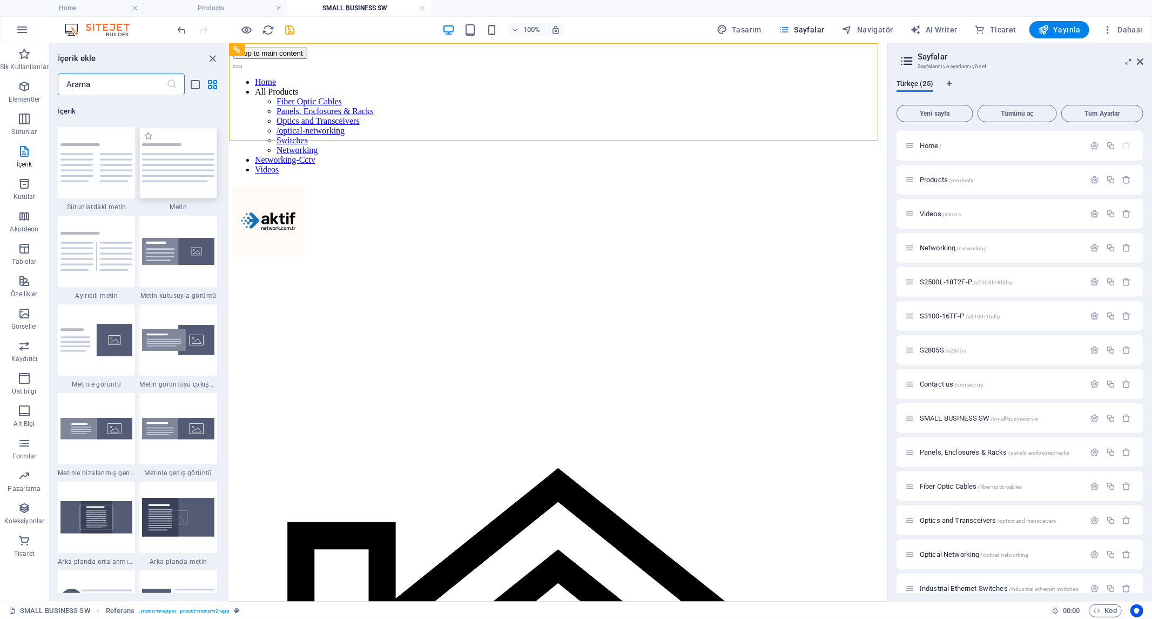
click at [189, 179] on img at bounding box center [178, 162] width 72 height 38
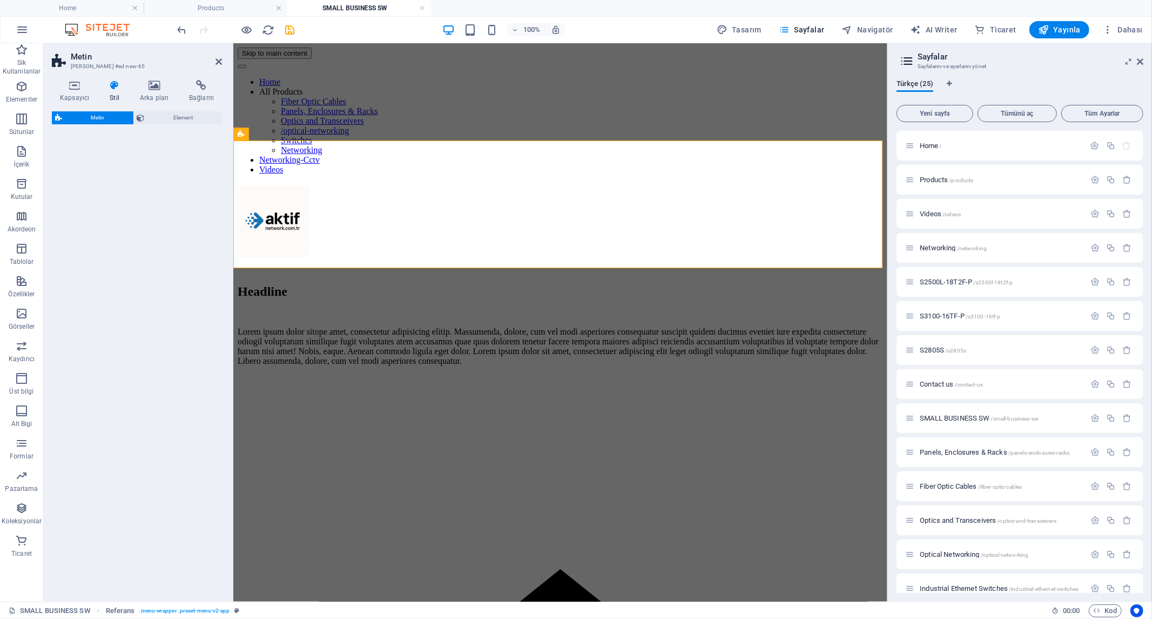
select select "preset-text-v2-default"
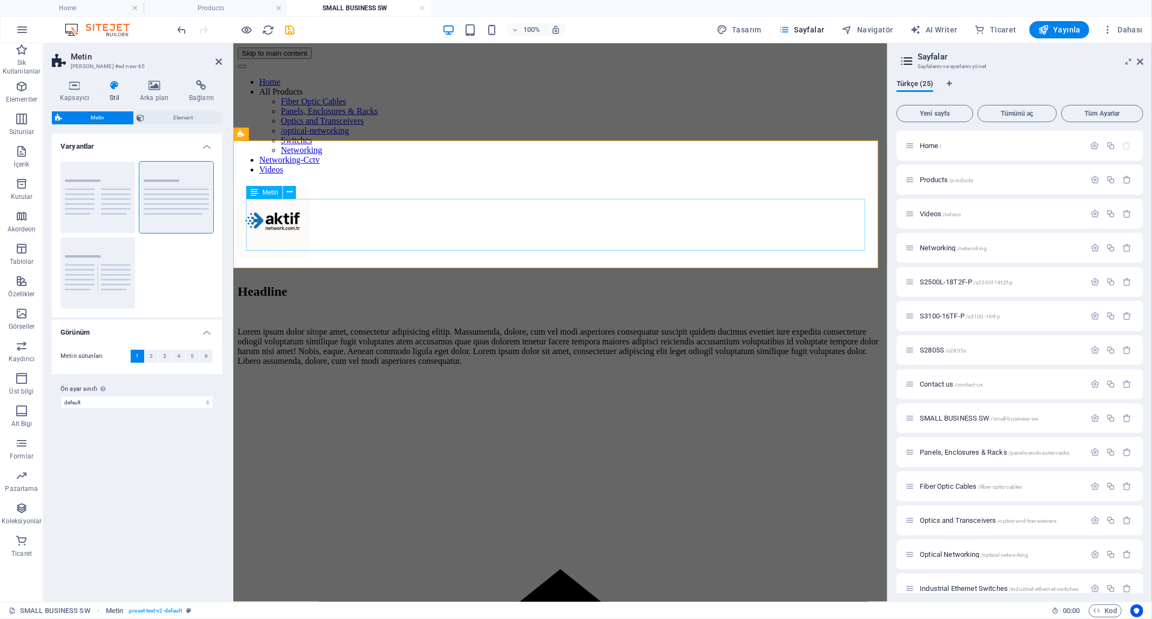
click at [478, 326] on div "Lorem ipsum dolor sitope amet, consectetur adipisicing elitip. Massumenda, dolo…" at bounding box center [560, 345] width 646 height 39
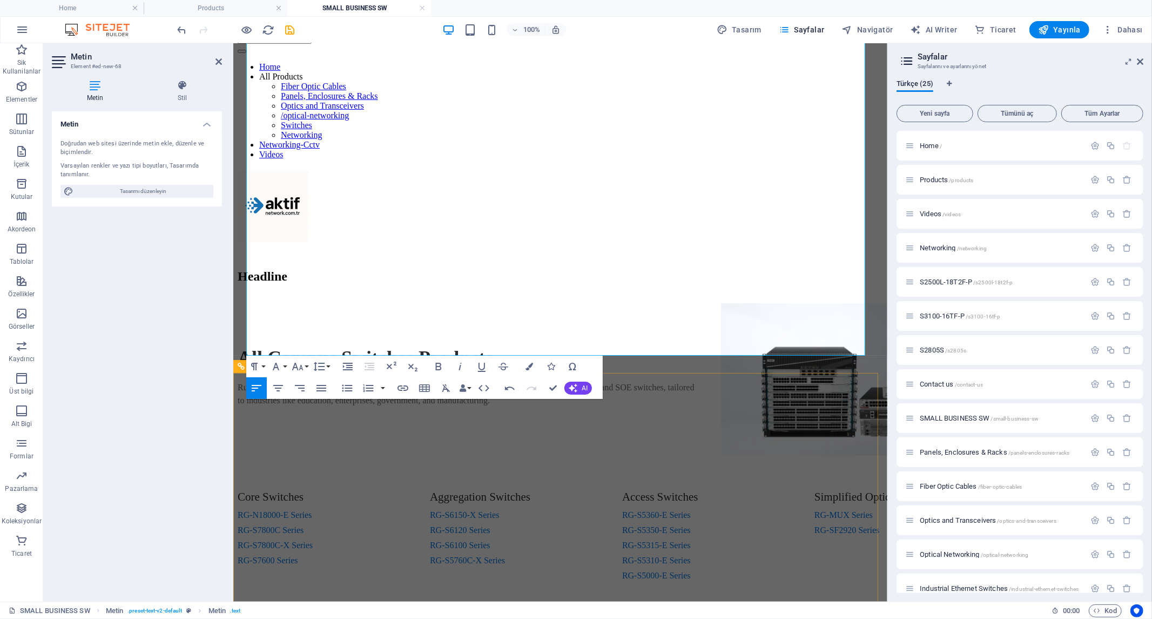
scroll to position [0, 0]
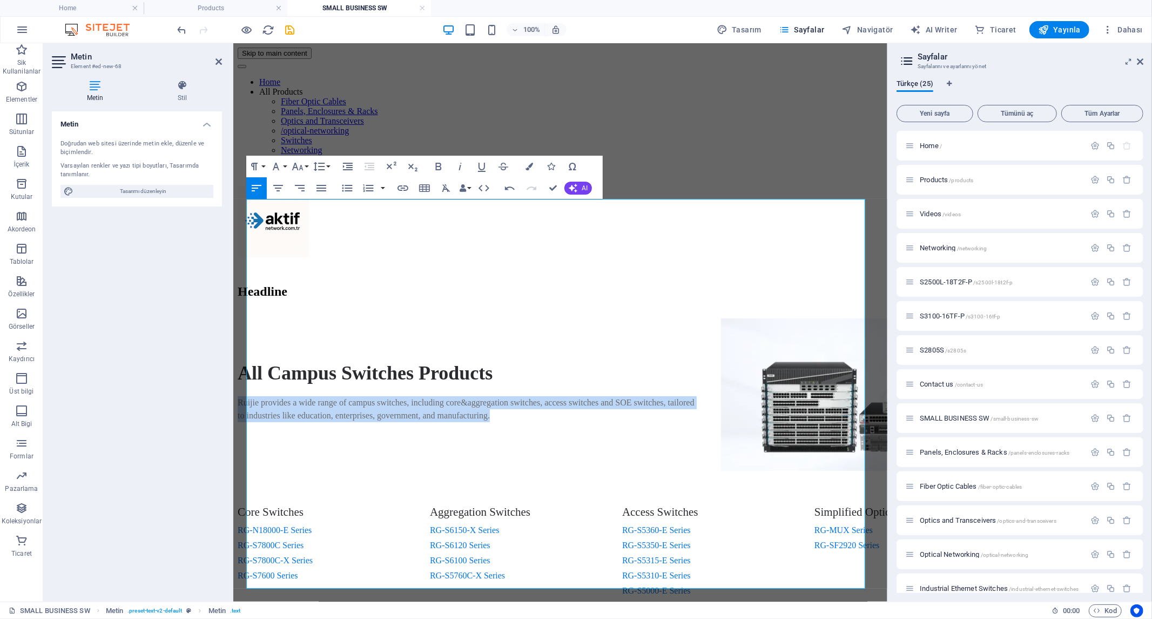
drag, startPoint x: 440, startPoint y: 281, endPoint x: 462, endPoint y: 296, distance: 26.2
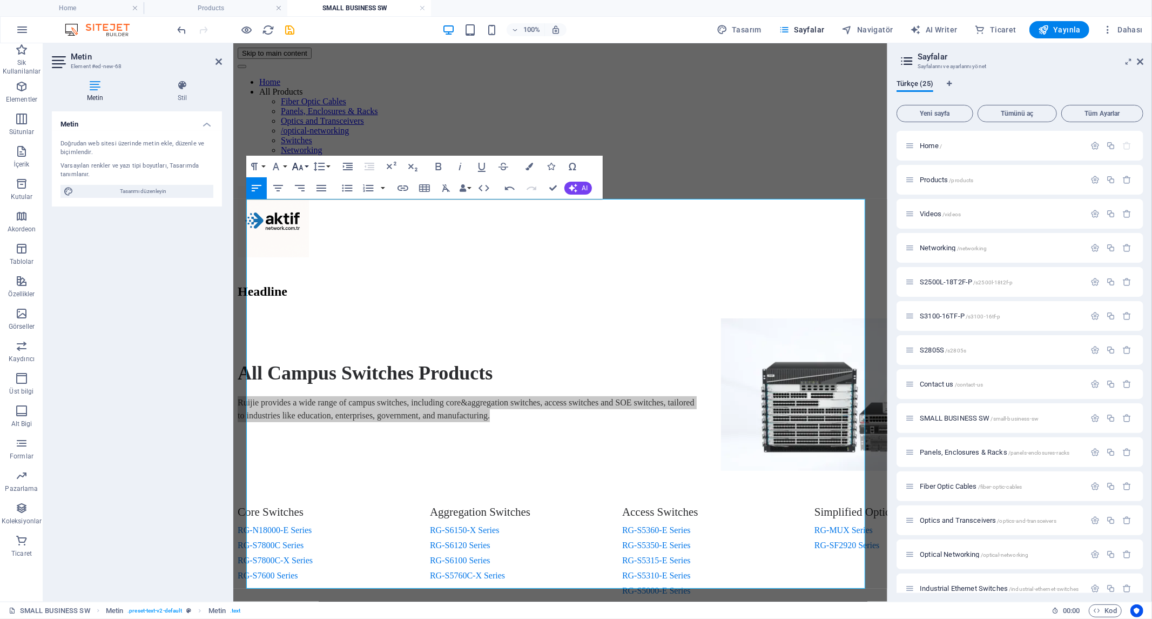
click at [304, 167] on button "Font Size" at bounding box center [300, 167] width 21 height 22
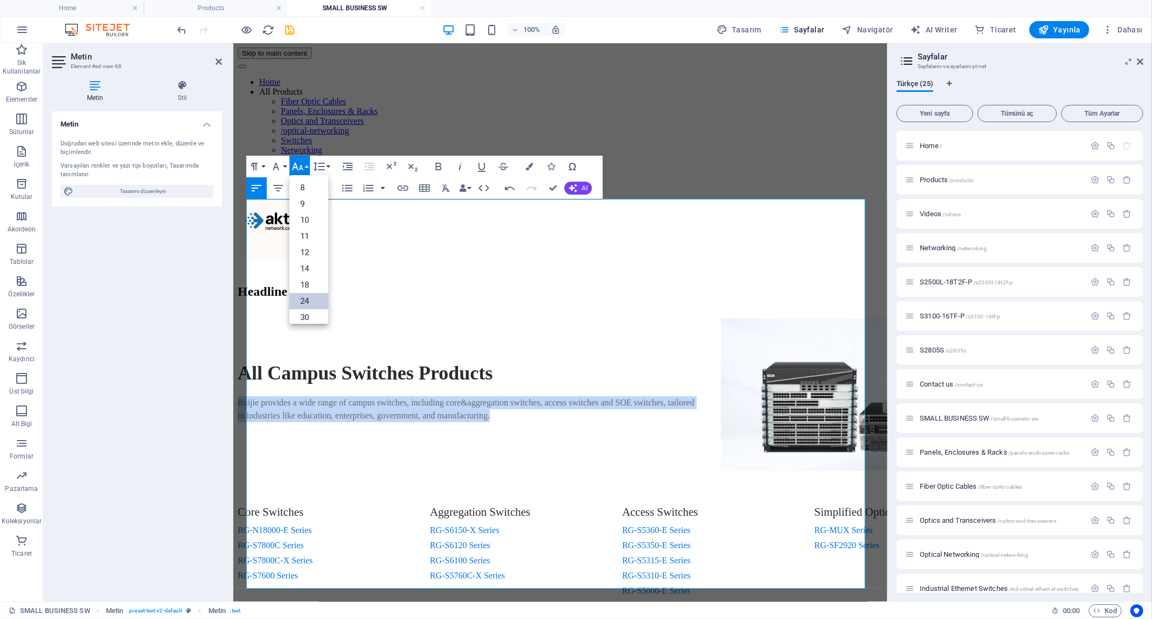
click at [307, 297] on link "24" at bounding box center [309, 301] width 39 height 16
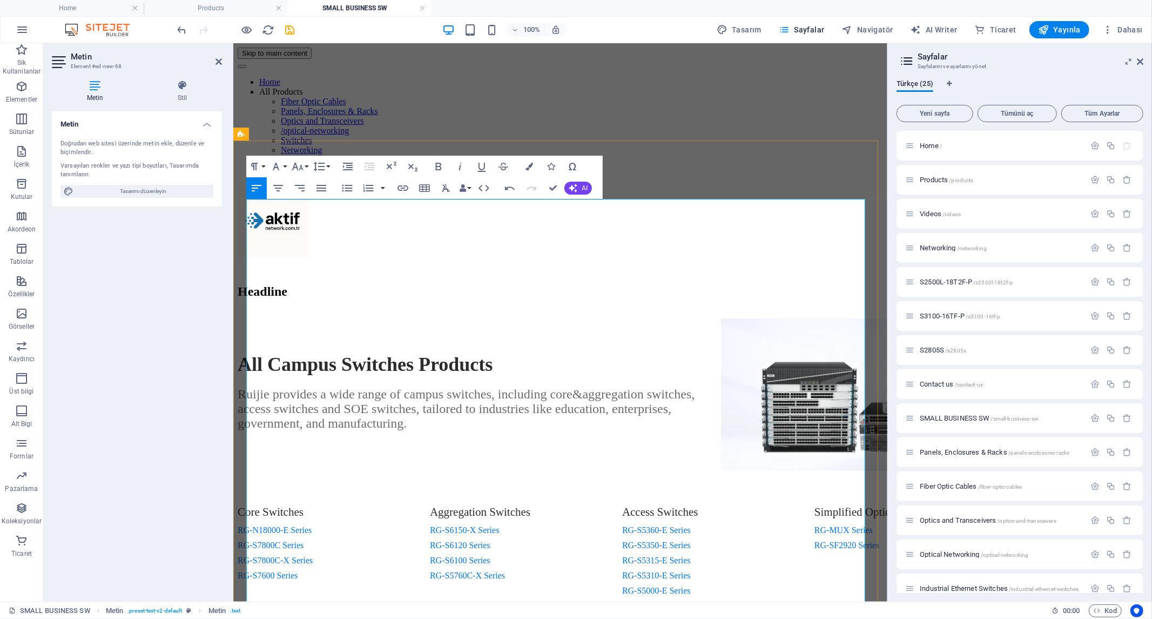
click at [339, 336] on div "All Campus Switches Products Ruijie provides a wide range of campus switches, i…" at bounding box center [468, 394] width 462 height 116
click at [347, 336] on div "All Campus Switches Products Ruijie provides a wide range of campus switches, i…" at bounding box center [468, 394] width 462 height 116
click at [691, 284] on div "Headline" at bounding box center [560, 291] width 646 height 15
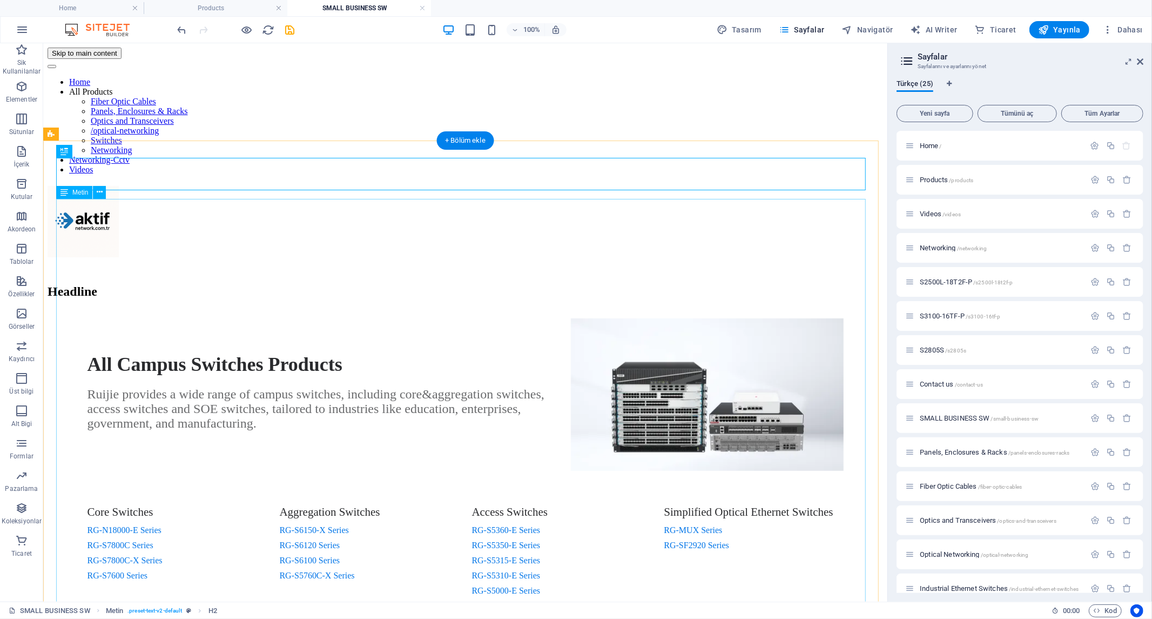
click at [249, 318] on div "All Campus Switches Products Ruijie provides a wide range of campus switches, i…" at bounding box center [465, 531] width 836 height 427
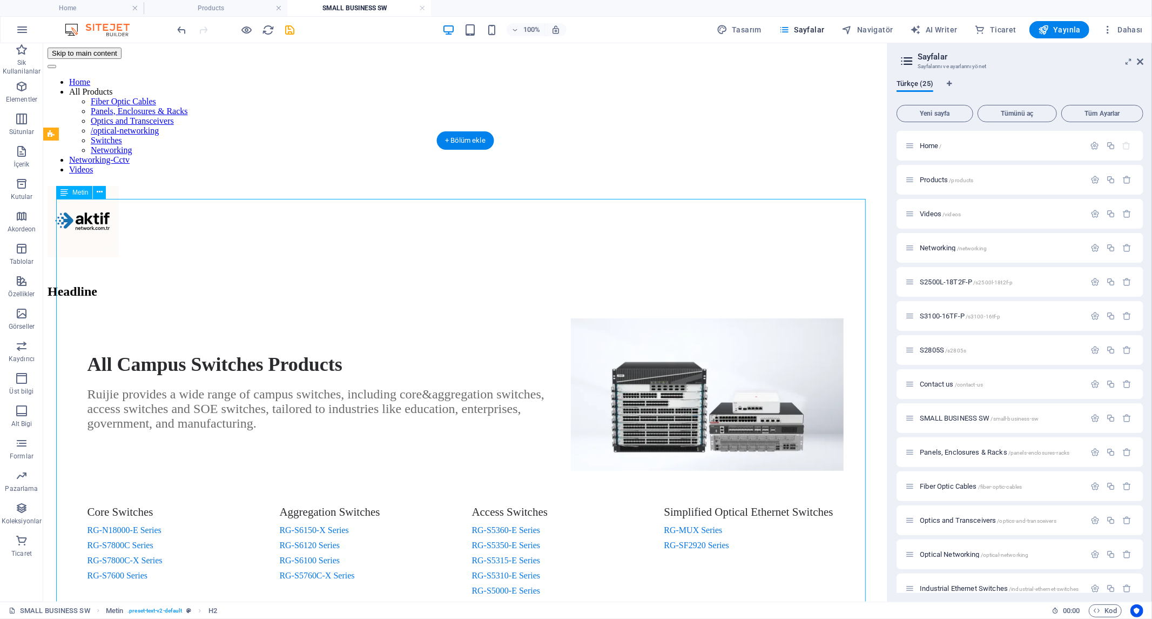
click at [249, 318] on div "All Campus Switches Products Ruijie provides a wide range of campus switches, i…" at bounding box center [465, 531] width 836 height 427
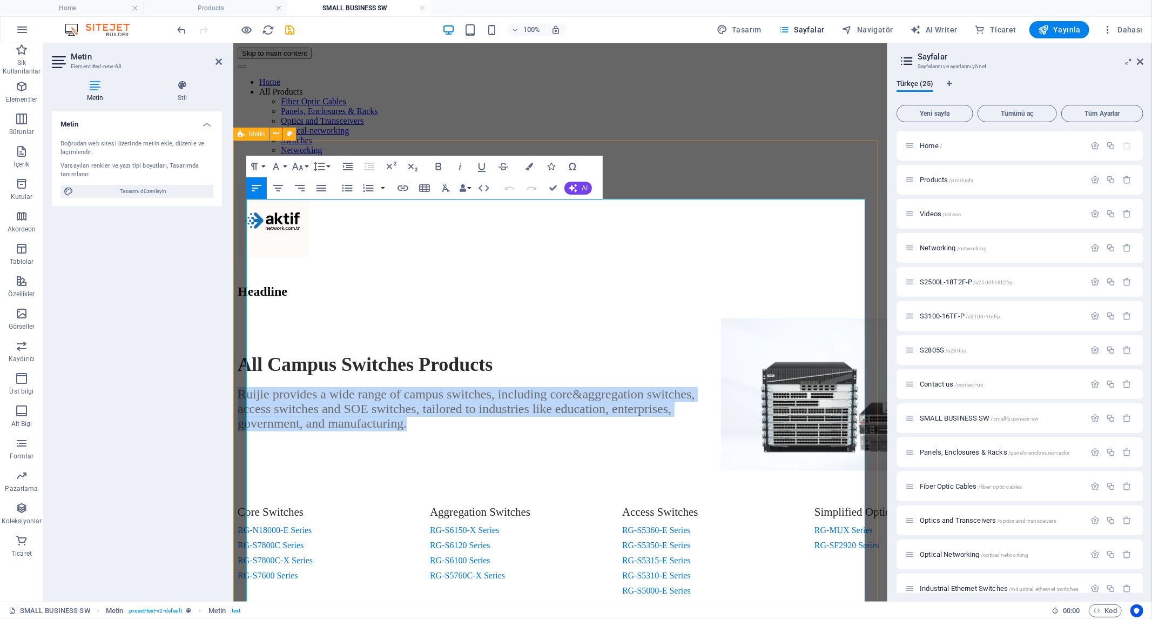
drag, startPoint x: 414, startPoint y: 287, endPoint x: 244, endPoint y: 250, distance: 174.2
click at [244, 284] on div "Headline All Campus Switches Products Ruijie provides a wide range of campus sw…" at bounding box center [560, 514] width 646 height 461
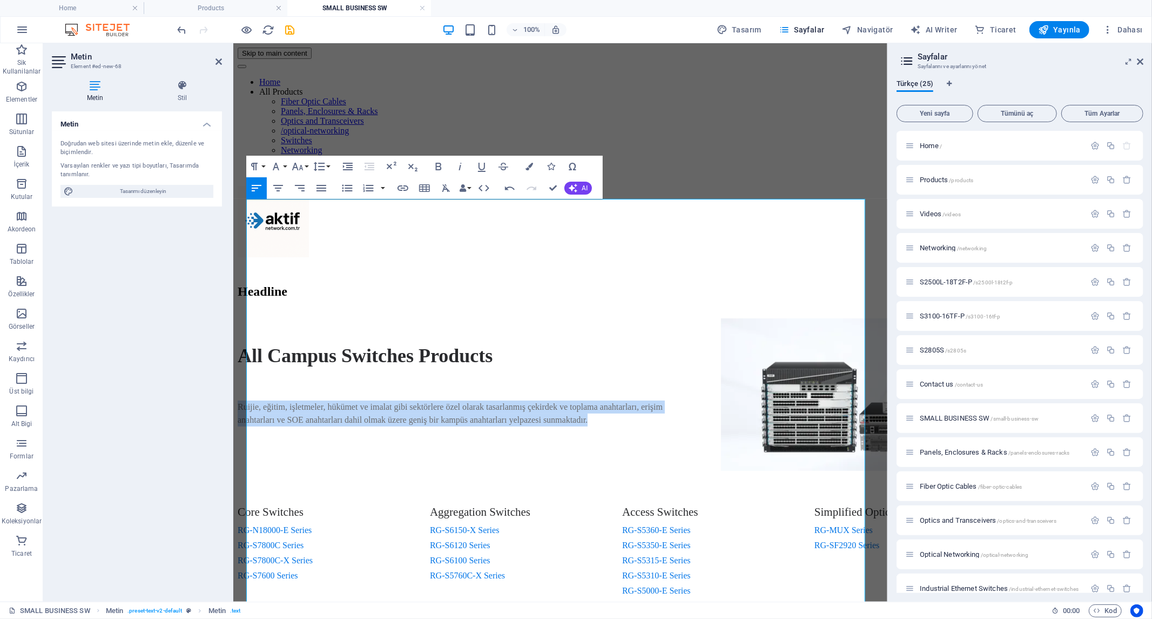
drag, startPoint x: 514, startPoint y: 290, endPoint x: 461, endPoint y: 299, distance: 54.2
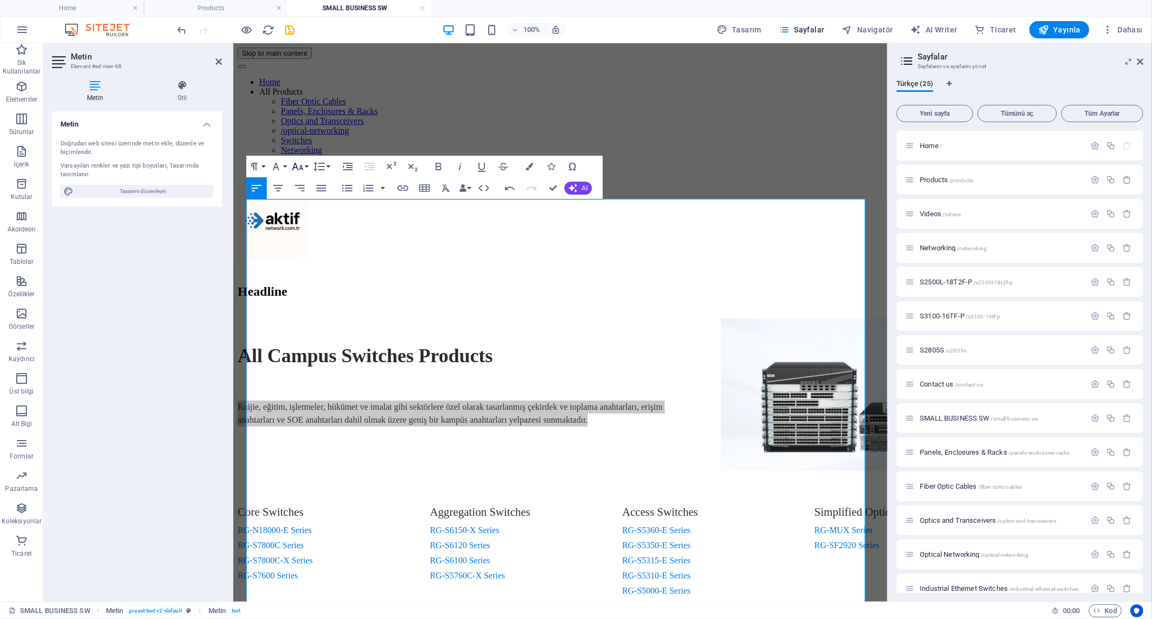
click at [303, 165] on icon "button" at bounding box center [297, 166] width 13 height 13
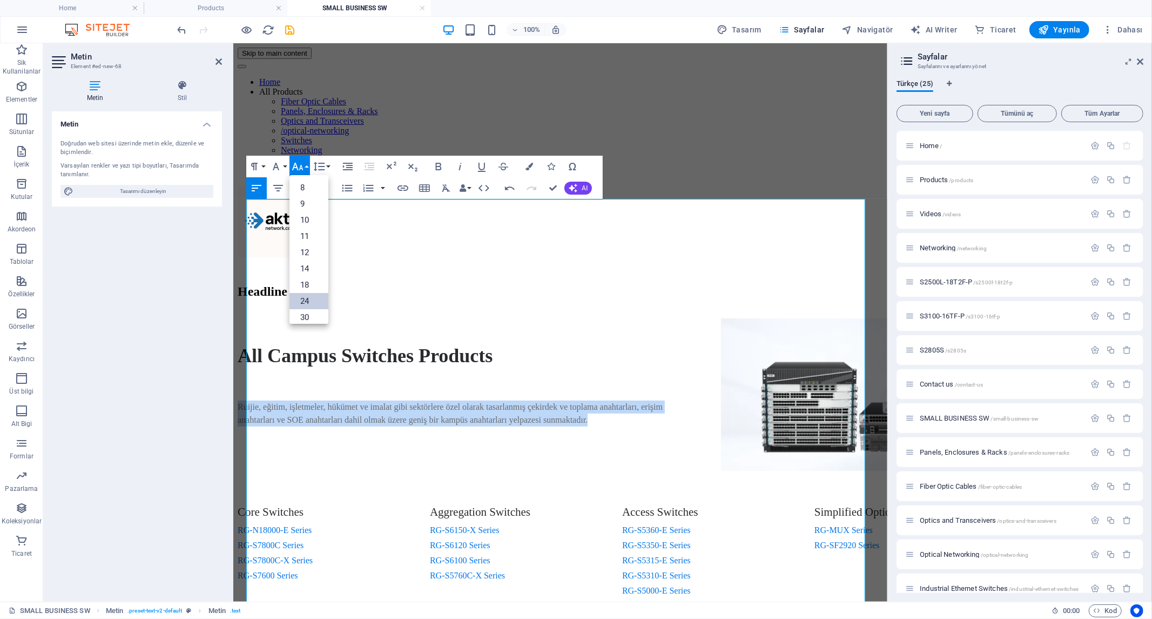
click at [309, 294] on link "24" at bounding box center [309, 301] width 39 height 16
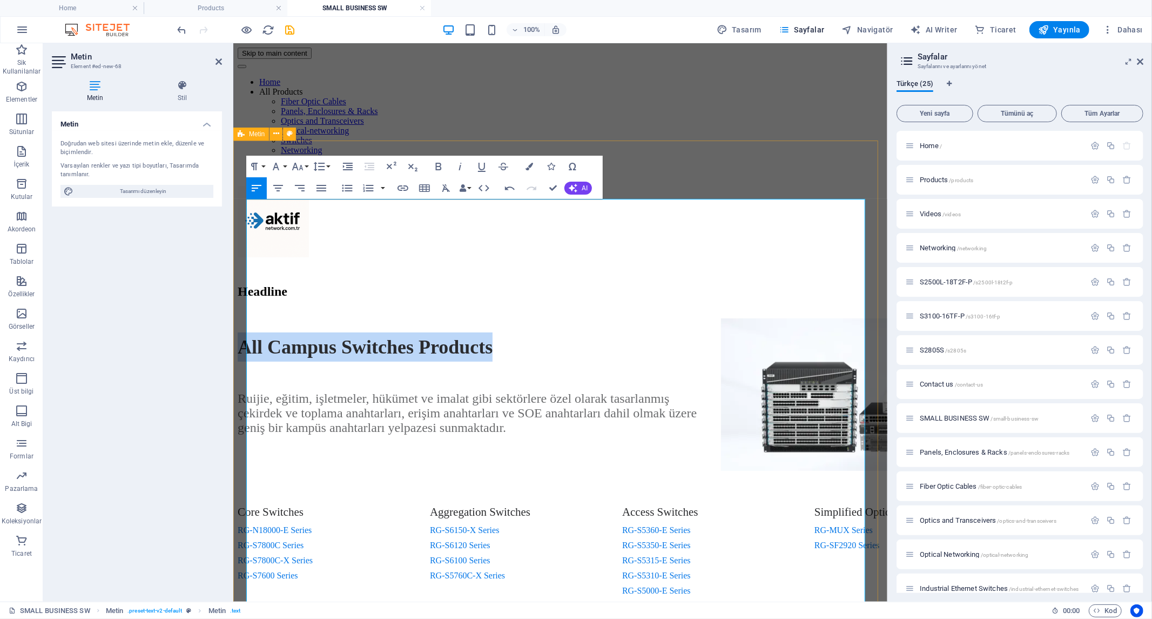
drag, startPoint x: 503, startPoint y: 228, endPoint x: 238, endPoint y: 230, distance: 264.7
click at [238, 284] on div "Headline All Campus Switches Products Ruijie, eğitim, işletmeler, hükümet ve im…" at bounding box center [560, 514] width 646 height 461
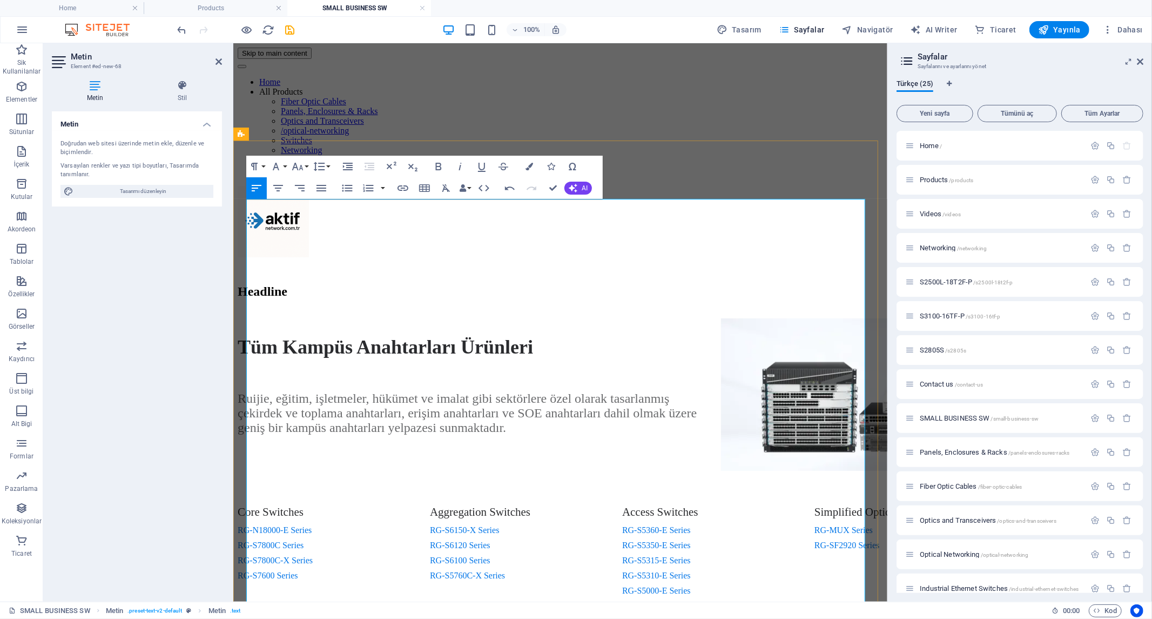
click at [322, 497] on div "Core Switches RG-N18000-E Series RG-S7800C Series RG-S7800C-X Series RG-S7600 S…" at bounding box center [326, 550] width 179 height 116
click at [381, 506] on div "Core Switches RG-N18000-E Series RG-S7800C Series RG-S7800C-X Series RG-S7600 S…" at bounding box center [615, 554] width 756 height 125
click at [290, 28] on icon "save" at bounding box center [290, 30] width 12 height 12
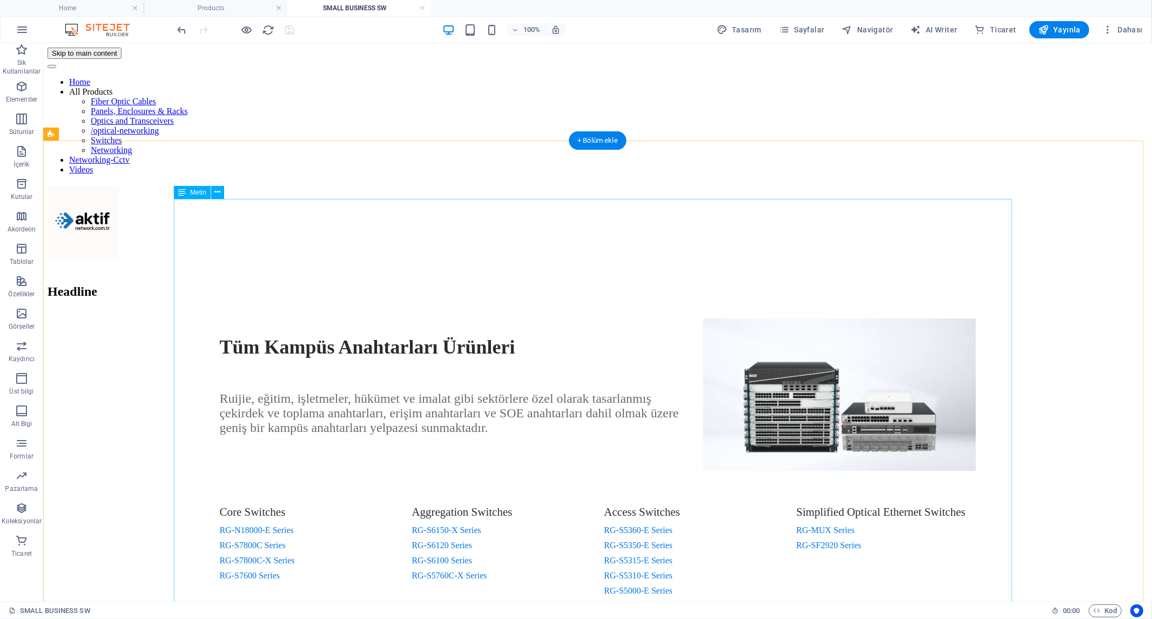
click at [441, 318] on div "Tüm Kampüs Anahtarları Ürünleri Ruijie, eğitim, işletmeler, hükümet ve imalat g…" at bounding box center [597, 531] width 1101 height 427
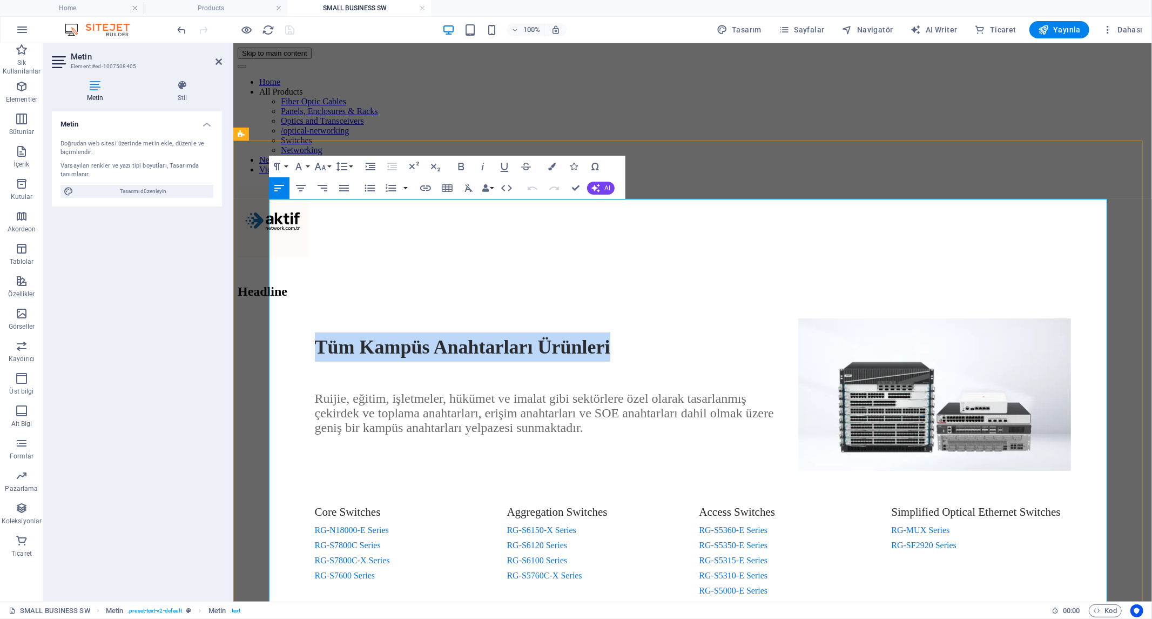
drag, startPoint x: 607, startPoint y: 224, endPoint x: 286, endPoint y: 228, distance: 321.0
click at [289, 318] on div "Tüm Kampüs Anahtarları Ürünleri Ruijie, eğitim, işletmeler, hükümet ve imalat g…" at bounding box center [692, 531] width 910 height 427
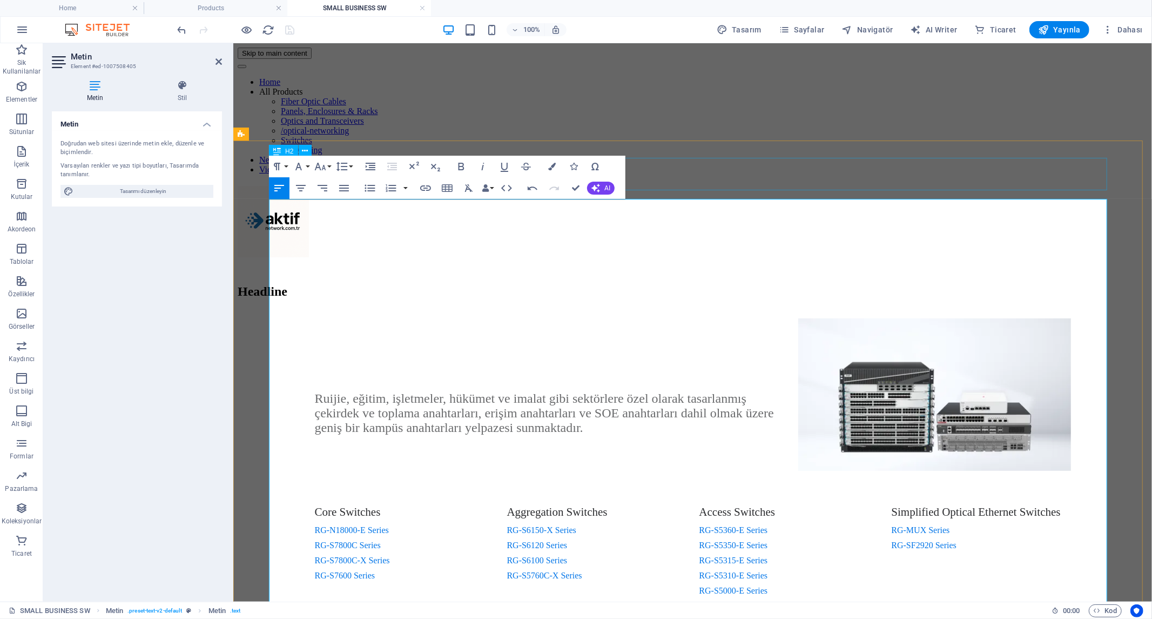
click at [719, 284] on div "Headline" at bounding box center [692, 291] width 910 height 15
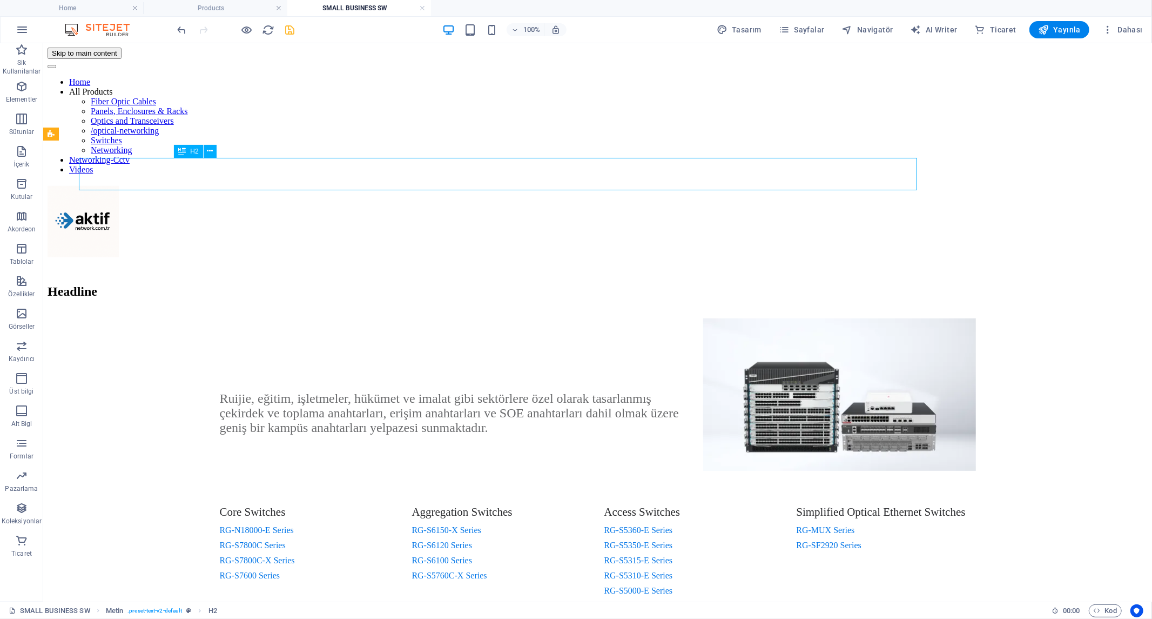
click at [718, 284] on div "Headline" at bounding box center [597, 291] width 1101 height 15
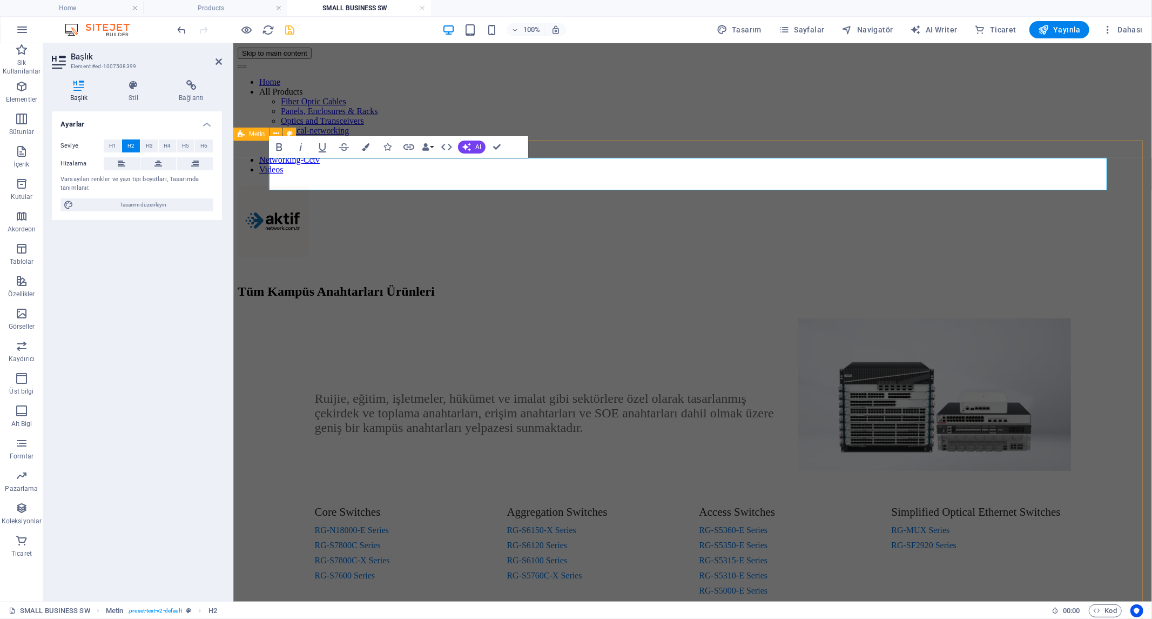
click at [254, 371] on div "Tüm Kampüs Anahtarları Ürünleri Ruijie, eğitim, işletmeler, hükümet ve imalat g…" at bounding box center [692, 514] width 910 height 461
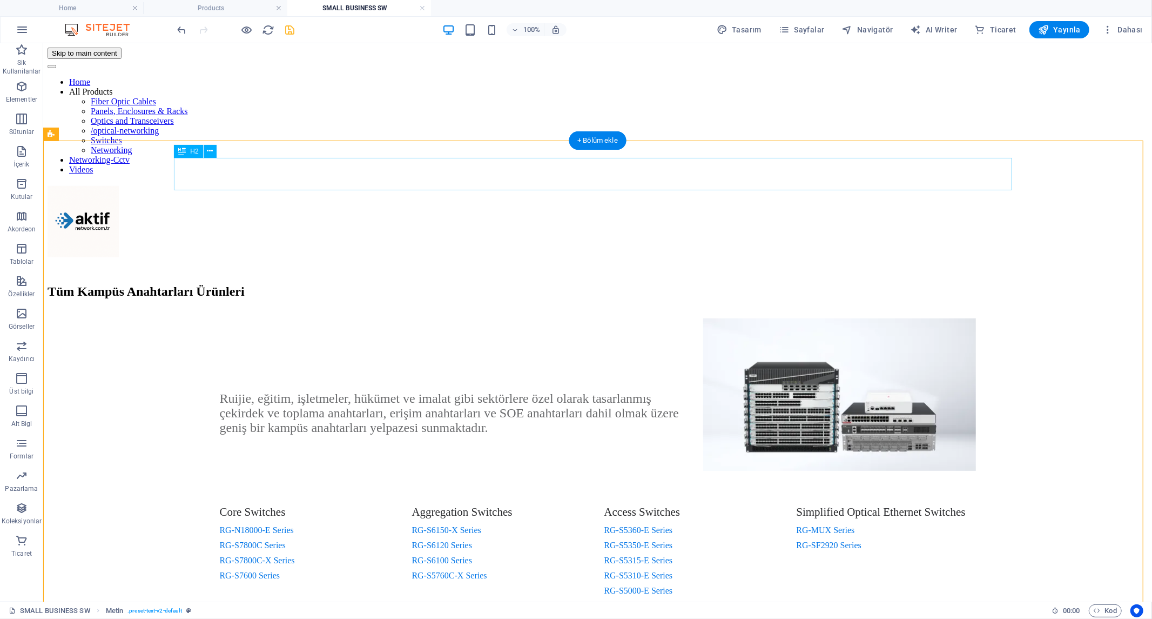
click at [339, 284] on div "Tüm Kampüs Anahtarları Ürünleri" at bounding box center [597, 291] width 1101 height 15
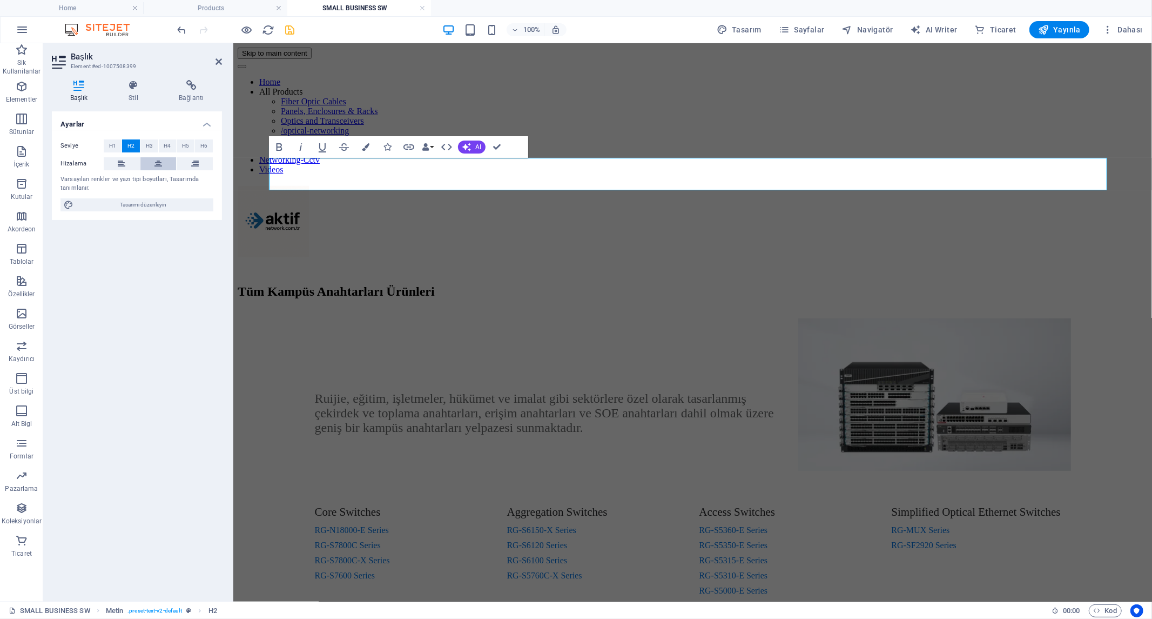
click at [155, 165] on icon at bounding box center [159, 163] width 8 height 13
click at [160, 317] on div "Ayarlar Seviye H1 H2 H3 H4 H5 H6 Hizalama Varsayılan renkler ve yazı tipi boyut…" at bounding box center [137, 351] width 170 height 481
click at [246, 284] on div "Tüm Kampüs Anahtarları Ürünleri Ruijie, eğitim, işletmeler, hükümet ve imalat g…" at bounding box center [692, 514] width 910 height 461
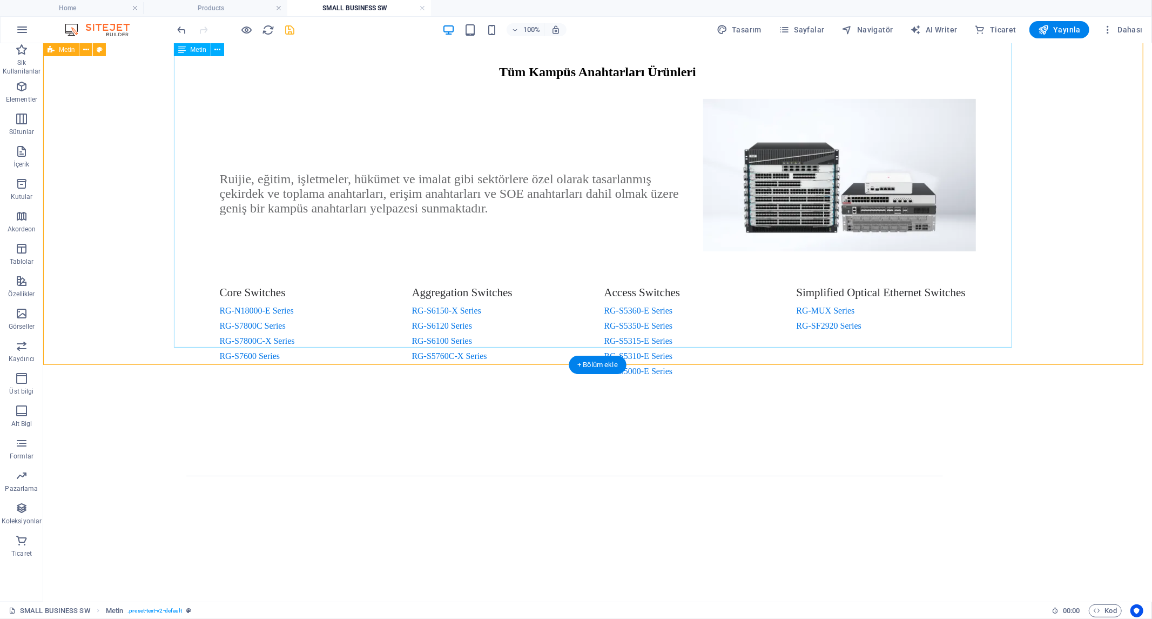
scroll to position [180, 0]
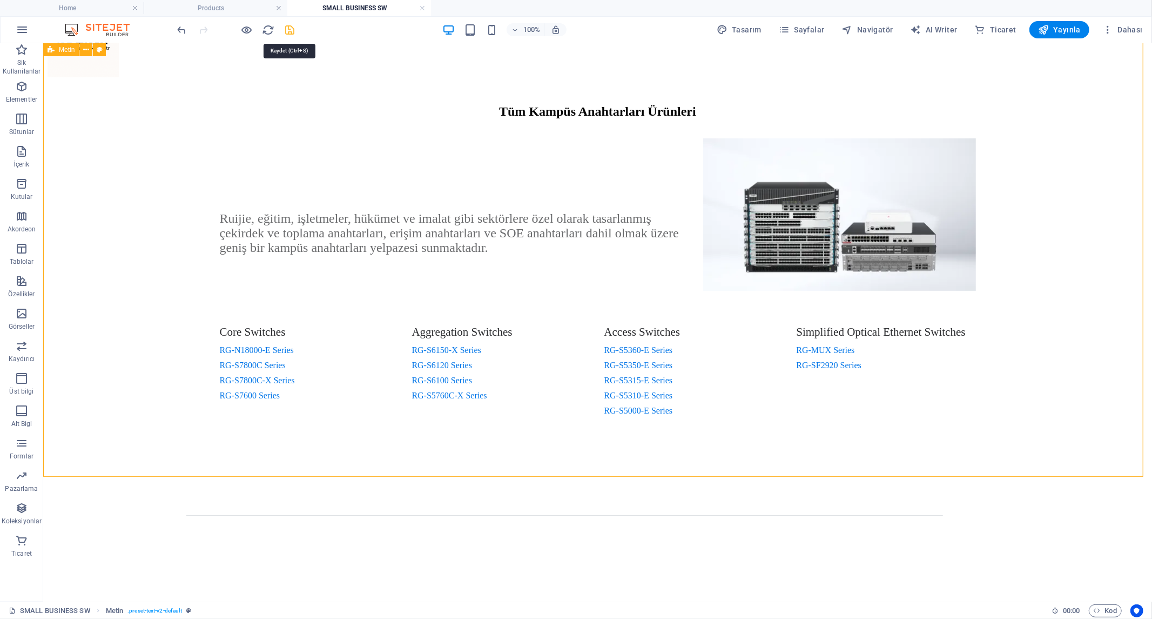
click at [294, 33] on icon "save" at bounding box center [290, 30] width 12 height 12
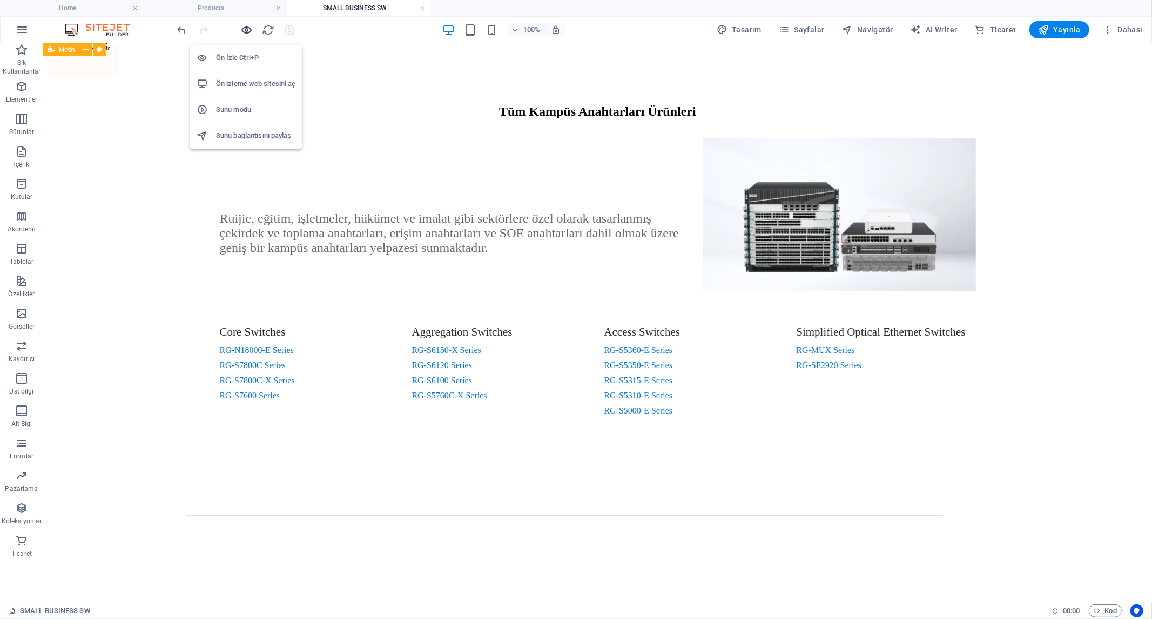
click at [247, 28] on icon "button" at bounding box center [247, 30] width 12 height 12
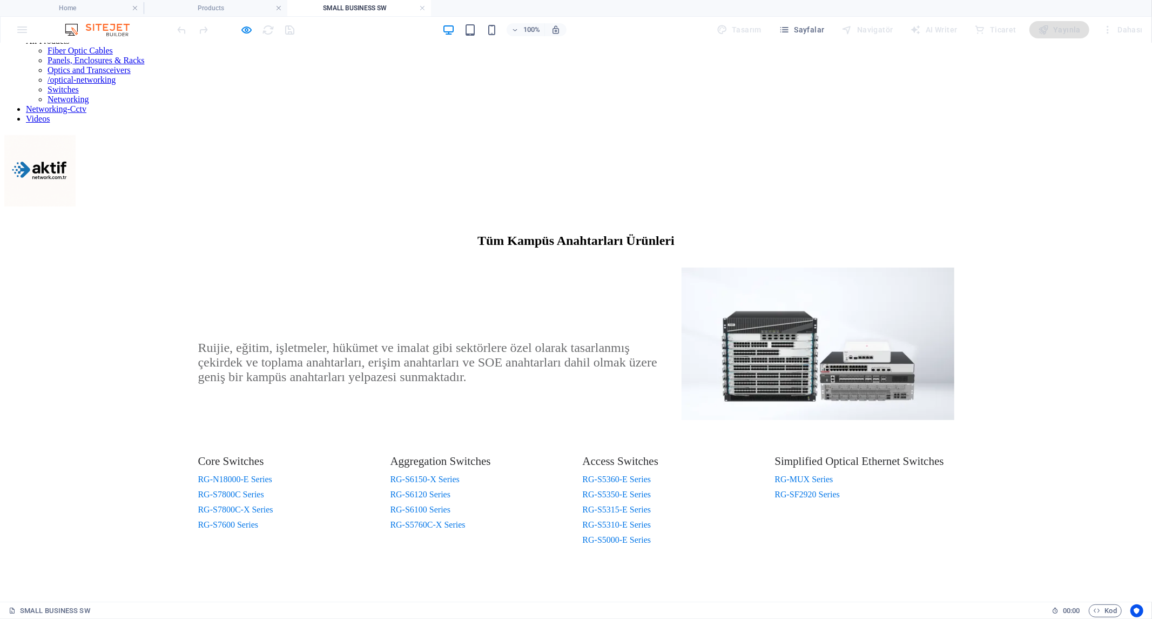
scroll to position [0, 0]
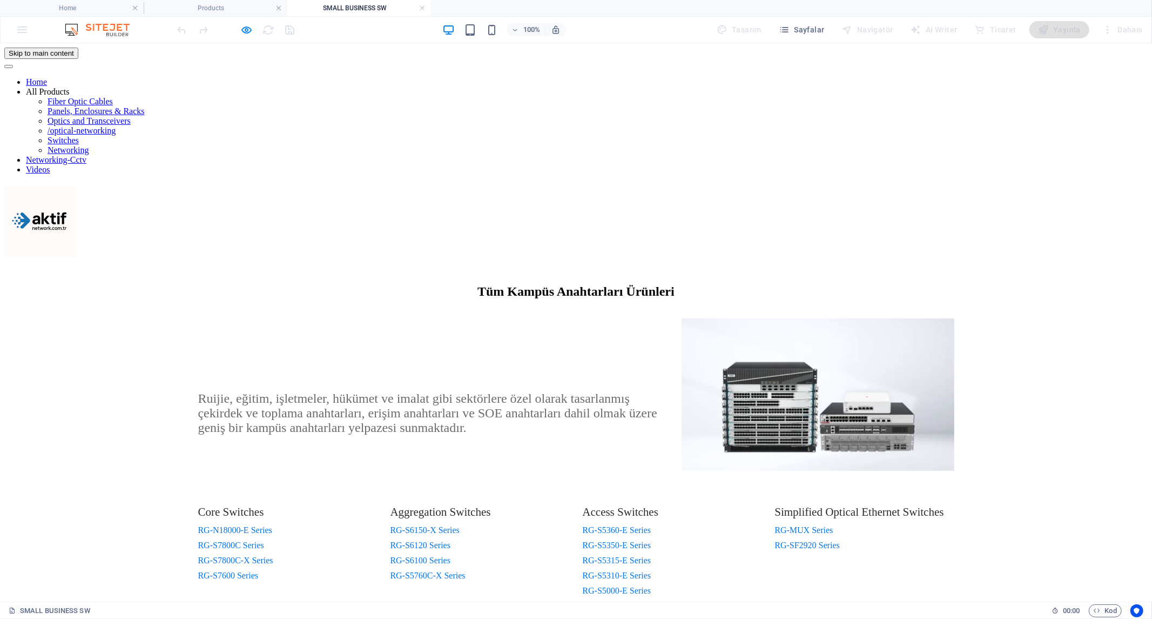
click at [422, 525] on link "RG-S6150-X Series" at bounding box center [425, 529] width 69 height 9
click at [243, 30] on icon "button" at bounding box center [247, 30] width 12 height 12
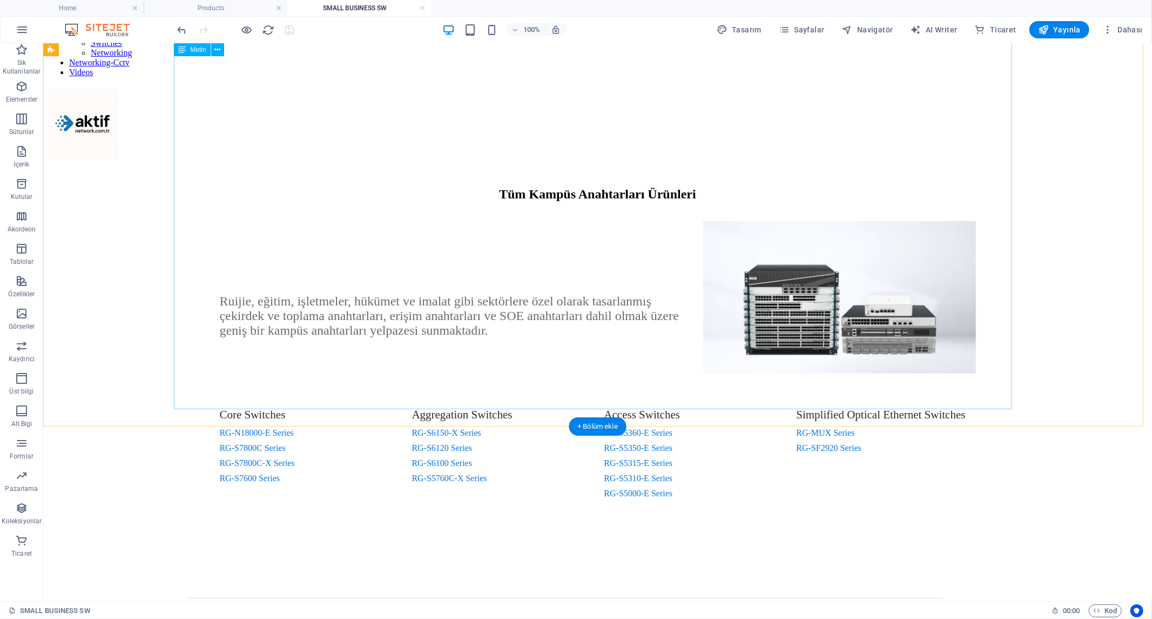
scroll to position [66, 0]
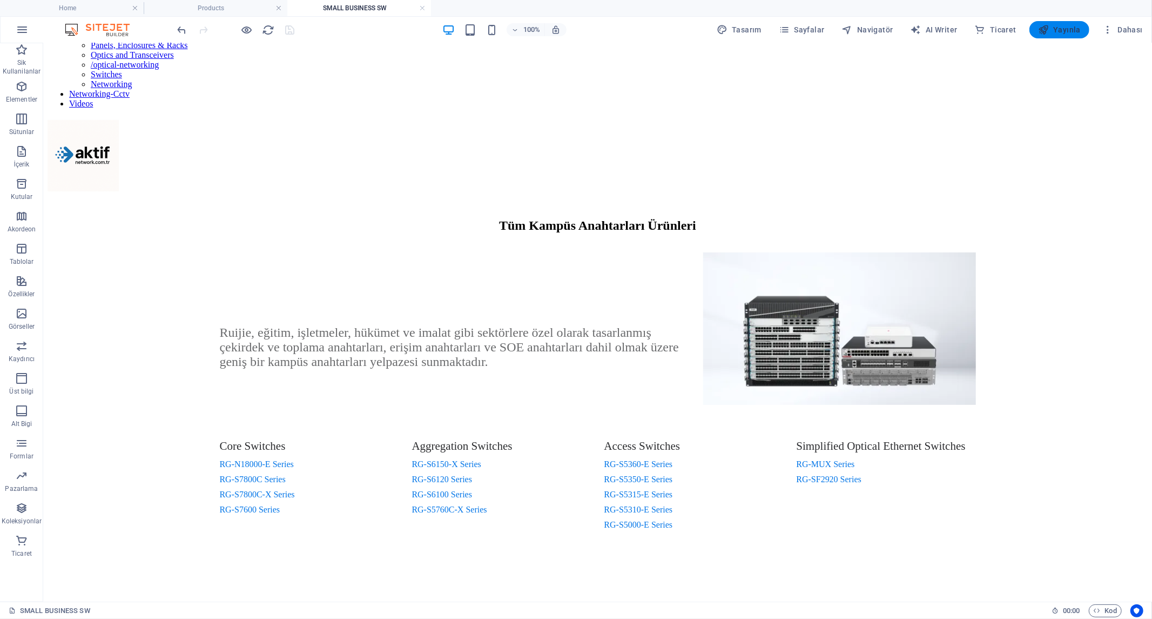
click at [1055, 27] on span "Yayınla" at bounding box center [1059, 29] width 43 height 11
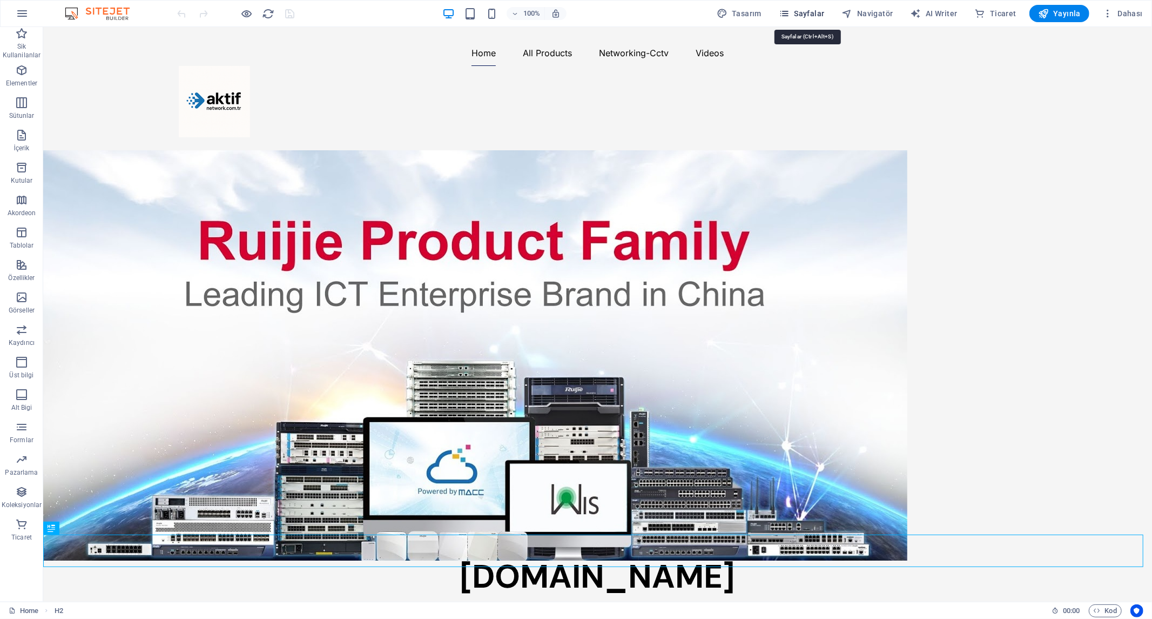
click at [815, 15] on span "Sayfalar" at bounding box center [802, 13] width 46 height 11
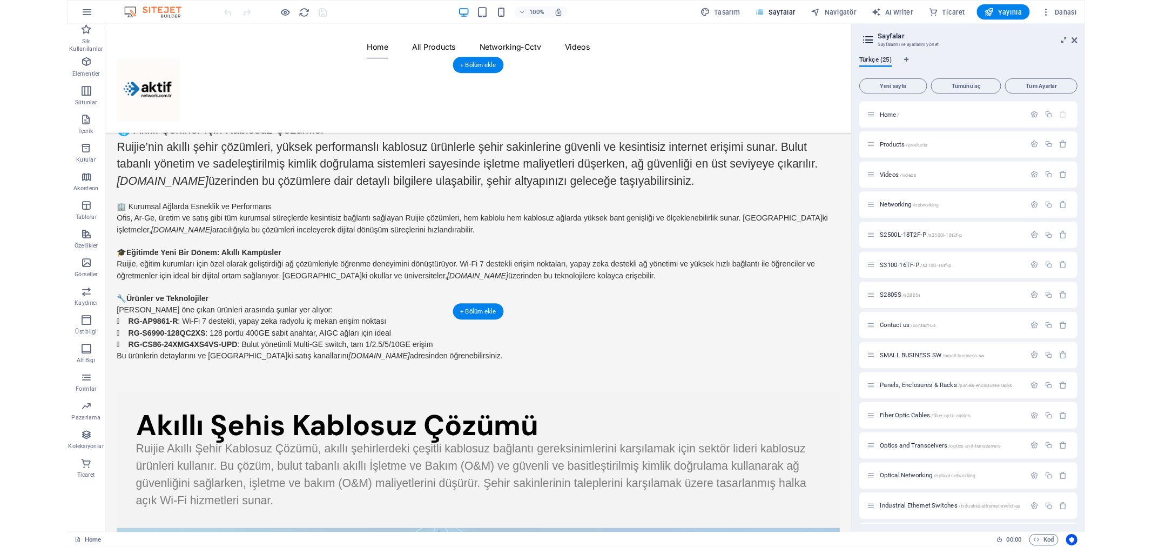
scroll to position [538, 0]
